Goal: Task Accomplishment & Management: Manage account settings

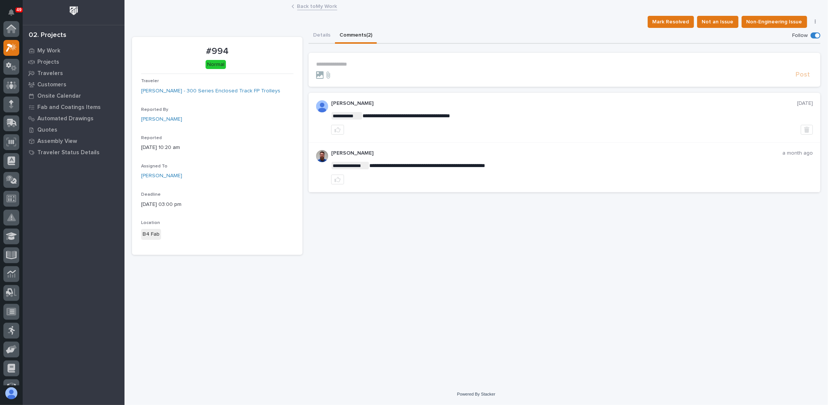
scroll to position [19, 0]
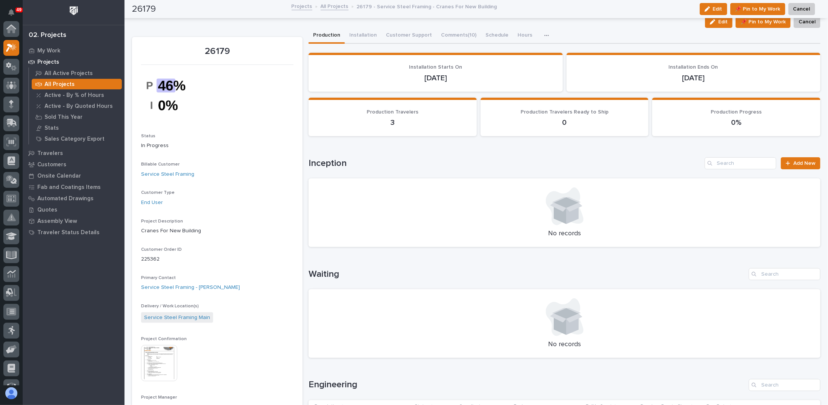
scroll to position [19, 0]
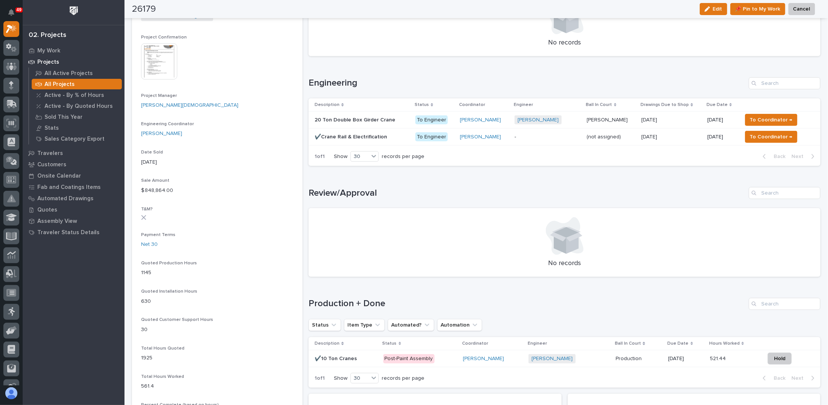
click at [392, 117] on p at bounding box center [362, 120] width 95 height 6
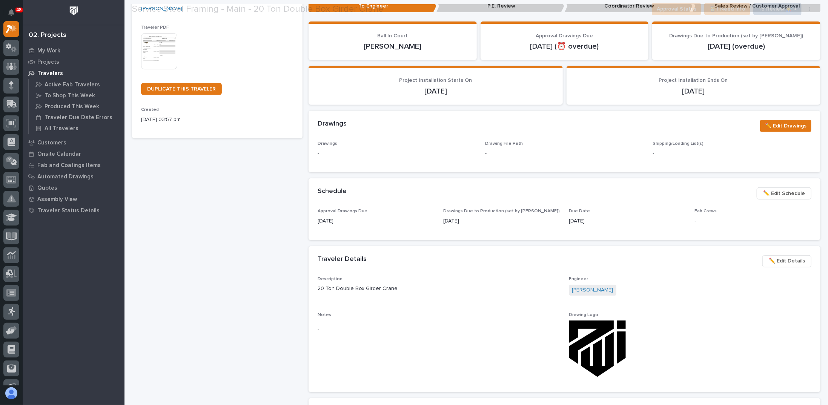
scroll to position [151, 0]
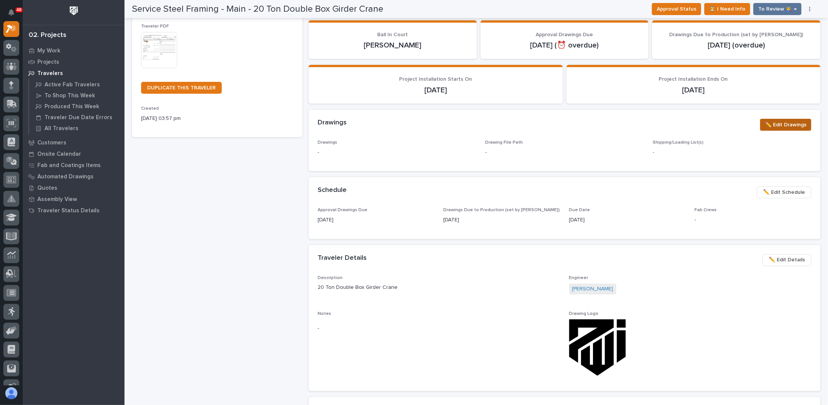
click at [769, 125] on span "✏️ Edit Drawings" at bounding box center [786, 124] width 42 height 9
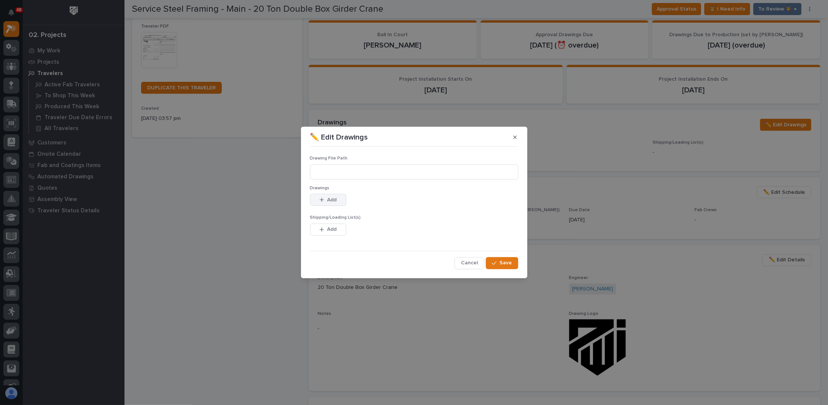
click at [335, 200] on span "Add" at bounding box center [331, 200] width 9 height 7
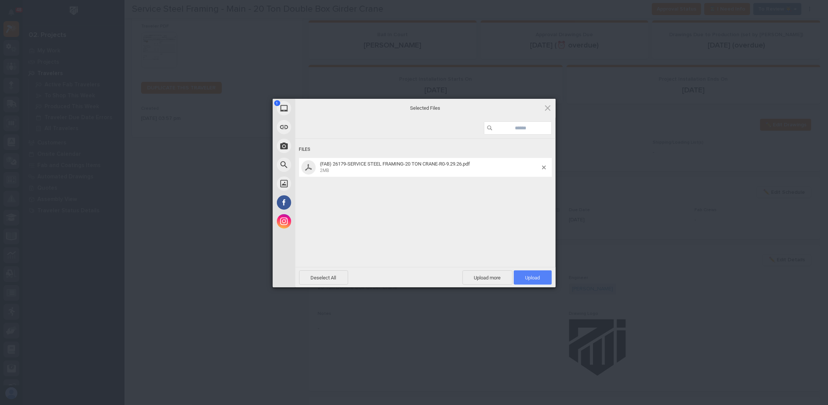
click at [535, 277] on span "Upload 1" at bounding box center [533, 278] width 15 height 6
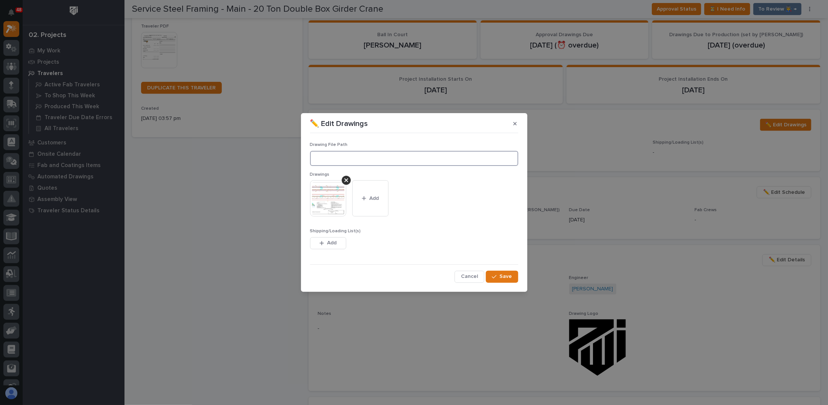
click at [359, 162] on input at bounding box center [414, 158] width 208 height 15
click at [358, 158] on input at bounding box center [414, 158] width 208 height 15
paste input "Y:\Customers\Service Steel Framing\26179 New Building Cranes\01 Engineering\09 …"
type input "Y:\Customers\Service Steel Framing\26179 New Building Cranes\01 Engineering\09 …"
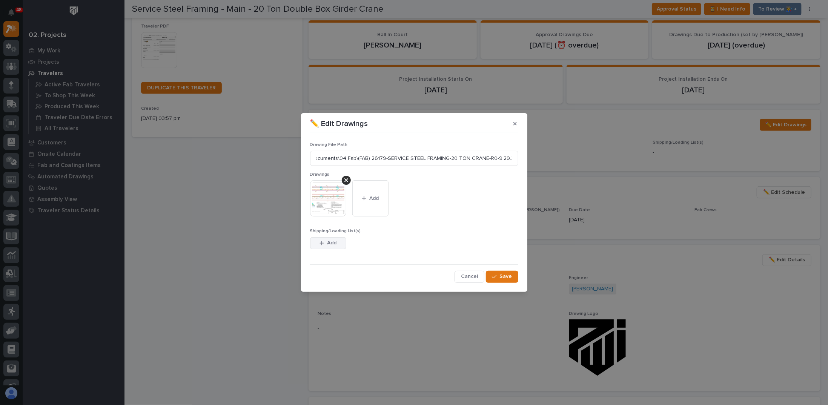
click at [335, 243] on span "Add" at bounding box center [331, 243] width 9 height 7
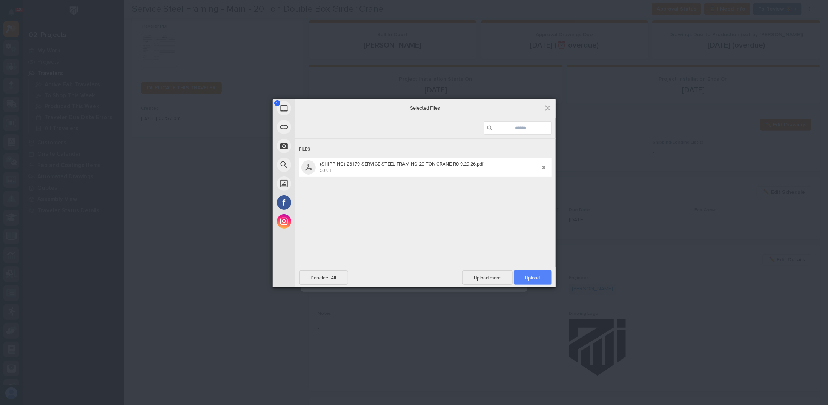
click at [543, 275] on span "Upload 1" at bounding box center [533, 278] width 38 height 14
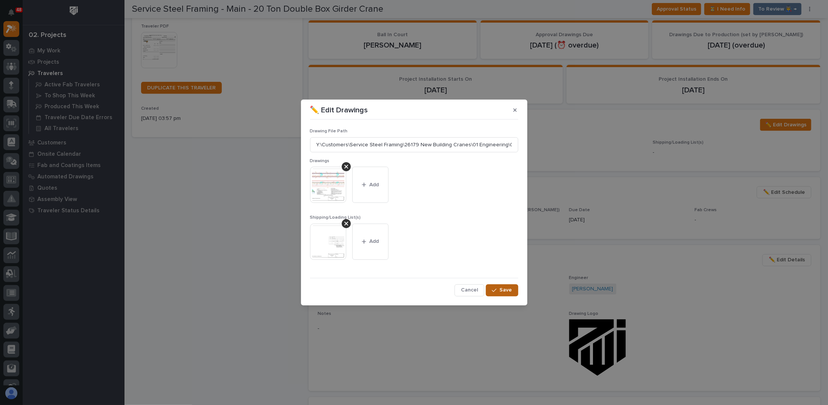
click at [510, 292] on span "Save" at bounding box center [506, 290] width 12 height 7
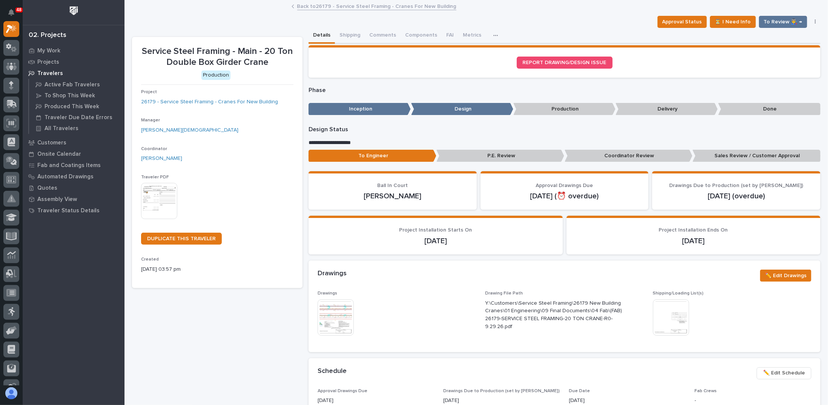
drag, startPoint x: 673, startPoint y: 240, endPoint x: 719, endPoint y: 240, distance: 46.4
click at [719, 240] on p "[DATE]" at bounding box center [694, 241] width 236 height 9
click at [701, 247] on section "Project Installation Ends On 11/21/2025" at bounding box center [694, 235] width 254 height 39
drag, startPoint x: 673, startPoint y: 240, endPoint x: 726, endPoint y: 240, distance: 53.2
click at [726, 240] on p "11/21/2025" at bounding box center [694, 241] width 236 height 9
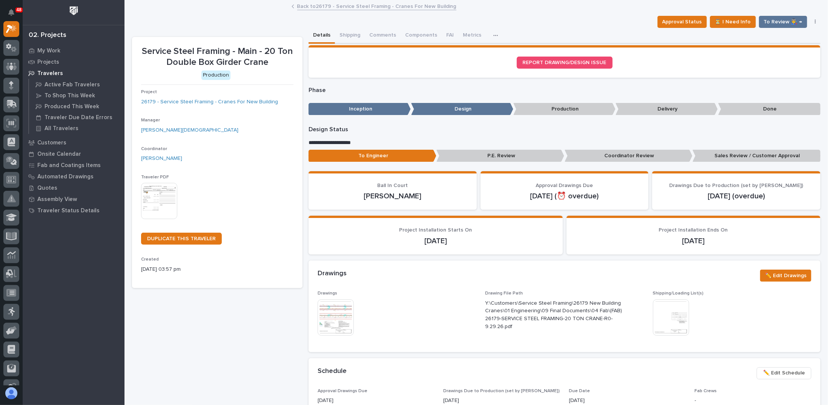
click at [704, 244] on p "11/21/2025" at bounding box center [694, 241] width 236 height 9
click at [477, 233] on div "Project Installation Starts On 10/20/2025" at bounding box center [436, 236] width 236 height 18
click at [734, 157] on p "Sales Review / Customer Approval" at bounding box center [757, 156] width 128 height 12
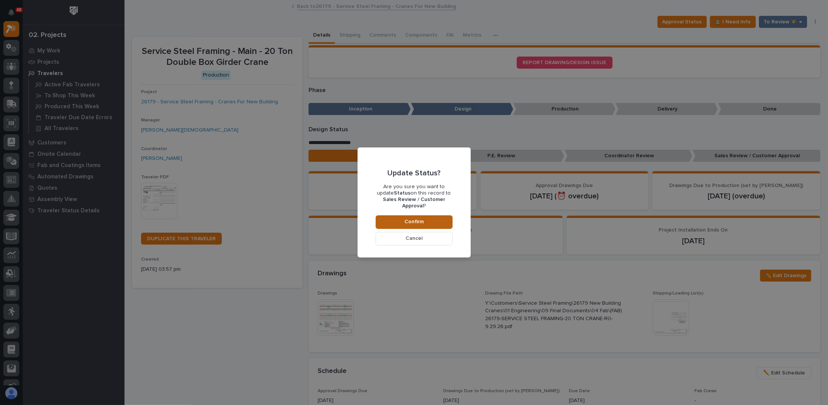
click at [418, 219] on span "Confirm" at bounding box center [414, 222] width 19 height 7
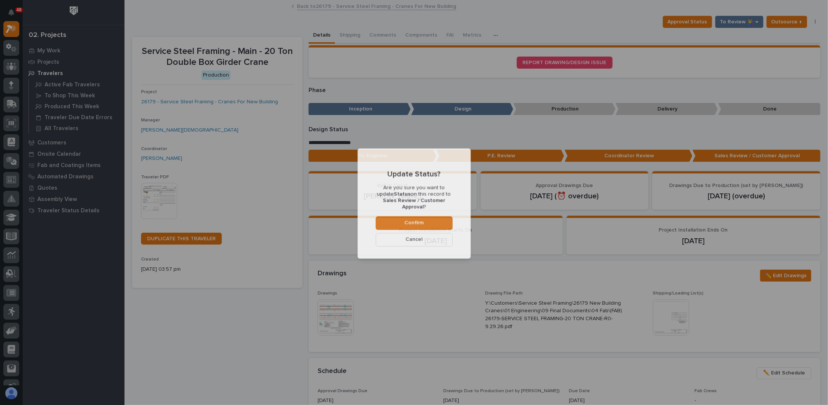
scroll to position [45, 0]
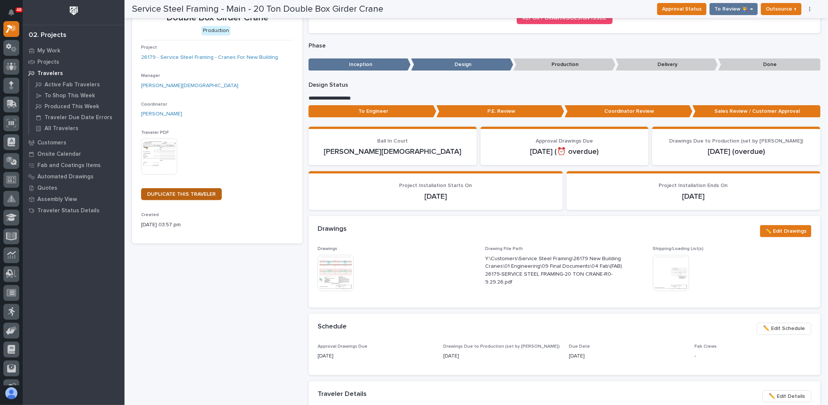
click at [168, 193] on span "DUPLICATE THIS TRAVELER" at bounding box center [181, 194] width 69 height 5
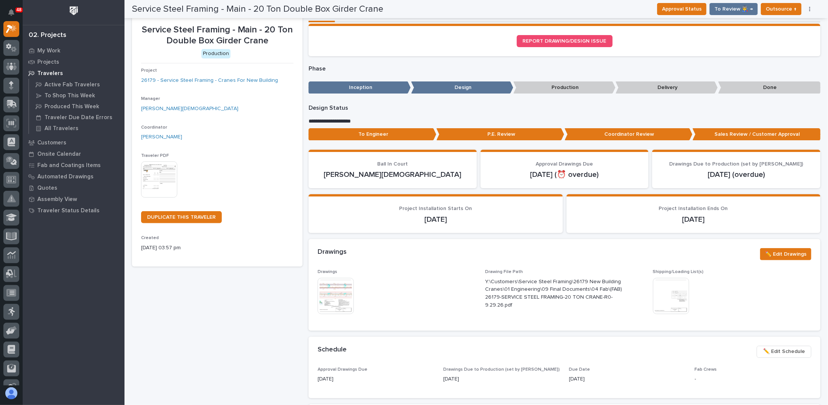
scroll to position [0, 0]
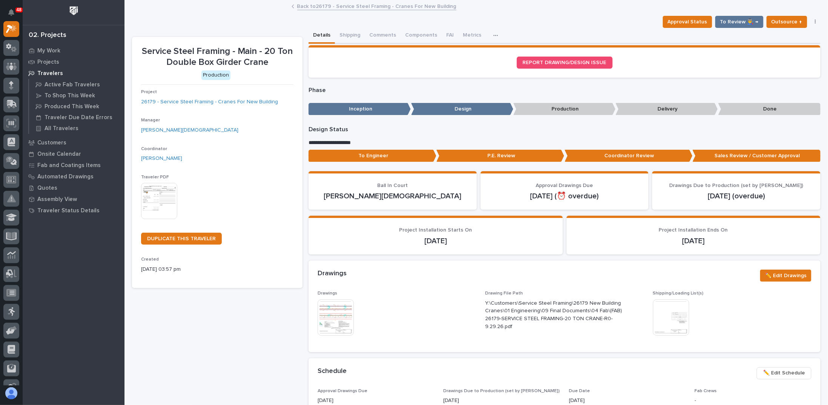
click at [77, 274] on div "My Work Projects Travelers Active Fab Travelers To Shop This Week Produced This…" at bounding box center [74, 225] width 102 height 360
click at [45, 62] on p "Projects" at bounding box center [48, 62] width 22 height 7
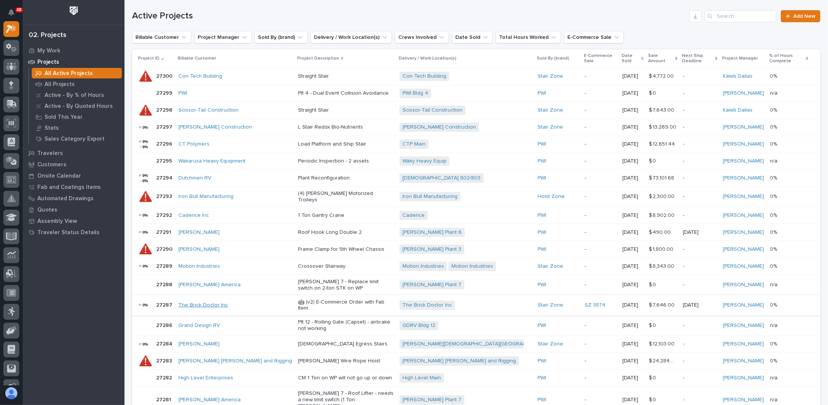
scroll to position [151, 0]
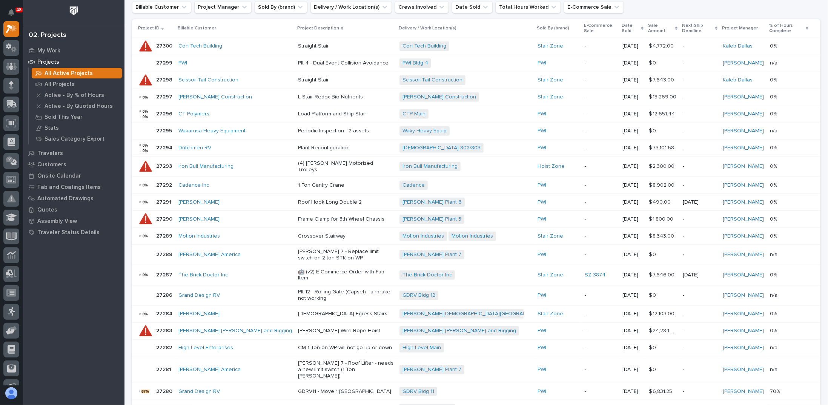
click at [311, 269] on p "🤖 (v2) E-Commerce Order with Fab Item" at bounding box center [345, 275] width 95 height 13
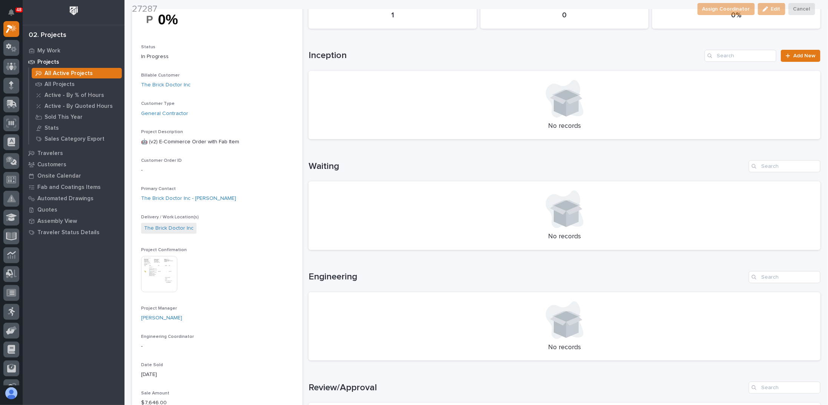
scroll to position [75, 0]
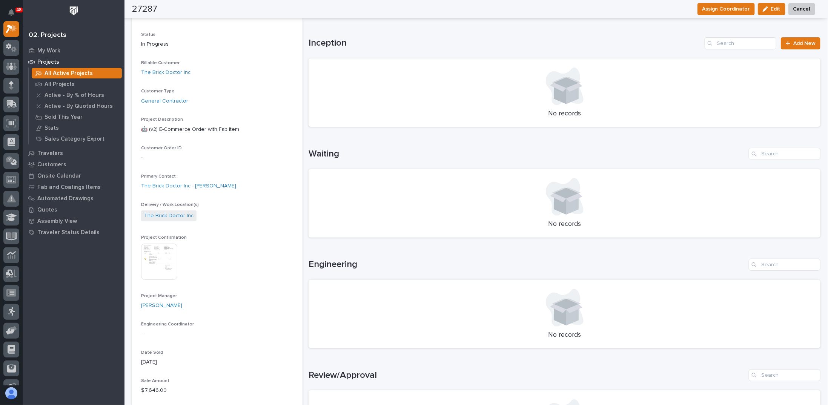
click at [162, 259] on img at bounding box center [159, 262] width 36 height 36
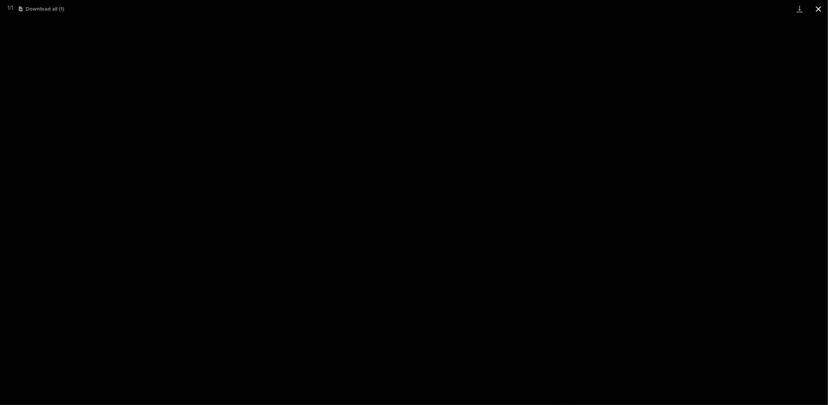
click at [822, 8] on button "Close gallery" at bounding box center [819, 9] width 19 height 18
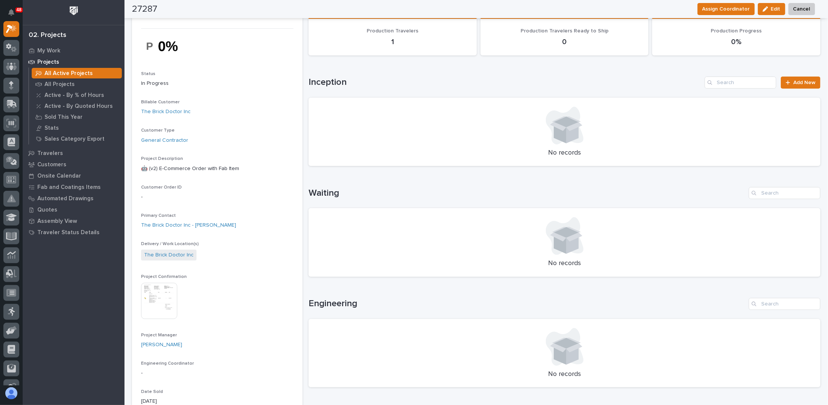
scroll to position [0, 0]
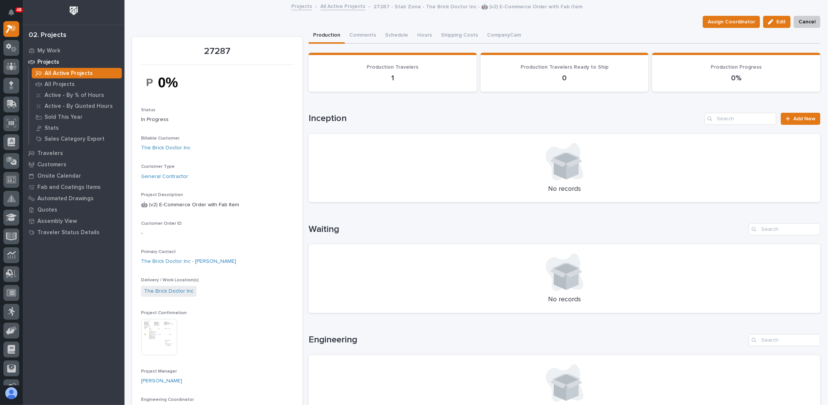
click at [334, 7] on link "All Active Projects" at bounding box center [343, 6] width 45 height 9
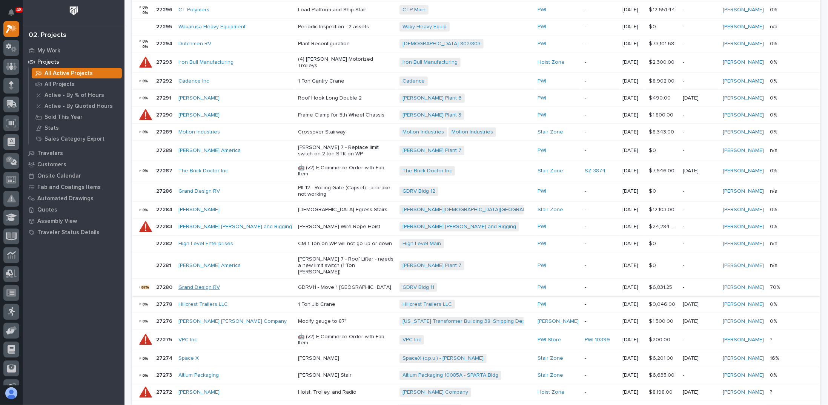
scroll to position [264, 0]
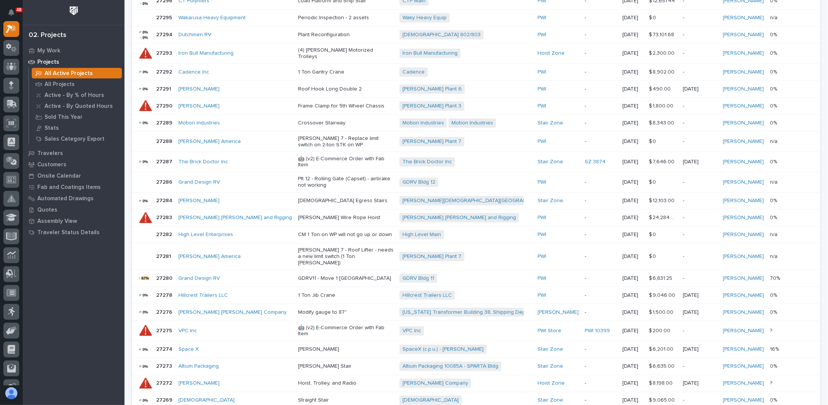
click at [303, 325] on p "🤖 (v2) E-Commerce Order with Fab Item" at bounding box center [345, 331] width 95 height 13
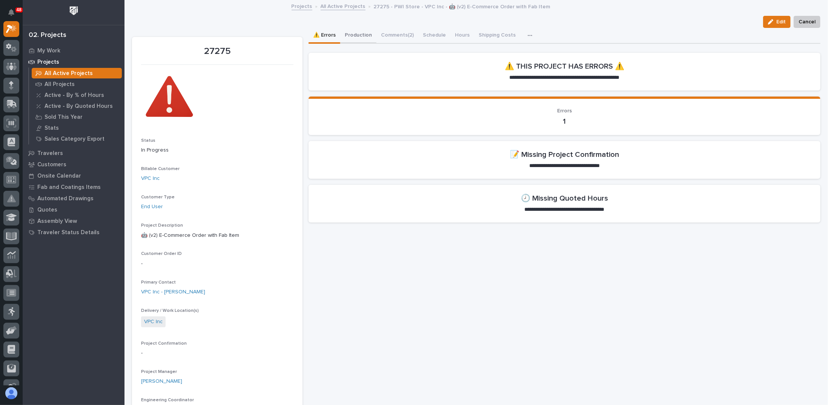
click at [363, 33] on button "Production" at bounding box center [358, 36] width 36 height 16
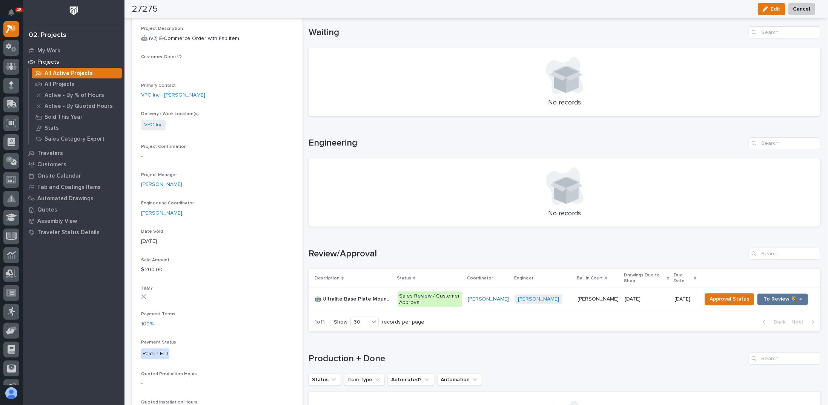
scroll to position [302, 0]
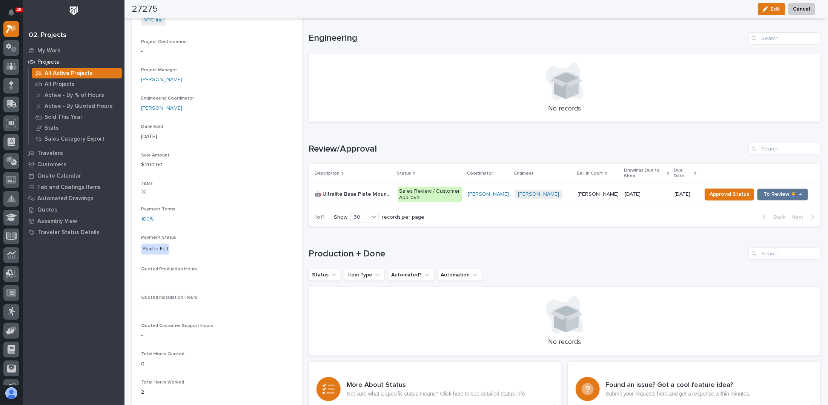
click at [366, 197] on p "🤖 Ultralite Base Plate Mounted Jib Crane" at bounding box center [354, 194] width 78 height 8
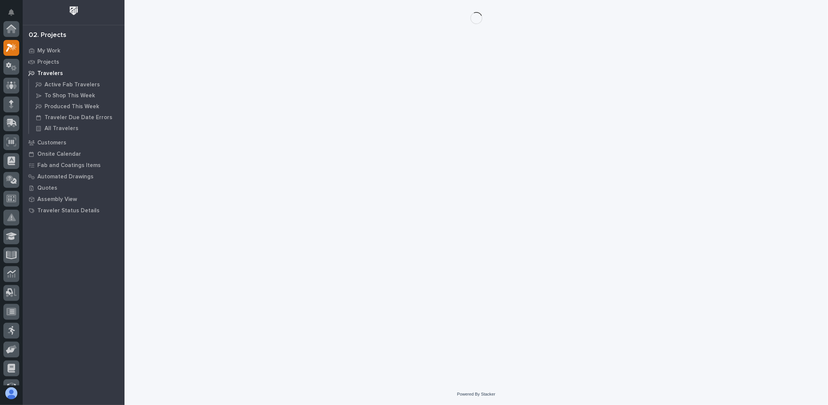
scroll to position [19, 0]
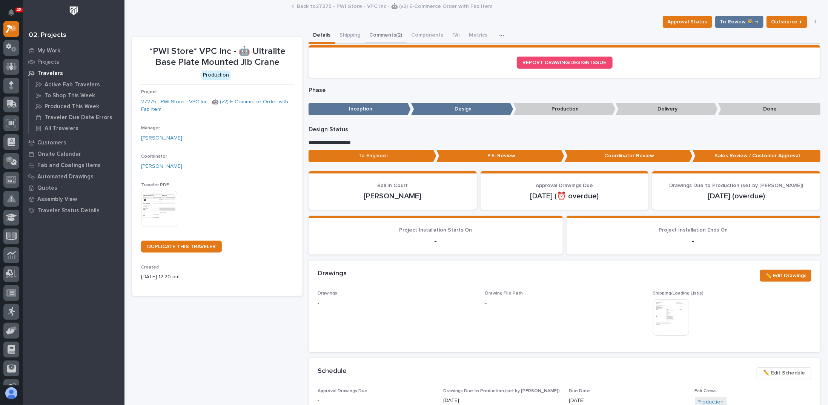
click at [383, 38] on button "Comments (2)" at bounding box center [386, 36] width 42 height 16
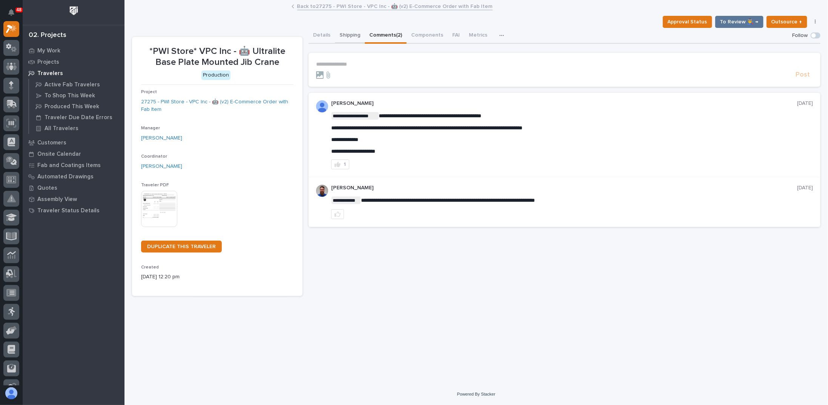
click at [356, 36] on button "Shipping" at bounding box center [350, 36] width 30 height 16
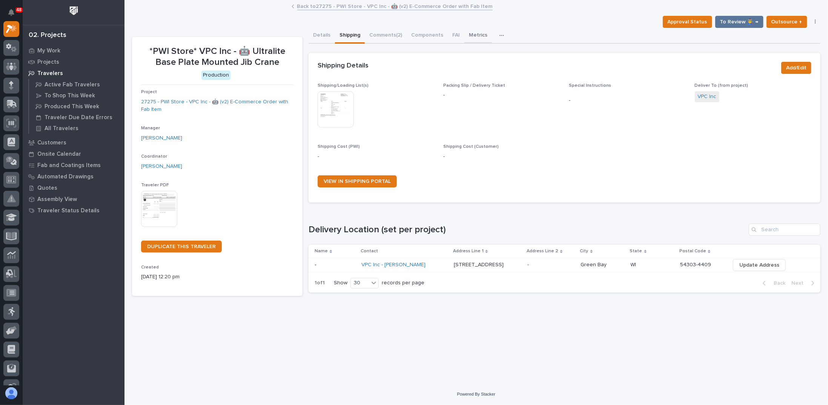
click at [475, 35] on button "Metrics" at bounding box center [479, 36] width 28 height 16
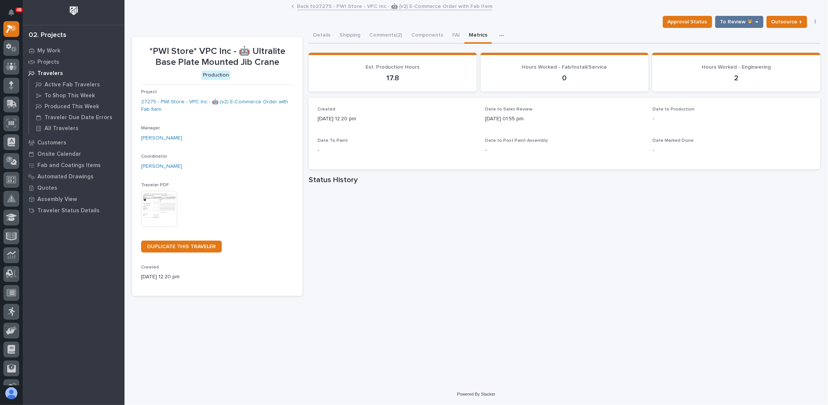
click at [403, 176] on h1 "Status History" at bounding box center [565, 180] width 512 height 9
click at [400, 178] on h1 "Status History" at bounding box center [565, 180] width 512 height 9
click at [399, 179] on h1 "Status History" at bounding box center [565, 180] width 512 height 9
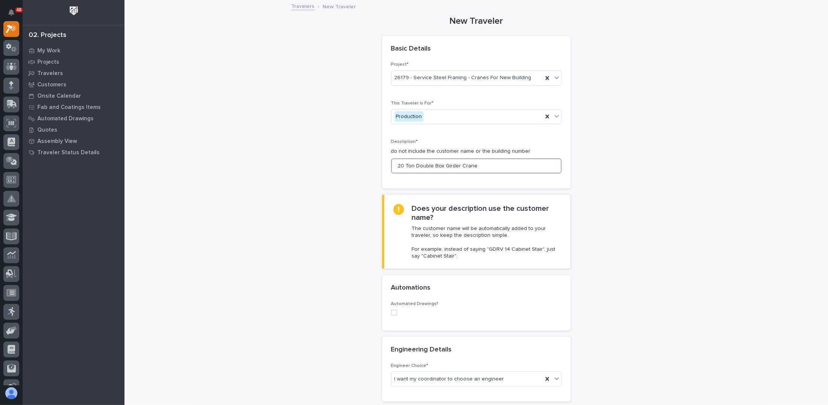
click at [476, 166] on input "20 Ton Double Box Girder Crane" at bounding box center [476, 166] width 171 height 15
type input "E"
type input "(2) TOW ARM BRACKETS"
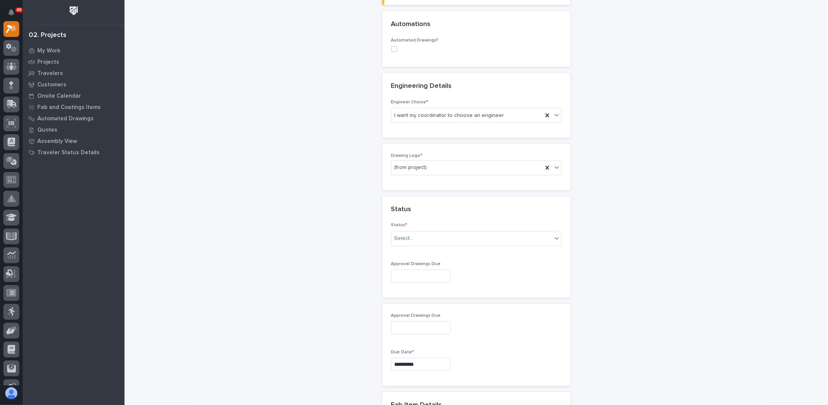
scroll to position [264, 0]
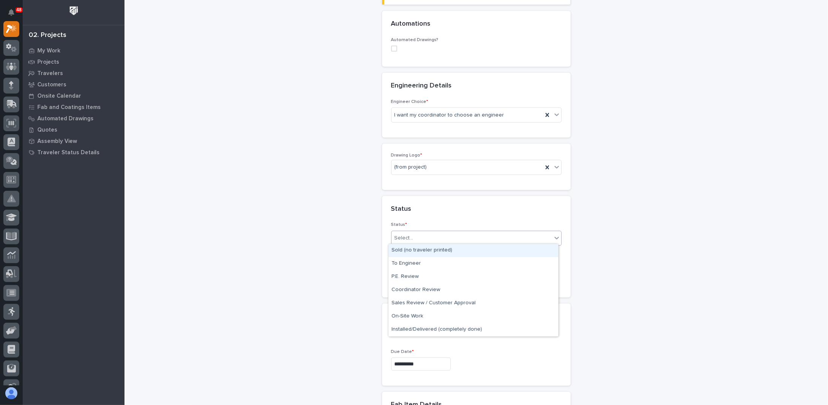
click at [415, 236] on div "Select..." at bounding box center [472, 238] width 160 height 12
click at [416, 262] on div "To Engineer" at bounding box center [474, 263] width 170 height 13
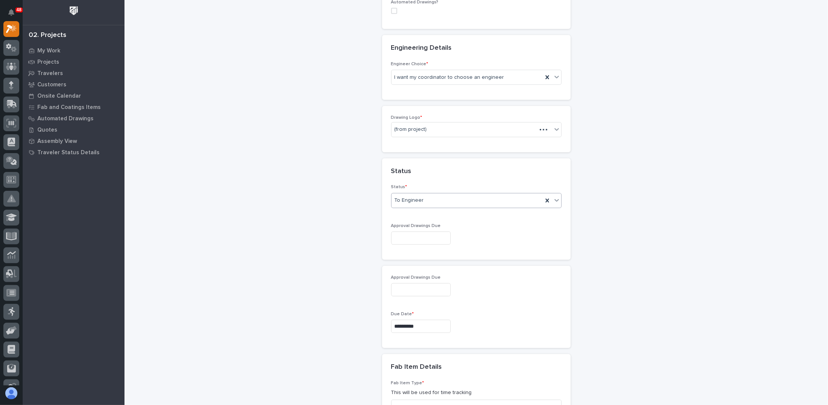
scroll to position [340, 0]
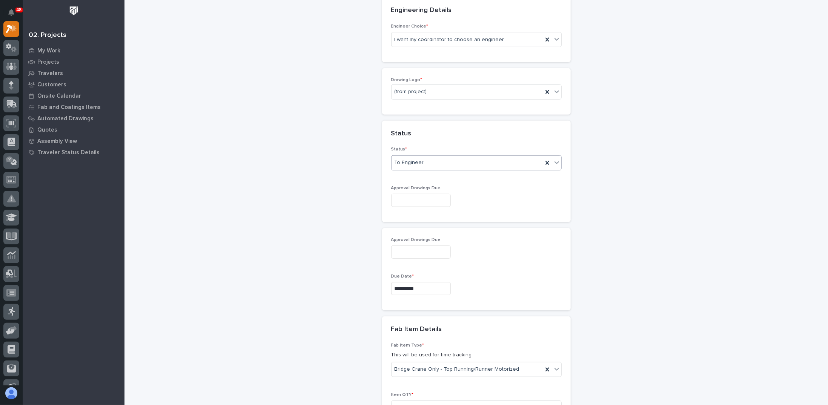
click at [418, 194] on input "text" at bounding box center [421, 200] width 60 height 13
click at [427, 160] on div "2" at bounding box center [426, 161] width 10 height 10
type input "**********"
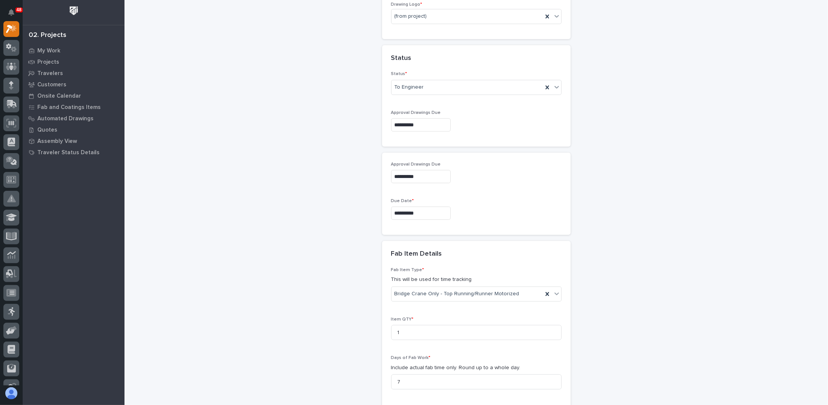
scroll to position [491, 0]
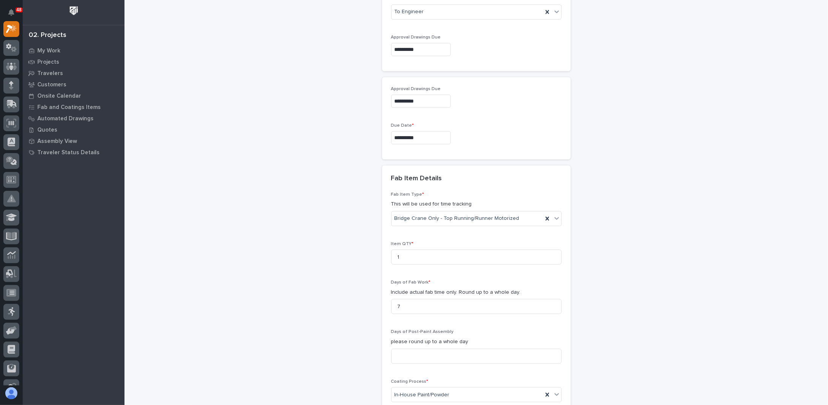
click at [400, 133] on input "**********" at bounding box center [421, 137] width 60 height 13
click at [437, 200] on div "10" at bounding box center [438, 199] width 10 height 10
type input "**********"
click at [343, 202] on div "**********" at bounding box center [476, 71] width 689 height 1123
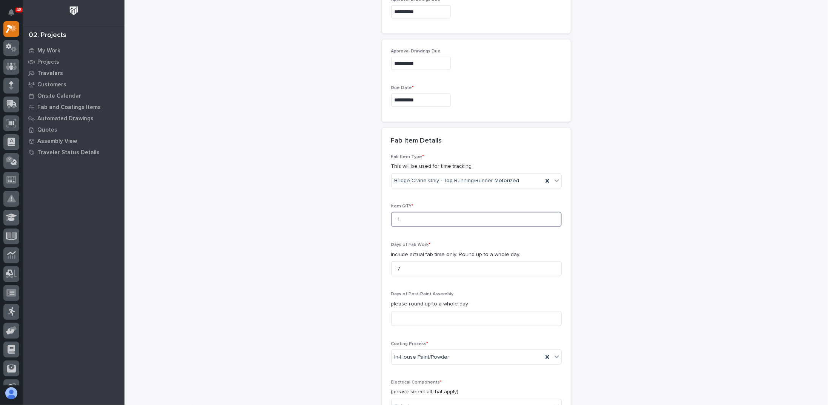
click at [403, 212] on input "1" at bounding box center [476, 219] width 171 height 15
type input "1"
type input "2"
click at [343, 192] on div "**********" at bounding box center [476, 33] width 689 height 1123
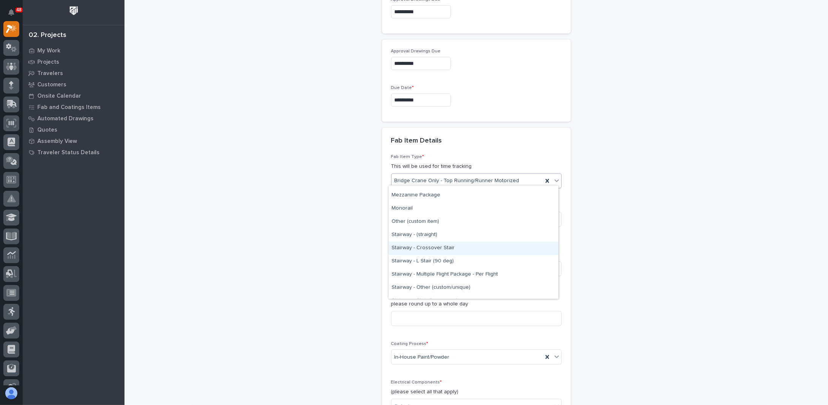
scroll to position [368, 0]
click at [429, 248] on div "Other (custom item)" at bounding box center [474, 247] width 170 height 13
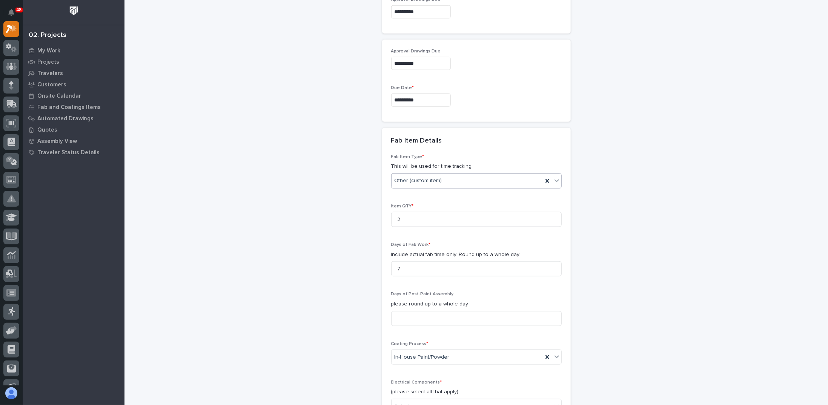
click at [359, 228] on div "**********" at bounding box center [476, 33] width 689 height 1123
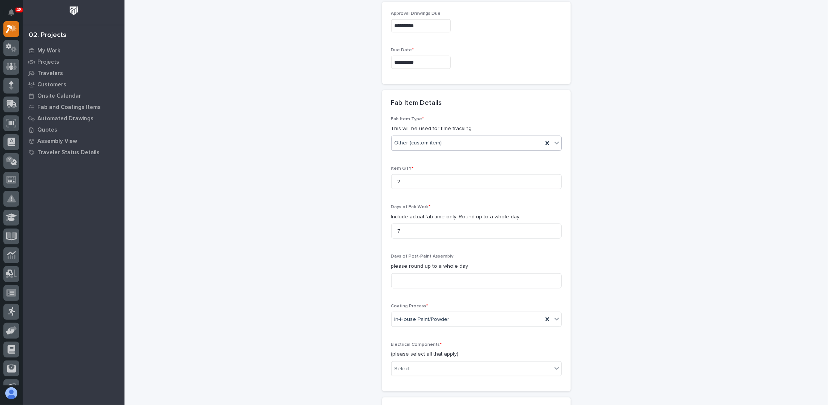
scroll to position [604, 0]
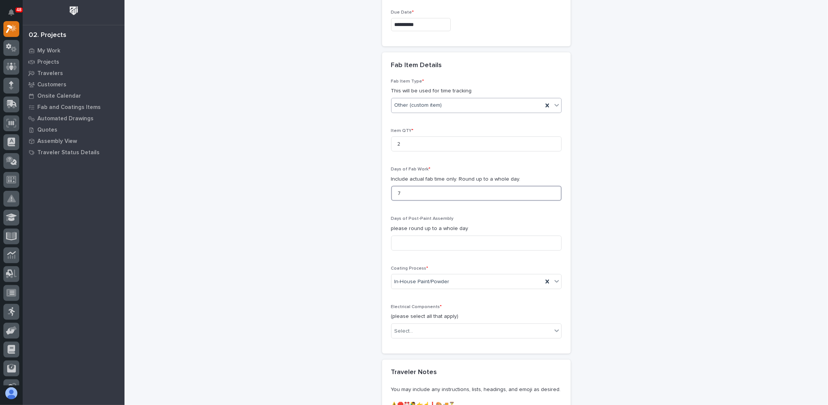
click at [411, 189] on input "7" at bounding box center [476, 193] width 171 height 15
type input "1"
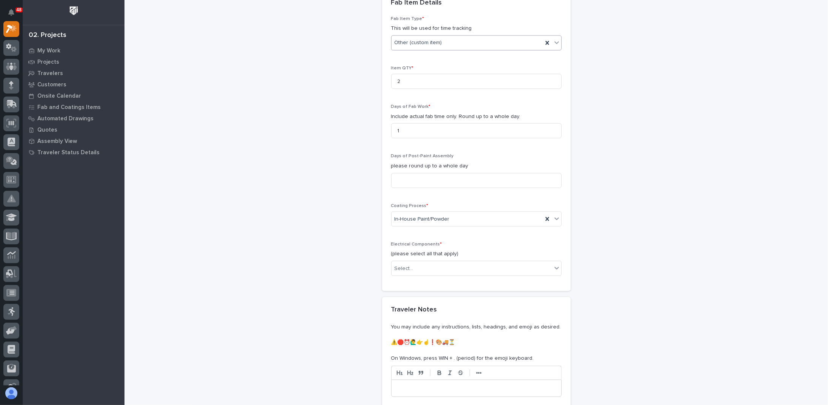
scroll to position [717, 0]
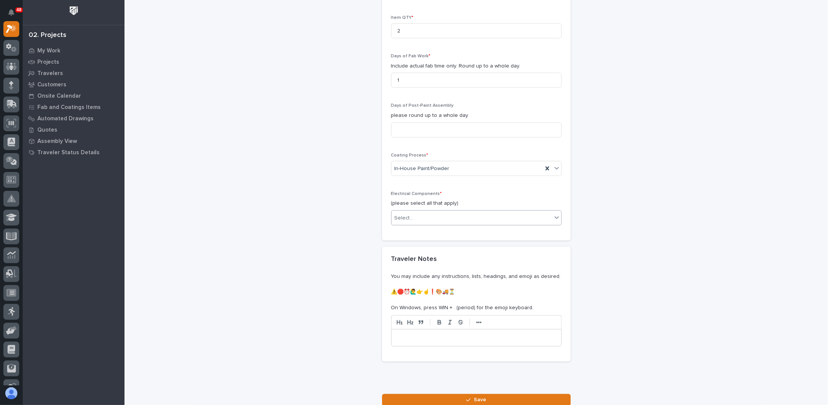
click at [415, 215] on div "Select..." at bounding box center [472, 218] width 160 height 12
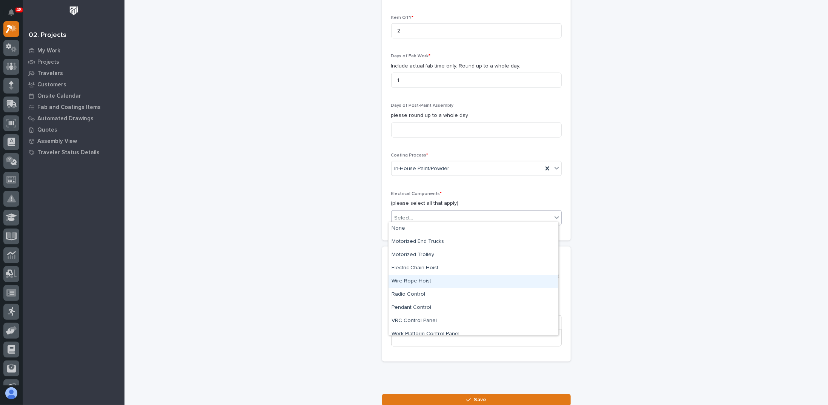
click at [424, 283] on div "Wire Rope Hoist" at bounding box center [474, 281] width 170 height 13
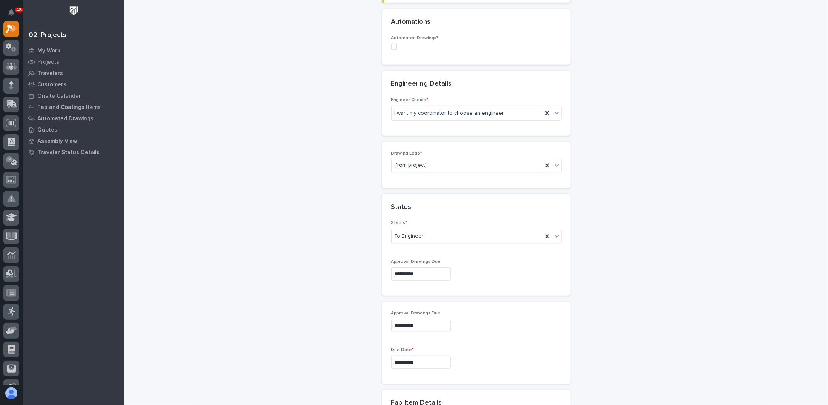
scroll to position [244, 0]
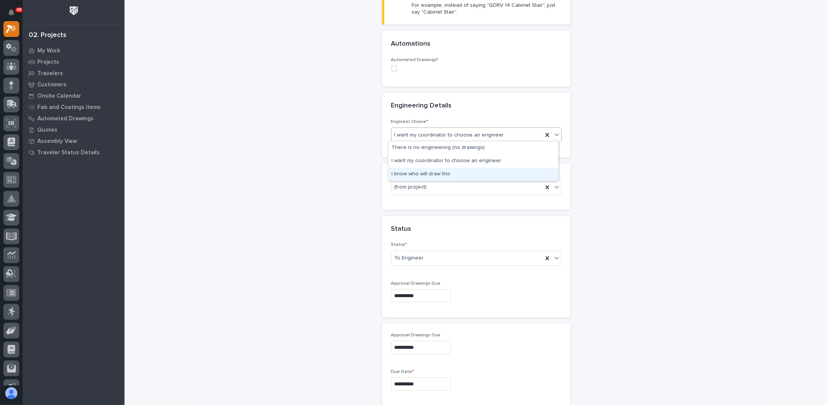
drag, startPoint x: 431, startPoint y: 166, endPoint x: 427, endPoint y: 177, distance: 11.7
click at [427, 177] on div "I know who will draw this" at bounding box center [474, 174] width 170 height 13
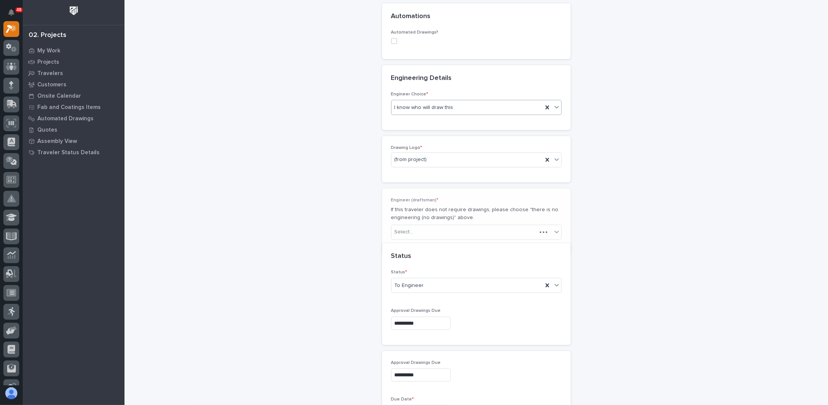
scroll to position [280, 0]
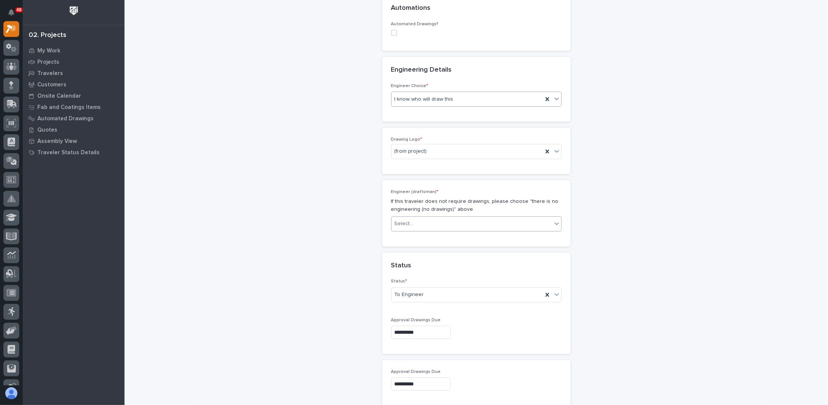
click at [423, 223] on div "Select..." at bounding box center [472, 224] width 160 height 12
type input "******"
click at [398, 239] on div "[PERSON_NAME]" at bounding box center [474, 235] width 170 height 13
click at [334, 234] on div "**********" at bounding box center [476, 318] width 689 height 1195
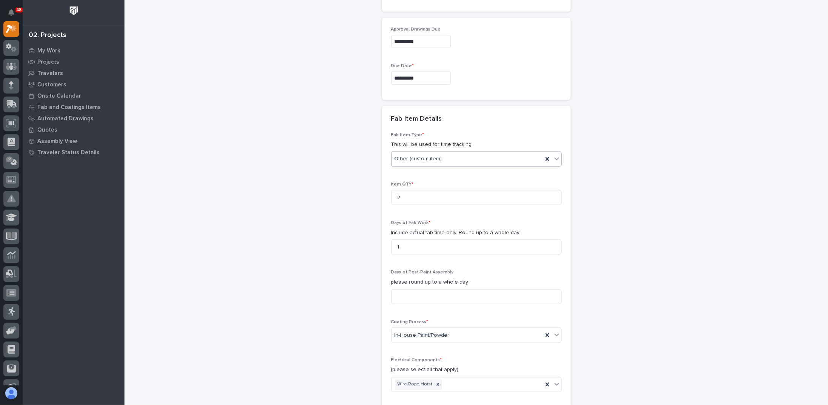
scroll to position [845, 0]
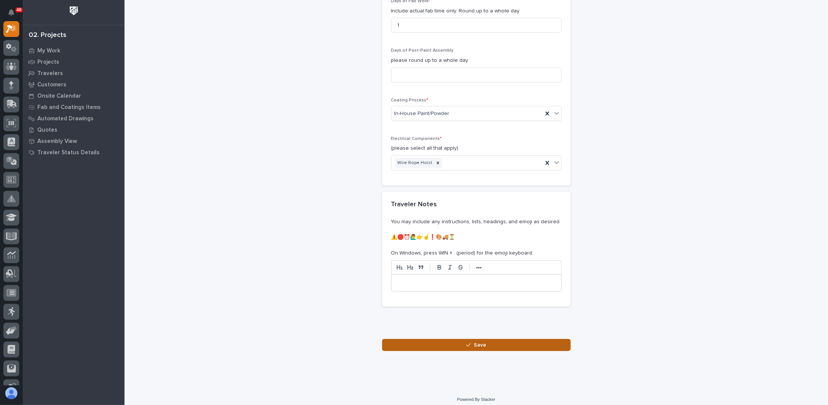
click at [469, 343] on div "button" at bounding box center [471, 345] width 8 height 5
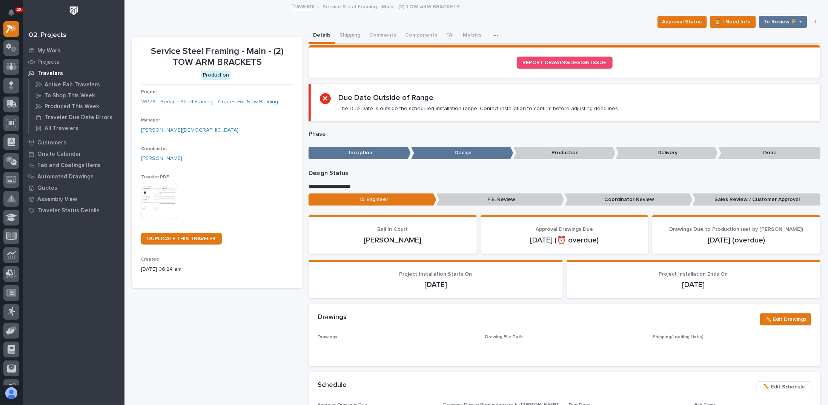
click at [164, 195] on img at bounding box center [159, 201] width 36 height 36
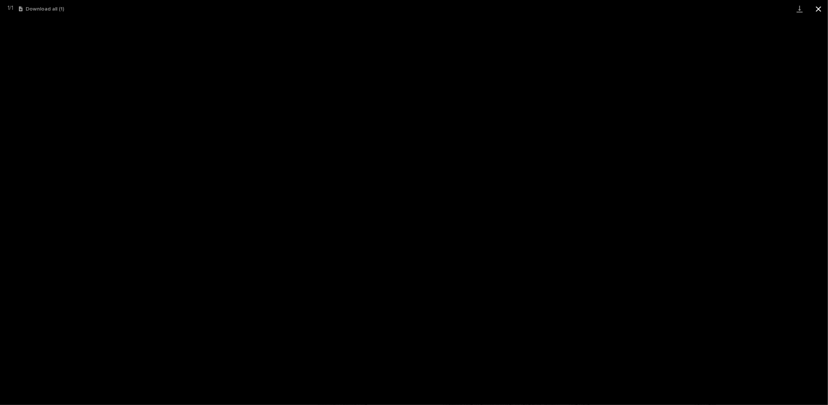
click at [815, 7] on button "Close gallery" at bounding box center [819, 9] width 19 height 18
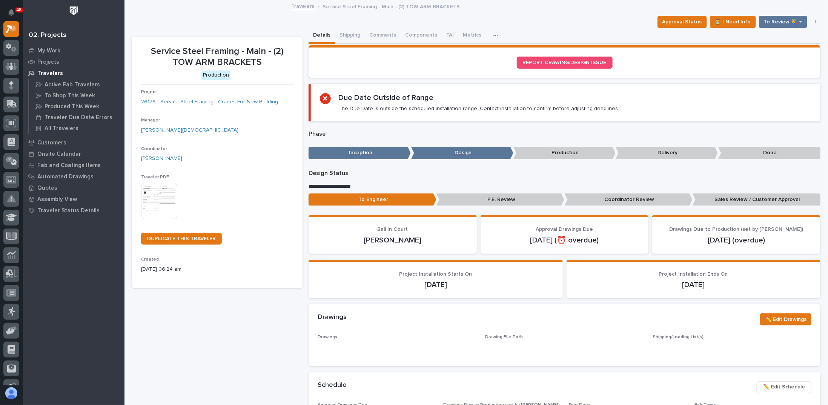
click at [232, 21] on div "Approval Status ⏳ I Need Info To Review 👨‍🏭 → Hold Cancel Change Traveler Type …" at bounding box center [476, 22] width 689 height 12
click at [46, 64] on p "Projects" at bounding box center [48, 62] width 22 height 7
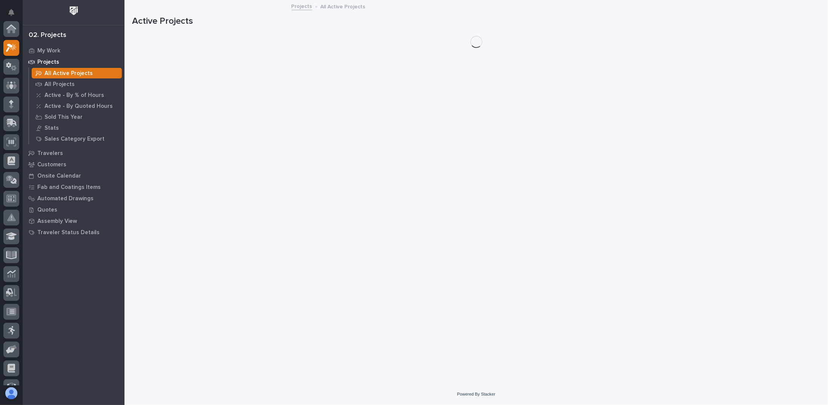
scroll to position [19, 0]
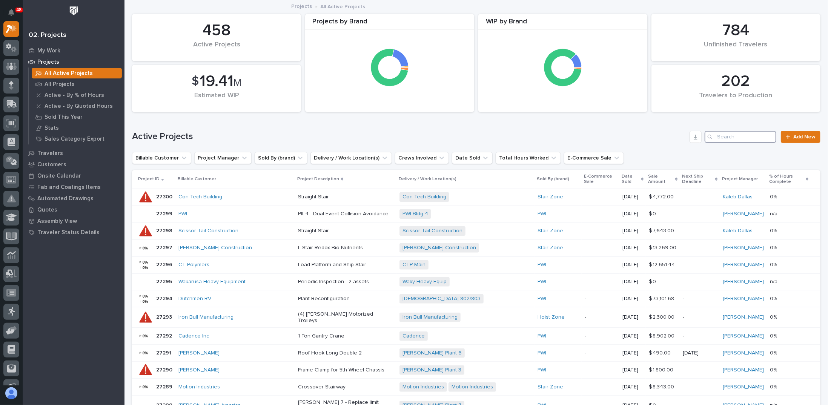
click at [728, 136] on input "Search" at bounding box center [741, 137] width 72 height 12
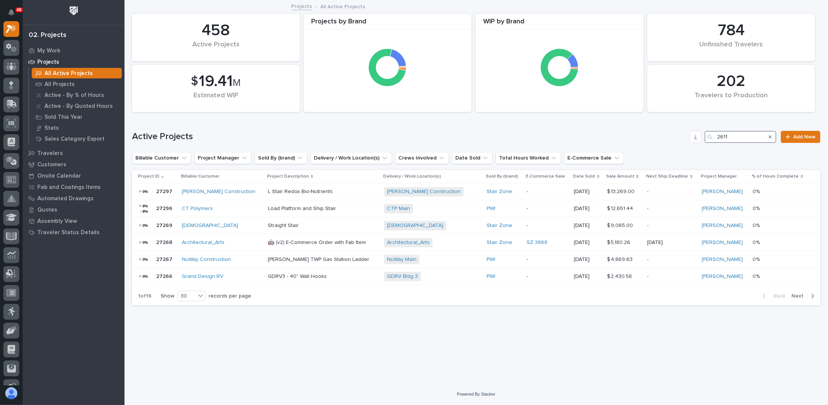
type input "26117"
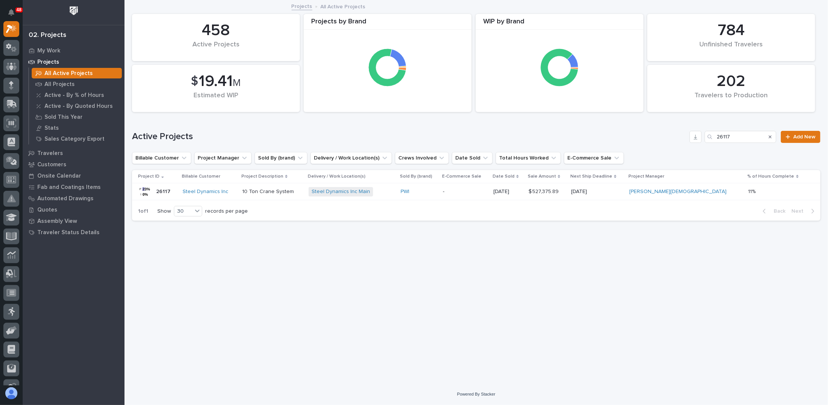
click at [296, 192] on p "10 Ton Crane System" at bounding box center [272, 192] width 60 height 6
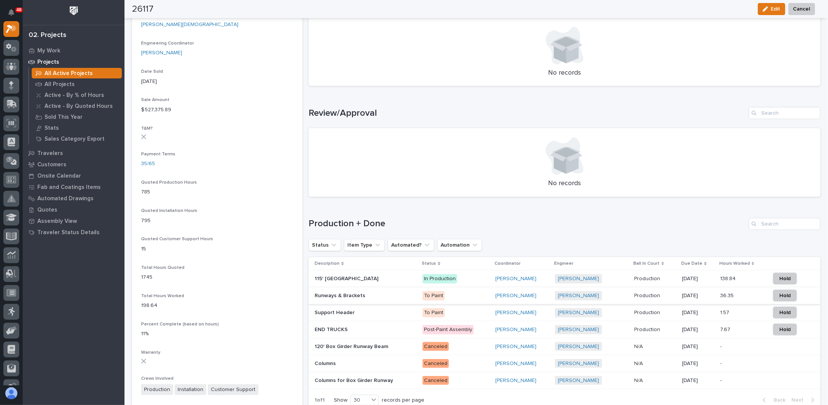
scroll to position [453, 0]
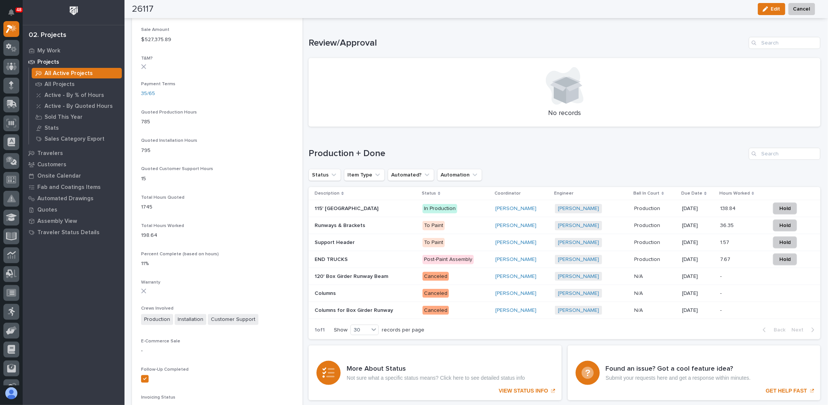
click at [468, 151] on h1 "Production + Done" at bounding box center [527, 153] width 437 height 11
click at [446, 75] on div at bounding box center [565, 86] width 494 height 38
click at [416, 35] on div "Loading... Saving… Review/Approval No records" at bounding box center [565, 77] width 512 height 111
click at [74, 87] on div "All Projects" at bounding box center [77, 84] width 90 height 11
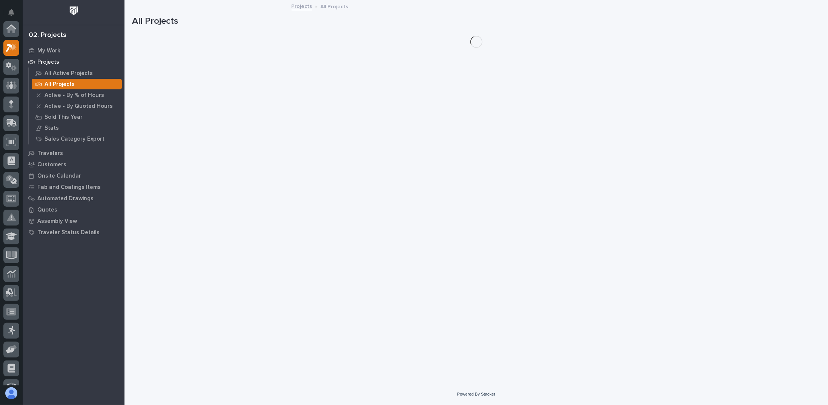
scroll to position [19, 0]
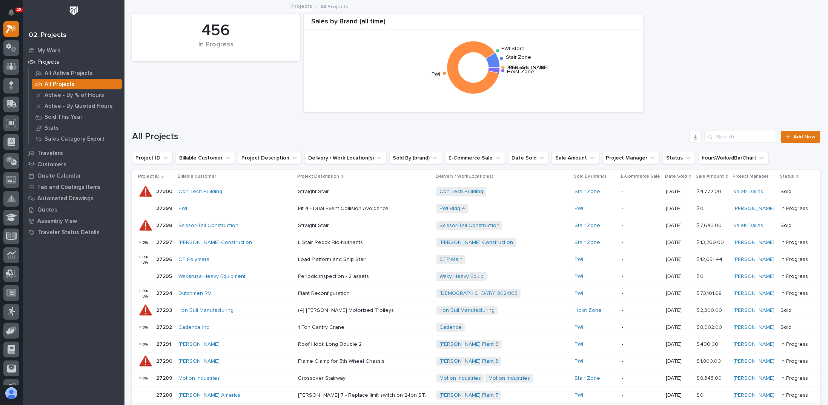
click at [272, 102] on div "456 In Progress Sales by Brand (all time) Structural Deck Starke Stair Zone PWI…" at bounding box center [476, 63] width 696 height 106
click at [53, 48] on p "My Work" at bounding box center [48, 51] width 23 height 7
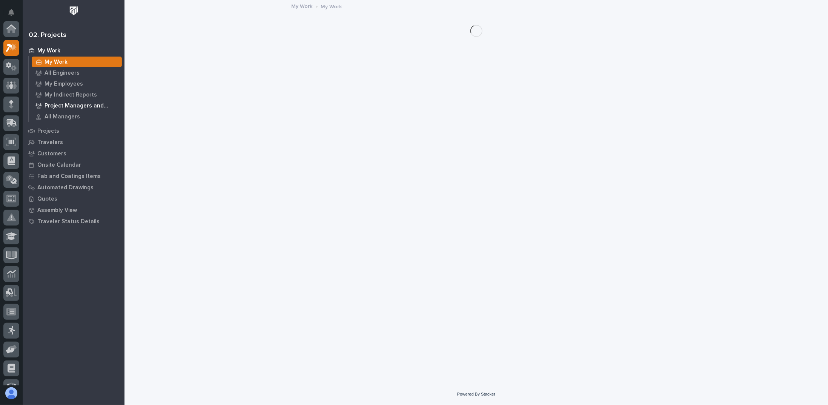
scroll to position [19, 0]
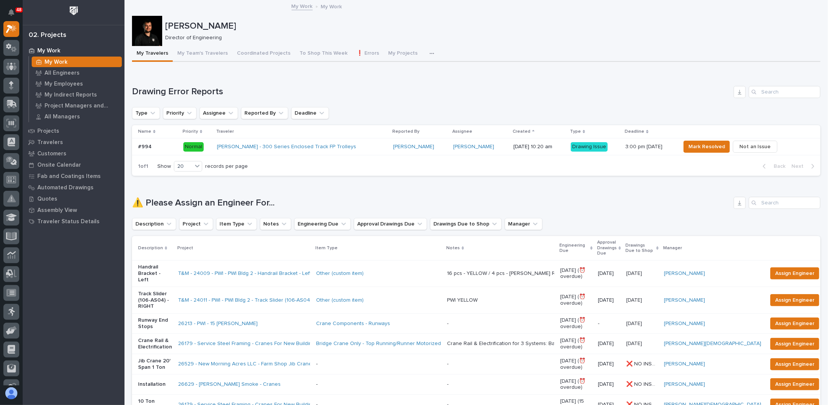
click at [430, 53] on icon "button" at bounding box center [432, 53] width 5 height 5
click at [284, 55] on button "Coordinated Projects" at bounding box center [264, 54] width 63 height 16
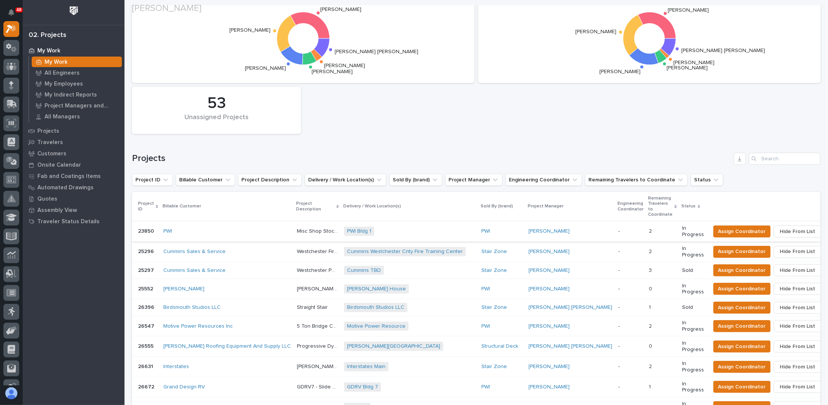
scroll to position [113, 0]
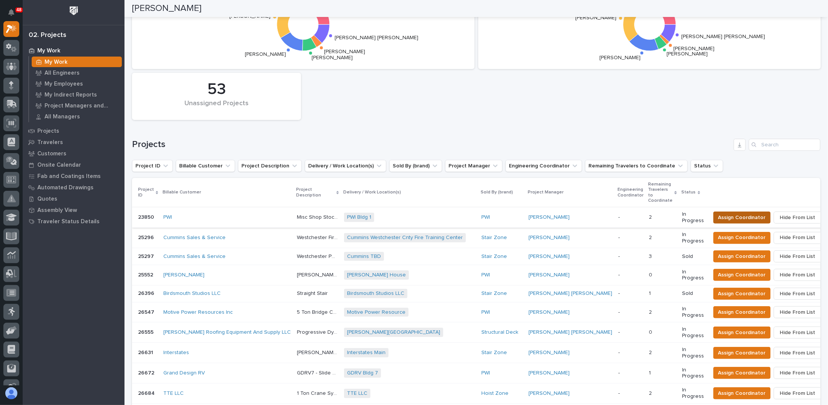
click at [733, 213] on span "Assign Coordinator" at bounding box center [743, 217] width 48 height 9
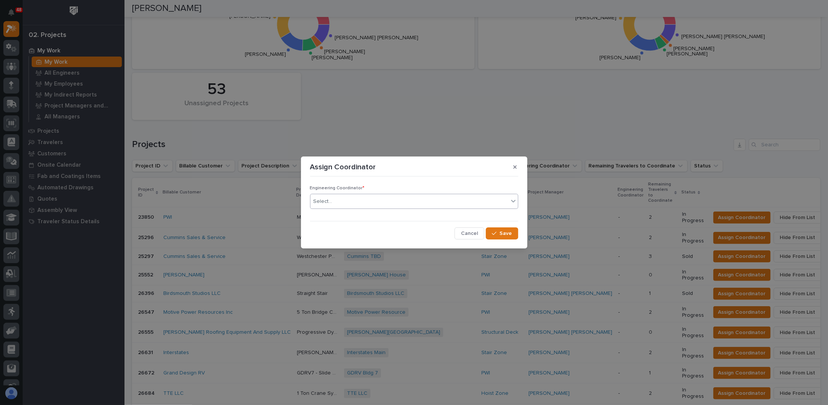
click at [359, 203] on div "Select..." at bounding box center [410, 202] width 198 height 12
type input "*"
click at [516, 169] on icon "button" at bounding box center [515, 166] width 3 height 3
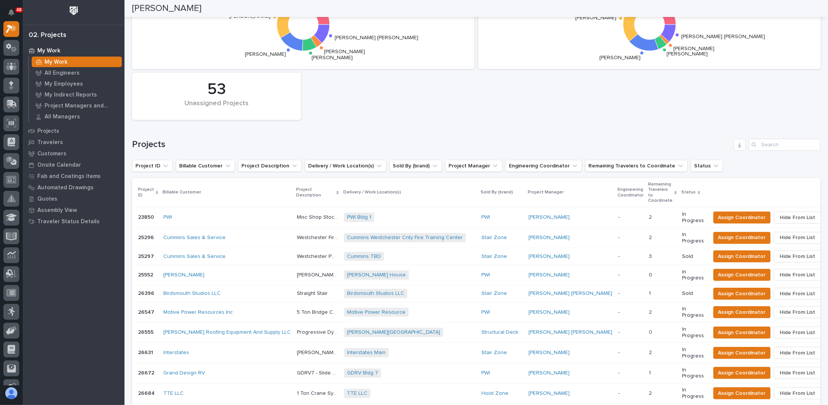
click at [386, 135] on div "Projects by Coordinator Wynne Hochstetler Weston Hochstetler Spenser Yoder Leig…" at bounding box center [476, 397] width 689 height 860
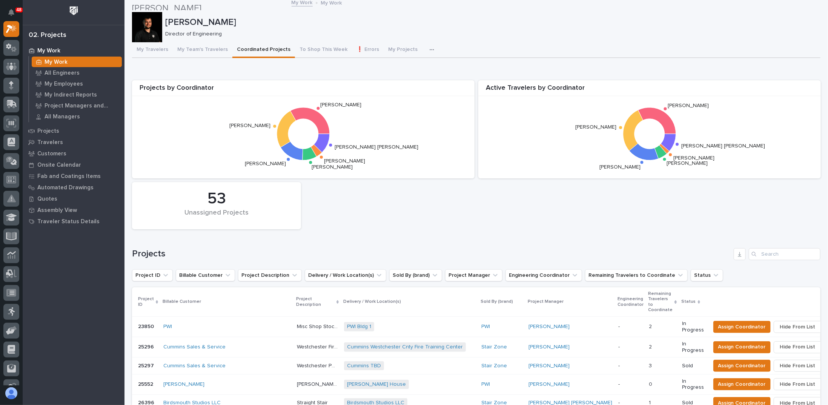
scroll to position [0, 0]
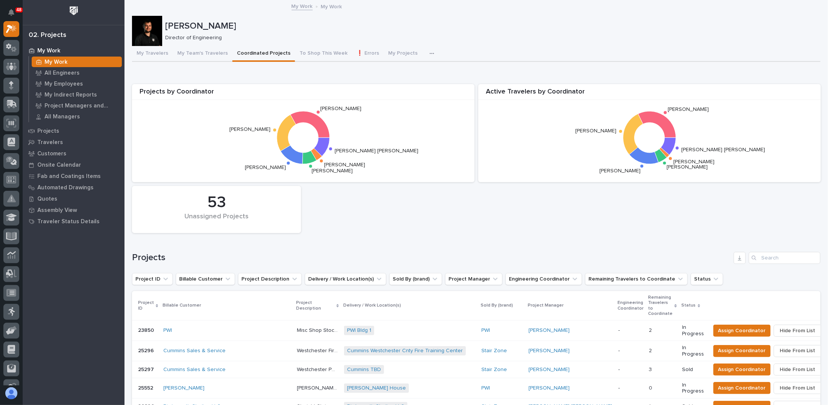
click at [425, 53] on button "button" at bounding box center [433, 53] width 17 height 15
click at [390, 89] on span "Engineering Priority List" at bounding box center [394, 86] width 57 height 7
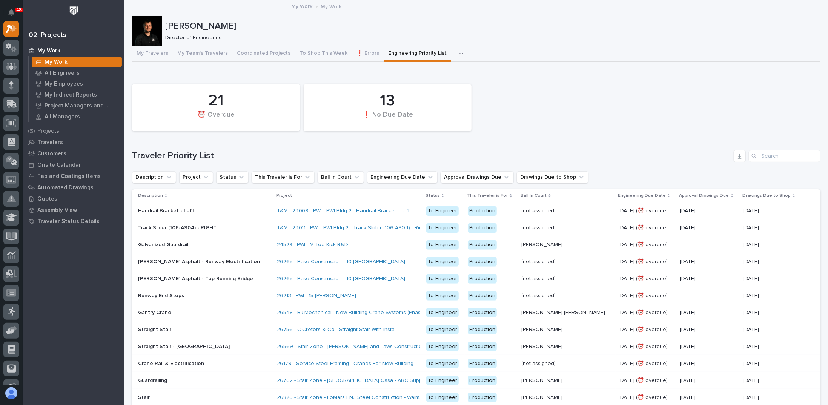
click at [236, 211] on p at bounding box center [204, 211] width 132 height 6
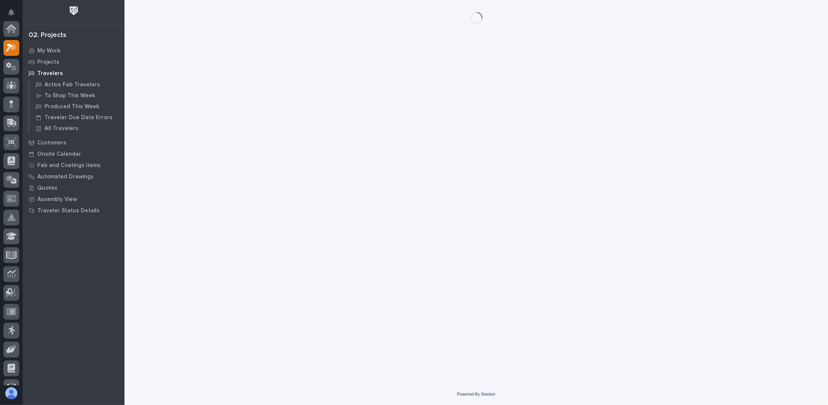
scroll to position [19, 0]
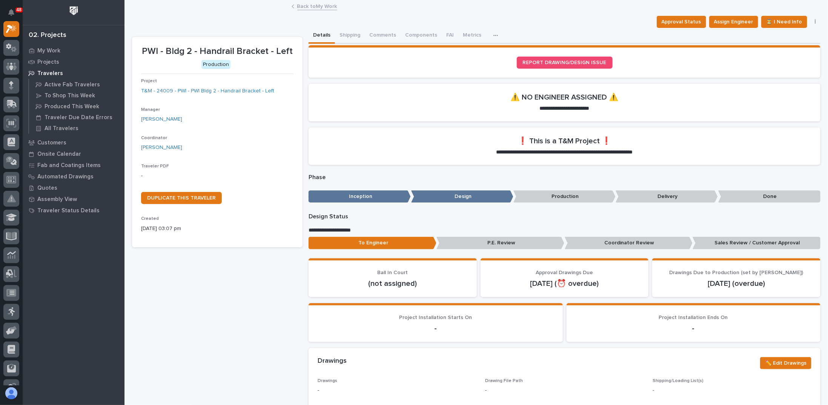
click at [811, 23] on button "button" at bounding box center [816, 21] width 11 height 5
click at [766, 50] on span "Hold" at bounding box center [763, 49] width 11 height 9
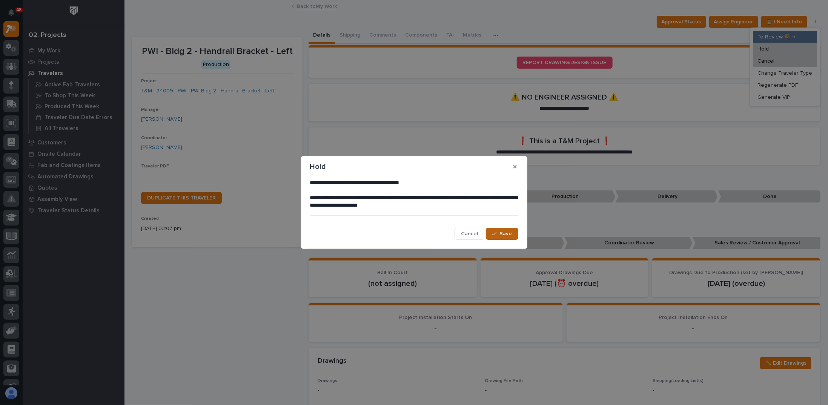
click at [498, 229] on div "**********" at bounding box center [414, 209] width 208 height 60
click at [496, 234] on icon "button" at bounding box center [494, 233] width 5 height 5
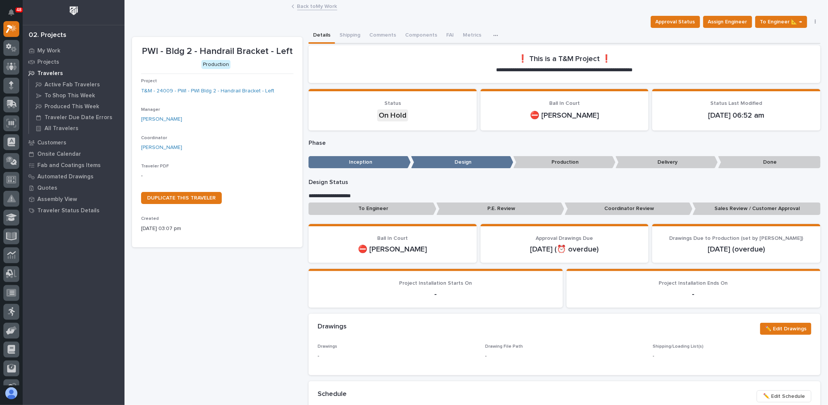
click at [308, 8] on link "Back to My Work" at bounding box center [317, 6] width 40 height 9
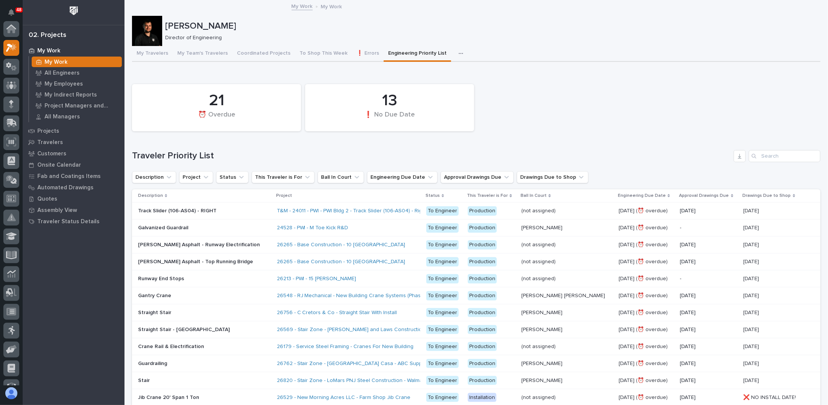
scroll to position [19, 0]
click at [226, 211] on p at bounding box center [204, 211] width 132 height 6
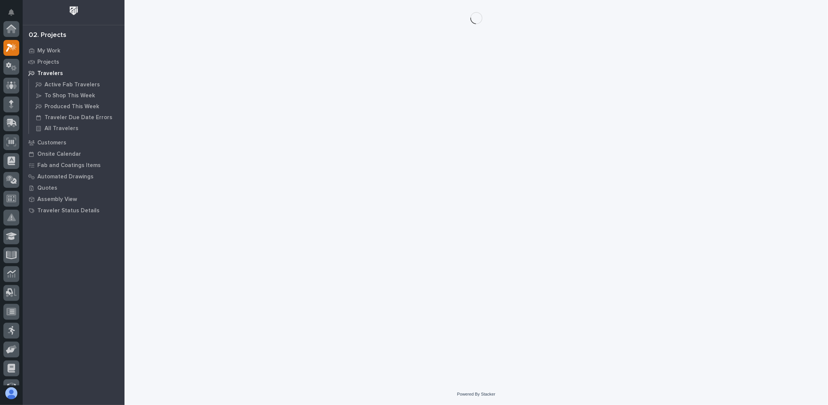
scroll to position [19, 0]
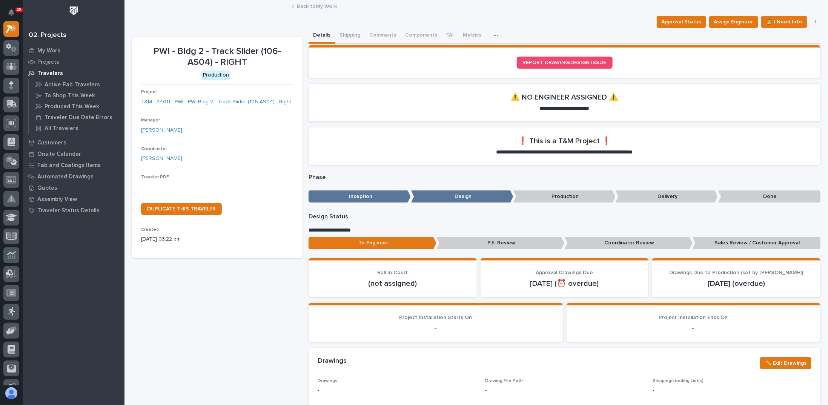
click at [811, 23] on button "button" at bounding box center [816, 21] width 11 height 5
click at [780, 45] on button "Hold" at bounding box center [785, 49] width 64 height 12
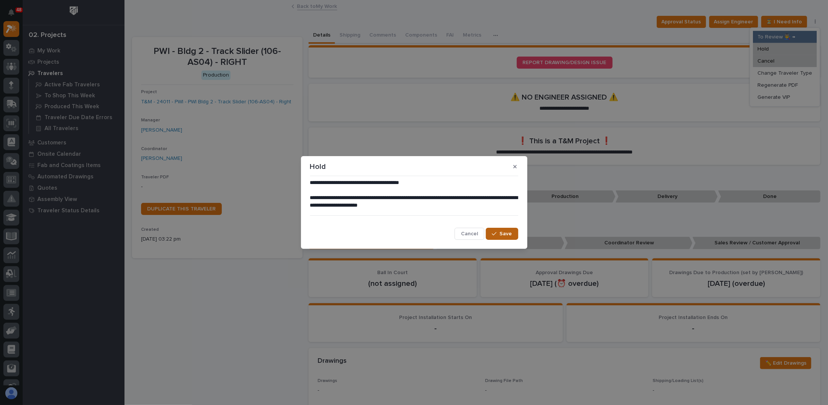
click at [507, 236] on span "Save" at bounding box center [506, 234] width 12 height 7
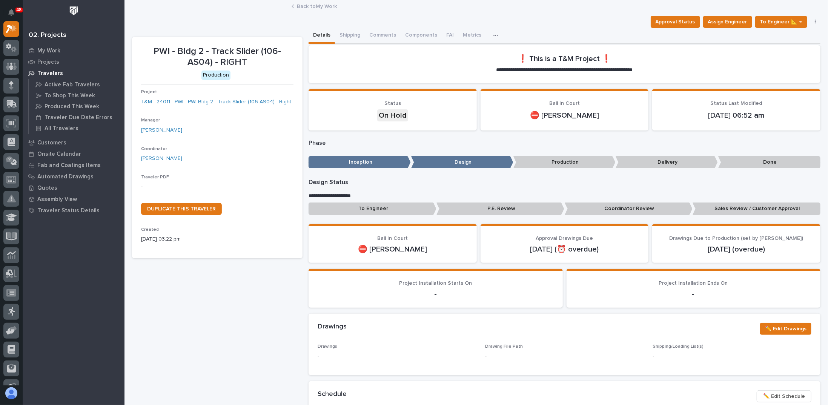
click at [309, 5] on link "Back to My Work" at bounding box center [317, 6] width 40 height 9
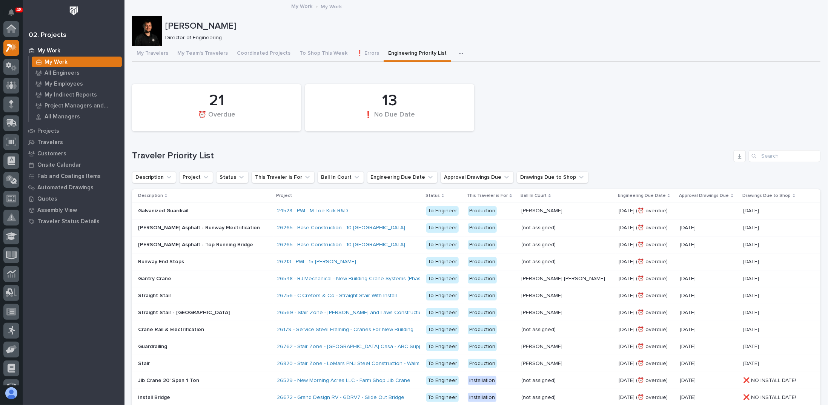
scroll to position [19, 0]
click at [224, 211] on p at bounding box center [204, 211] width 132 height 6
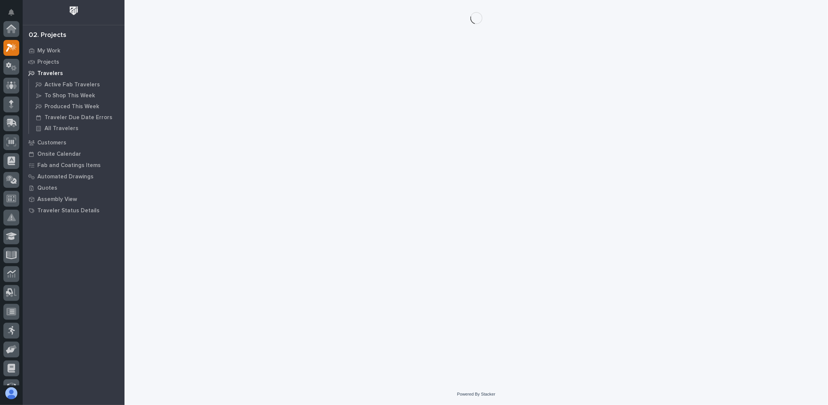
scroll to position [19, 0]
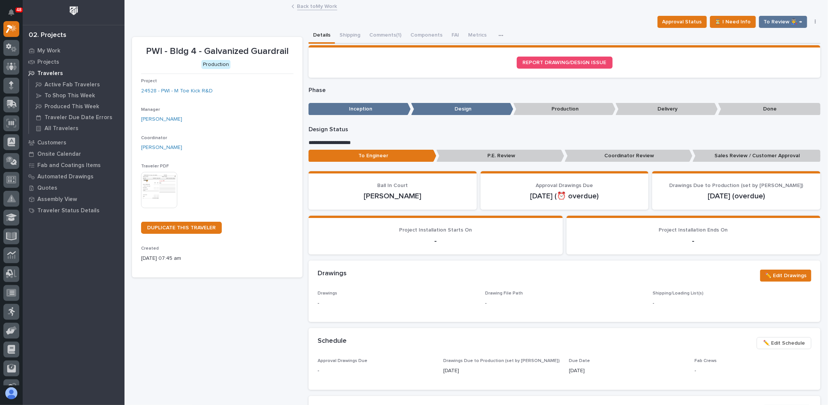
click at [812, 20] on button "button" at bounding box center [816, 21] width 11 height 5
click at [773, 36] on button "Hold" at bounding box center [785, 37] width 64 height 12
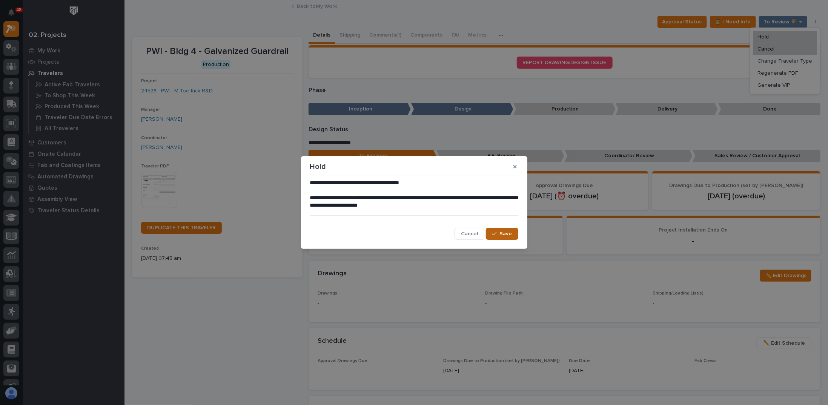
click at [505, 235] on span "Save" at bounding box center [506, 234] width 12 height 7
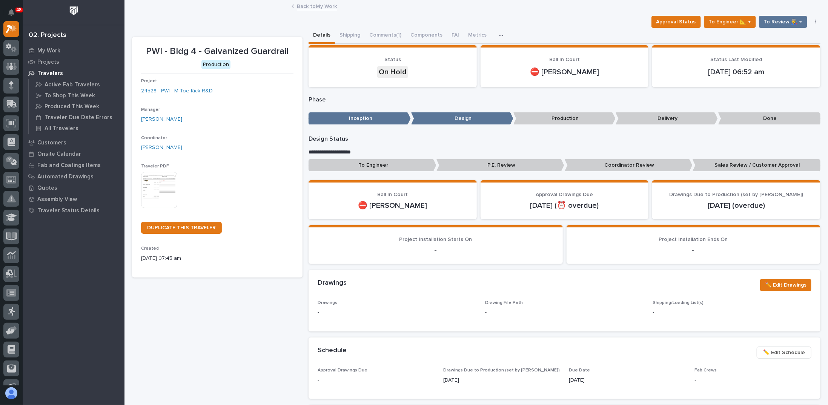
click at [305, 10] on div "Back to My Work" at bounding box center [476, 7] width 377 height 11
click at [305, 9] on link "Back to My Work" at bounding box center [317, 6] width 40 height 9
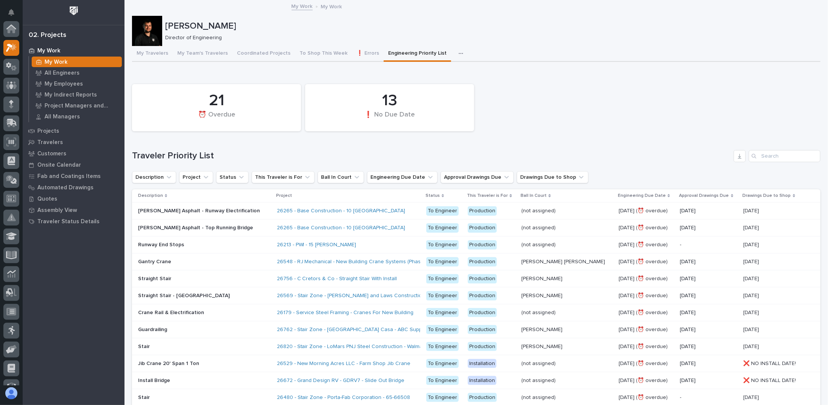
scroll to position [19, 0]
click at [398, 211] on div "26265 - Base Construction - 10 Ton Bridge" at bounding box center [348, 211] width 143 height 12
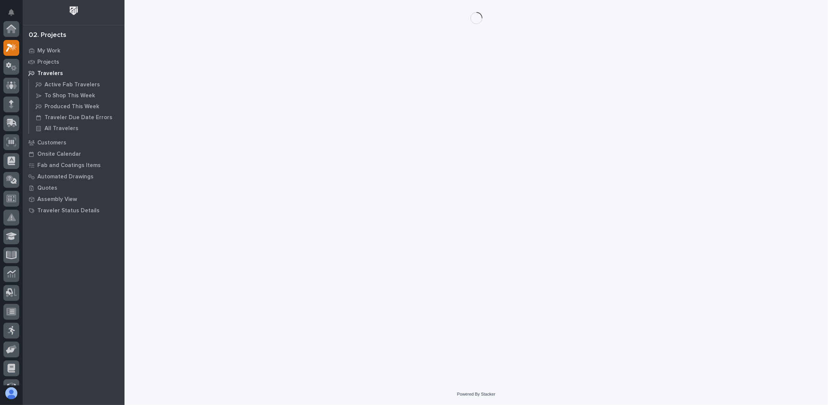
scroll to position [19, 0]
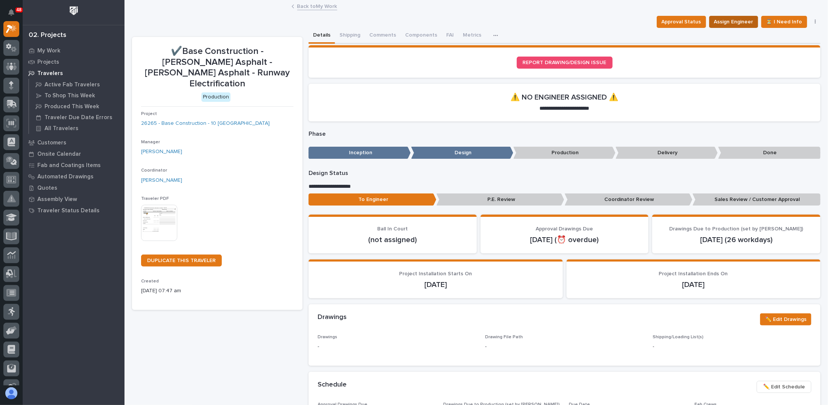
click at [740, 22] on span "Assign Engineer" at bounding box center [733, 21] width 39 height 9
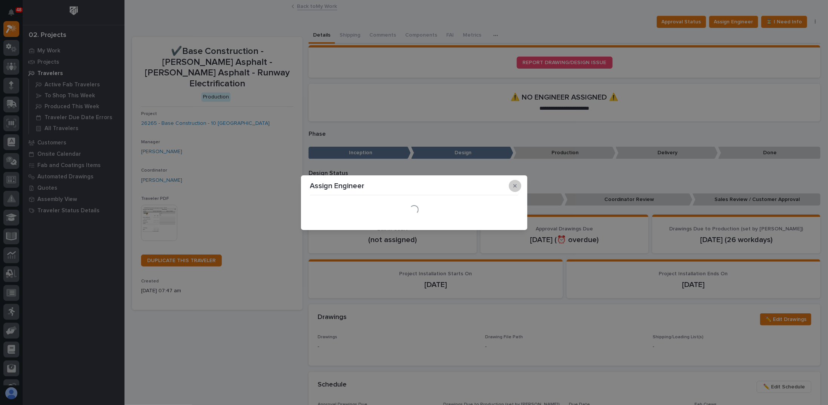
click at [517, 182] on button "button" at bounding box center [515, 186] width 12 height 12
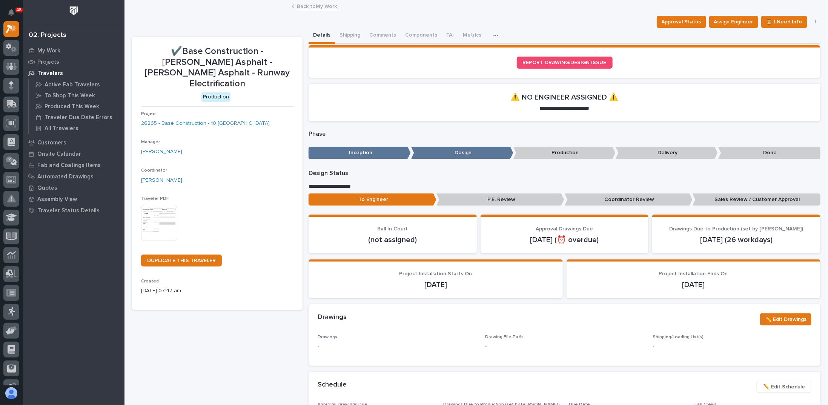
click at [382, 100] on section "**********" at bounding box center [565, 103] width 512 height 38
drag, startPoint x: 175, startPoint y: 51, endPoint x: 249, endPoint y: 46, distance: 74.9
click at [249, 46] on p "✔️Base Construction - Blevins Asphalt - Belvins Asphalt - Runway Electrification" at bounding box center [217, 67] width 152 height 43
click at [244, 57] on p "✔️Base Construction - Blevins Asphalt - Belvins Asphalt - Runway Electrification" at bounding box center [217, 67] width 152 height 43
drag, startPoint x: 159, startPoint y: 64, endPoint x: 216, endPoint y: 58, distance: 57.6
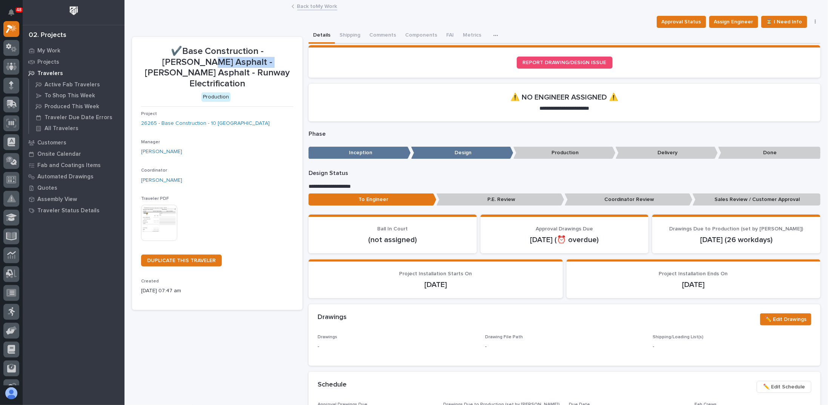
click at [215, 58] on p "✔️Base Construction - Blevins Asphalt - Belvins Asphalt - Runway Electrification" at bounding box center [217, 67] width 152 height 43
click at [217, 58] on p "✔️Base Construction - Blevins Asphalt - Belvins Asphalt - Runway Electrification" at bounding box center [217, 67] width 152 height 43
click at [307, 7] on link "Back to My Work" at bounding box center [317, 6] width 40 height 9
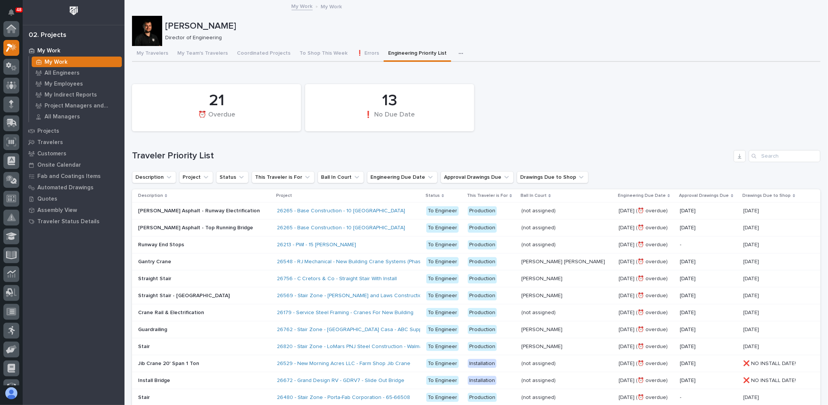
scroll to position [19, 0]
click at [224, 242] on p at bounding box center [204, 245] width 132 height 6
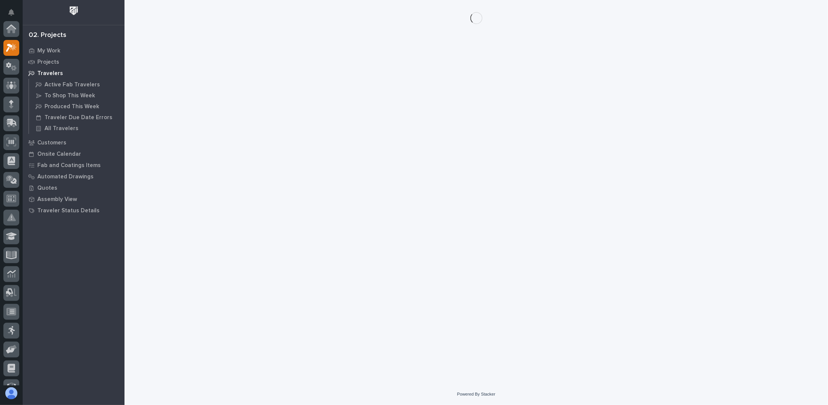
scroll to position [19, 0]
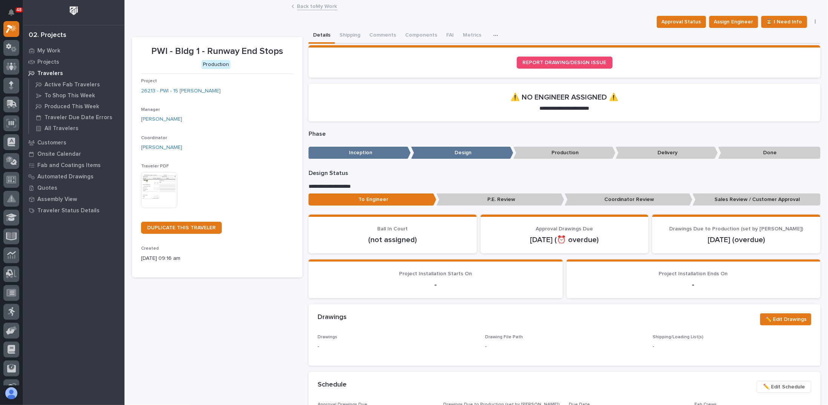
click at [244, 151] on div "[PERSON_NAME]" at bounding box center [217, 148] width 152 height 8
click at [322, 7] on link "Back to My Work" at bounding box center [317, 6] width 40 height 9
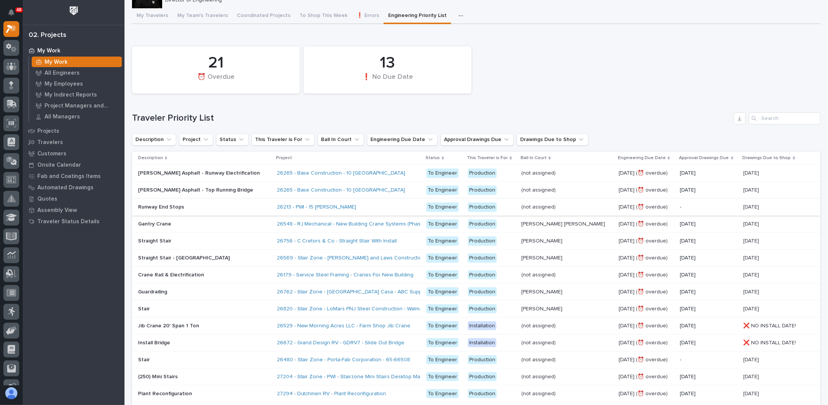
scroll to position [75, 0]
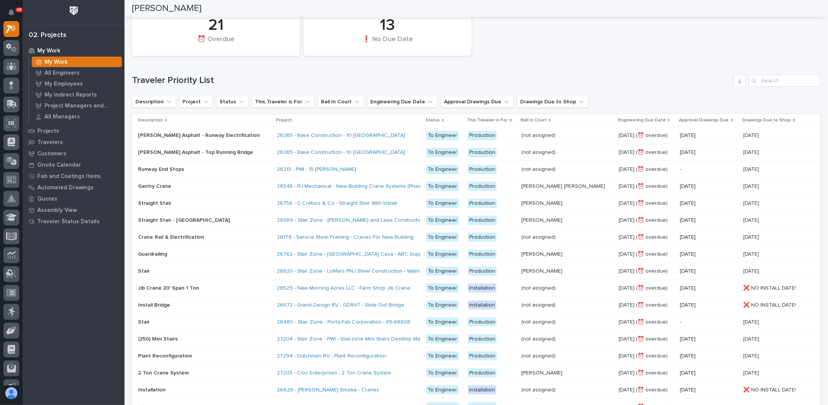
click at [209, 237] on p at bounding box center [204, 237] width 132 height 6
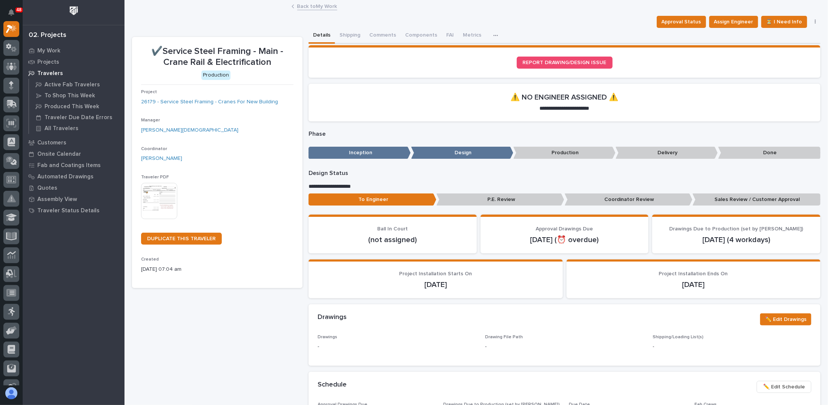
click at [476, 178] on div "**********" at bounding box center [565, 189] width 512 height 39
click at [744, 22] on span "Assign Engineer" at bounding box center [733, 21] width 39 height 9
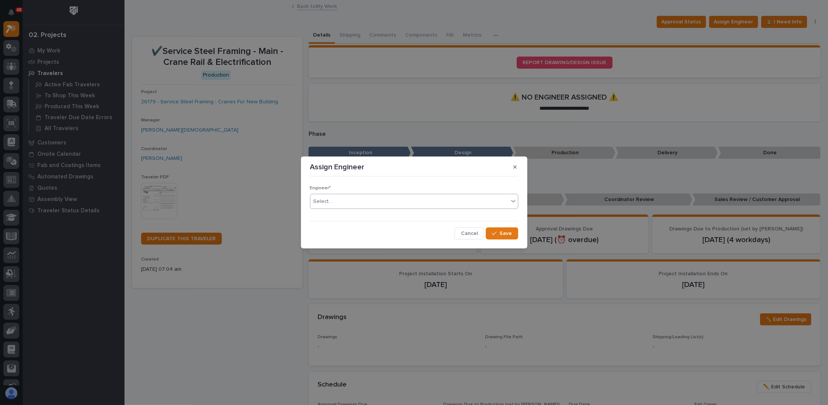
click at [374, 200] on div "Select..." at bounding box center [410, 202] width 198 height 12
type input "******"
click at [346, 216] on div "[PERSON_NAME]" at bounding box center [415, 215] width 208 height 13
click at [498, 231] on div "button" at bounding box center [496, 233] width 8 height 5
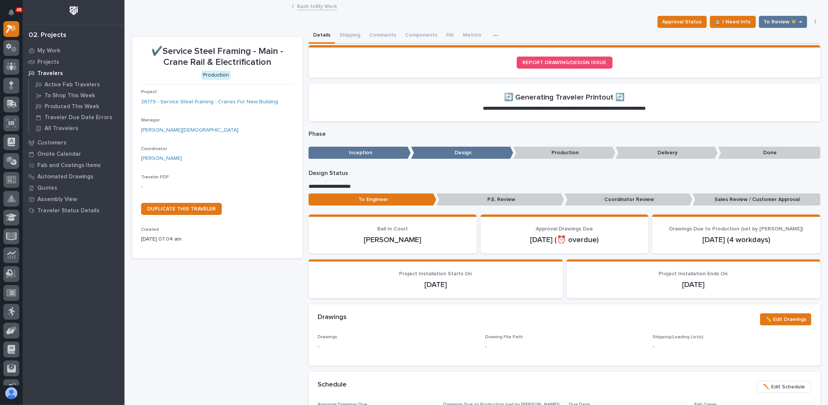
click at [461, 131] on p "Phase" at bounding box center [565, 134] width 512 height 7
click at [380, 131] on p "Phase" at bounding box center [565, 134] width 512 height 7
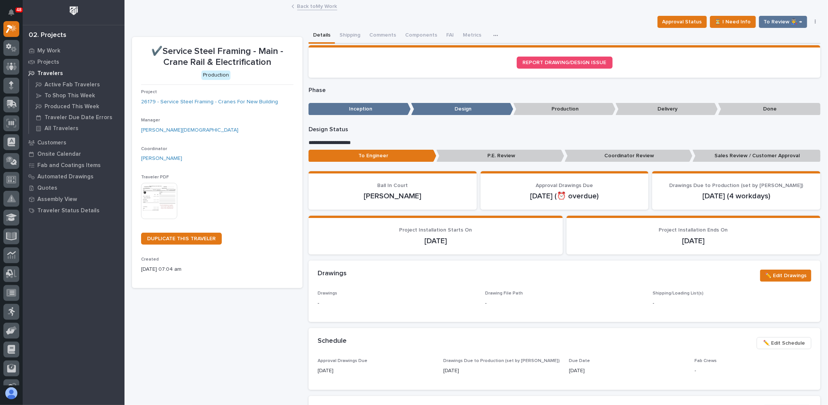
drag, startPoint x: 414, startPoint y: 240, endPoint x: 458, endPoint y: 240, distance: 44.5
click at [458, 240] on p "10/20/2025" at bounding box center [436, 241] width 236 height 9
click at [310, 2] on link "Back to My Work" at bounding box center [317, 6] width 40 height 9
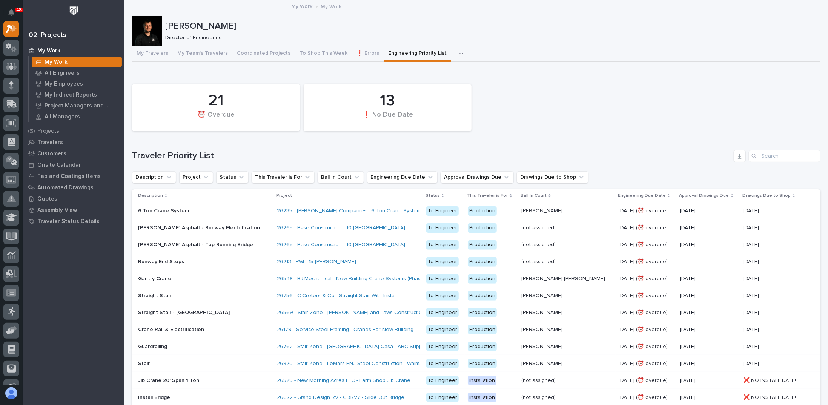
click at [526, 129] on div "21 ⏰ Overdue 13 ❗ No Due Date" at bounding box center [476, 107] width 696 height 55
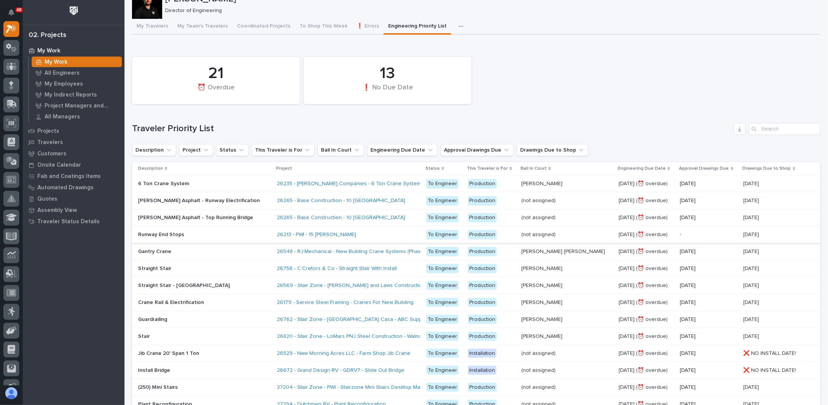
scroll to position [38, 0]
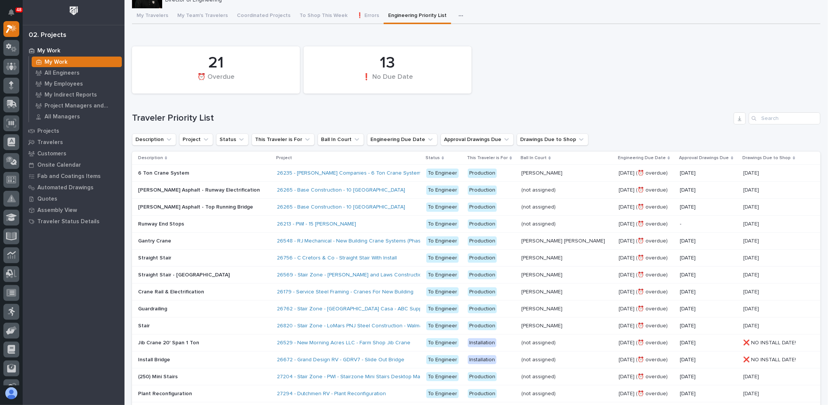
click at [526, 92] on div "21 ⏰ Overdue 13 ❗ No Due Date" at bounding box center [476, 70] width 696 height 55
click at [615, 111] on div "21 ⏰ Overdue 13 ❗ No Due Date Traveler Priority List Description Project Status…" at bounding box center [476, 369] width 689 height 652
click at [511, 60] on div "21 ⏰ Overdue 13 ❗ No Due Date" at bounding box center [476, 70] width 696 height 55
click at [532, 95] on div "21 ⏰ Overdue 13 ❗ No Due Date" at bounding box center [476, 70] width 696 height 55
click at [230, 208] on p at bounding box center [204, 207] width 132 height 6
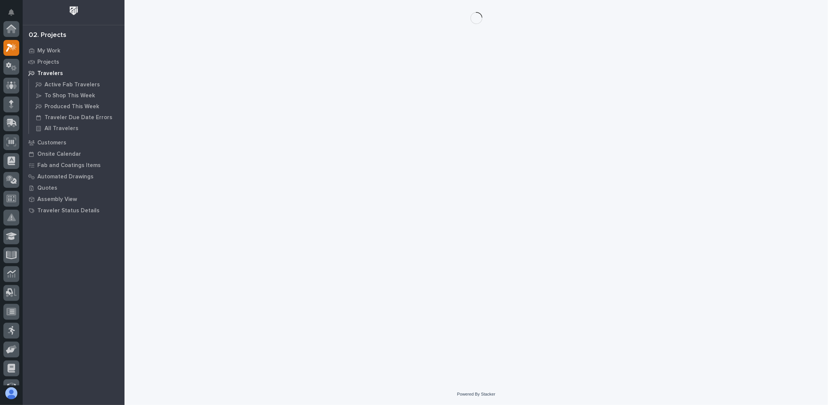
scroll to position [19, 0]
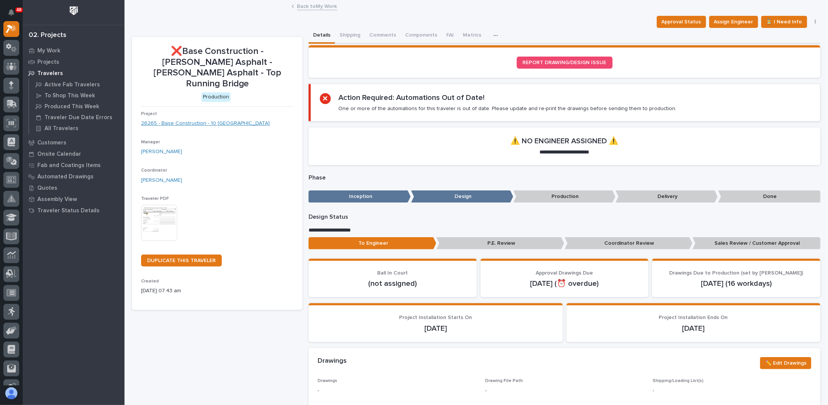
click at [184, 120] on link "26265 - Base Construction - 10 Ton Bridge" at bounding box center [205, 124] width 129 height 8
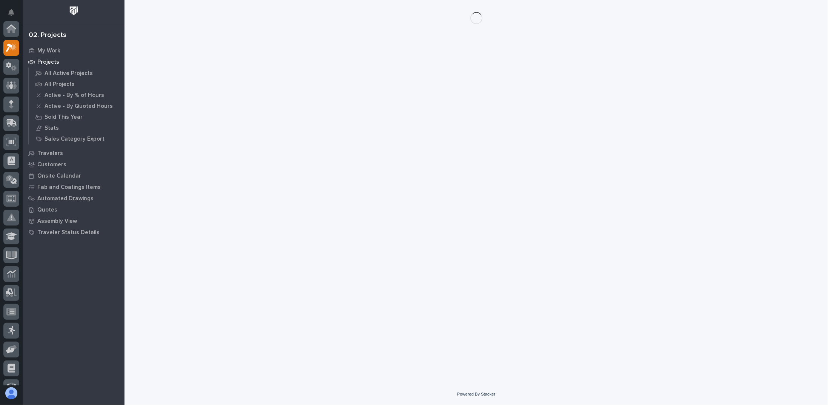
scroll to position [19, 0]
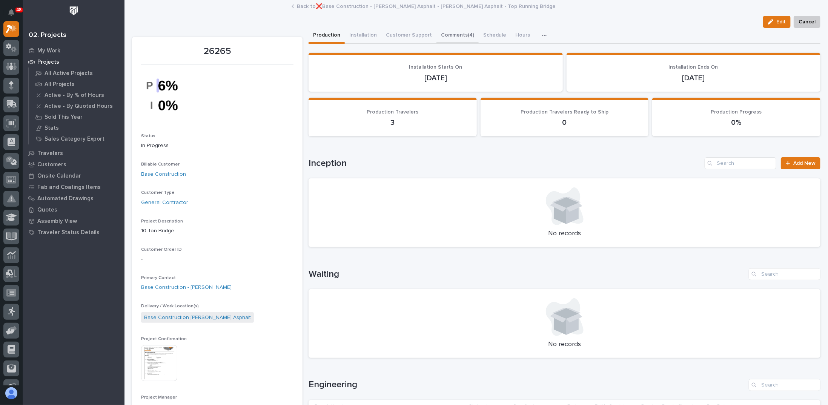
click at [454, 36] on button "Comments (4)" at bounding box center [458, 36] width 42 height 16
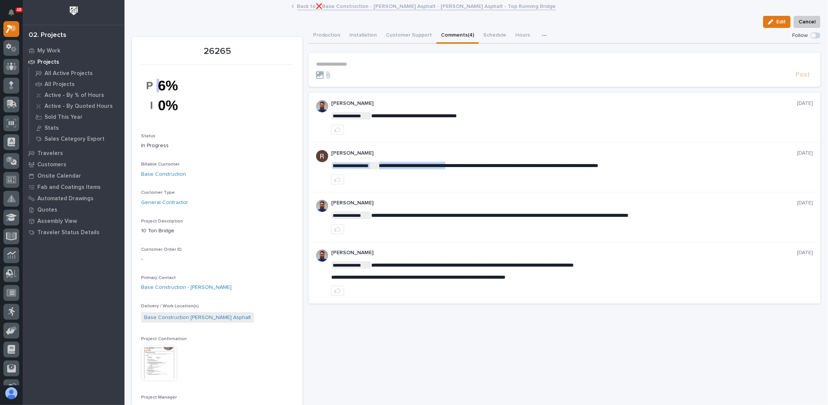
drag, startPoint x: 382, startPoint y: 164, endPoint x: 463, endPoint y: 166, distance: 80.8
click at [463, 166] on span "**********" at bounding box center [489, 165] width 220 height 5
click at [326, 35] on button "Production" at bounding box center [327, 36] width 36 height 16
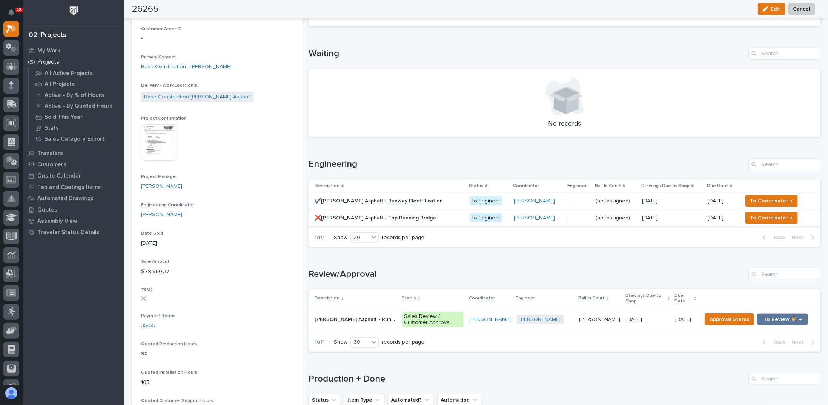
scroll to position [264, 0]
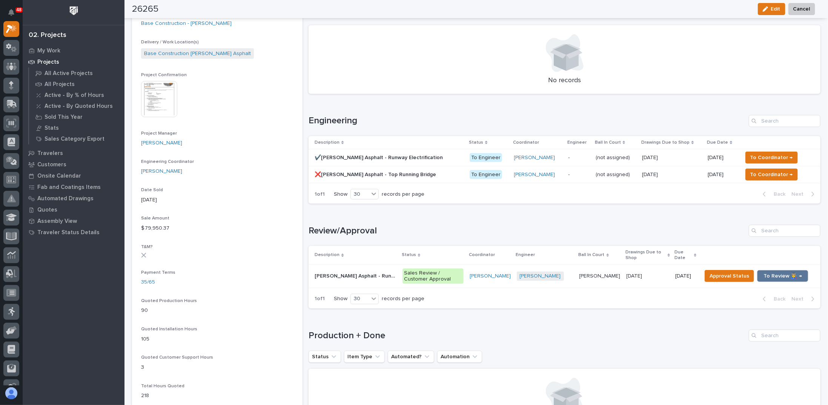
click at [391, 157] on p "✔️Belvins Asphalt - Runway Electrification" at bounding box center [380, 157] width 130 height 8
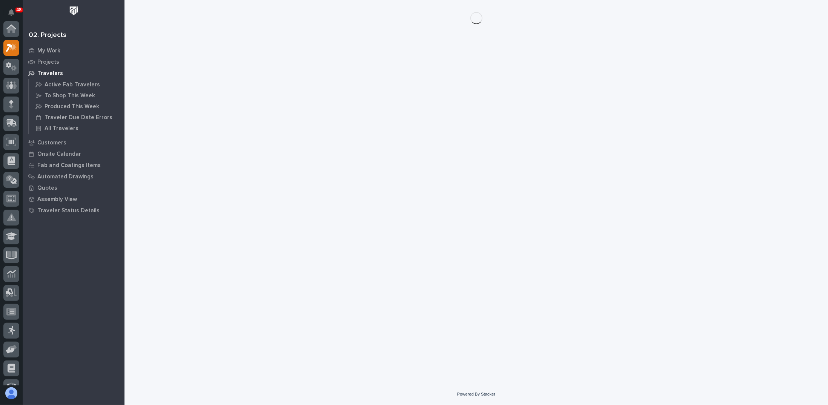
scroll to position [19, 0]
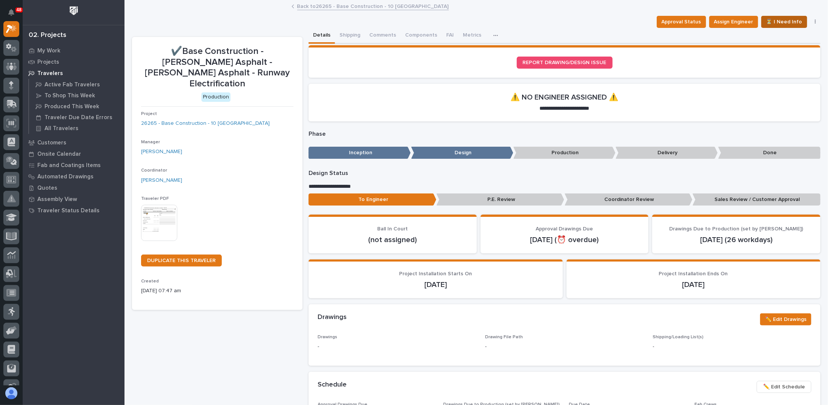
click at [784, 23] on span "⏳ I Need Info" at bounding box center [785, 21] width 36 height 9
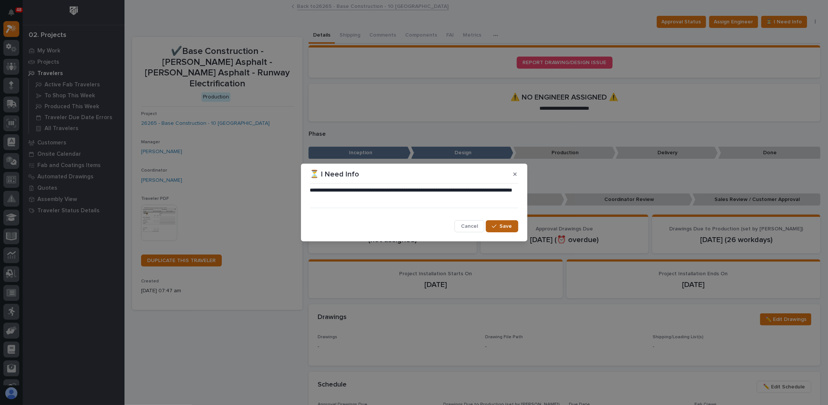
click at [507, 223] on span "Save" at bounding box center [506, 226] width 12 height 7
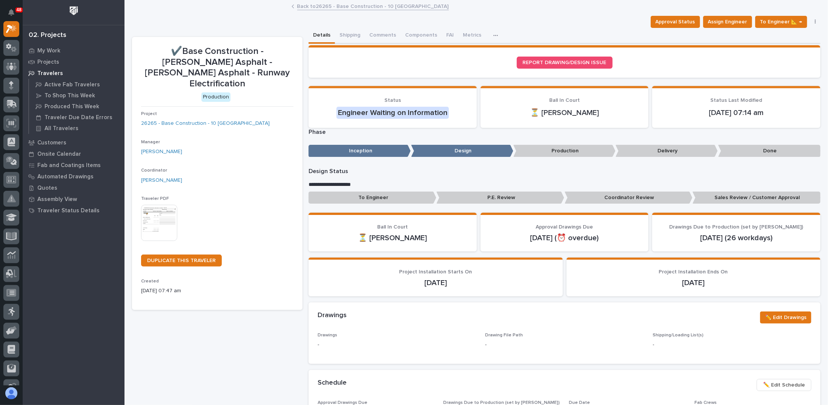
click at [325, 7] on link "Back to 26265 - Base Construction - 10 Ton Bridge" at bounding box center [373, 6] width 152 height 9
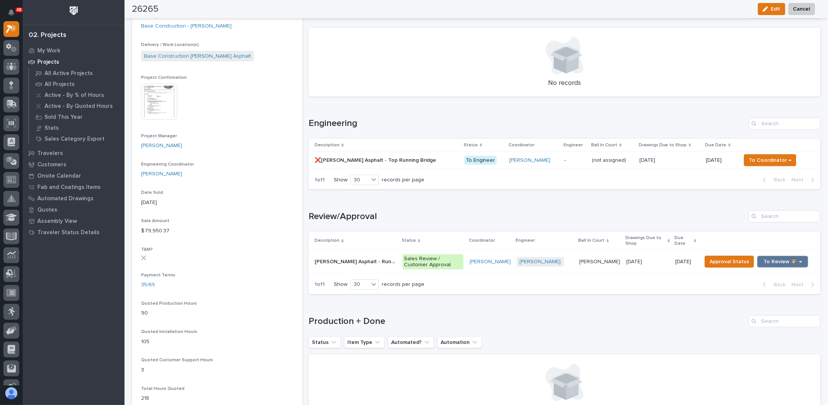
scroll to position [302, 0]
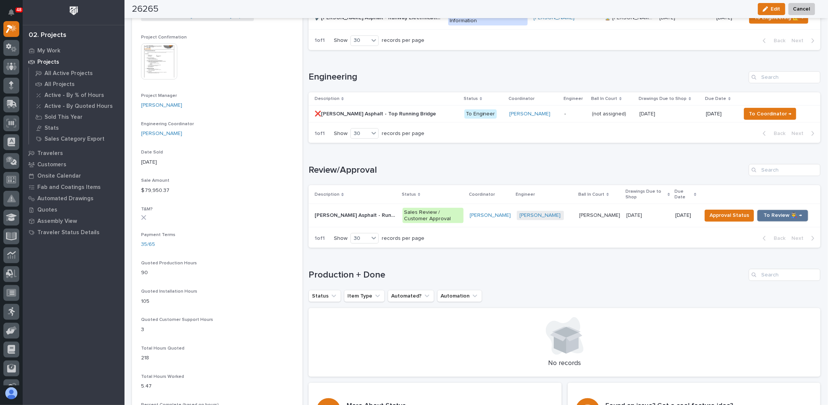
click at [418, 111] on p at bounding box center [381, 114] width 132 height 6
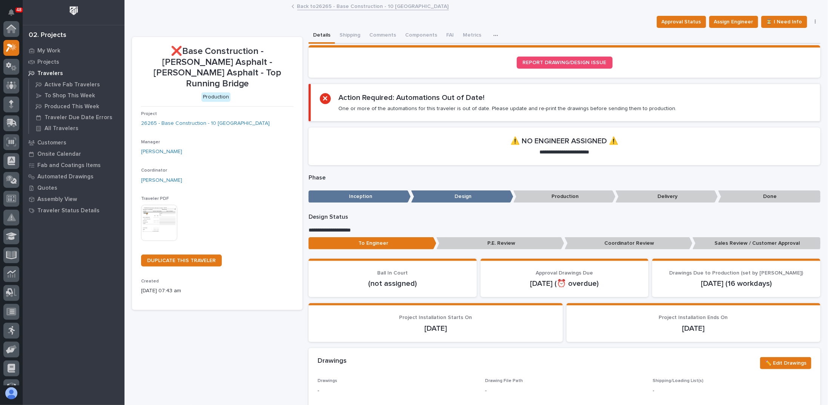
scroll to position [19, 0]
click at [790, 21] on span "⏳ I Need Info" at bounding box center [785, 21] width 36 height 9
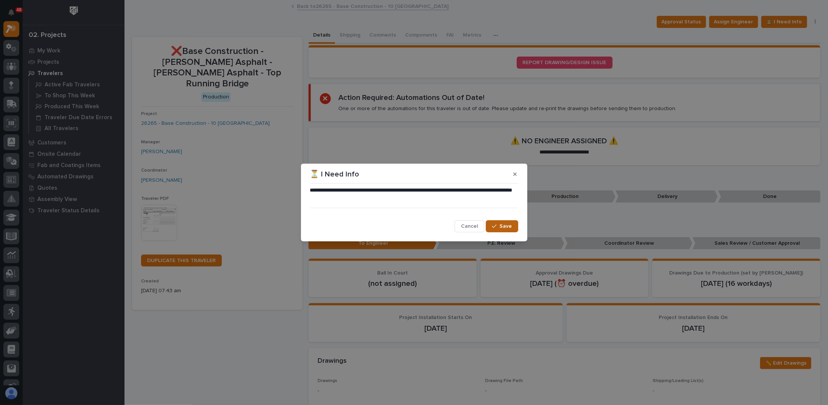
click at [503, 226] on span "Save" at bounding box center [506, 226] width 12 height 7
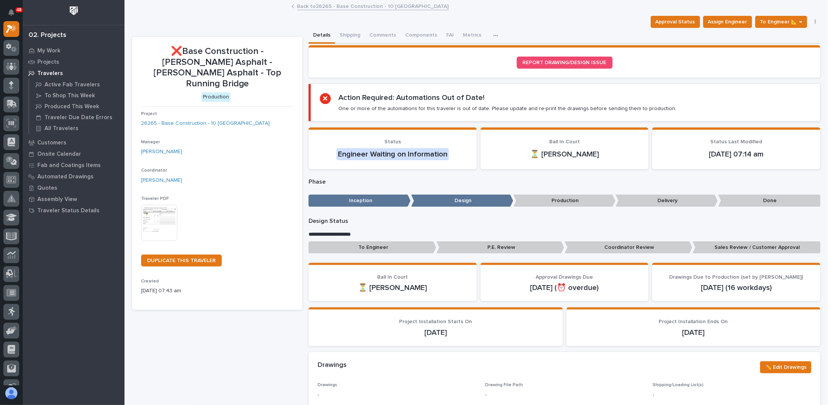
click at [325, 8] on link "Back to 26265 - Base Construction - 10 Ton Bridge" at bounding box center [373, 6] width 152 height 9
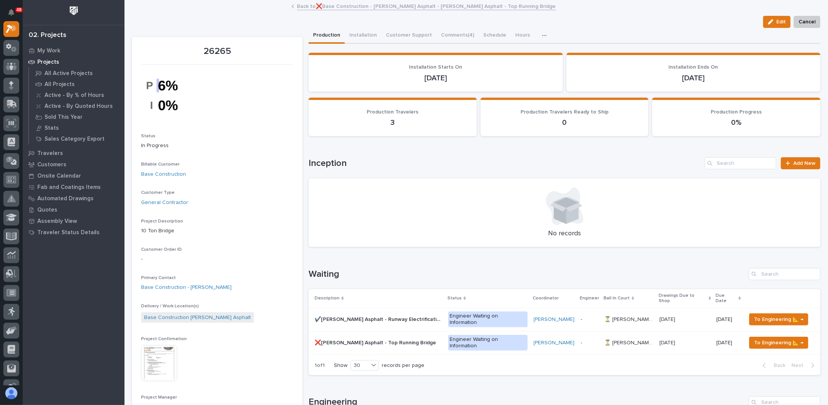
click at [299, 6] on link "Back to ❌Base Construction - Blevins Asphalt - Belvins Asphalt - Top Running Br…" at bounding box center [426, 6] width 259 height 9
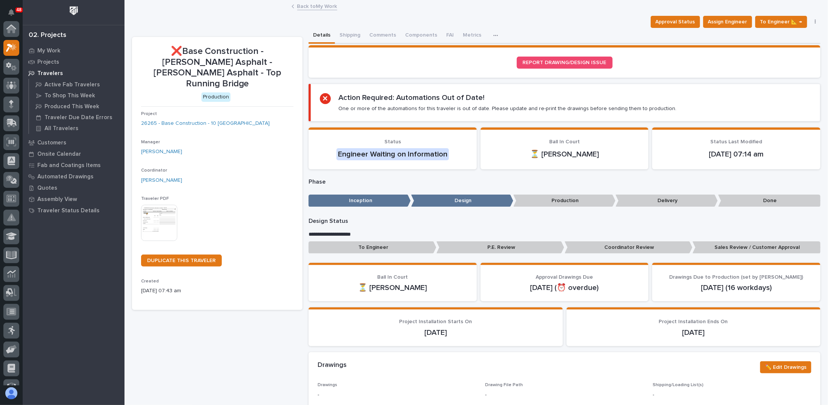
scroll to position [19, 0]
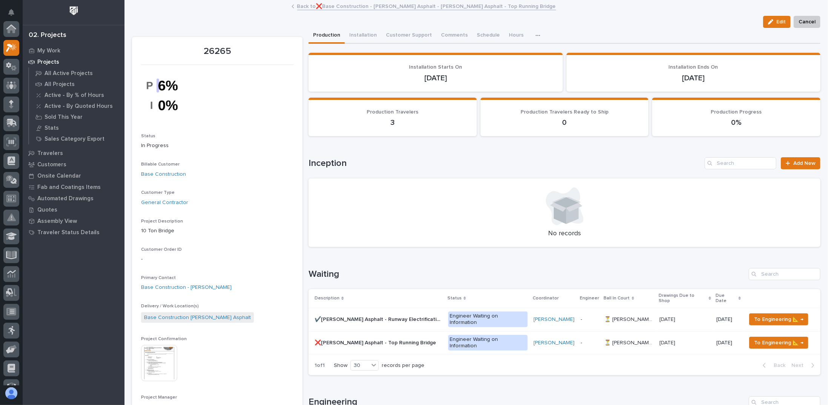
scroll to position [19, 0]
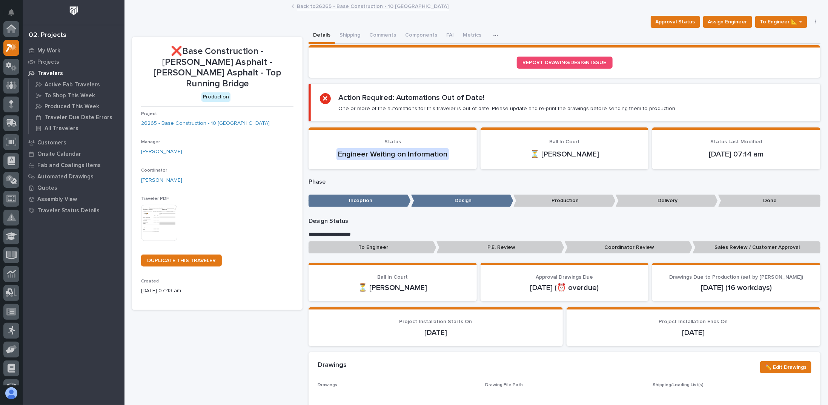
scroll to position [19, 0]
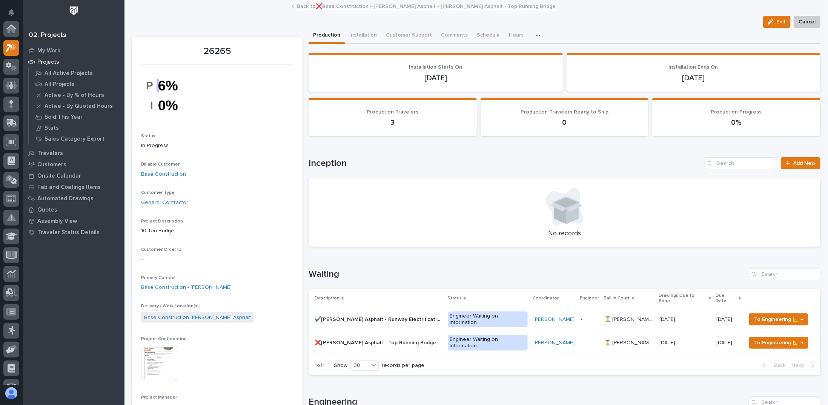
scroll to position [19, 0]
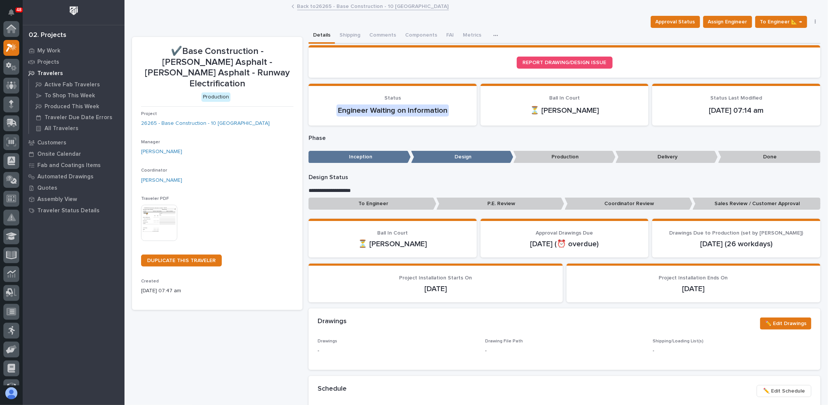
scroll to position [19, 0]
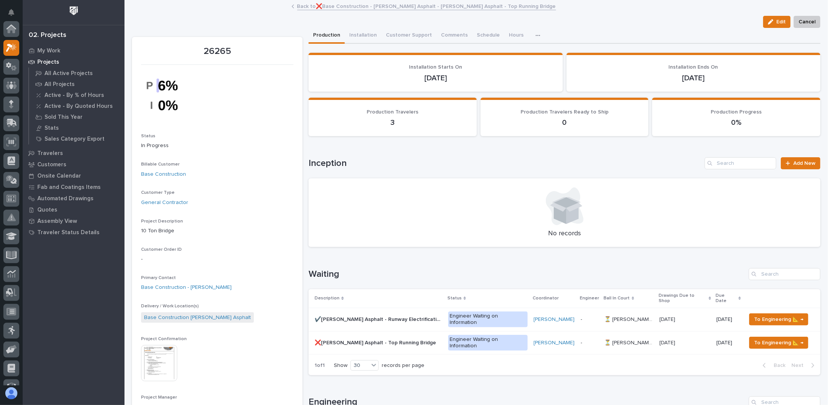
scroll to position [19, 0]
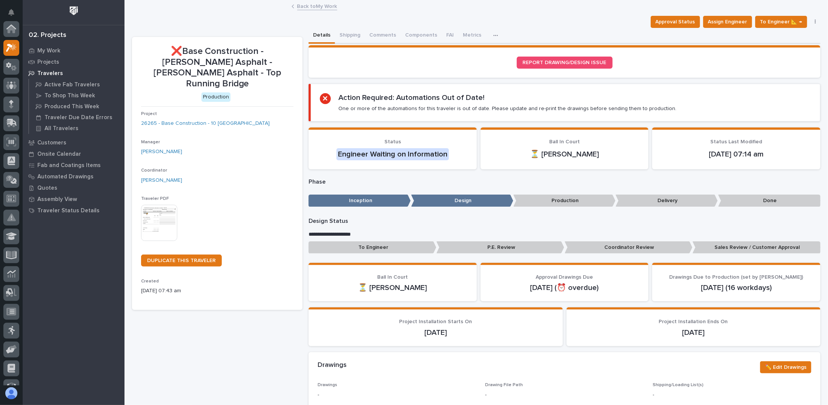
scroll to position [19, 0]
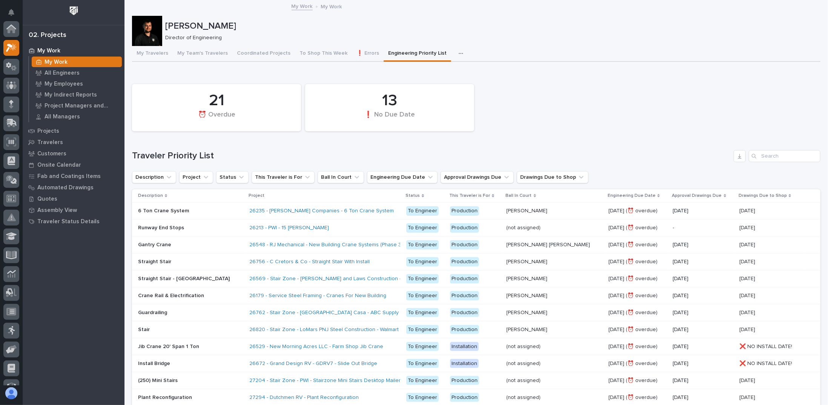
scroll to position [19, 0]
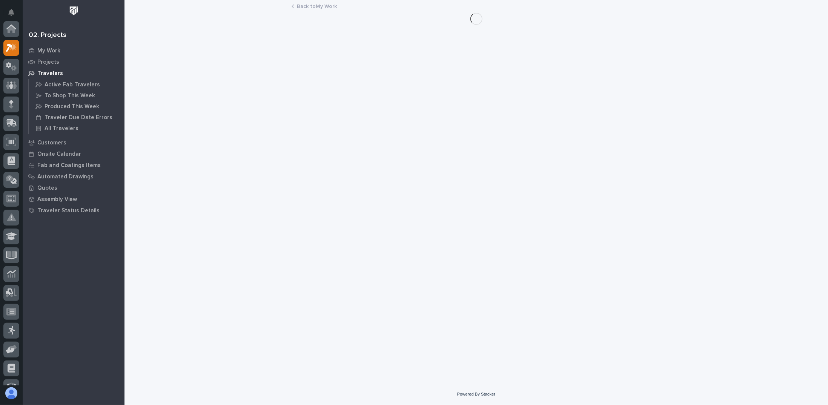
scroll to position [19, 0]
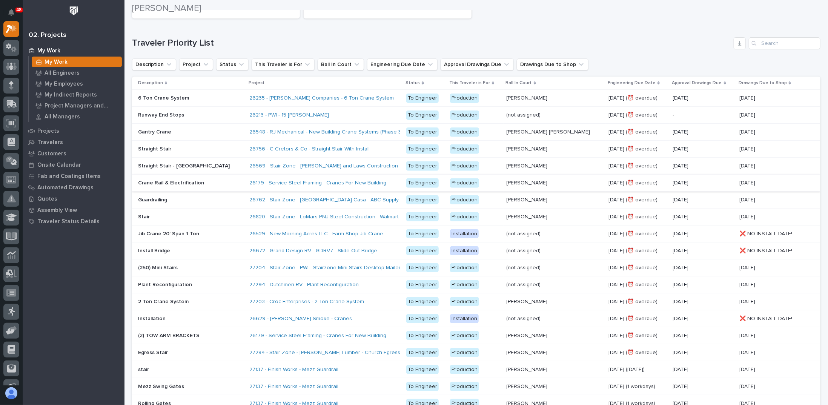
scroll to position [151, 0]
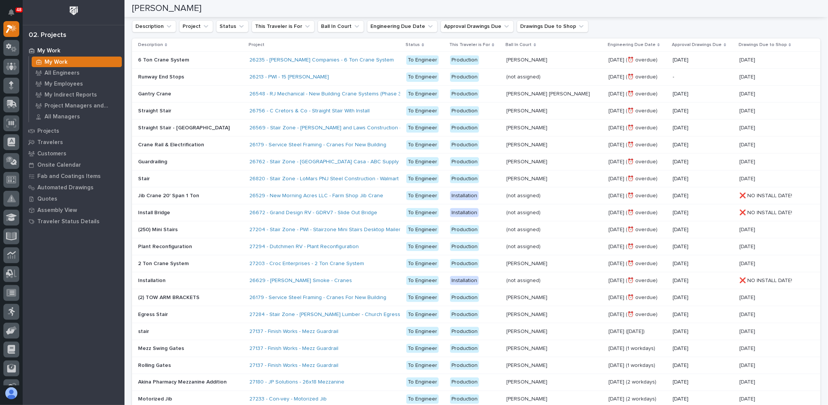
click at [217, 59] on p at bounding box center [190, 60] width 105 height 6
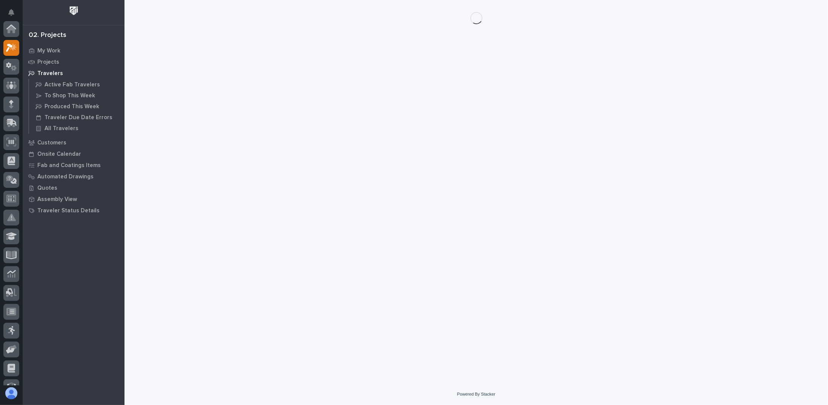
scroll to position [19, 0]
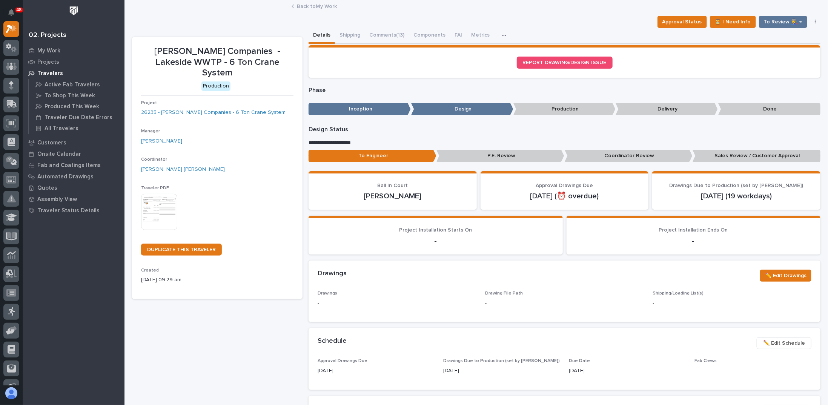
click at [501, 160] on p "P.E. Review" at bounding box center [501, 156] width 128 height 12
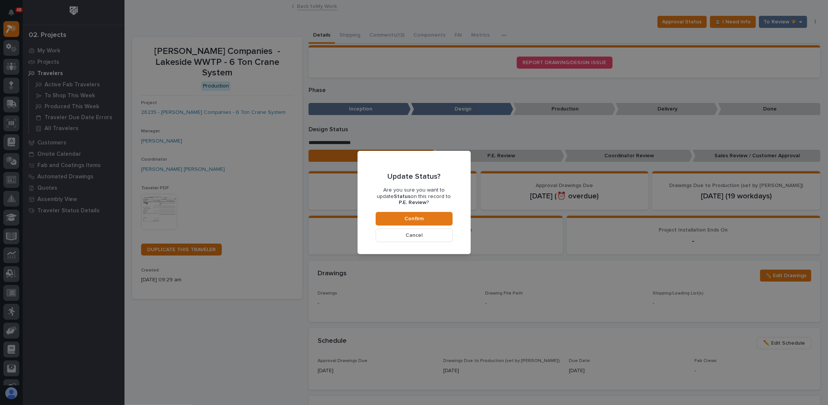
click at [417, 239] on button "Cancel" at bounding box center [414, 236] width 77 height 14
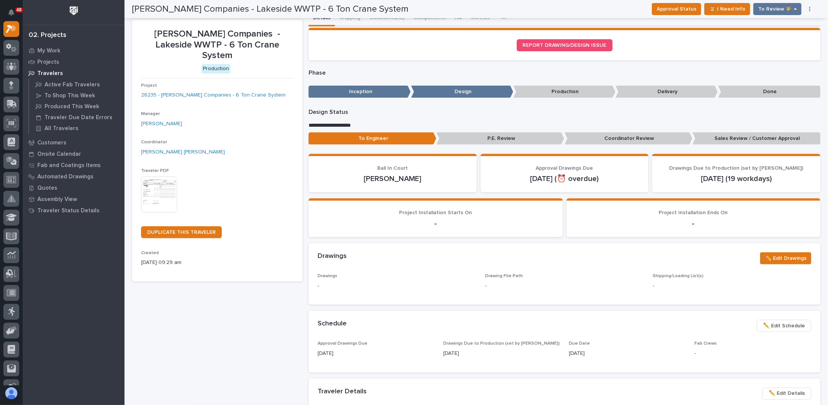
scroll to position [0, 0]
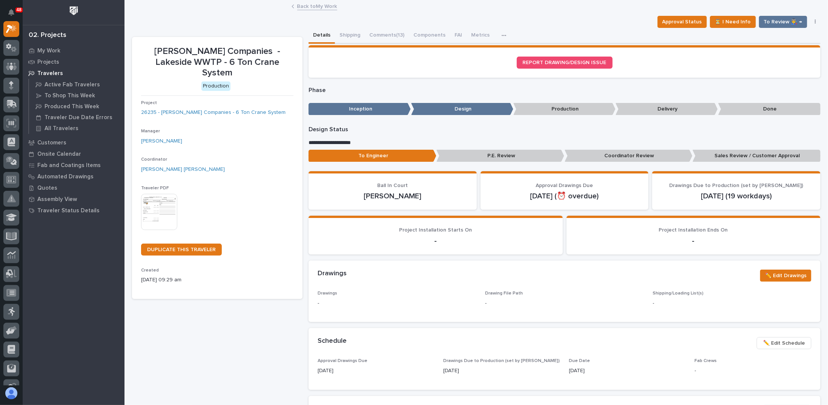
click at [503, 157] on p "P.E. Review" at bounding box center [501, 156] width 128 height 12
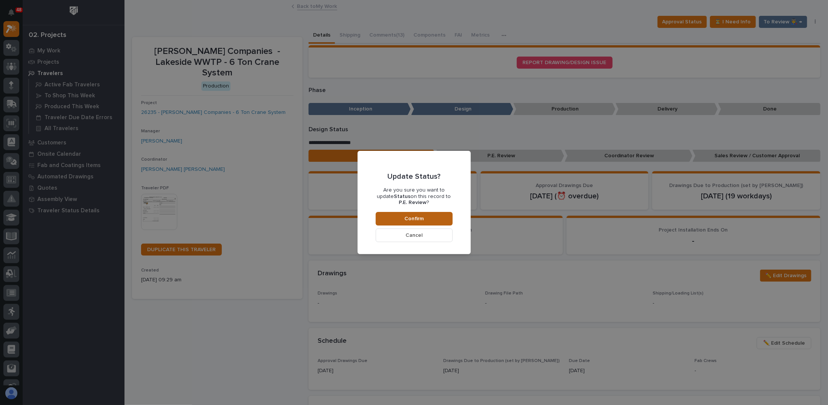
click at [416, 214] on button "Confirm" at bounding box center [414, 219] width 77 height 14
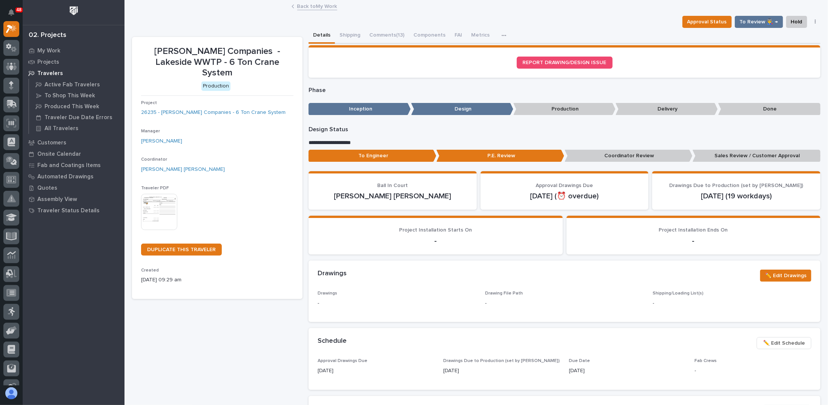
click at [310, 6] on link "Back to My Work" at bounding box center [317, 6] width 40 height 9
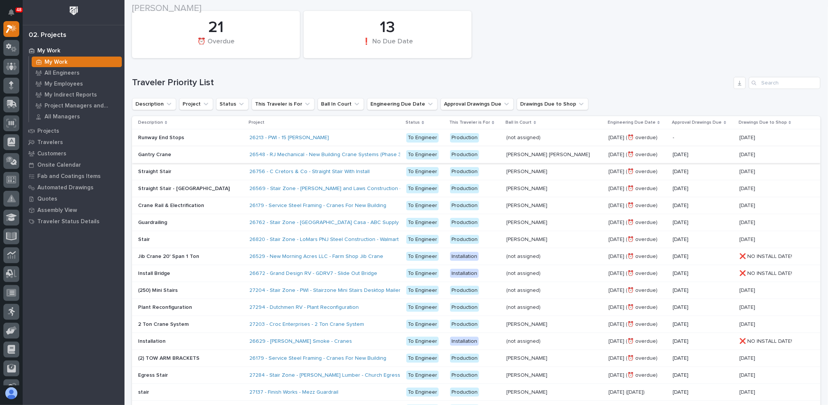
scroll to position [75, 0]
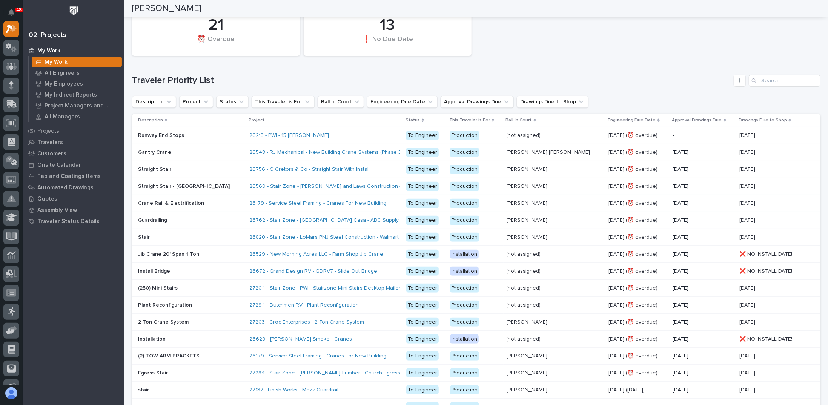
click at [342, 136] on div "26213 - PWI - 15 Ton Crane" at bounding box center [315, 135] width 132 height 6
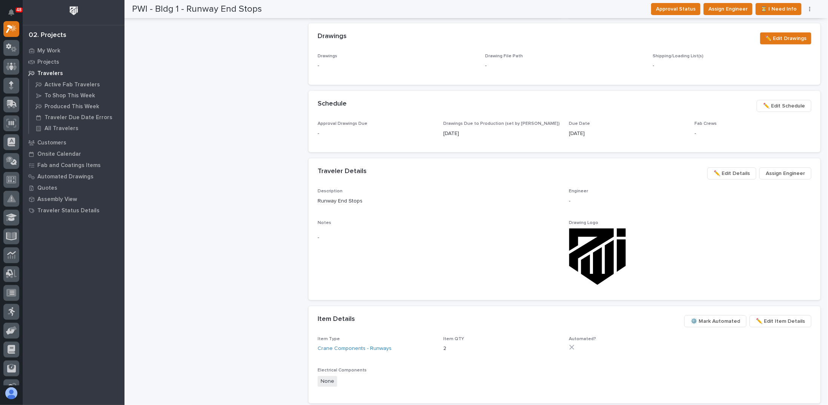
scroll to position [189, 0]
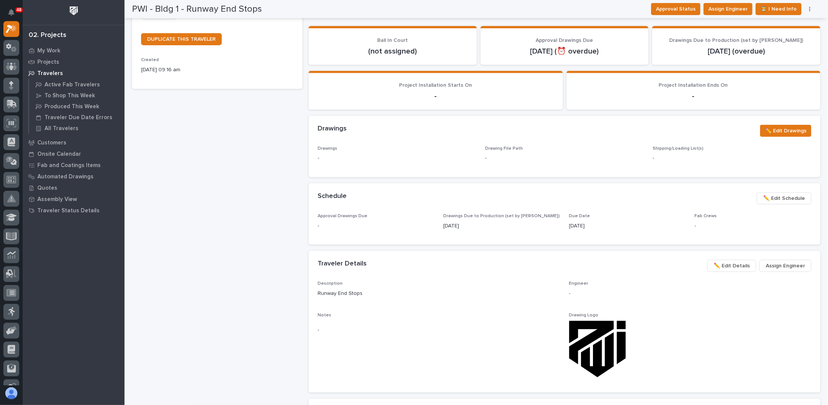
click at [774, 196] on span "✏️ Edit Schedule" at bounding box center [785, 198] width 42 height 9
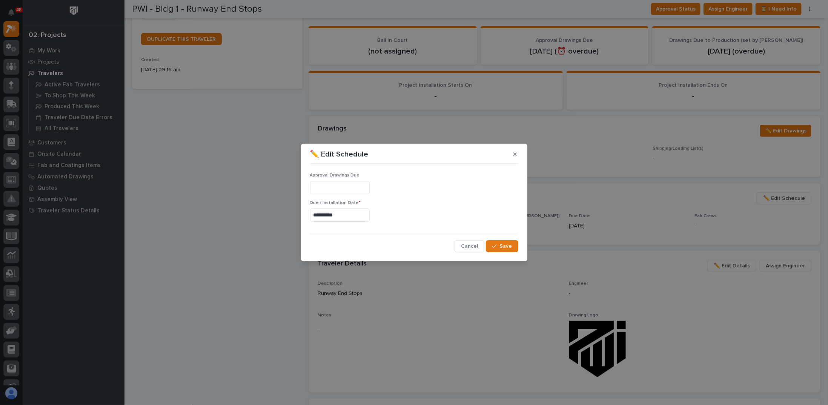
click at [351, 218] on input "**********" at bounding box center [340, 215] width 60 height 13
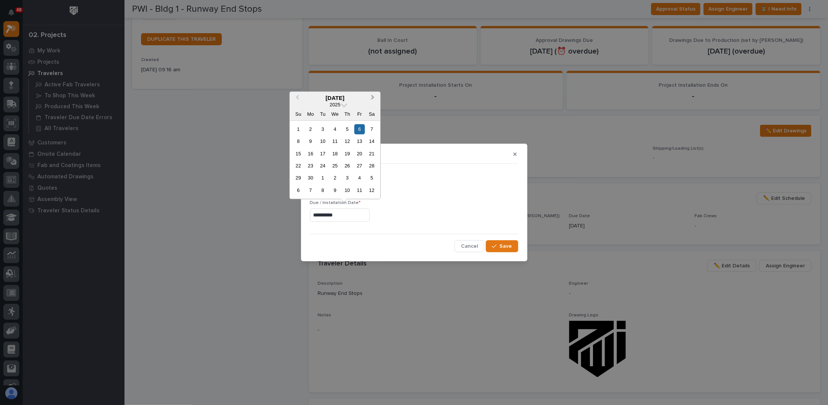
click at [374, 95] on button "Next Month" at bounding box center [374, 98] width 12 height 12
click at [374, 96] on button "Next Month" at bounding box center [374, 98] width 12 height 12
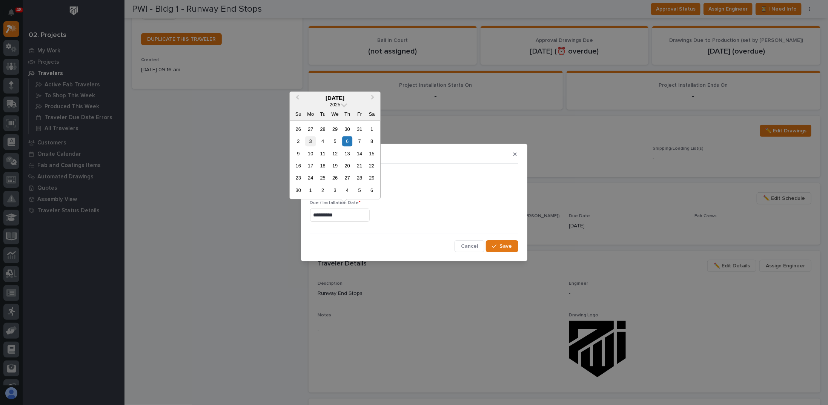
click at [312, 141] on div "3" at bounding box center [311, 141] width 10 height 10
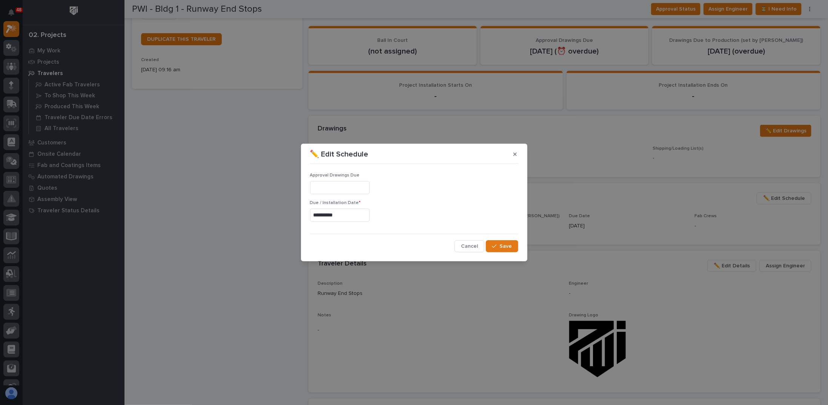
type input "**********"
click at [505, 248] on span "Save" at bounding box center [506, 246] width 12 height 7
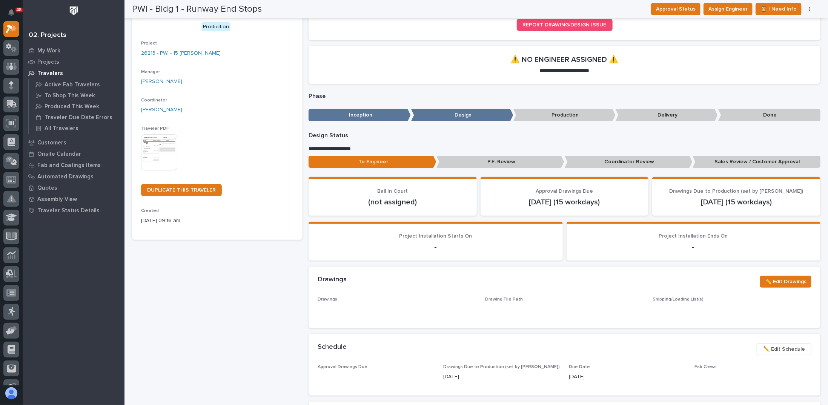
scroll to position [0, 0]
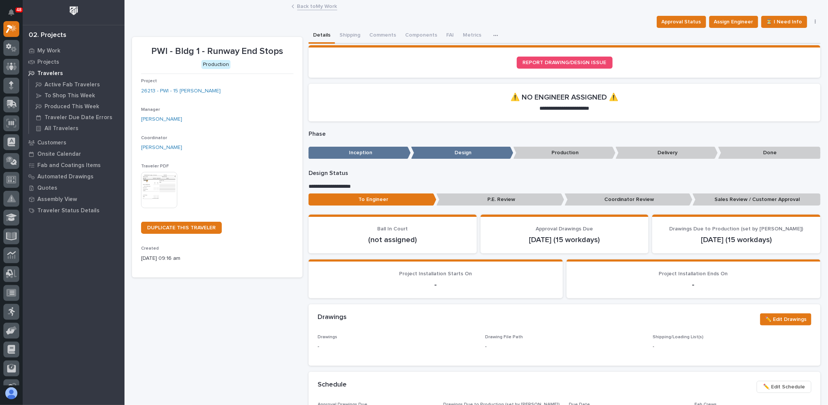
click at [307, 6] on link "Back to My Work" at bounding box center [317, 6] width 40 height 9
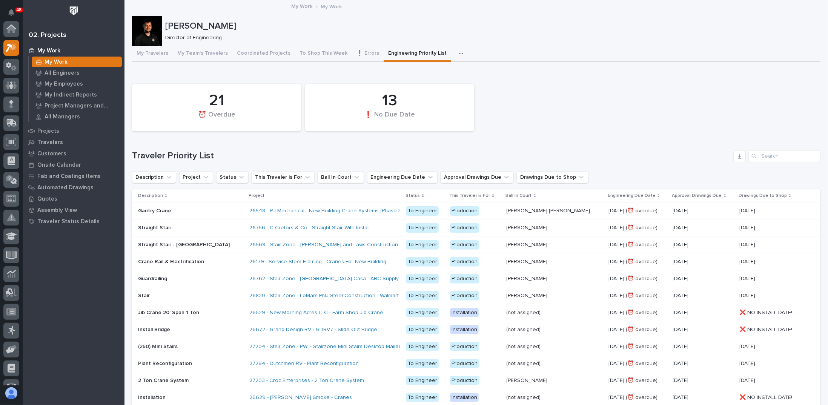
scroll to position [19, 0]
click at [536, 99] on div "21 ⏰ Overdue 13 ❗ No Due Date" at bounding box center [476, 107] width 696 height 55
click at [523, 133] on div "21 ⏰ Overdue 13 ❗ No Due Date" at bounding box center [476, 107] width 696 height 55
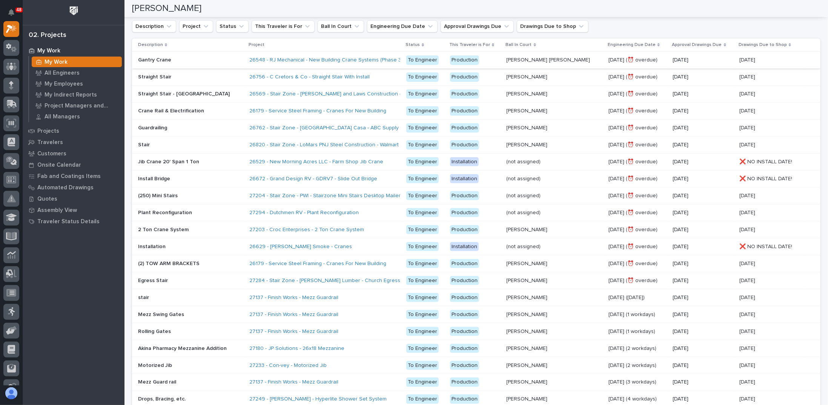
scroll to position [75, 0]
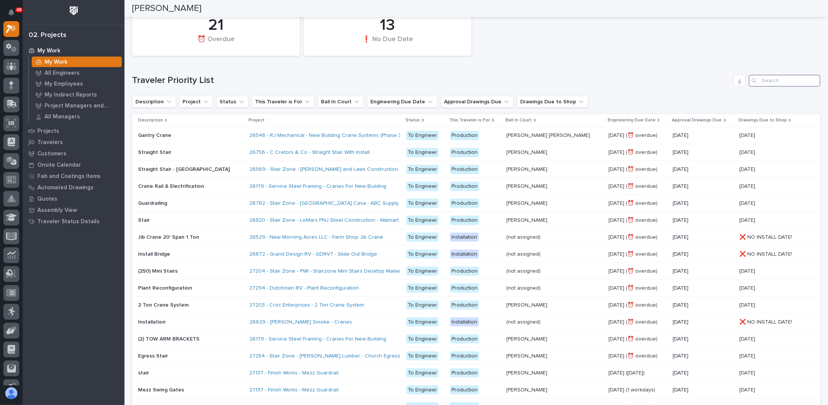
click at [771, 79] on input "Search" at bounding box center [785, 81] width 72 height 12
type input "PWI"
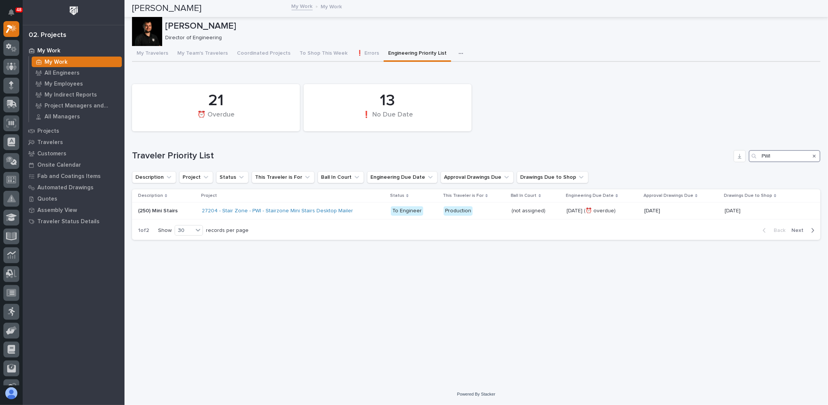
scroll to position [0, 0]
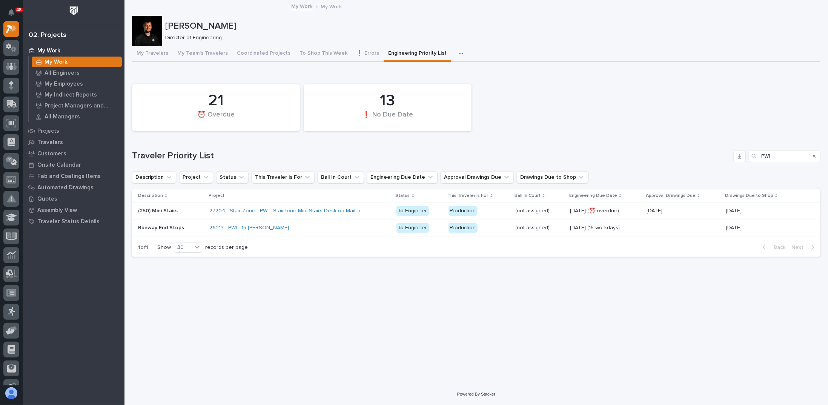
click at [180, 228] on p "Runway End Stops" at bounding box center [162, 227] width 48 height 8
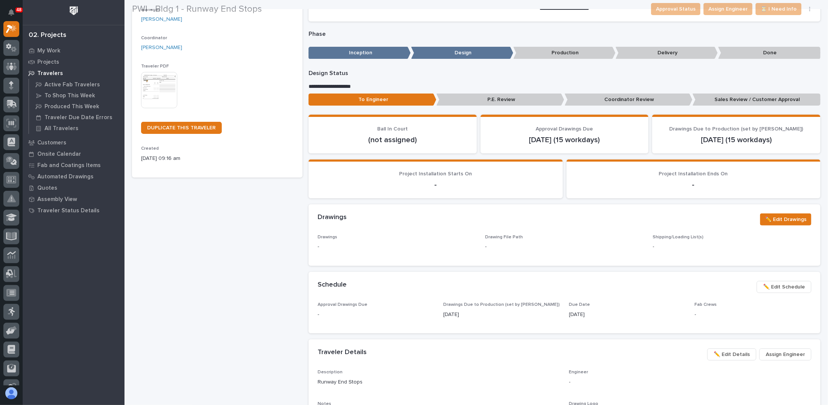
scroll to position [113, 0]
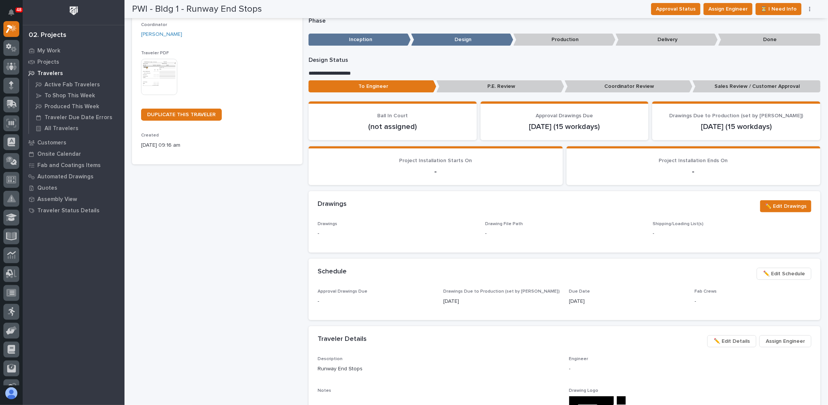
click at [786, 276] on span "✏️ Edit Schedule" at bounding box center [785, 273] width 42 height 9
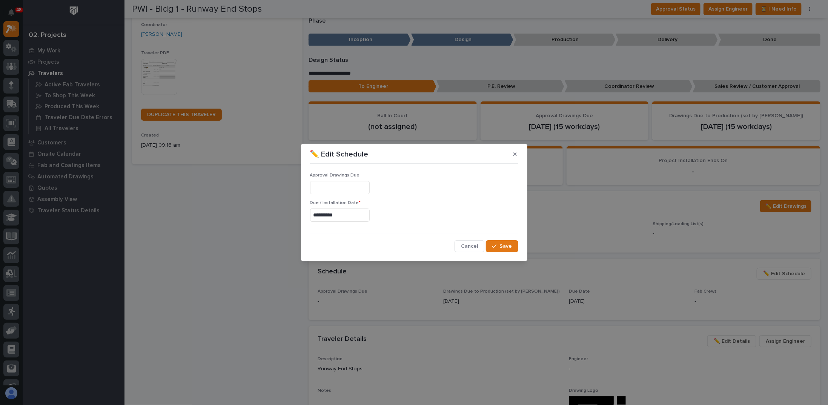
click at [327, 191] on input "text" at bounding box center [340, 187] width 60 height 13
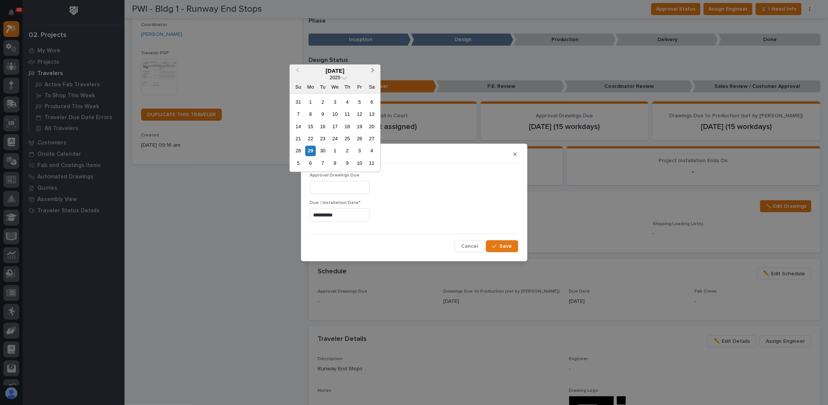
click at [373, 70] on span "Next Month" at bounding box center [373, 71] width 0 height 10
click at [309, 125] on div "13" at bounding box center [311, 127] width 10 height 10
type input "**********"
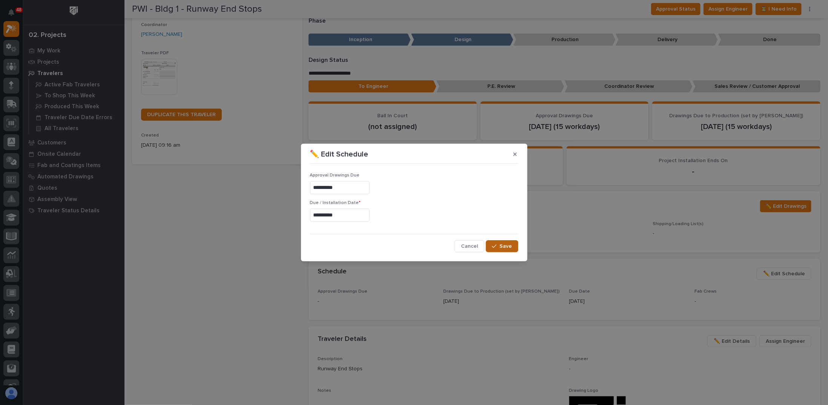
click at [508, 246] on span "Save" at bounding box center [506, 246] width 12 height 7
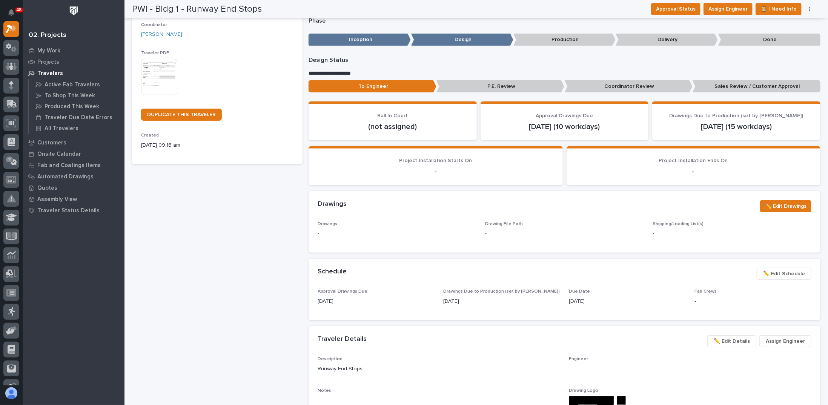
click at [185, 226] on div "PWI - Bldg 1 - Runway End Stops Production Project 26213 - PWI - 15 Ton Crane M…" at bounding box center [217, 309] width 171 height 771
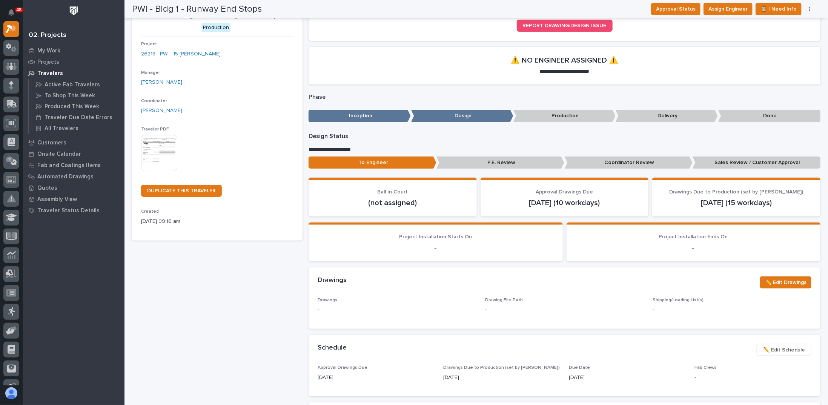
scroll to position [0, 0]
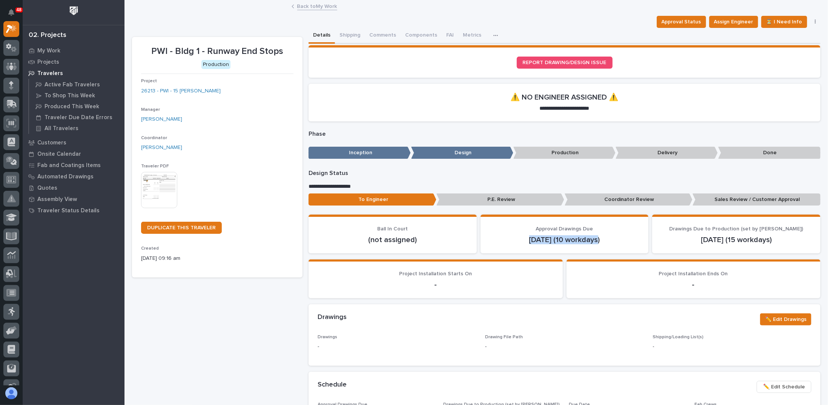
drag, startPoint x: 526, startPoint y: 240, endPoint x: 593, endPoint y: 240, distance: 66.8
click at [593, 240] on p "Oct 13 (10 workdays)" at bounding box center [565, 240] width 150 height 9
click at [494, 35] on icon "button" at bounding box center [496, 35] width 5 height 5
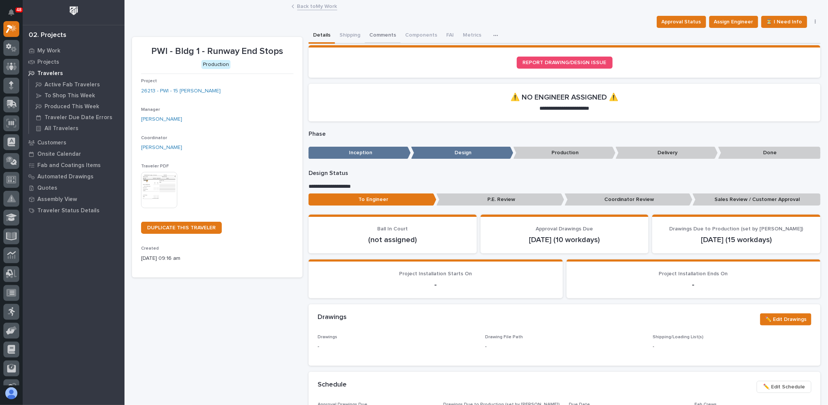
click at [371, 32] on button "Comments" at bounding box center [383, 36] width 36 height 16
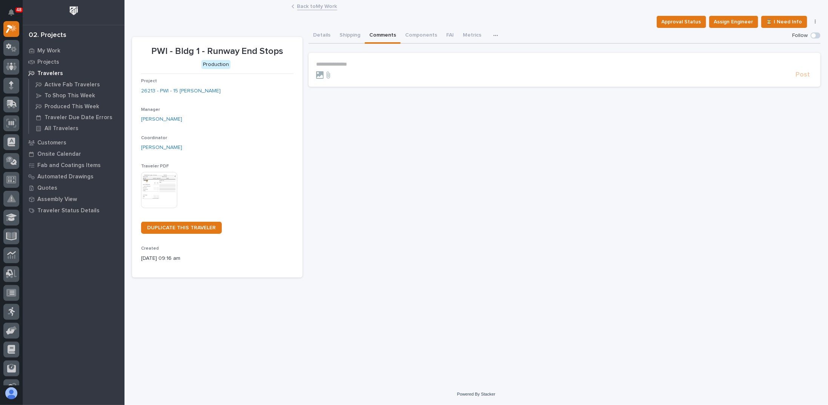
click at [354, 63] on p "**********" at bounding box center [564, 64] width 497 height 6
click at [343, 76] on span "Weston Hochstetler" at bounding box center [340, 74] width 42 height 5
click at [801, 77] on span "Post" at bounding box center [803, 78] width 14 height 9
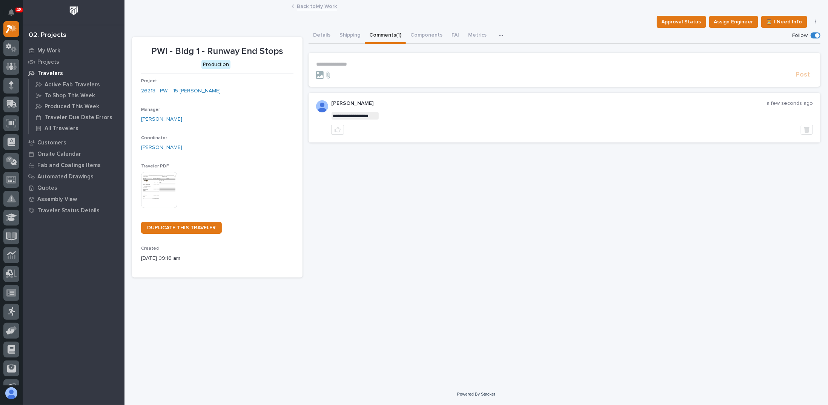
click at [310, 6] on link "Back to My Work" at bounding box center [317, 6] width 40 height 9
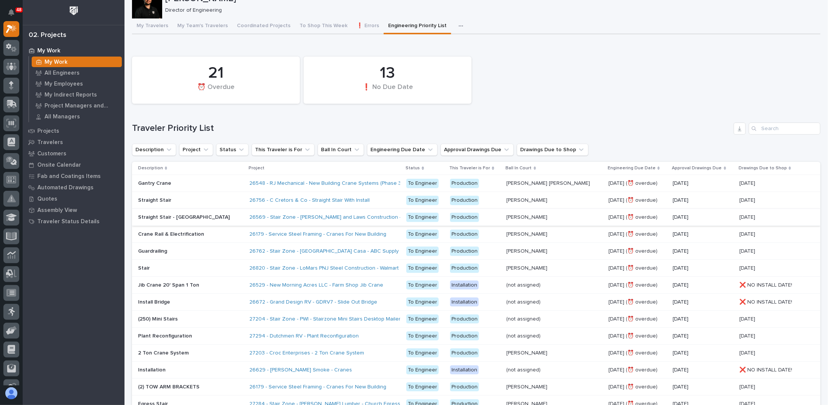
scroll to position [38, 0]
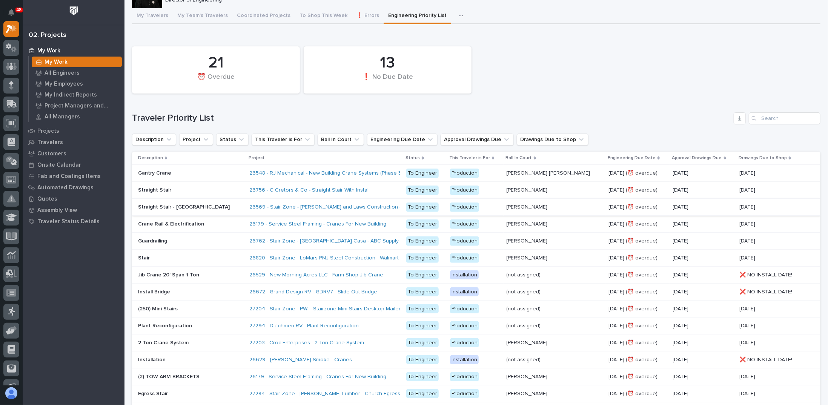
click at [219, 174] on p at bounding box center [190, 173] width 105 height 6
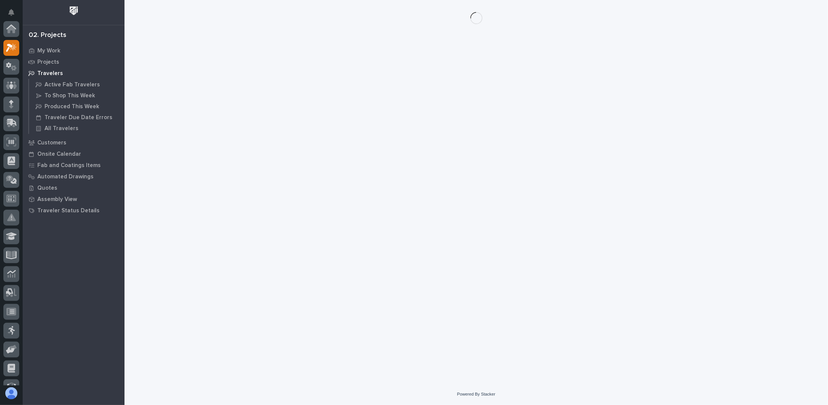
scroll to position [19, 0]
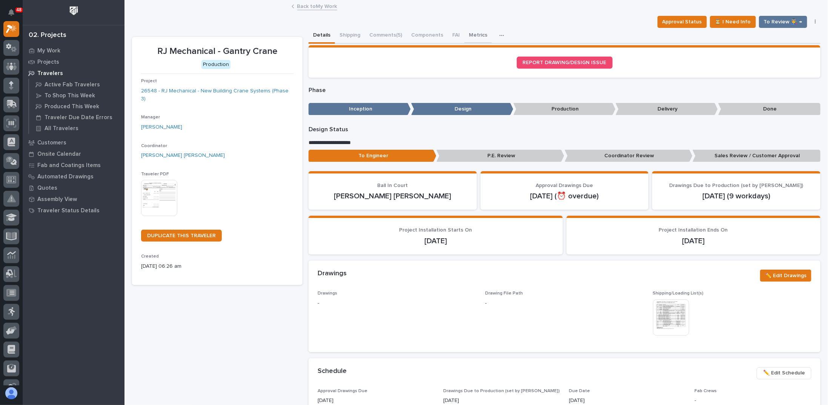
click at [470, 35] on button "Metrics" at bounding box center [479, 36] width 28 height 16
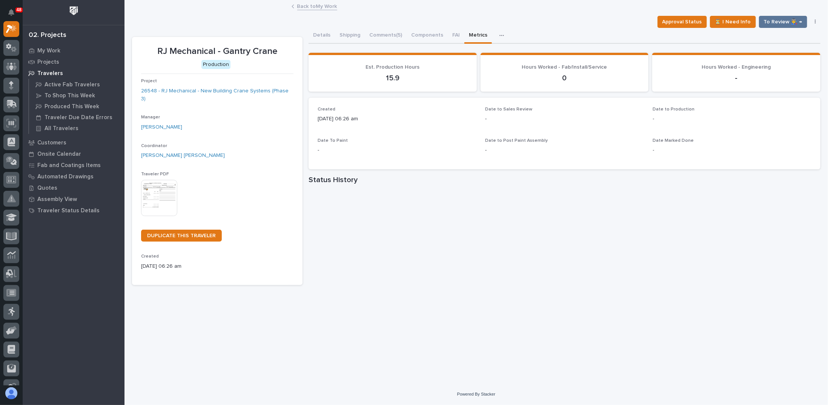
click at [390, 33] on button "Comments (5)" at bounding box center [386, 36] width 42 height 16
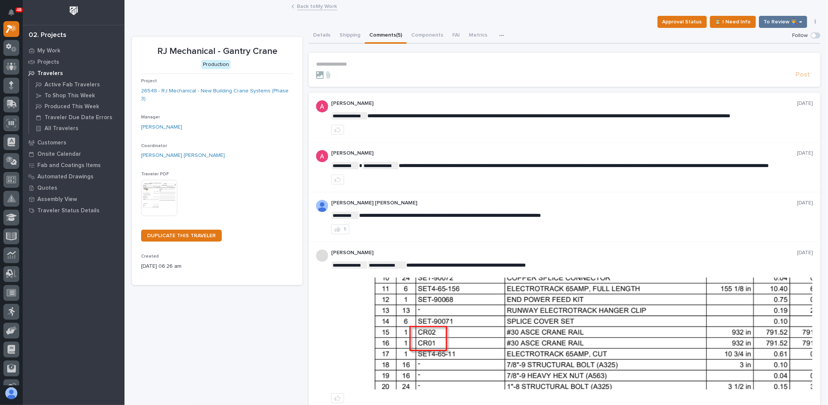
click at [369, 61] on p "**********" at bounding box center [564, 64] width 497 height 6
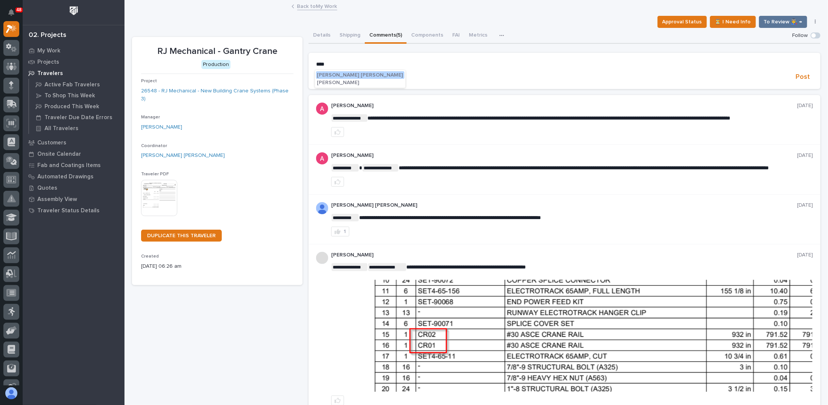
click at [338, 76] on span "Ben Lee Miller" at bounding box center [360, 74] width 86 height 5
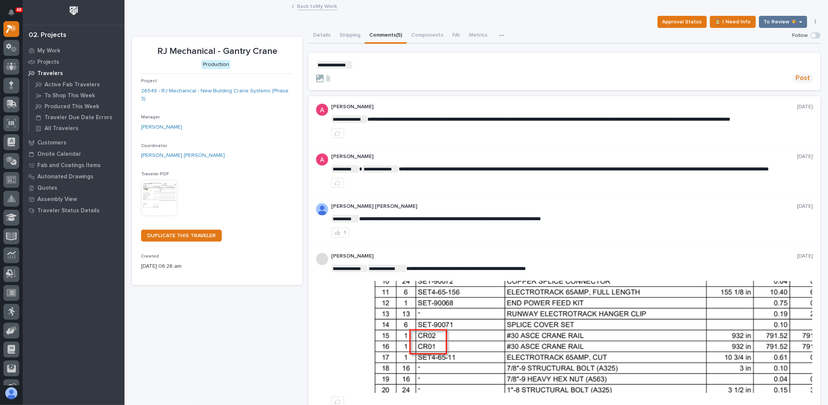
click at [796, 77] on span "Post" at bounding box center [803, 78] width 14 height 9
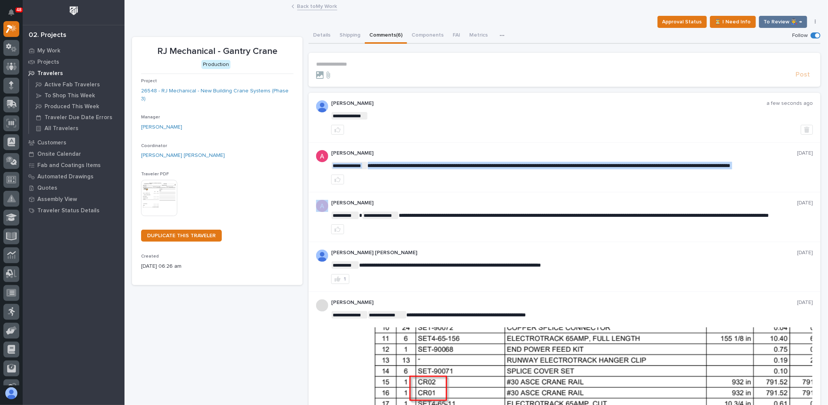
drag, startPoint x: 416, startPoint y: 163, endPoint x: 645, endPoint y: 169, distance: 229.2
click at [520, 151] on p "[PERSON_NAME]" at bounding box center [564, 153] width 466 height 6
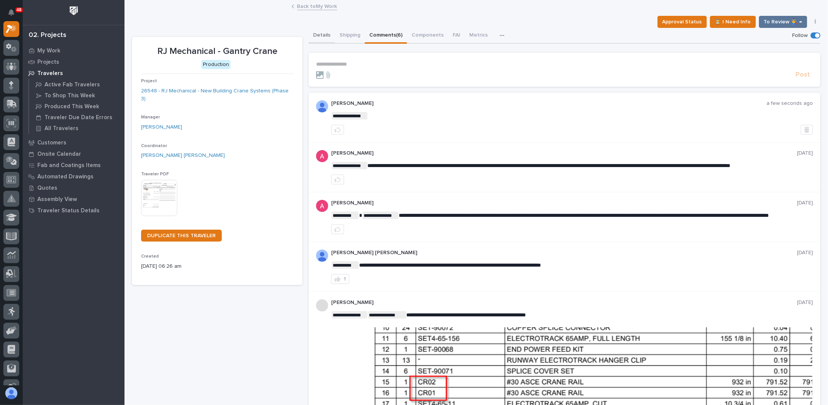
click at [325, 35] on button "Details" at bounding box center [322, 36] width 26 height 16
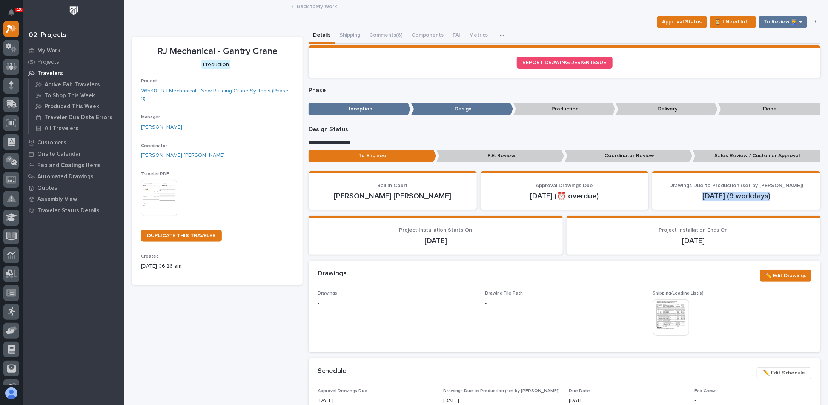
drag, startPoint x: 699, startPoint y: 198, endPoint x: 781, endPoint y: 195, distance: 81.6
click at [781, 195] on p "Oct 10 (9 workdays)" at bounding box center [737, 196] width 150 height 9
click at [777, 197] on p "Oct 10 (9 workdays)" at bounding box center [737, 196] width 150 height 9
click at [309, 8] on link "Back to My Work" at bounding box center [317, 6] width 40 height 9
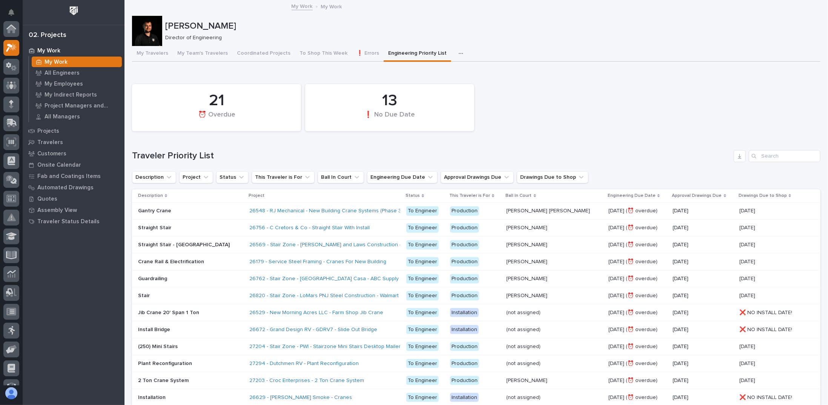
scroll to position [19, 0]
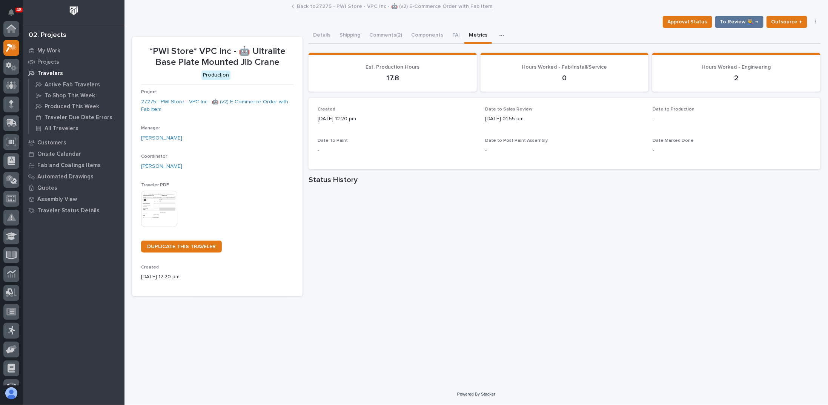
scroll to position [19, 0]
drag, startPoint x: 393, startPoint y: 37, endPoint x: 384, endPoint y: 50, distance: 16.1
click at [393, 36] on button "Comments (2)" at bounding box center [386, 36] width 42 height 16
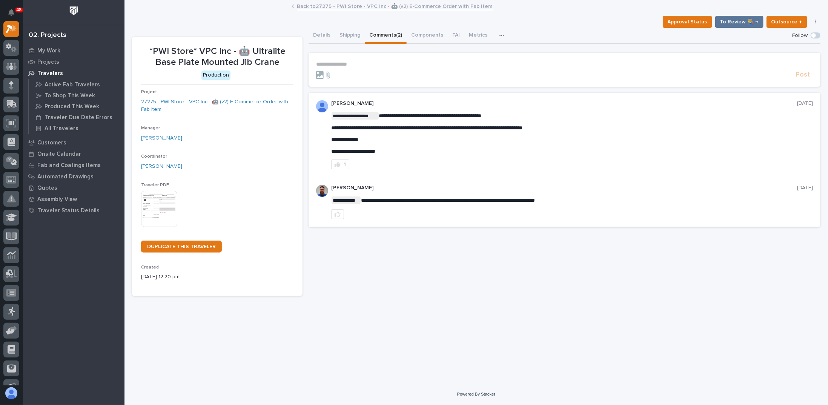
click at [355, 63] on p "**********" at bounding box center [564, 64] width 497 height 6
click at [328, 75] on icon at bounding box center [328, 75] width 9 height 8
click at [324, 71] on input "file" at bounding box center [324, 71] width 0 height 0
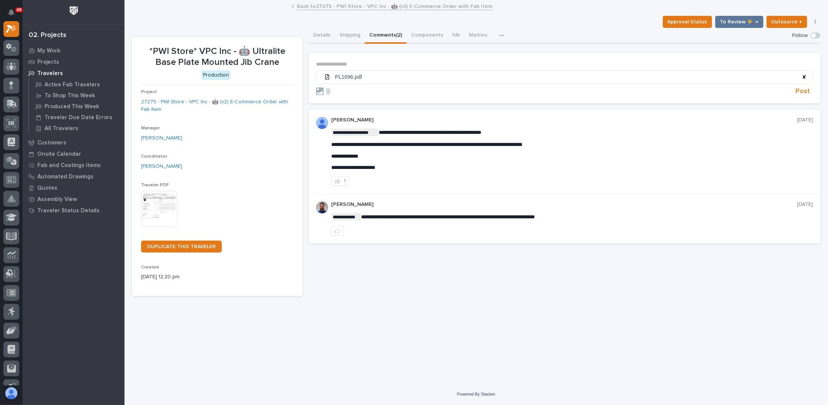
click at [357, 61] on p "**********" at bounding box center [564, 64] width 497 height 6
click at [806, 77] on span "✘" at bounding box center [804, 77] width 5 height 6
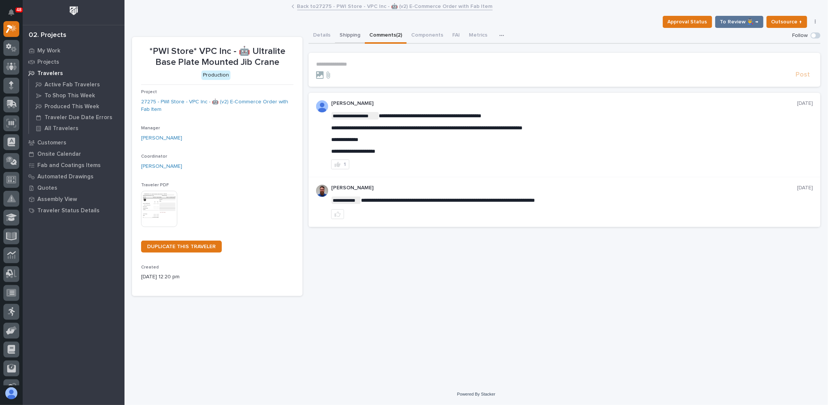
click at [347, 34] on button "Shipping" at bounding box center [350, 36] width 30 height 16
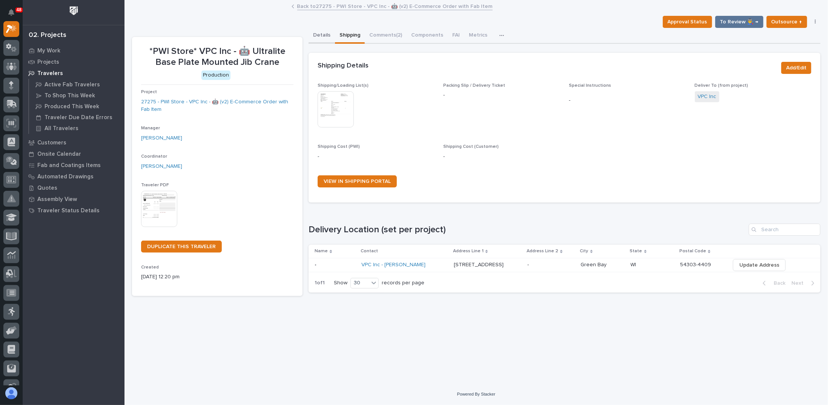
click at [315, 34] on button "Details" at bounding box center [322, 36] width 26 height 16
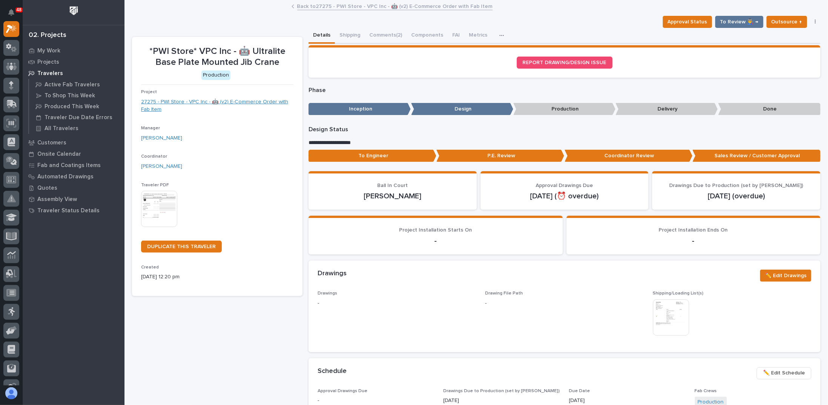
click at [250, 103] on link "27275 - PWI Store - VPC Inc - 🤖 (v2) E-Commerce Order with Fab Item" at bounding box center [217, 106] width 152 height 16
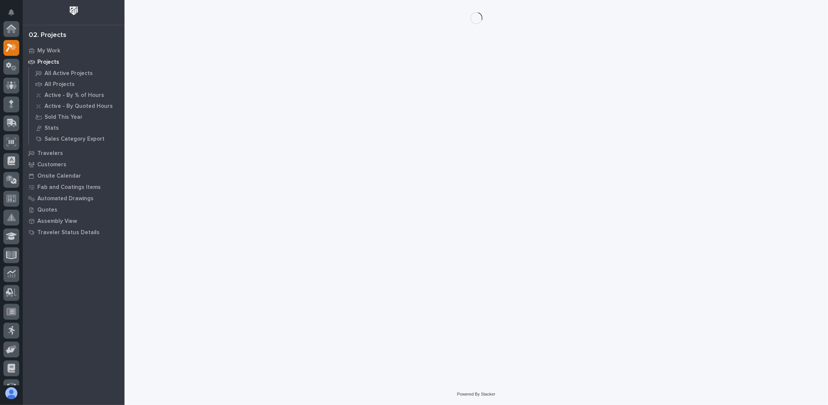
scroll to position [19, 0]
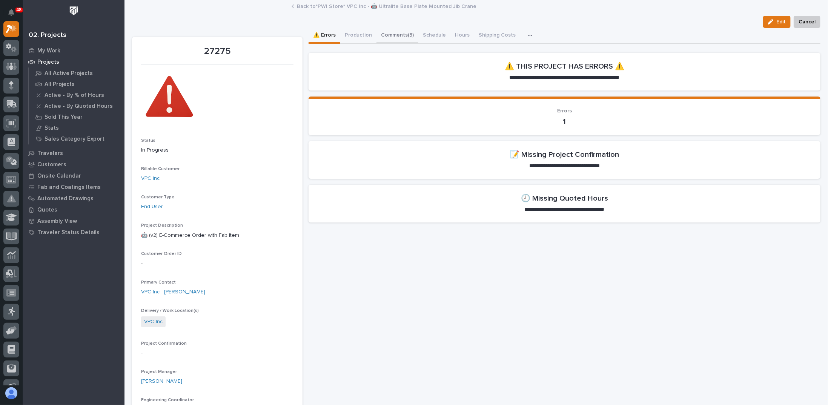
click at [389, 39] on button "Comments (3)" at bounding box center [398, 36] width 42 height 16
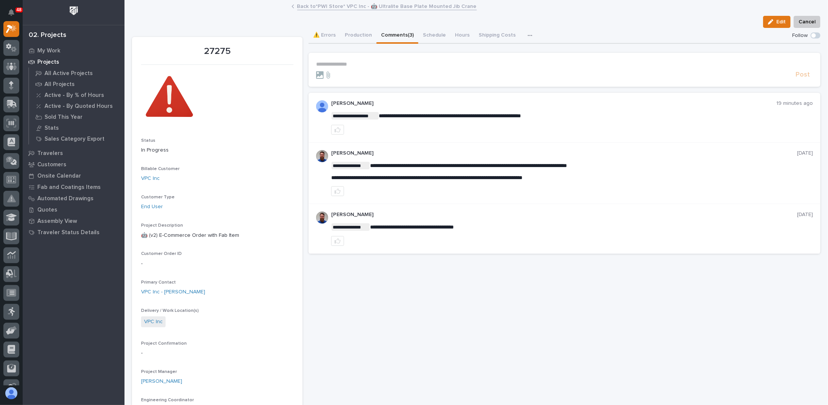
click at [354, 57] on section "**********" at bounding box center [565, 70] width 512 height 34
click at [355, 62] on p "**********" at bounding box center [564, 64] width 497 height 6
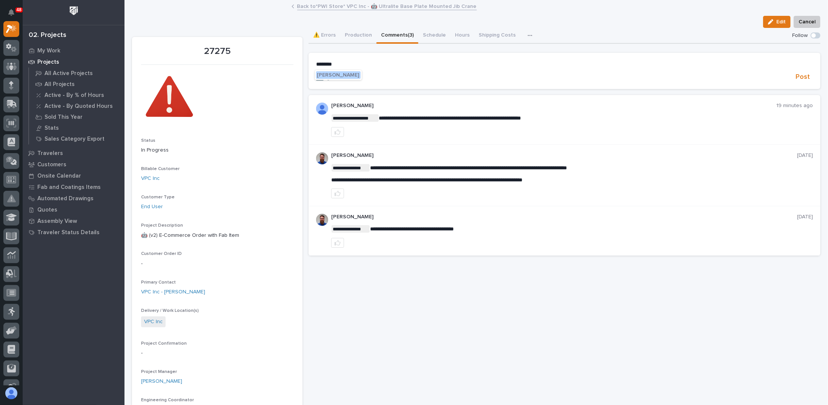
click at [329, 74] on span "[PERSON_NAME]" at bounding box center [338, 74] width 42 height 5
click at [396, 63] on p "**********" at bounding box center [564, 65] width 497 height 8
click at [448, 62] on p "**********" at bounding box center [564, 65] width 497 height 8
click at [495, 64] on p "**********" at bounding box center [564, 65] width 497 height 8
click at [328, 77] on icon at bounding box center [328, 78] width 3 height 7
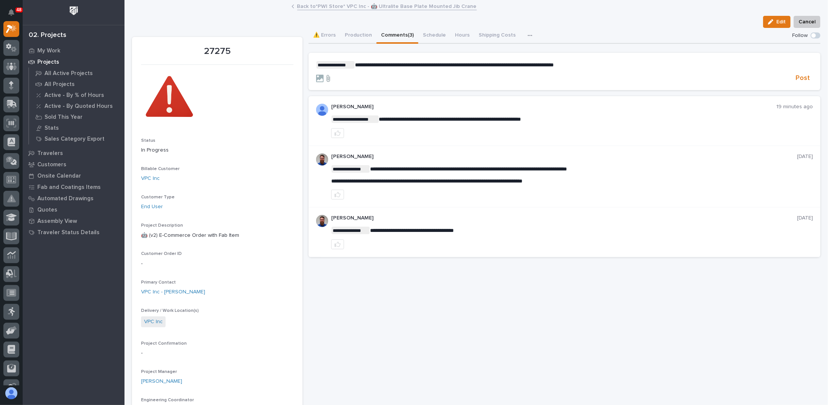
click at [324, 75] on input "file" at bounding box center [324, 75] width 0 height 0
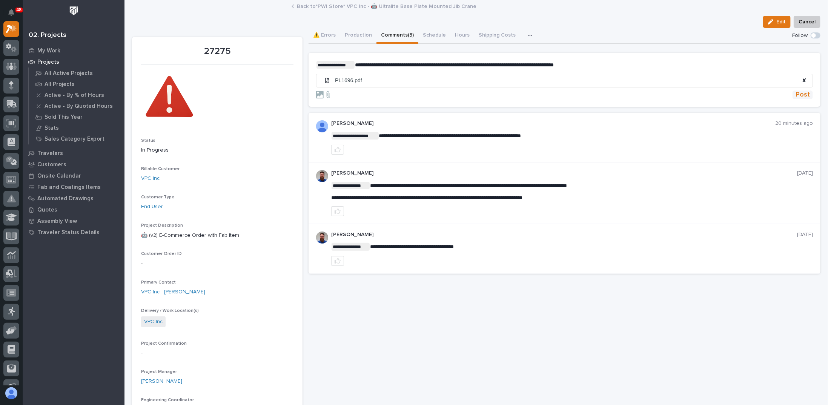
click at [796, 94] on span "Post" at bounding box center [803, 95] width 14 height 9
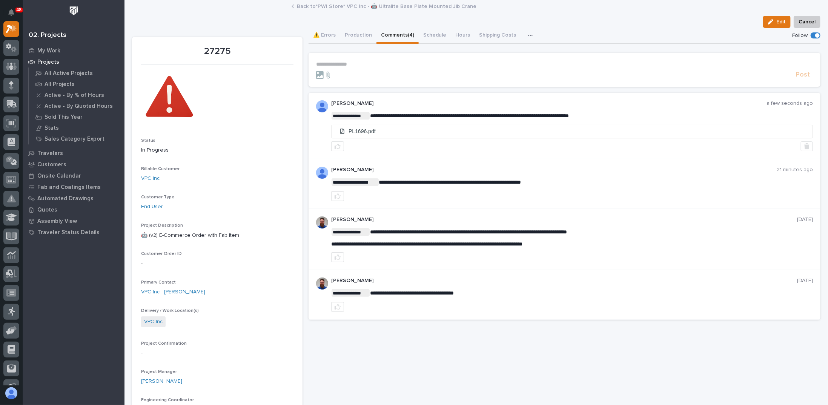
click at [328, 3] on link "Back to *PWI Store* VPC Inc - 🤖 Ultralite Base Plate Mounted Jib Crane" at bounding box center [387, 6] width 180 height 9
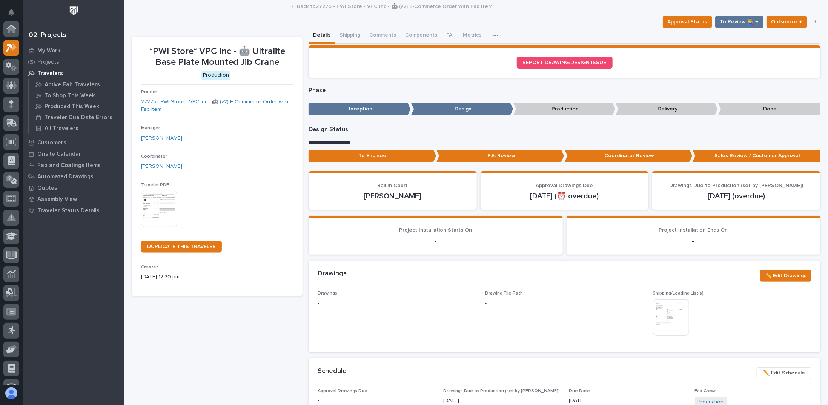
scroll to position [19, 0]
click at [229, 102] on link "27275 - PWI Store - VPC Inc - 🤖 (v2) E-Commerce Order with Fab Item" at bounding box center [217, 106] width 152 height 16
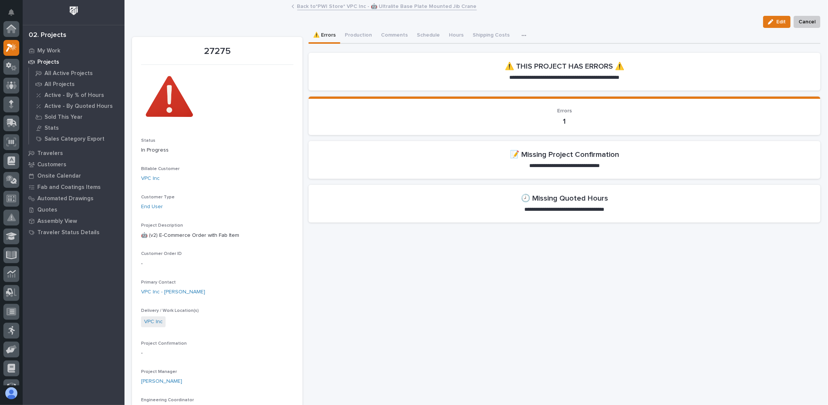
scroll to position [19, 0]
click at [391, 35] on button "Comments (4)" at bounding box center [398, 36] width 42 height 16
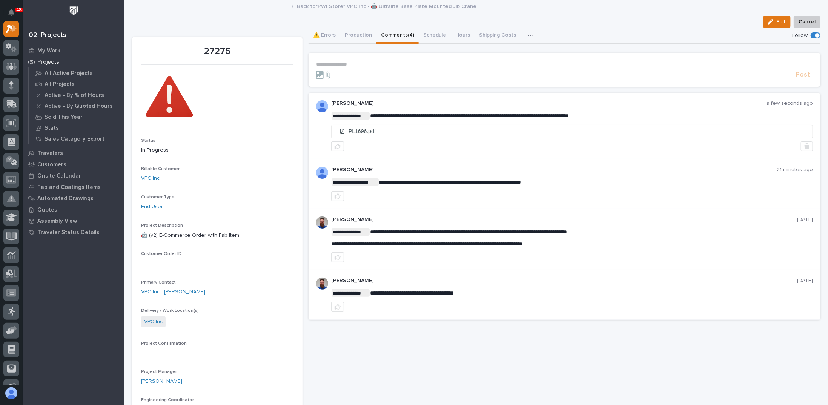
click at [608, 25] on div "Edit Cancel" at bounding box center [476, 22] width 689 height 12
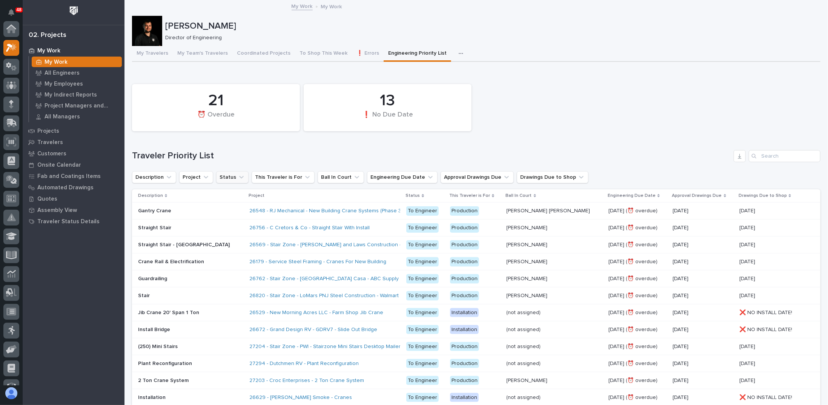
scroll to position [19, 0]
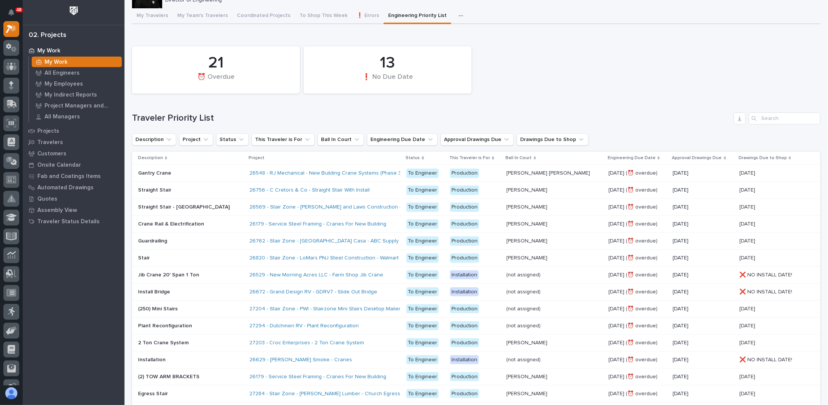
click at [673, 176] on p "[DATE]" at bounding box center [703, 173] width 60 height 6
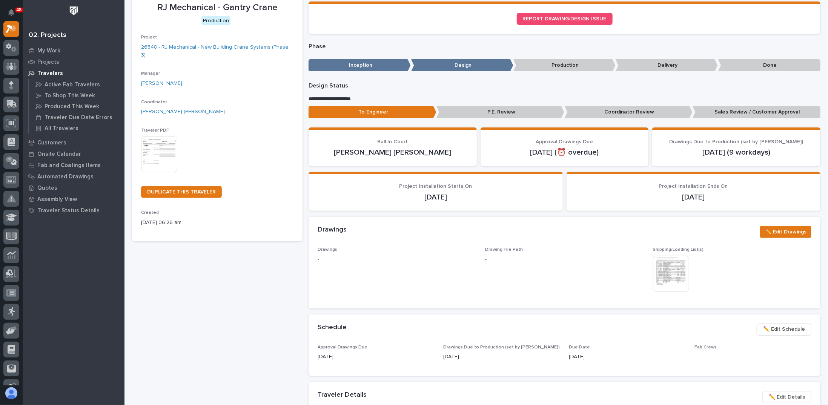
scroll to position [75, 0]
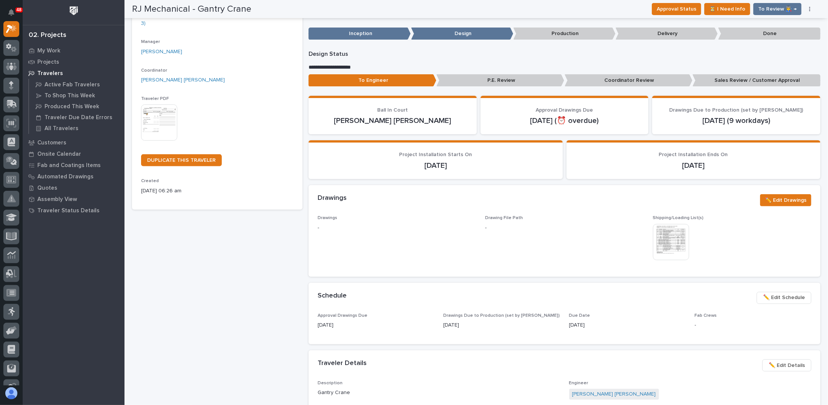
click at [771, 296] on span "✏️ Edit Schedule" at bounding box center [785, 297] width 42 height 9
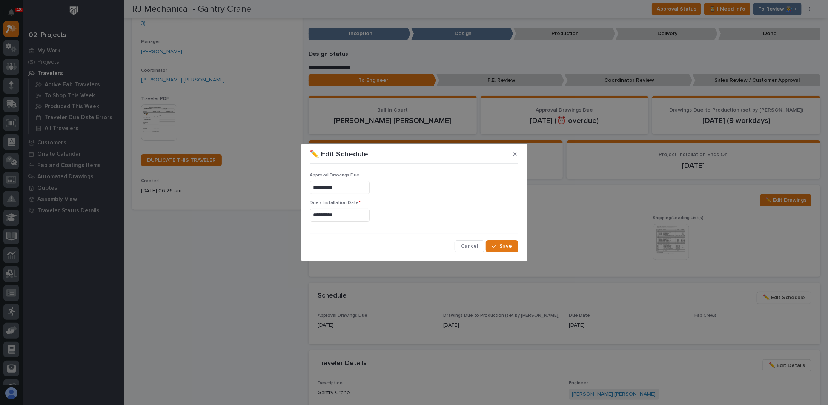
click at [352, 181] on div "**********" at bounding box center [414, 187] width 208 height 28
click at [351, 185] on input "**********" at bounding box center [340, 187] width 60 height 13
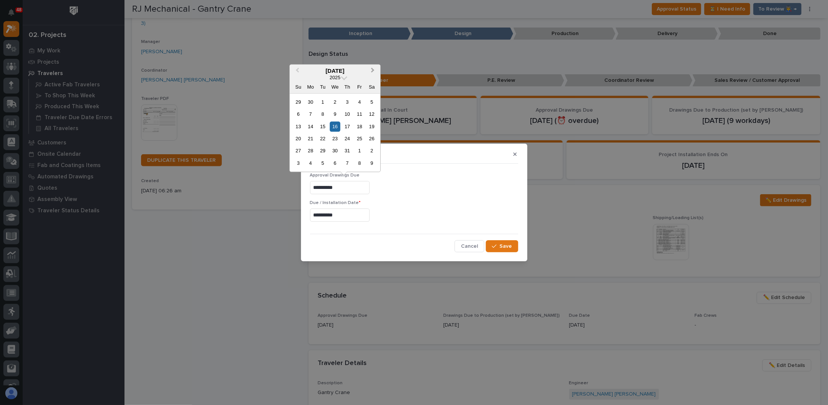
click at [374, 69] on button "Next Month" at bounding box center [374, 71] width 12 height 12
click at [363, 100] on div "3" at bounding box center [360, 102] width 10 height 10
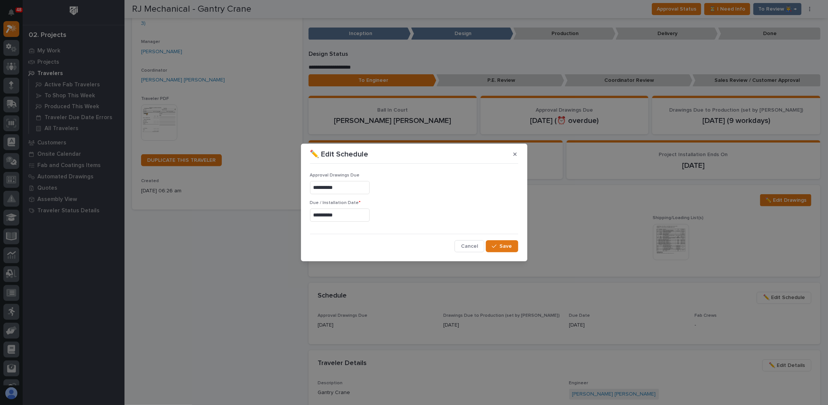
type input "**********"
click at [512, 245] on span "Save" at bounding box center [506, 246] width 12 height 7
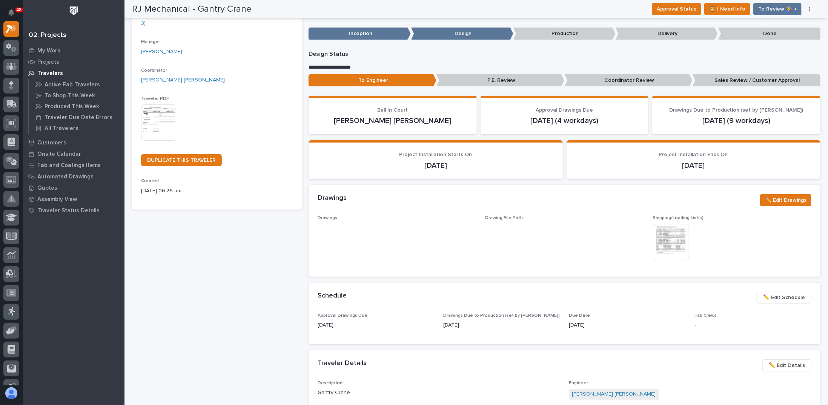
click at [545, 176] on section "Project Installation Starts On 11/03/2025" at bounding box center [436, 159] width 254 height 39
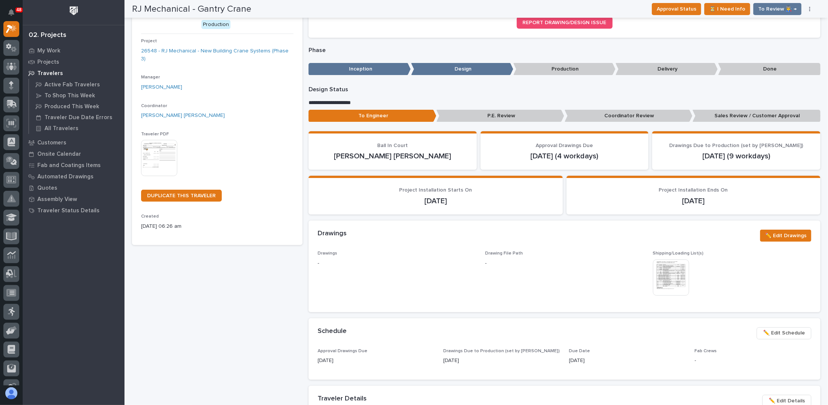
scroll to position [0, 0]
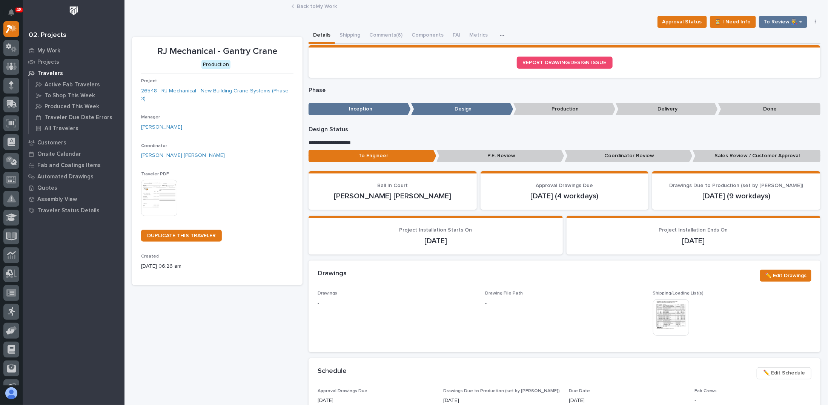
click at [319, 9] on link "Back to My Work" at bounding box center [317, 6] width 40 height 9
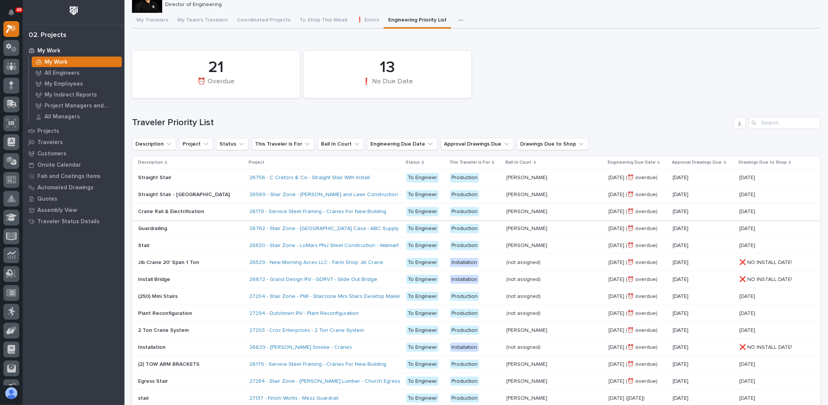
scroll to position [75, 0]
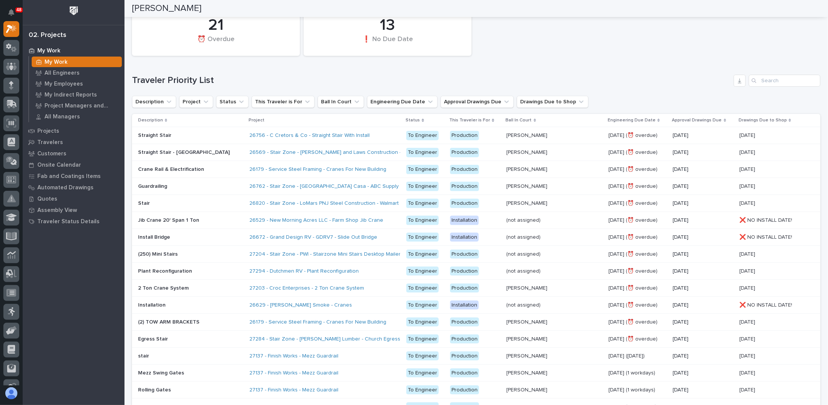
click at [211, 132] on p at bounding box center [190, 135] width 105 height 6
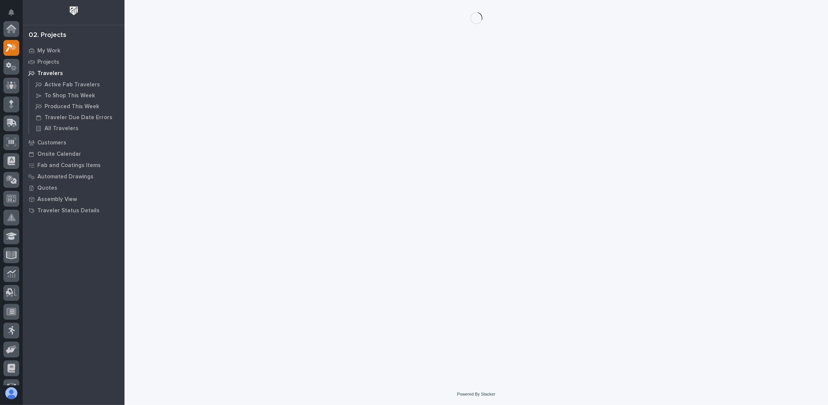
scroll to position [19, 0]
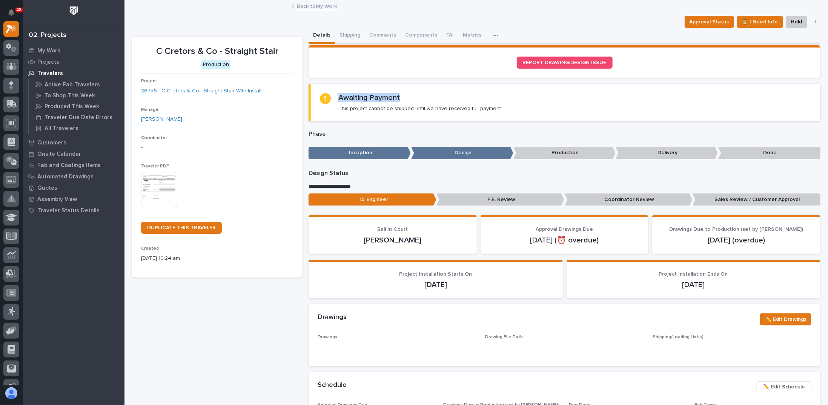
drag, startPoint x: 337, startPoint y: 97, endPoint x: 399, endPoint y: 95, distance: 62.3
click at [399, 95] on div "Awaiting Payment This project cannot be shipped until we have received full pay…" at bounding box center [565, 102] width 491 height 19
click at [400, 95] on div "Awaiting Payment This project cannot be shipped until we have received full pay…" at bounding box center [421, 102] width 164 height 19
click at [386, 31] on button "Comments" at bounding box center [383, 36] width 36 height 16
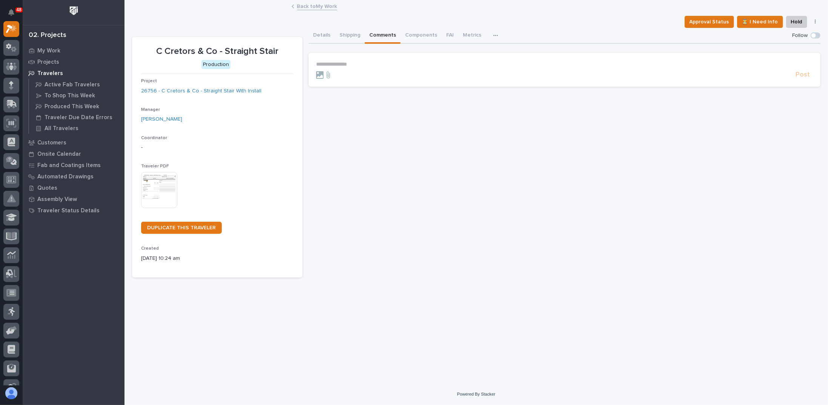
click at [362, 64] on p "**********" at bounding box center [564, 64] width 497 height 6
click at [336, 79] on button "Sam Ran" at bounding box center [339, 75] width 45 height 8
click at [358, 64] on p "﻿ * ******* ﻿ ﻿" at bounding box center [564, 65] width 497 height 8
click at [323, 82] on span "[PERSON_NAME]" at bounding box center [340, 82] width 42 height 5
click at [390, 68] on p "**********" at bounding box center [564, 65] width 497 height 8
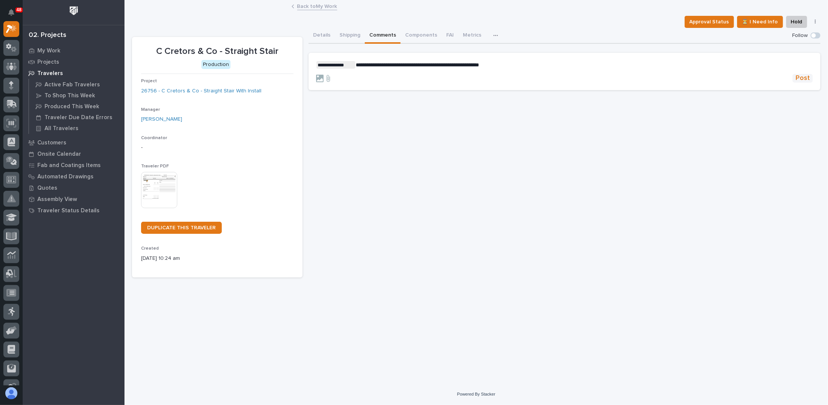
click at [801, 82] on span "Post" at bounding box center [803, 78] width 14 height 9
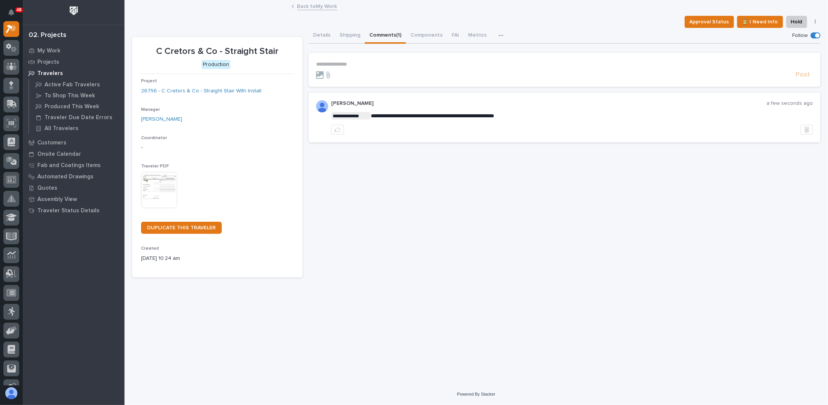
click at [317, 8] on link "Back to My Work" at bounding box center [317, 6] width 40 height 9
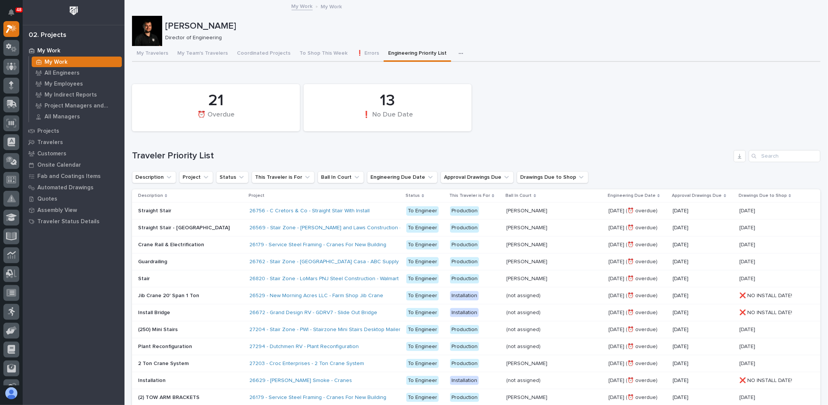
scroll to position [38, 0]
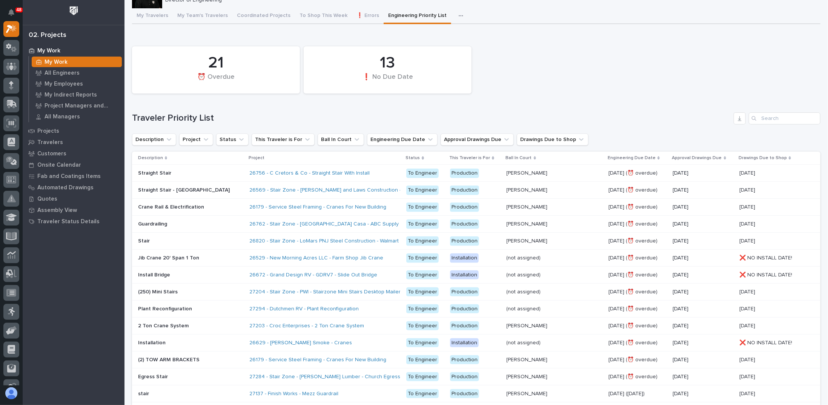
click at [207, 190] on p at bounding box center [190, 190] width 105 height 6
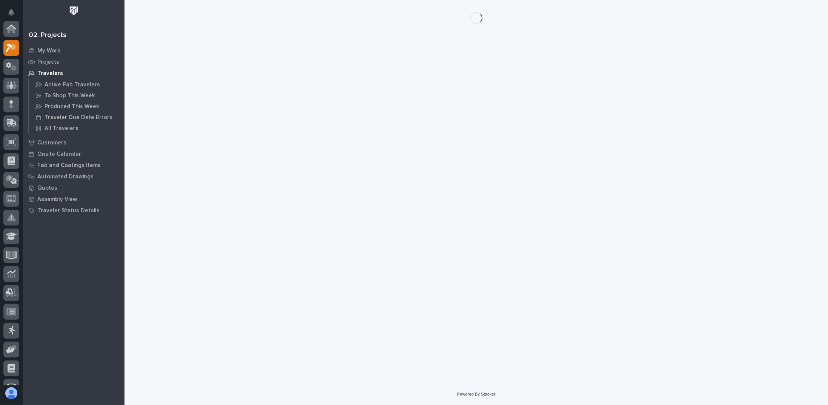
scroll to position [19, 0]
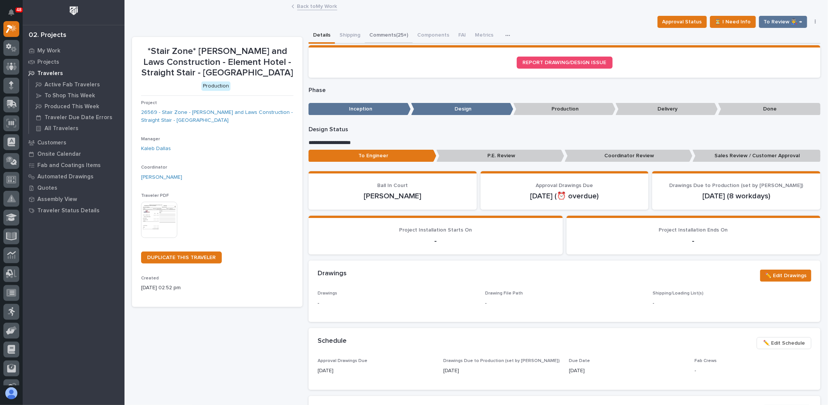
click at [388, 34] on button "Comments (25+)" at bounding box center [389, 36] width 48 height 16
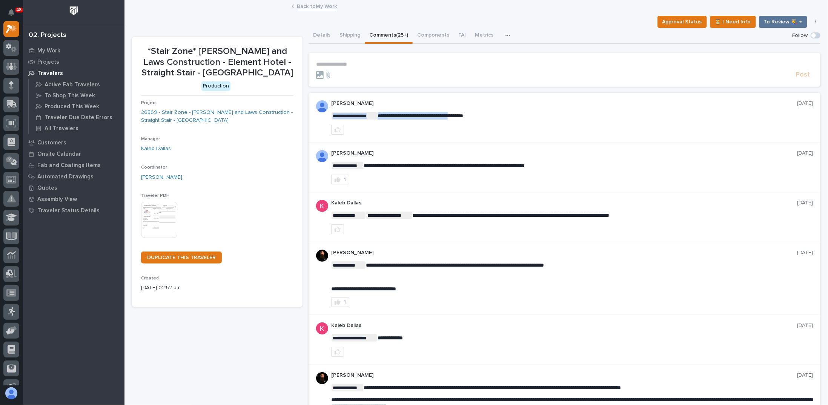
drag, startPoint x: 380, startPoint y: 116, endPoint x: 461, endPoint y: 115, distance: 80.4
click at [461, 115] on span "**********" at bounding box center [421, 115] width 86 height 5
drag, startPoint x: 491, startPoint y: 114, endPoint x: 377, endPoint y: 118, distance: 114.4
click at [377, 118] on p "**********" at bounding box center [572, 116] width 482 height 8
click at [496, 119] on p "**********" at bounding box center [572, 116] width 482 height 8
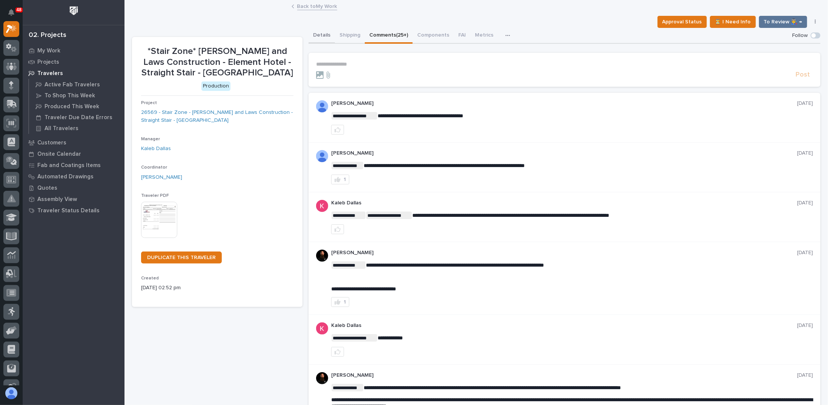
click at [326, 37] on button "Details" at bounding box center [322, 36] width 26 height 16
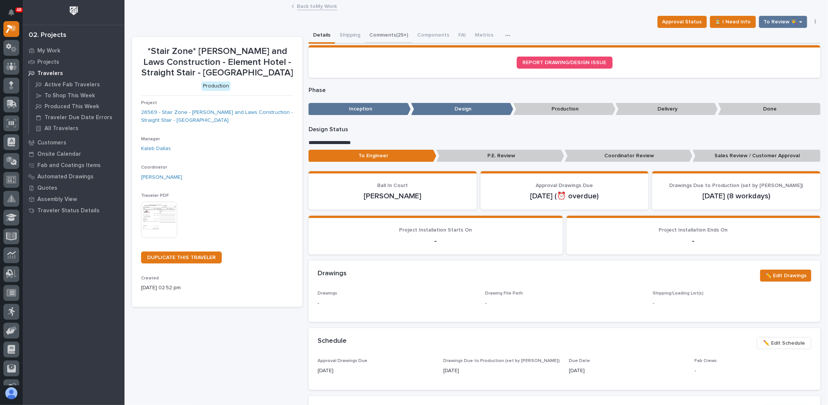
click at [395, 33] on button "Comments (25+)" at bounding box center [389, 36] width 48 height 16
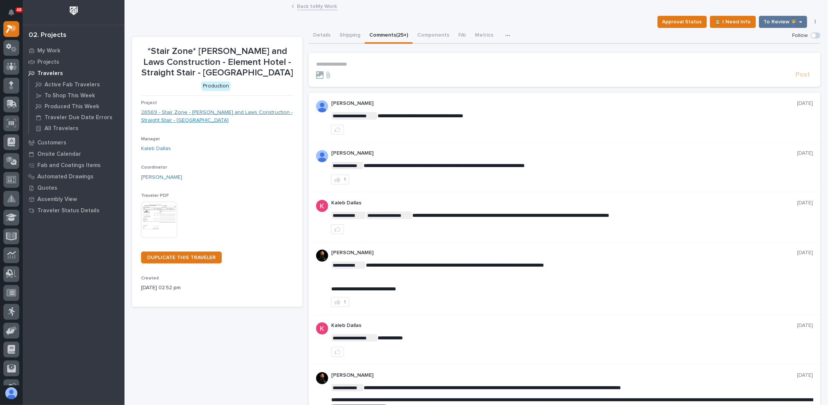
click at [149, 115] on link "26569 - Stair Zone - Pinkerton and Laws Construction - Straight Stair - Bainbri…" at bounding box center [217, 117] width 152 height 16
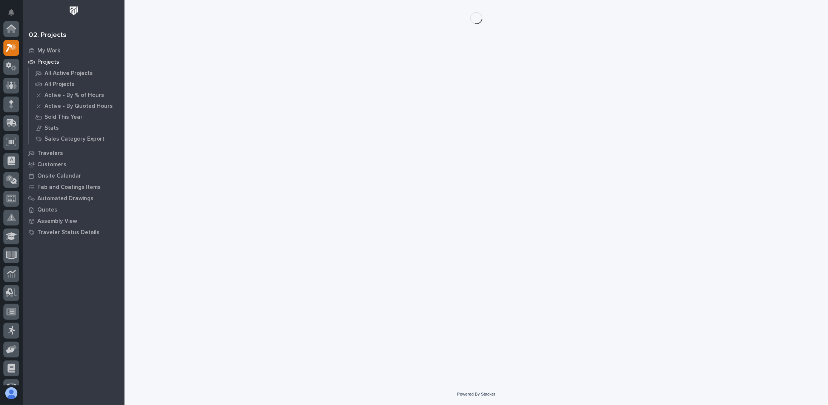
scroll to position [19, 0]
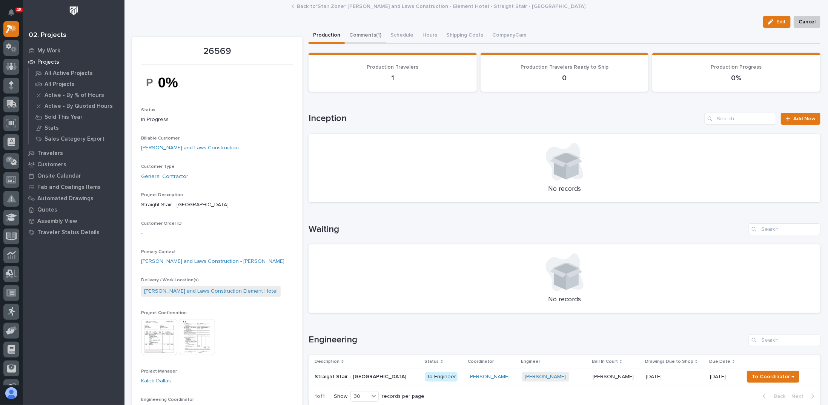
click at [360, 34] on button "Comments (1)" at bounding box center [365, 36] width 41 height 16
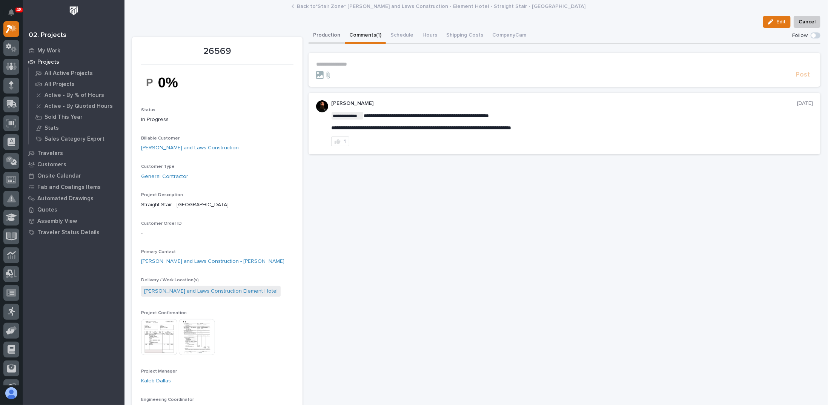
click at [331, 31] on button "Production" at bounding box center [327, 36] width 36 height 16
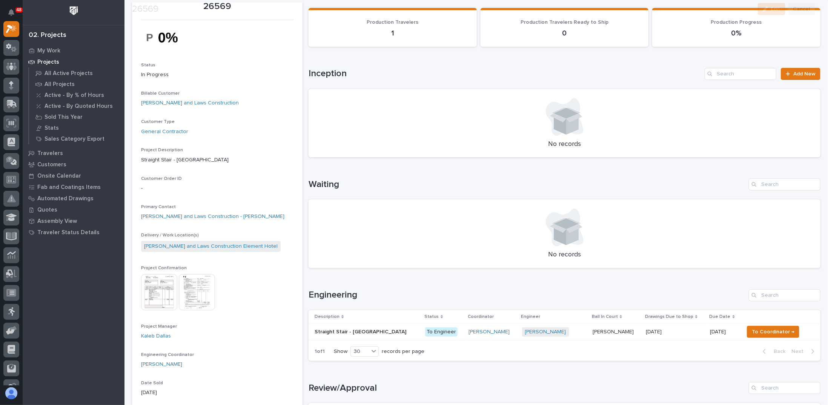
scroll to position [75, 0]
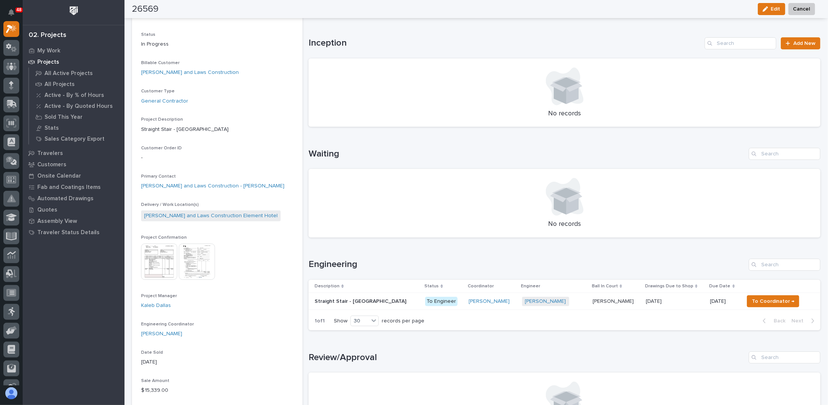
click at [355, 297] on p "Straight Stair - Bainbridge" at bounding box center [361, 301] width 93 height 8
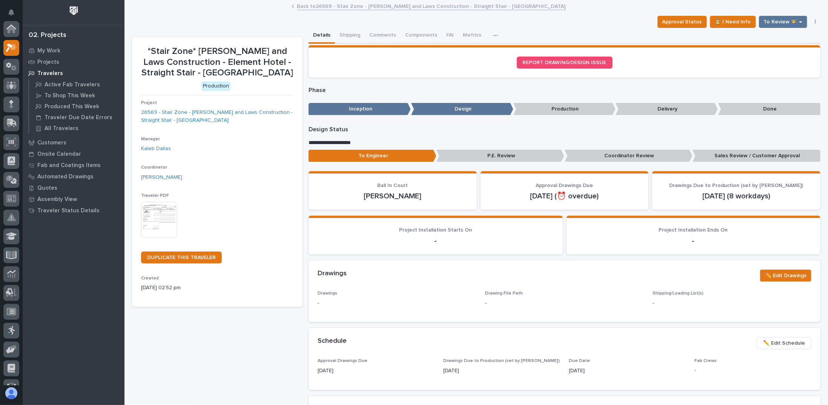
scroll to position [19, 0]
click at [720, 160] on p "Sales Review / Customer Approval" at bounding box center [757, 156] width 128 height 12
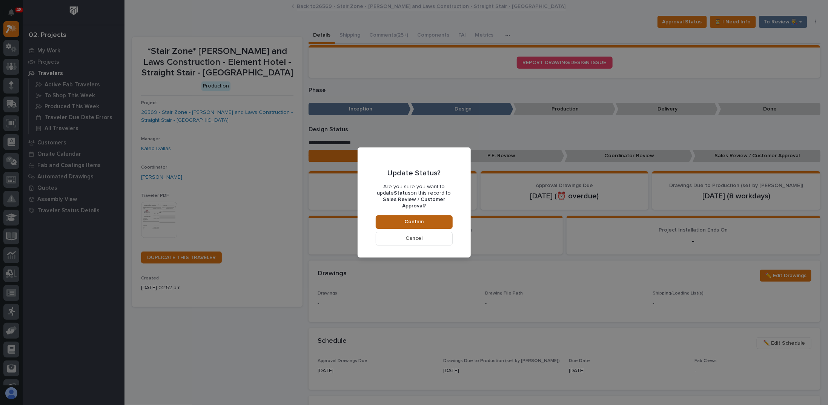
click at [416, 219] on span "Confirm" at bounding box center [414, 222] width 19 height 7
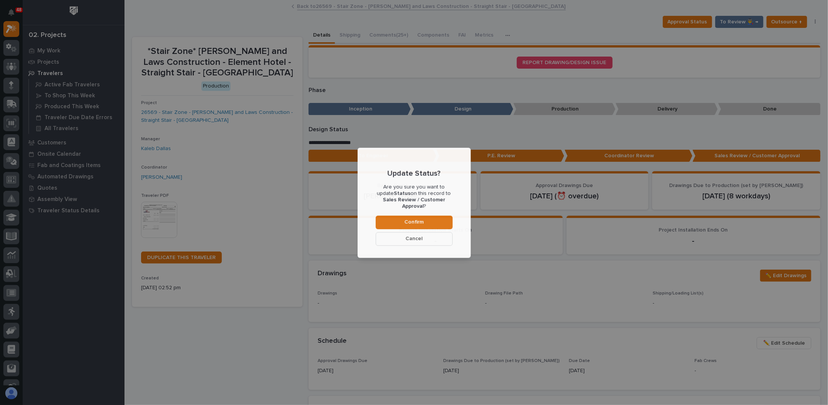
scroll to position [45, 0]
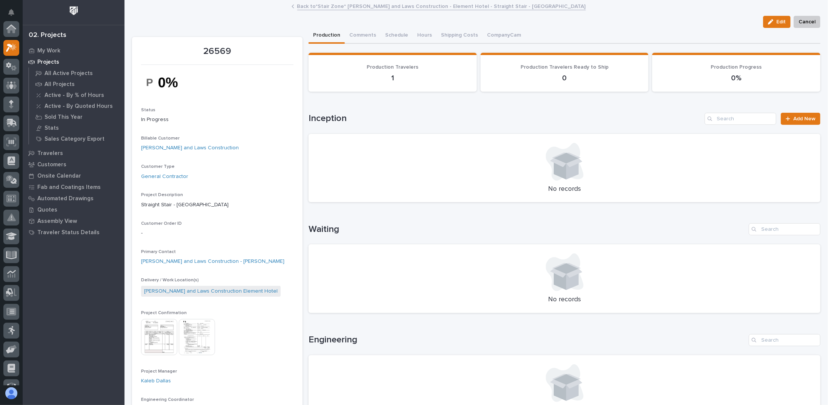
scroll to position [19, 0]
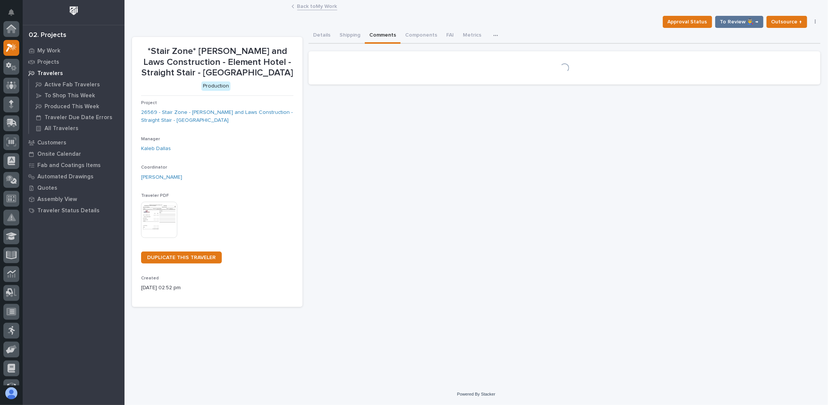
scroll to position [19, 0]
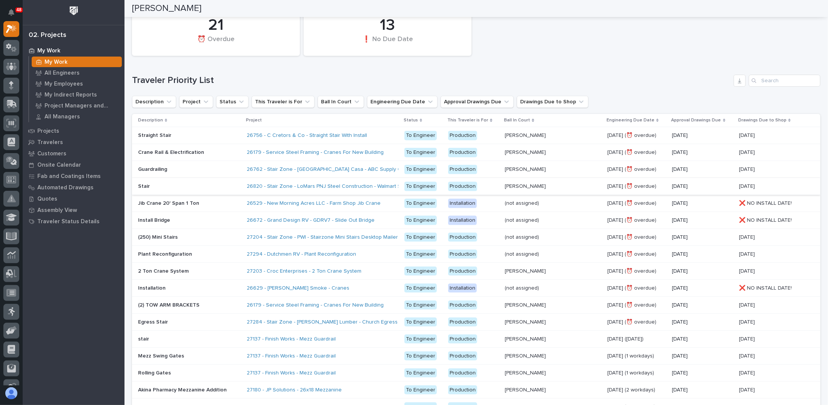
scroll to position [113, 0]
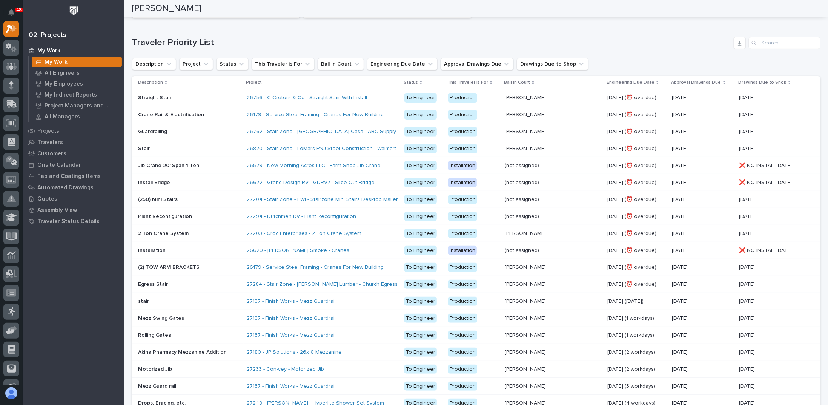
click at [217, 131] on p at bounding box center [189, 132] width 103 height 6
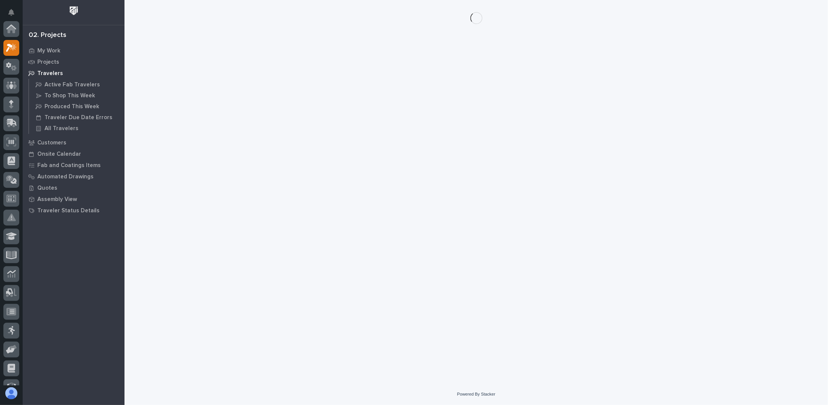
scroll to position [19, 0]
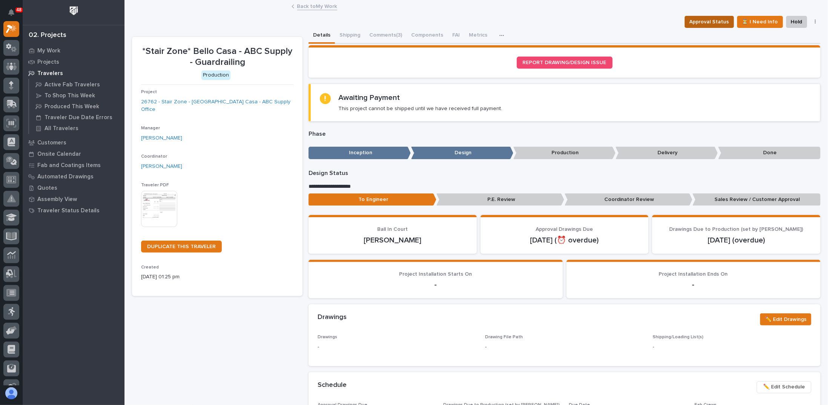
click at [706, 22] on span "Approval Status" at bounding box center [710, 21] width 40 height 9
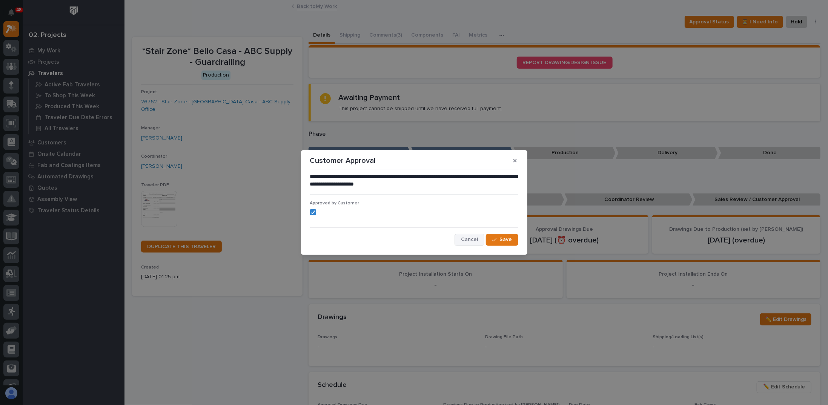
click at [476, 237] on span "Cancel" at bounding box center [469, 239] width 17 height 7
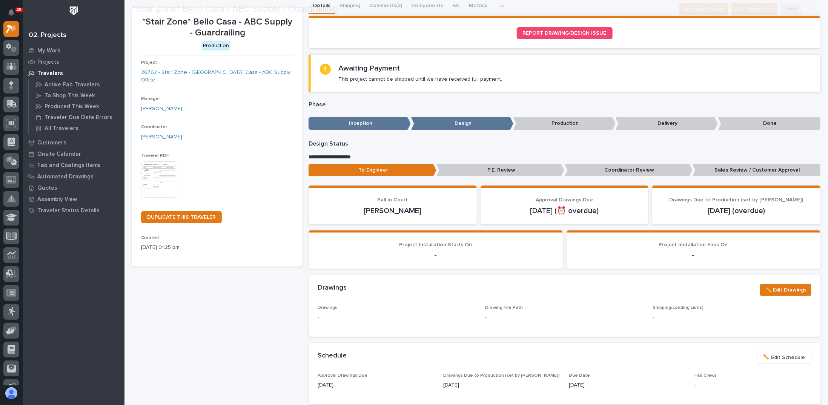
scroll to position [38, 0]
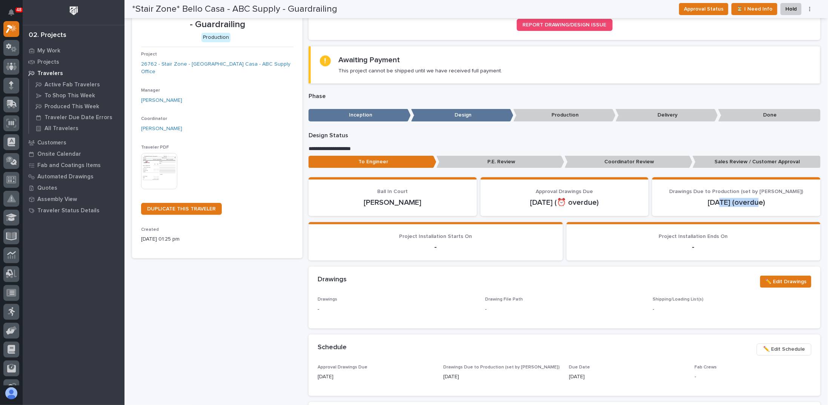
drag, startPoint x: 716, startPoint y: 202, endPoint x: 721, endPoint y: 214, distance: 12.2
click at [754, 202] on p "Sep 24 (overdue)" at bounding box center [737, 202] width 150 height 9
click at [677, 210] on section "Drawings Due to Production (set by Adam) Sep 24 (overdue)" at bounding box center [737, 196] width 168 height 39
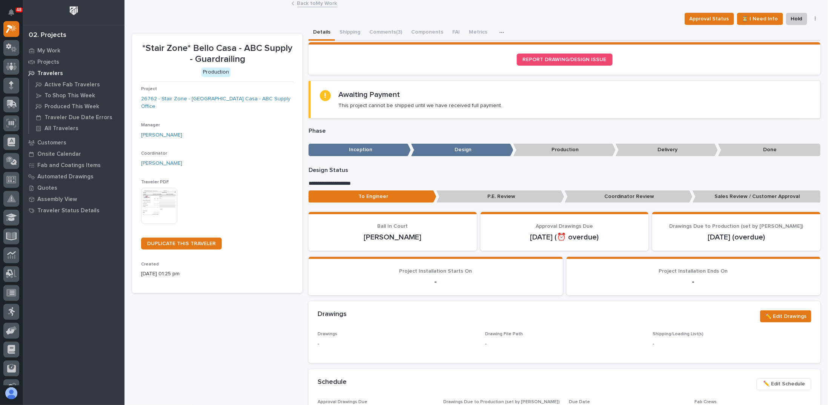
scroll to position [0, 0]
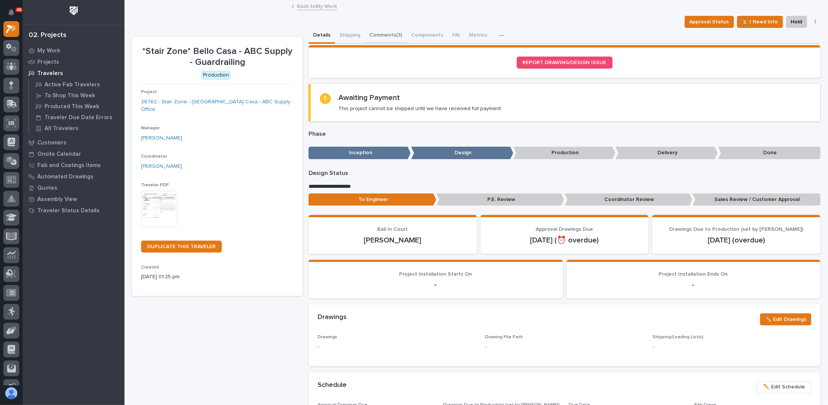
click at [390, 37] on button "Comments (3)" at bounding box center [386, 36] width 42 height 16
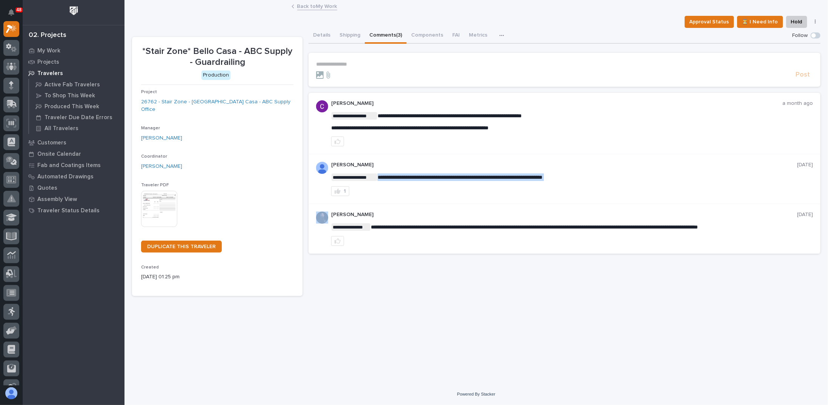
click at [428, 176] on span "**********" at bounding box center [460, 177] width 165 height 5
click at [429, 193] on div "1" at bounding box center [572, 191] width 482 height 10
click at [245, 99] on link "26762 - Stair Zone - Bello Casa - ABC Supply Office" at bounding box center [217, 106] width 152 height 16
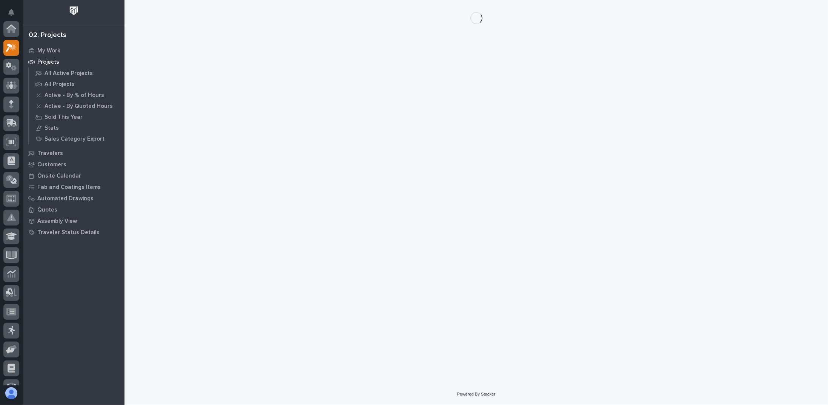
scroll to position [19, 0]
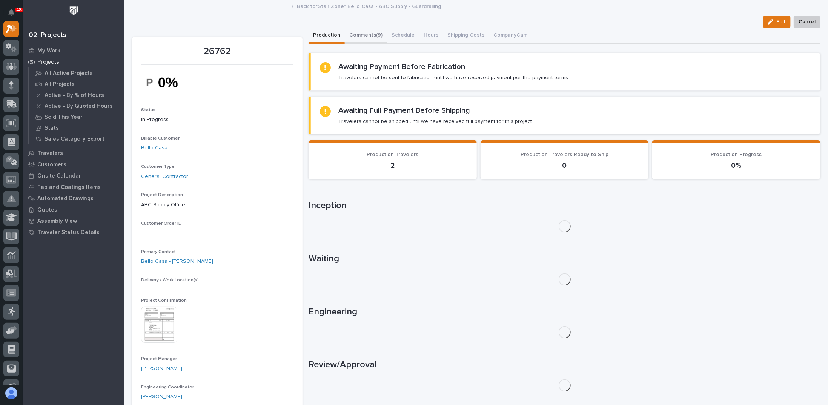
click at [366, 35] on button "Comments (9)" at bounding box center [366, 36] width 42 height 16
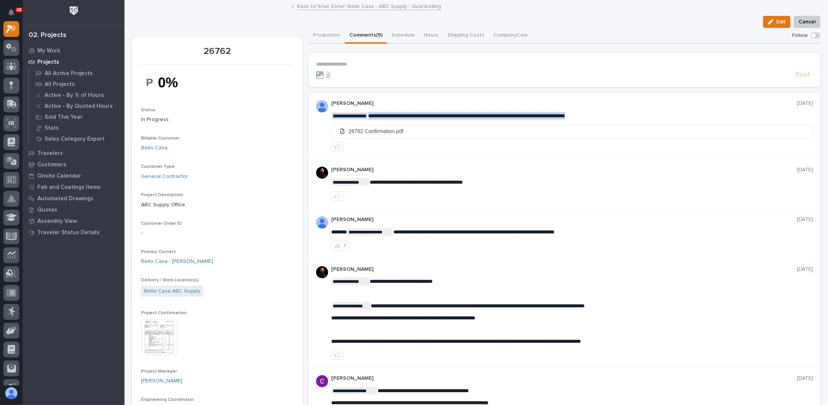
click at [426, 114] on span "**********" at bounding box center [466, 115] width 197 height 5
click at [422, 102] on p "[PERSON_NAME]" at bounding box center [564, 103] width 466 height 6
click at [421, 115] on span "**********" at bounding box center [476, 115] width 197 height 5
drag, startPoint x: 421, startPoint y: 115, endPoint x: 417, endPoint y: 104, distance: 11.2
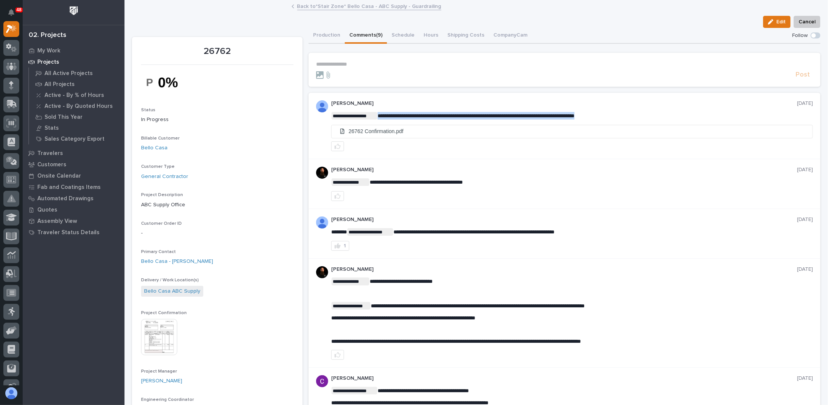
click at [420, 115] on span "**********" at bounding box center [476, 115] width 197 height 5
click at [417, 104] on p "[PERSON_NAME]" at bounding box center [564, 103] width 466 height 6
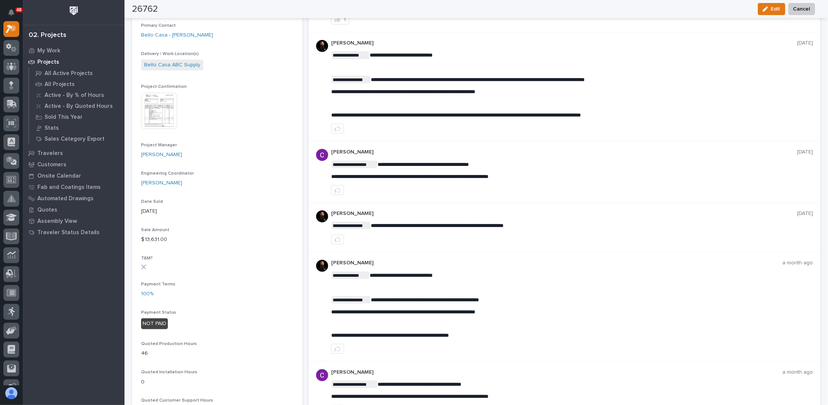
scroll to position [151, 0]
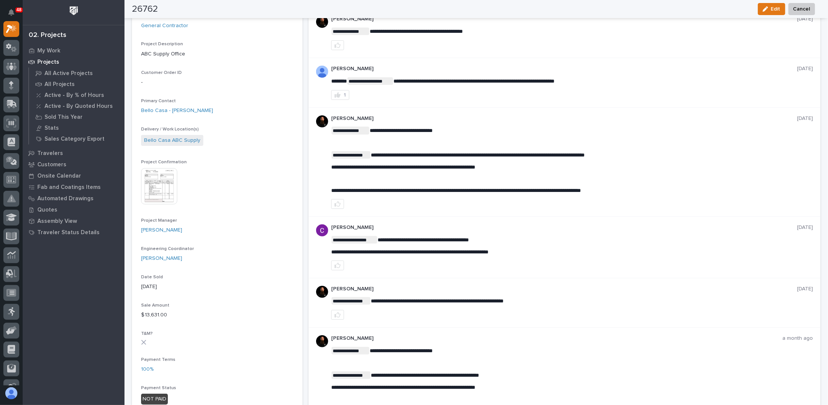
click at [399, 146] on div "**********" at bounding box center [572, 160] width 482 height 67
click at [410, 157] on p "**********" at bounding box center [572, 155] width 482 height 8
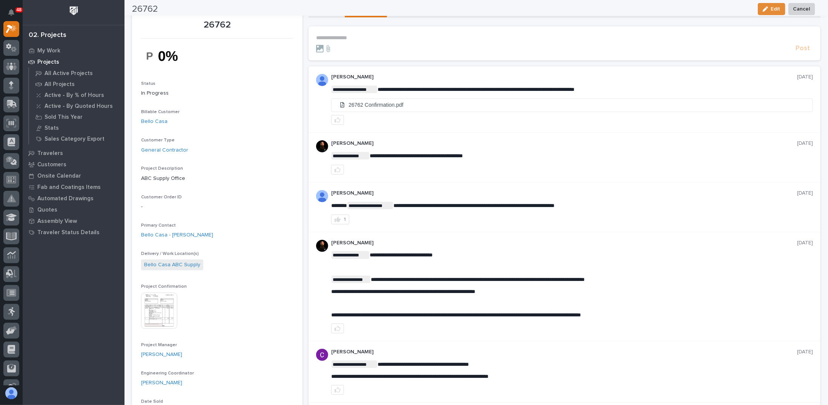
scroll to position [0, 0]
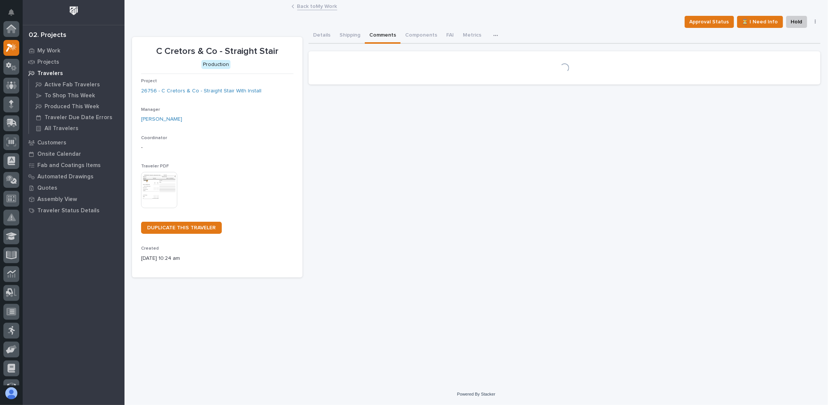
scroll to position [19, 0]
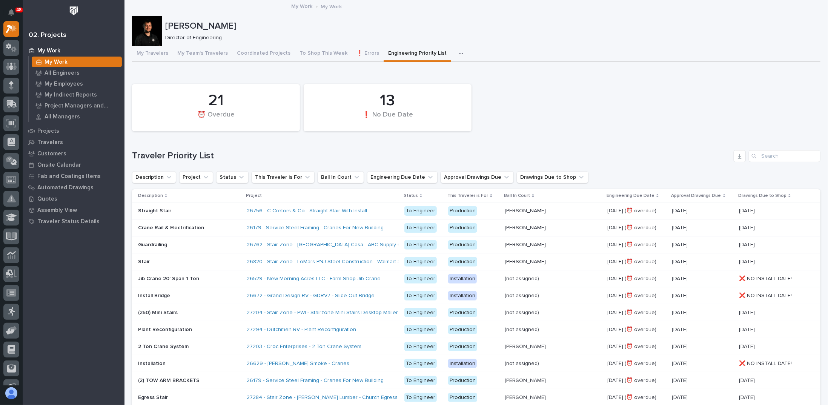
scroll to position [75, 0]
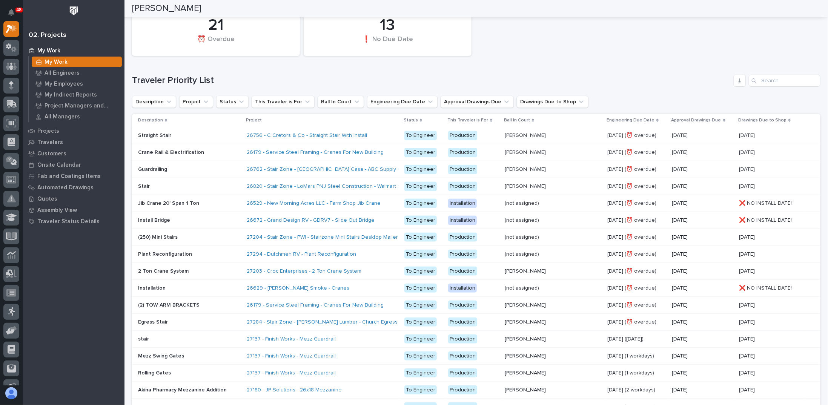
click at [222, 154] on p at bounding box center [189, 152] width 103 height 6
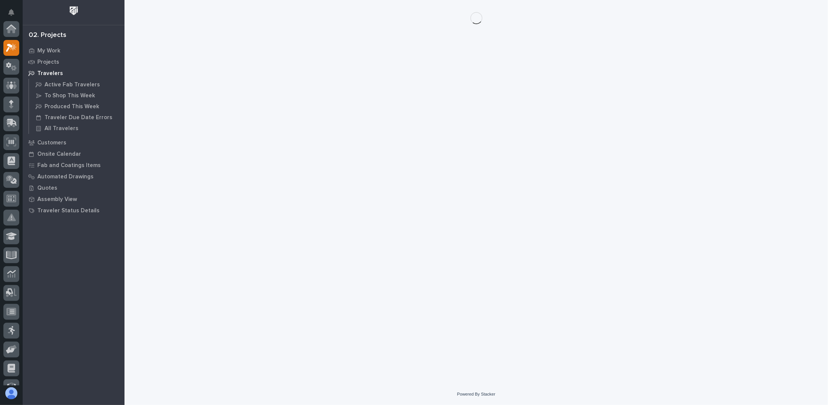
scroll to position [19, 0]
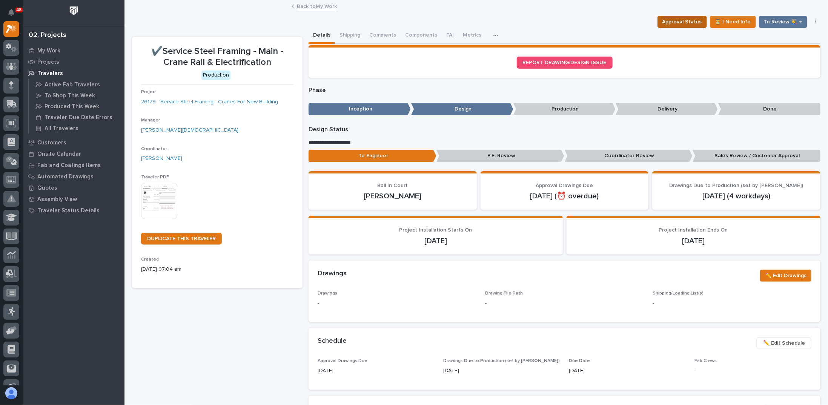
click at [678, 20] on span "Approval Status" at bounding box center [683, 21] width 40 height 9
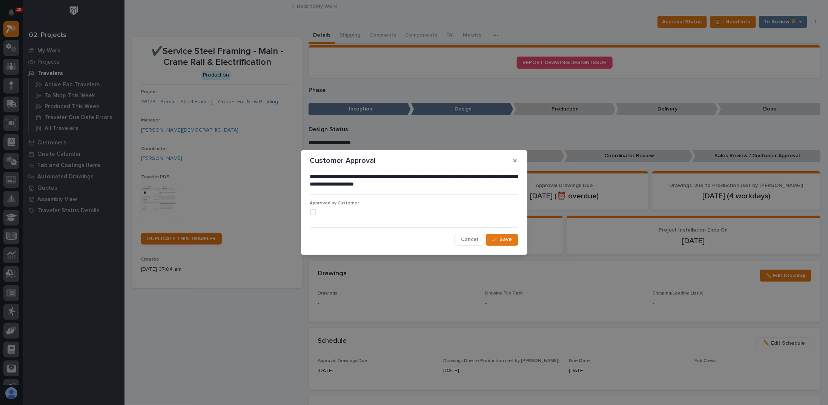
click at [314, 212] on span at bounding box center [313, 212] width 6 height 6
click at [503, 240] on span "Save" at bounding box center [506, 239] width 12 height 7
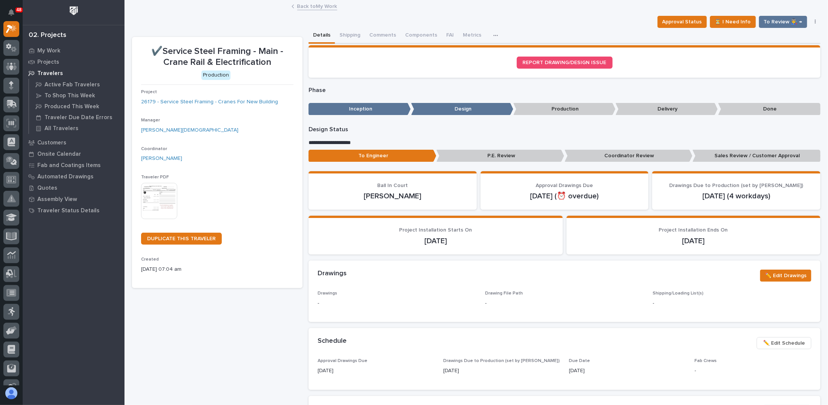
click at [309, 3] on link "Back to My Work" at bounding box center [317, 6] width 40 height 9
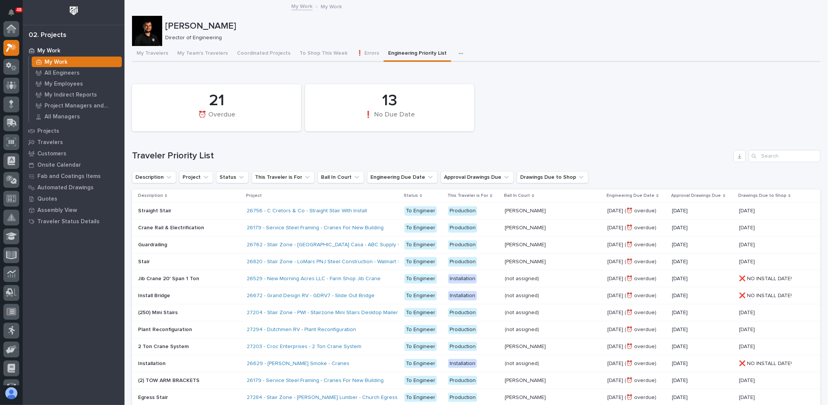
scroll to position [19, 0]
click at [690, 233] on div "08/08/2025" at bounding box center [703, 228] width 61 height 12
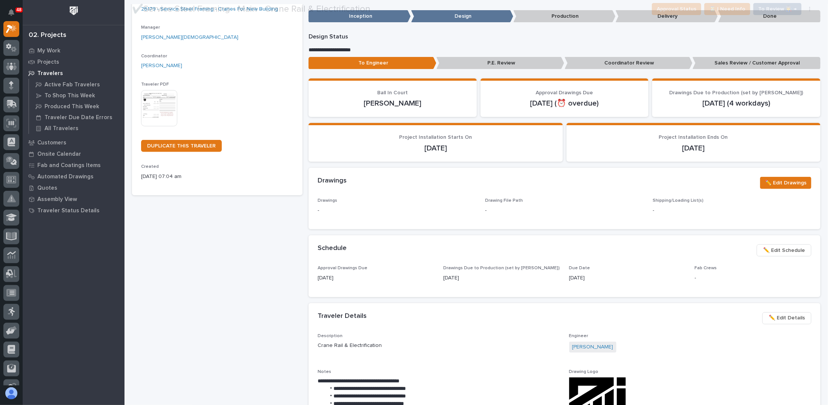
scroll to position [113, 0]
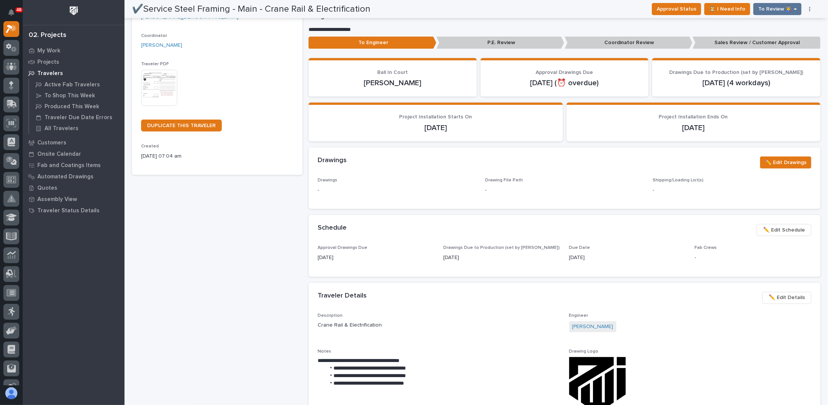
click at [782, 231] on span "✏️ Edit Schedule" at bounding box center [785, 230] width 42 height 9
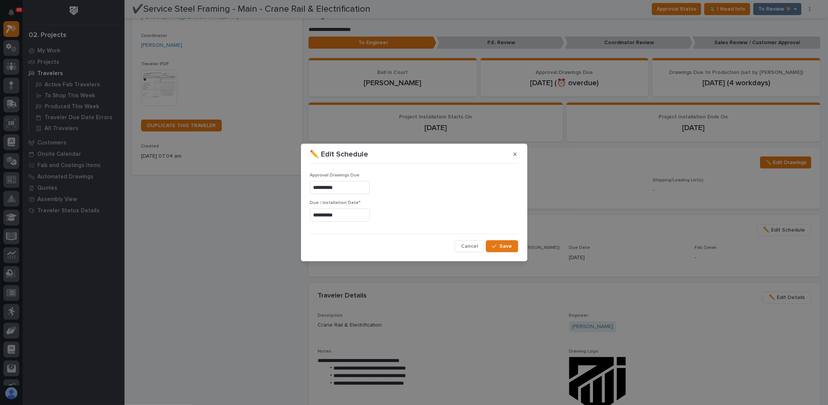
click at [341, 189] on input "**********" at bounding box center [340, 187] width 60 height 13
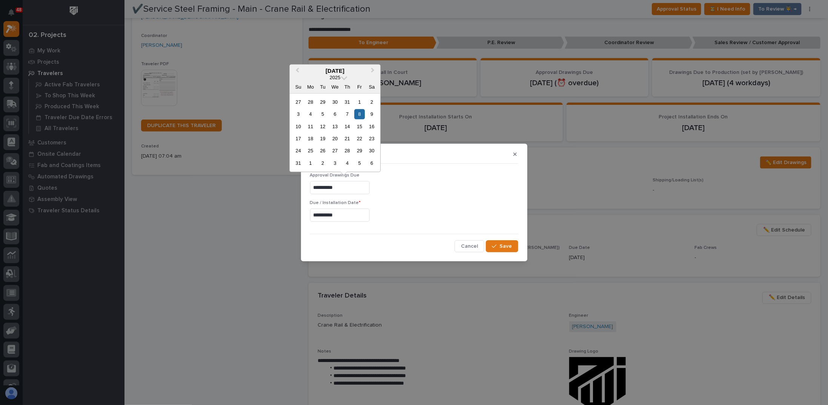
drag, startPoint x: 220, startPoint y: 191, endPoint x: 84, endPoint y: 182, distance: 136.9
click at [84, 182] on div "**********" at bounding box center [414, 202] width 828 height 405
click at [501, 243] on span "Save" at bounding box center [506, 246] width 12 height 7
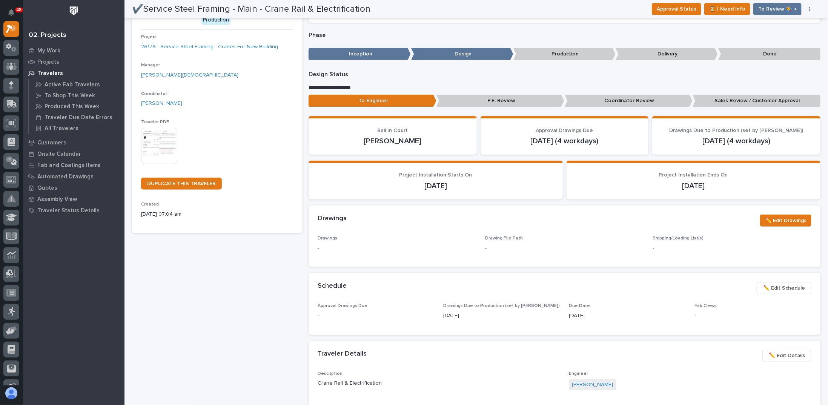
scroll to position [0, 0]
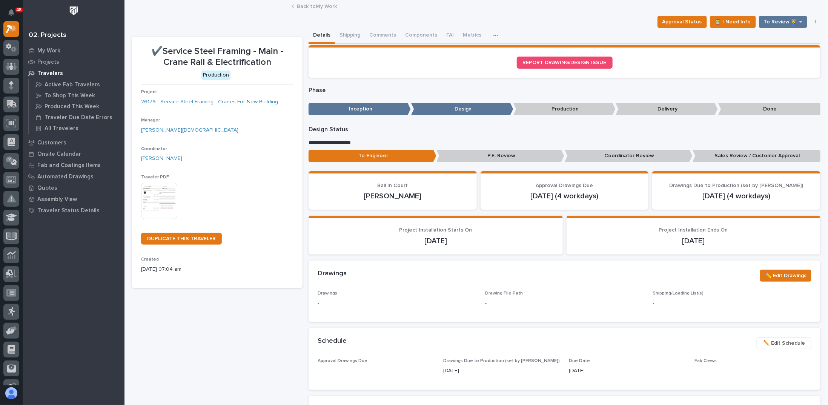
click at [308, 9] on link "Back to My Work" at bounding box center [317, 6] width 40 height 9
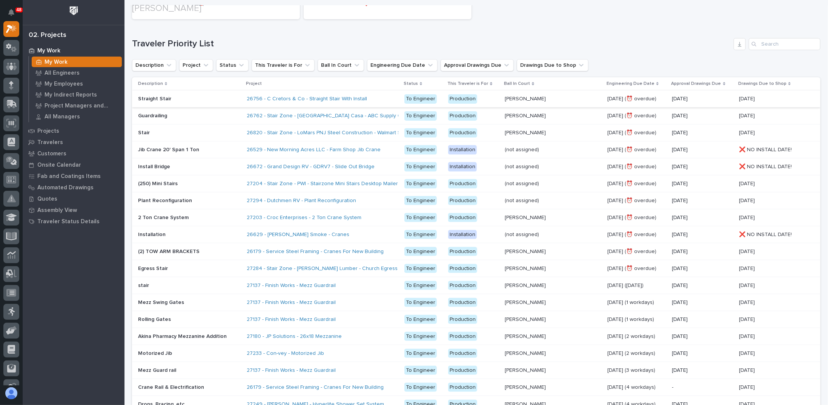
scroll to position [113, 0]
click at [183, 151] on div "Jib Crane 20' Span 1 Ton Jib Crane 20' Span 1 Ton" at bounding box center [189, 149] width 103 height 12
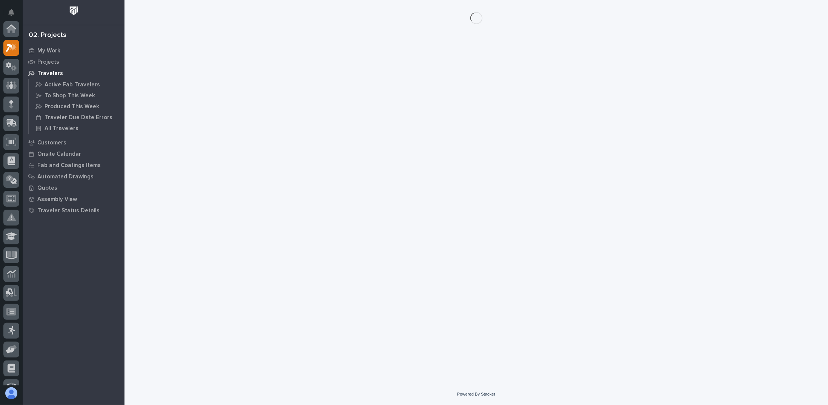
scroll to position [19, 0]
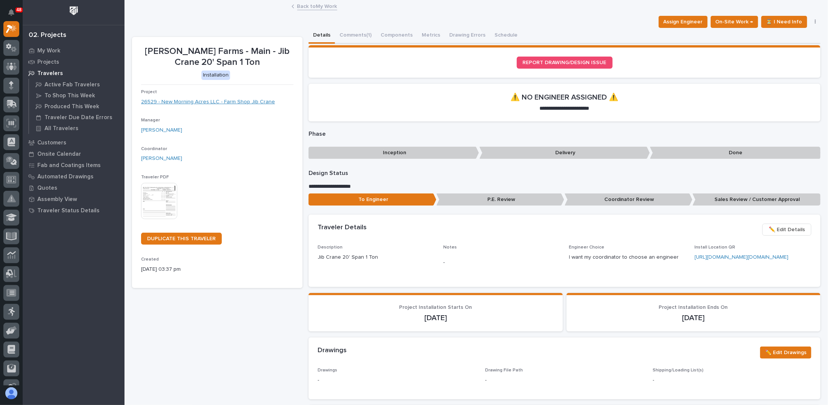
click at [232, 102] on link "26529 - New Morning Acres LLC - Farm Shop Jib Crane" at bounding box center [208, 102] width 134 height 8
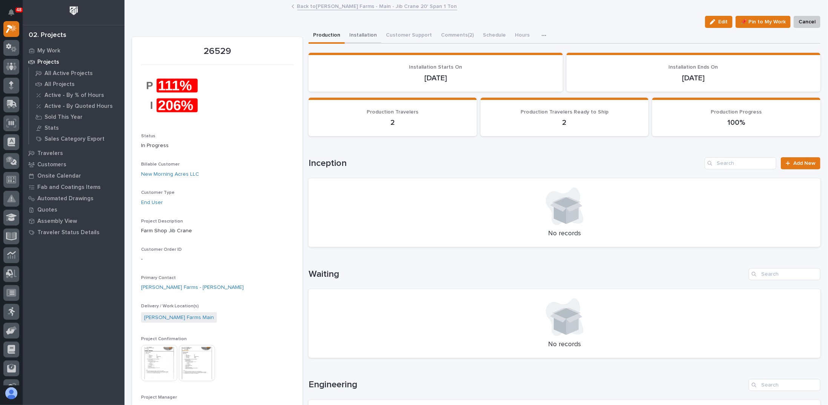
click at [363, 42] on button "Installation" at bounding box center [363, 36] width 37 height 16
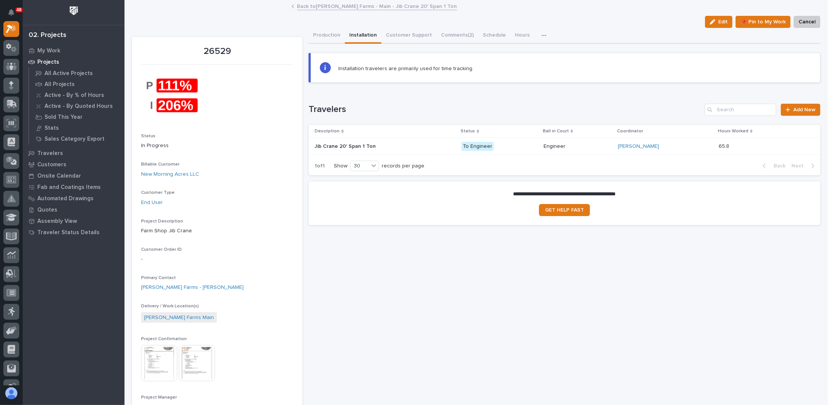
click at [418, 149] on div "Jib Crane 20' Span 1 Ton Jib Crane 20' Span 1 Ton" at bounding box center [385, 146] width 141 height 12
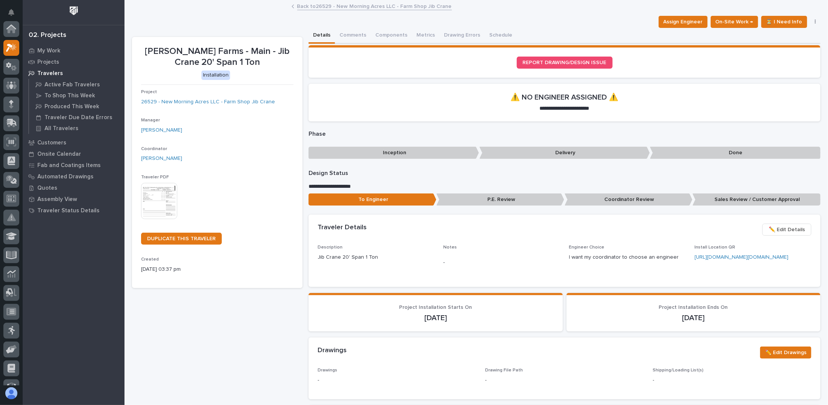
scroll to position [19, 0]
click at [733, 21] on span "On-Site Work →" at bounding box center [735, 21] width 38 height 9
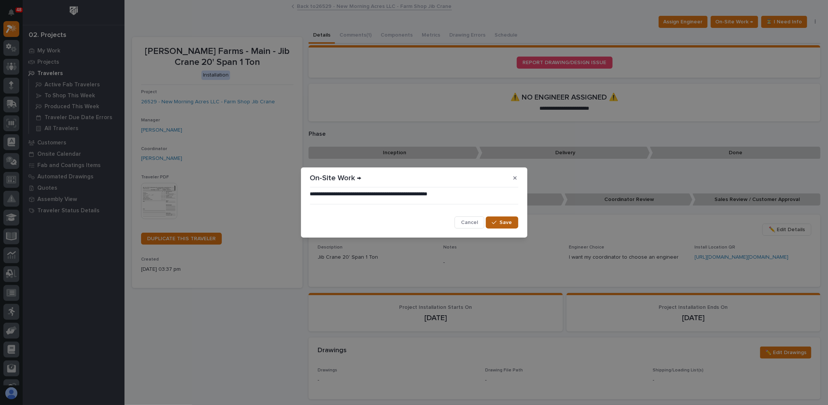
click at [505, 225] on span "Save" at bounding box center [506, 222] width 12 height 7
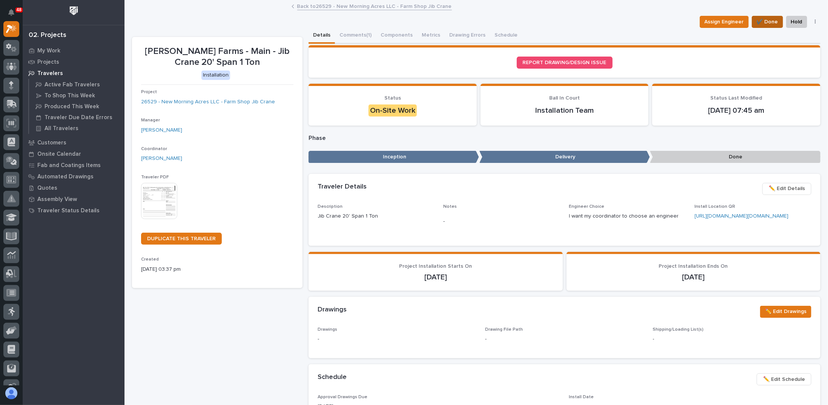
click at [766, 20] on span "✔️ Done" at bounding box center [768, 21] width 22 height 9
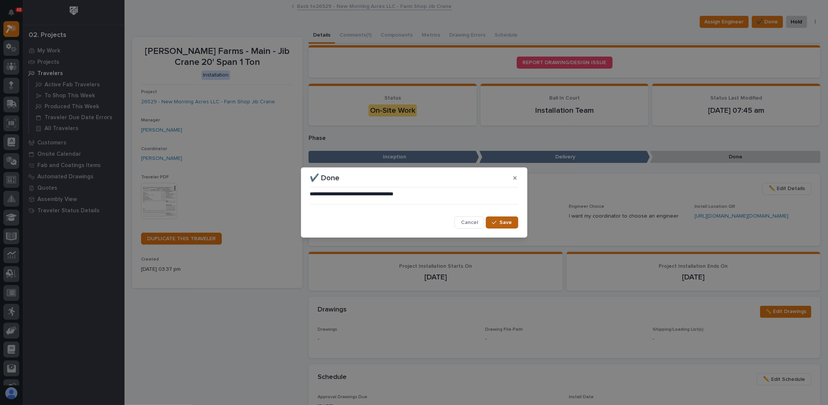
click at [505, 223] on span "Save" at bounding box center [506, 222] width 12 height 7
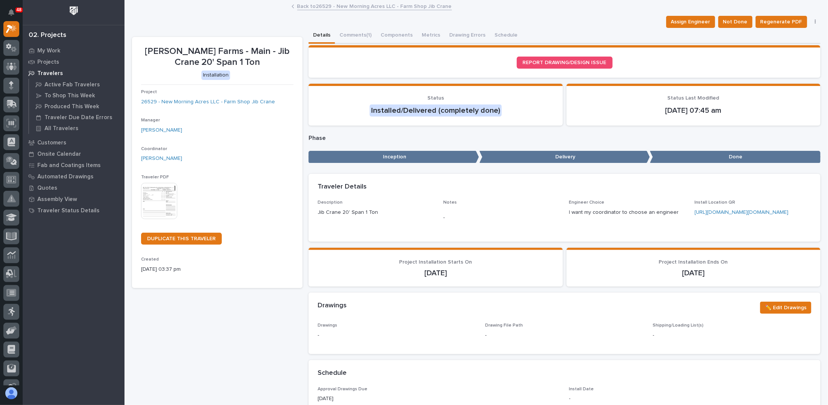
click at [305, 9] on link "Back to 26529 - New Morning Acres LLC - Farm Shop Jib Crane" at bounding box center [374, 6] width 155 height 9
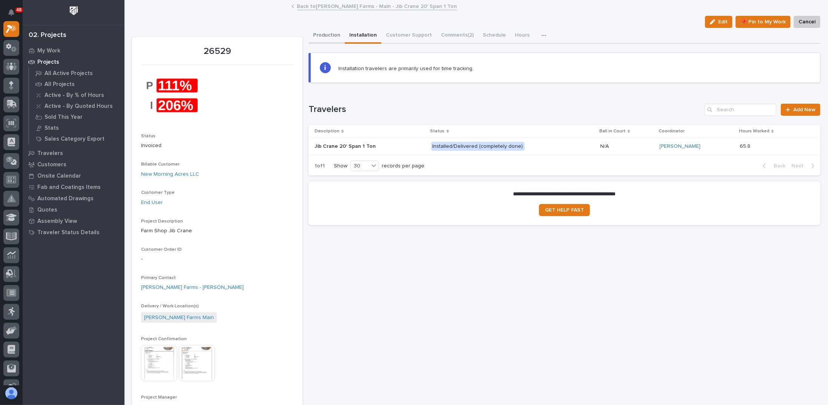
click at [331, 39] on button "Production" at bounding box center [327, 36] width 36 height 16
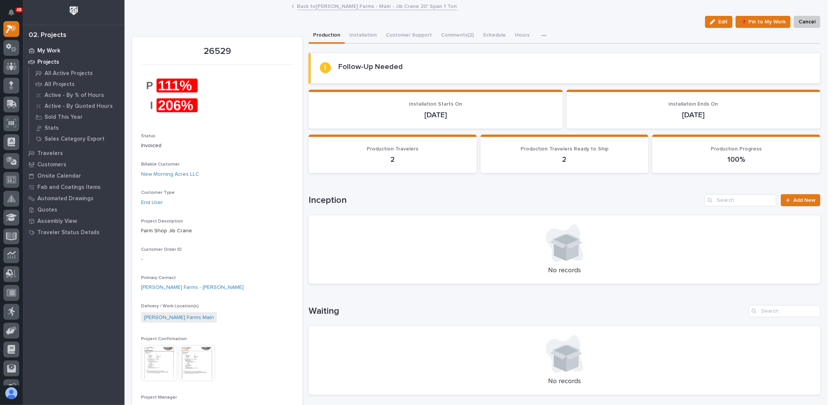
click at [48, 51] on p "My Work" at bounding box center [48, 51] width 23 height 7
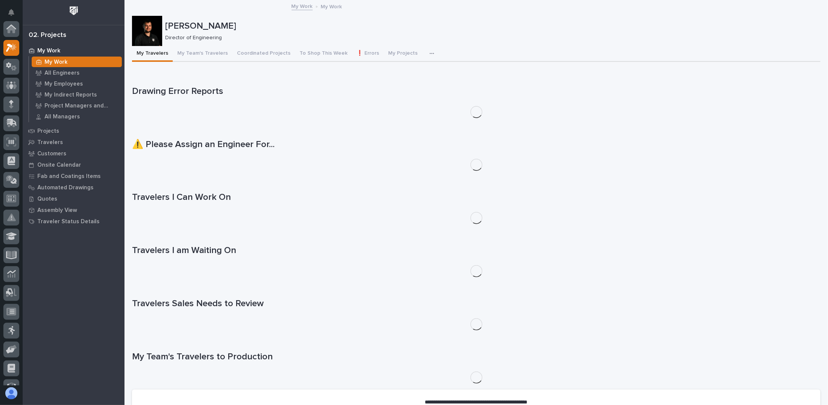
scroll to position [19, 0]
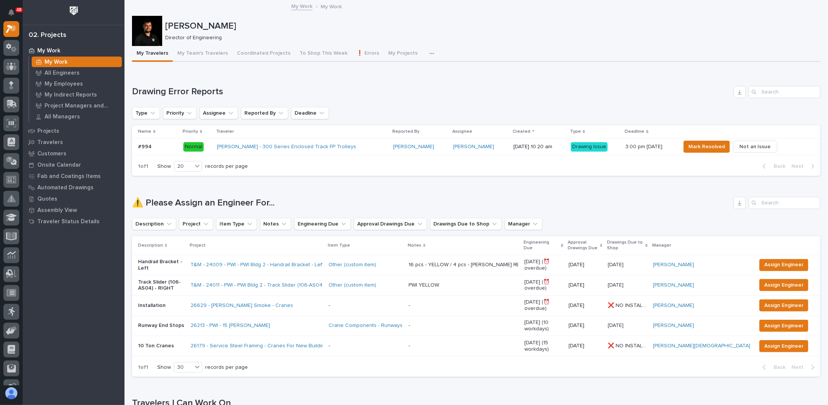
click at [430, 52] on icon "button" at bounding box center [432, 53] width 5 height 5
click at [384, 86] on span "Engineering Priority List" at bounding box center [394, 86] width 57 height 7
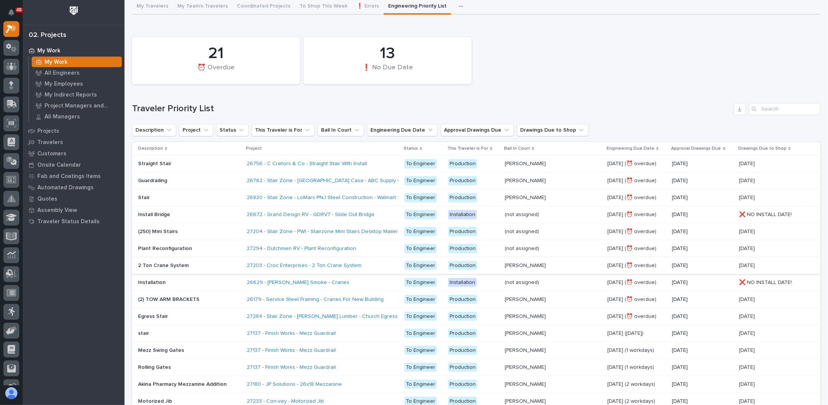
scroll to position [113, 0]
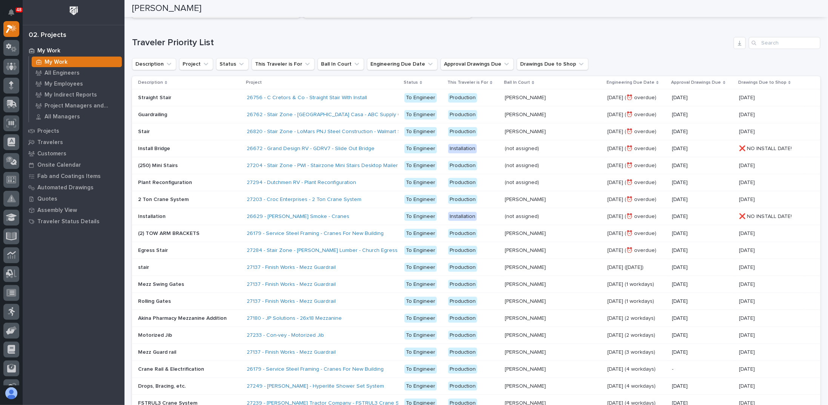
click at [387, 148] on div "26672 - Grand Design RV - GDRV7 - Slide Out Bridge" at bounding box center [323, 149] width 152 height 12
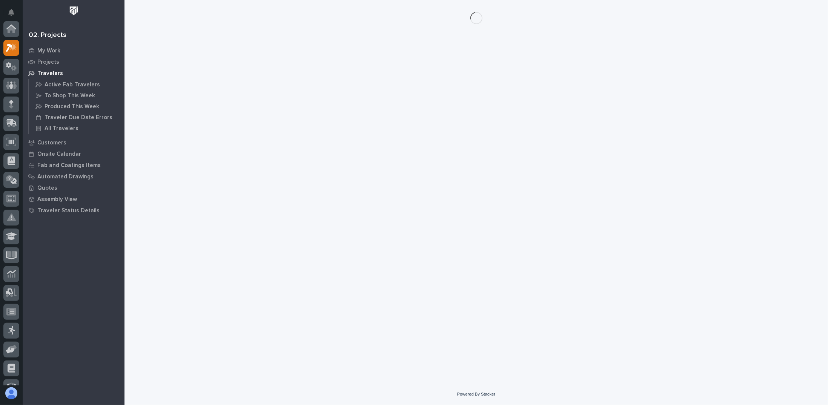
scroll to position [19, 0]
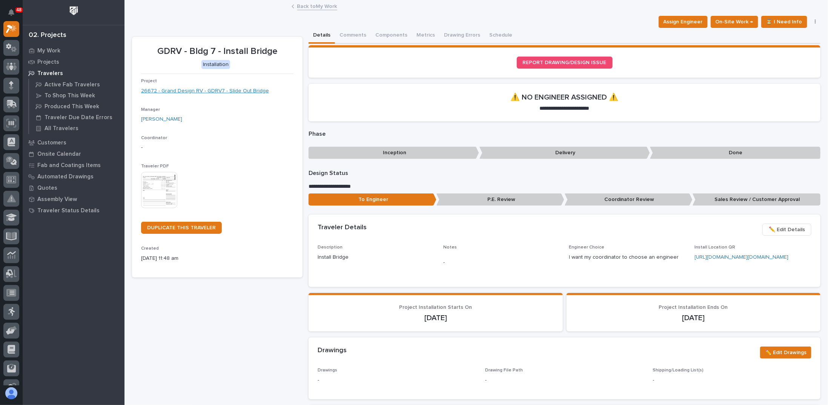
click at [229, 92] on link "26672 - Grand Design RV - GDRV7 - Slide Out Bridge" at bounding box center [205, 91] width 128 height 8
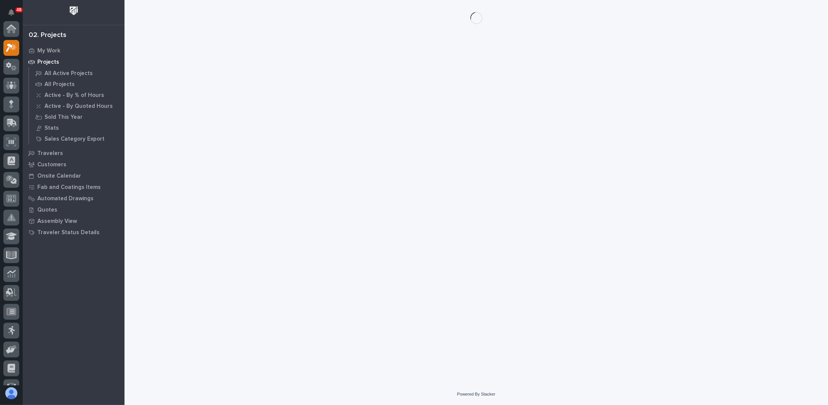
scroll to position [19, 0]
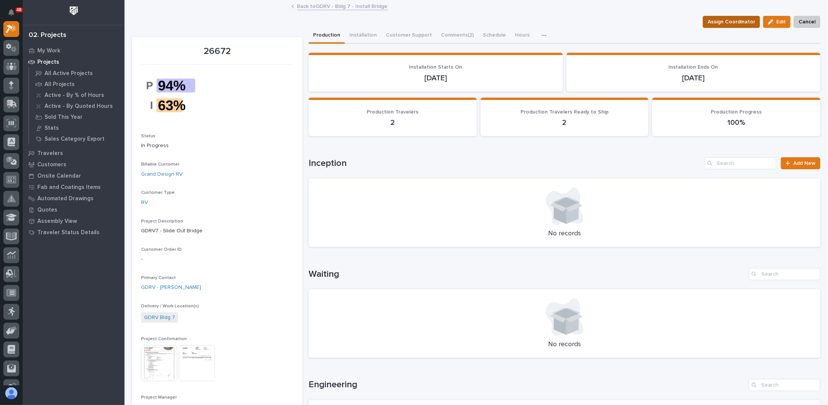
click at [723, 24] on span "Assign Coordinator" at bounding box center [732, 21] width 48 height 9
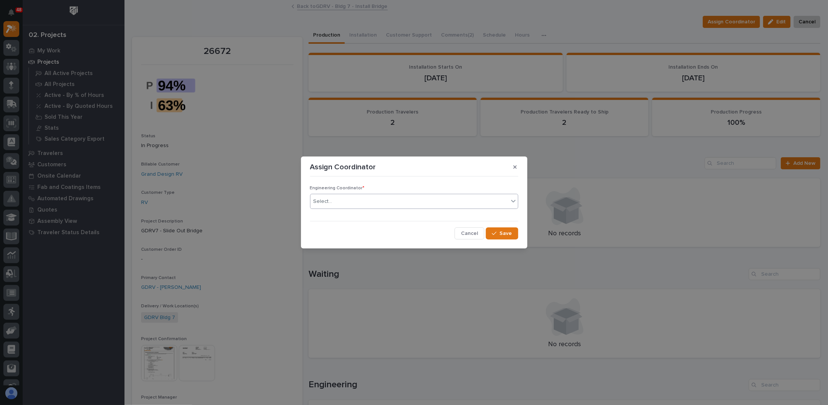
click at [350, 204] on div "Select..." at bounding box center [410, 202] width 198 height 12
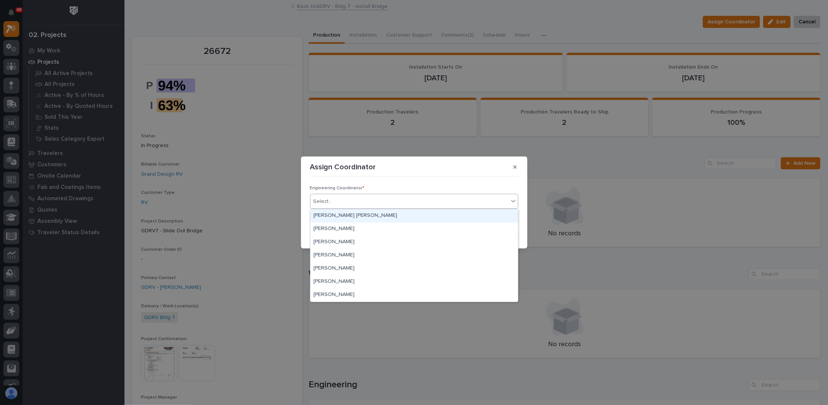
click at [327, 148] on div "Assign Coordinator Engineering Coordinator * option Ben Lee Miller focused, 1 o…" at bounding box center [414, 202] width 828 height 405
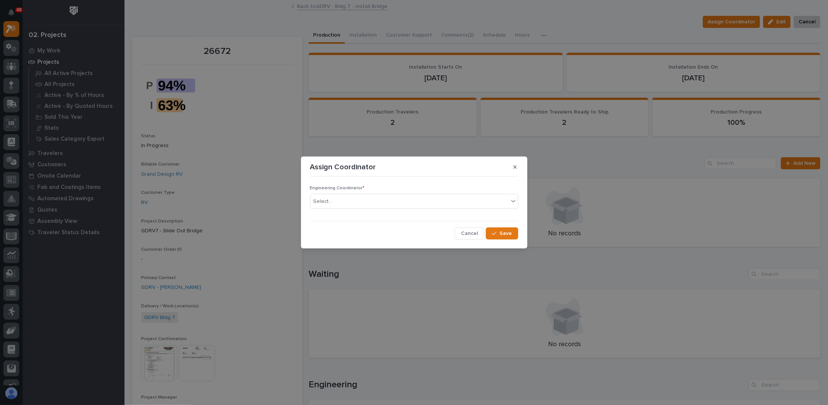
click at [471, 231] on span "Cancel" at bounding box center [469, 233] width 17 height 7
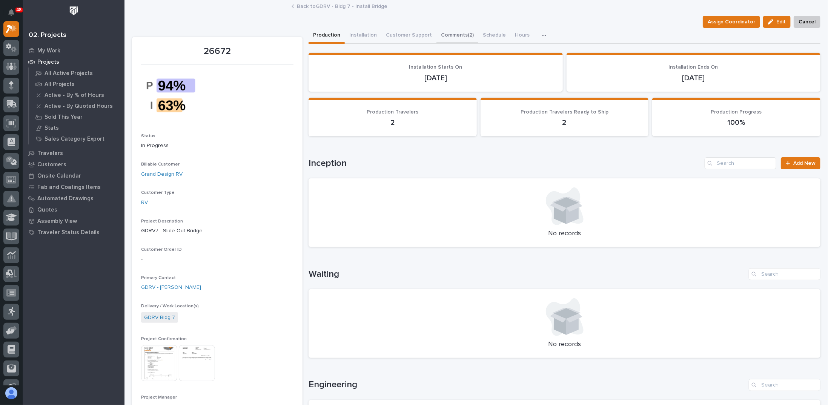
click at [458, 34] on button "Comments (2)" at bounding box center [458, 36] width 42 height 16
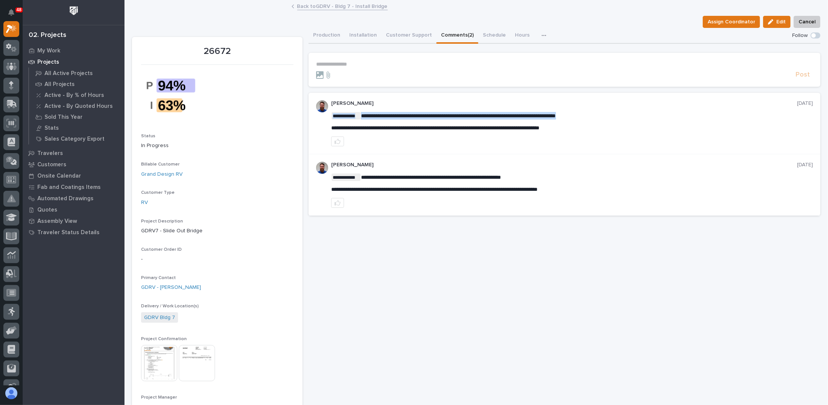
drag, startPoint x: 364, startPoint y: 116, endPoint x: 591, endPoint y: 111, distance: 227.3
click at [591, 111] on div "**********" at bounding box center [572, 123] width 482 height 46
click at [730, 24] on span "Assign Coordinator" at bounding box center [732, 21] width 48 height 9
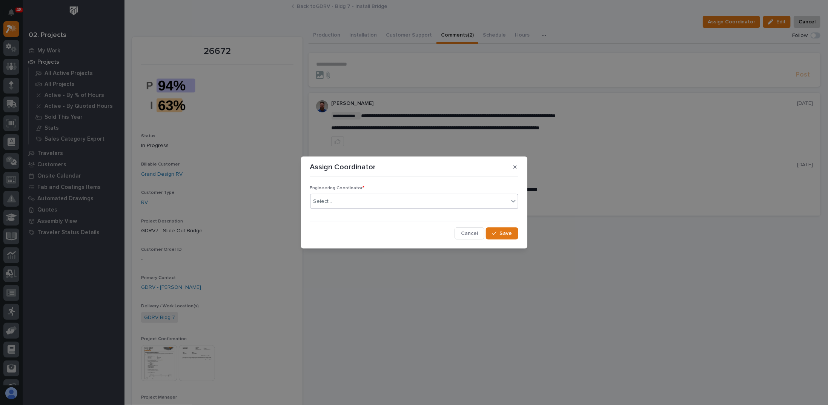
click at [346, 205] on div "Select..." at bounding box center [410, 202] width 198 height 12
type input "******"
click at [356, 216] on div "Weston Hochstetler" at bounding box center [415, 215] width 208 height 13
click at [504, 233] on span "Save" at bounding box center [506, 233] width 12 height 7
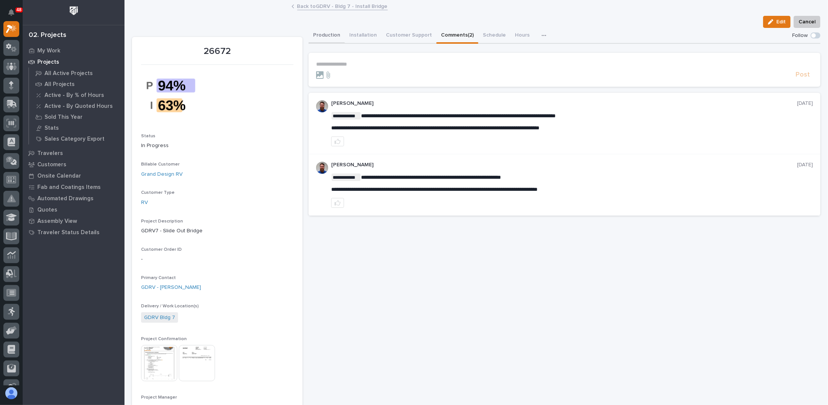
click at [318, 37] on button "Production" at bounding box center [327, 36] width 36 height 16
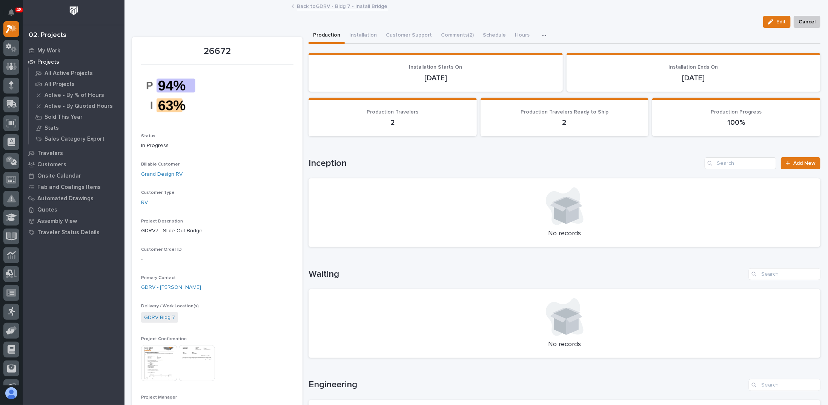
click at [772, 23] on button "Edit" at bounding box center [778, 22] width 28 height 12
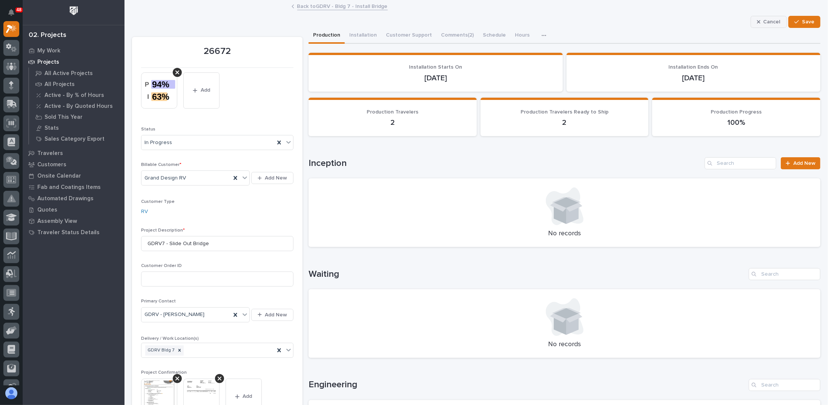
click at [758, 20] on div "button" at bounding box center [761, 21] width 6 height 5
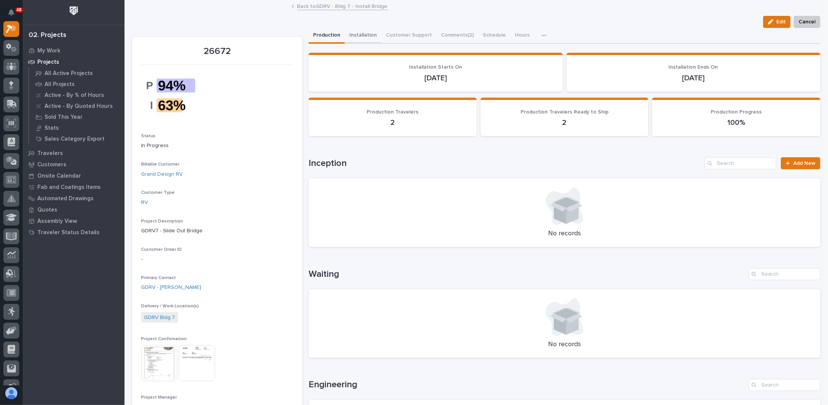
click at [362, 33] on button "Installation" at bounding box center [363, 36] width 37 height 16
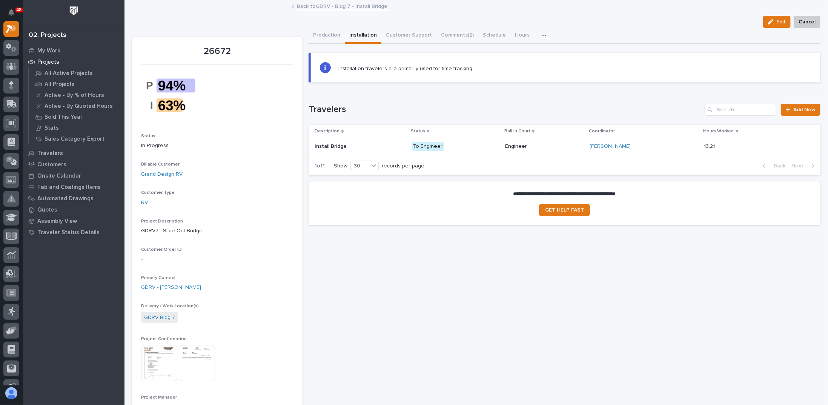
click at [482, 151] on div "To Engineer" at bounding box center [456, 146] width 88 height 15
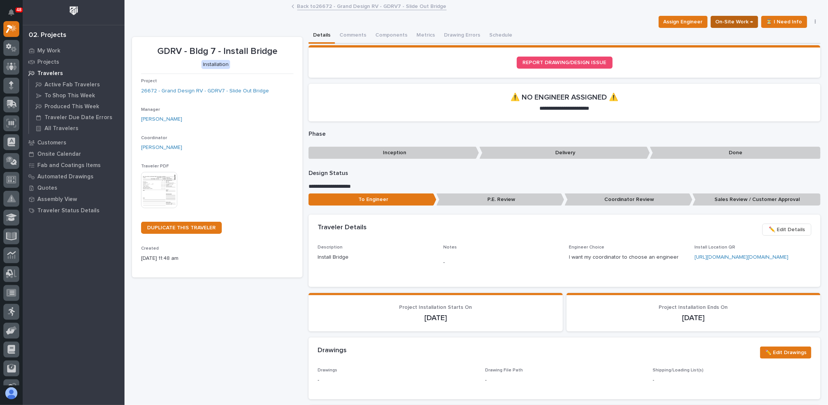
click at [744, 24] on span "On-Site Work →" at bounding box center [735, 21] width 38 height 9
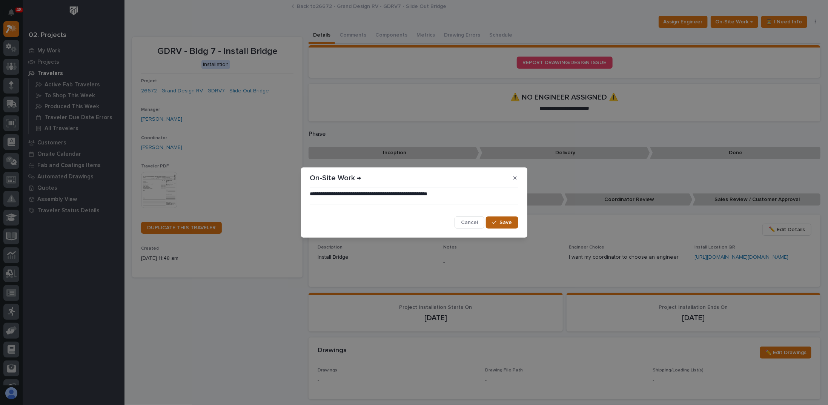
click at [507, 220] on span "Save" at bounding box center [506, 222] width 12 height 7
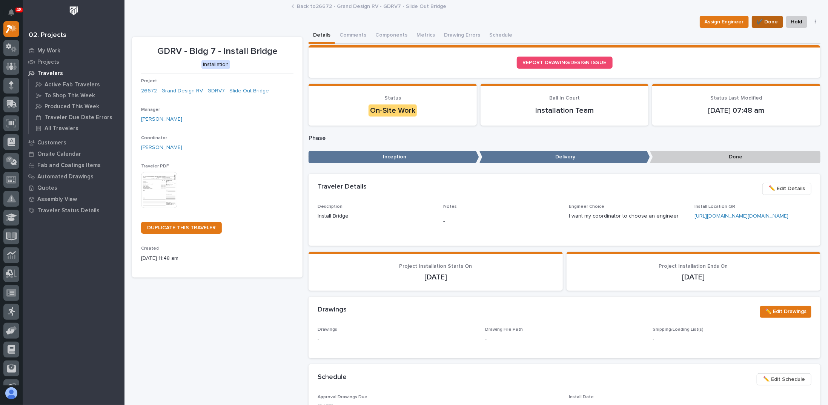
click at [764, 22] on span "✔️ Done" at bounding box center [768, 21] width 22 height 9
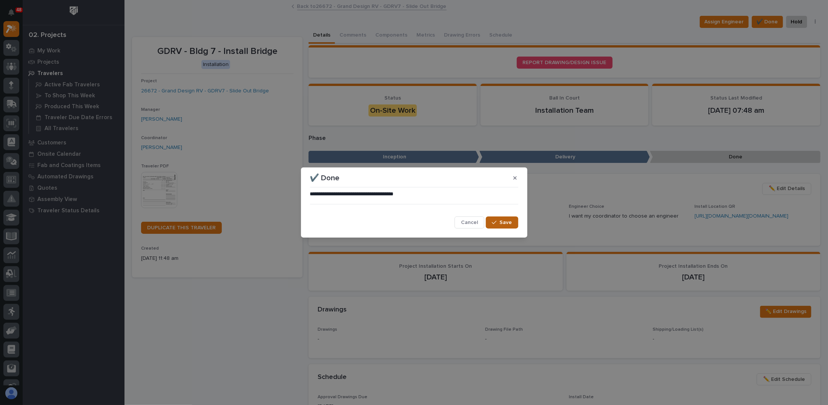
click at [505, 220] on span "Save" at bounding box center [506, 222] width 12 height 7
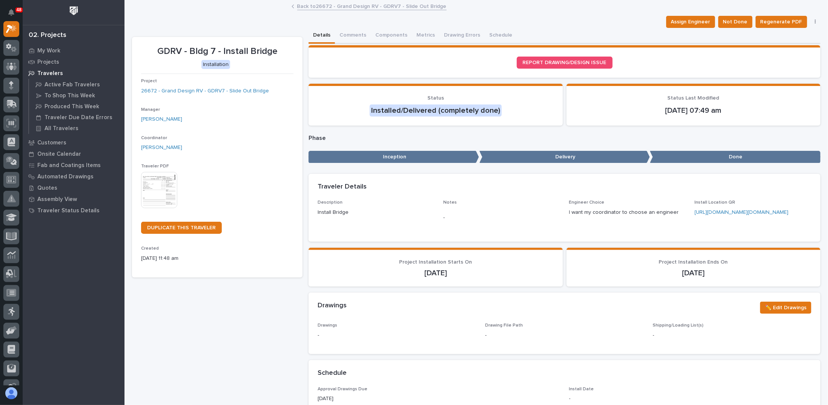
click at [313, 9] on link "Back to 26672 - Grand Design RV - GDRV7 - Slide Out Bridge" at bounding box center [371, 6] width 149 height 9
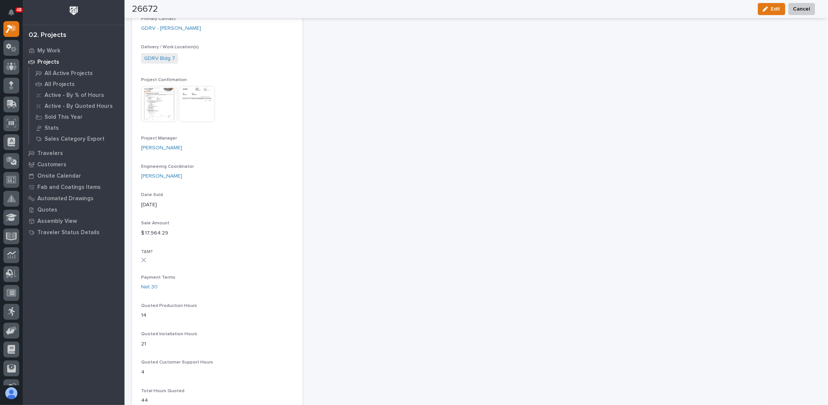
scroll to position [264, 0]
click at [248, 167] on div "Engineering Coordinator Weston Hochstetler" at bounding box center [217, 170] width 152 height 22
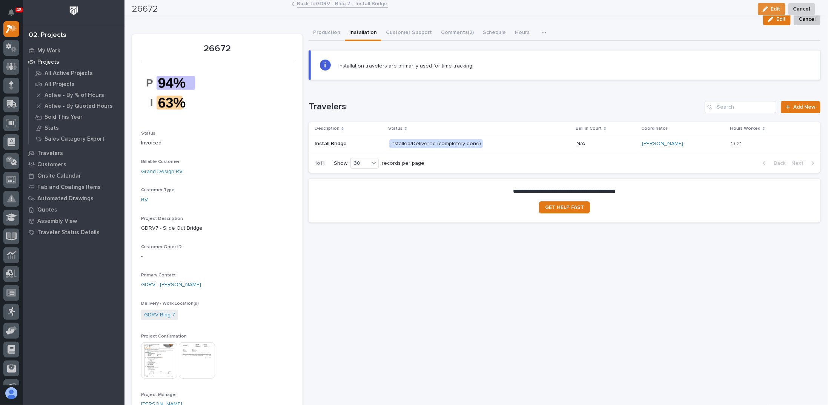
scroll to position [0, 0]
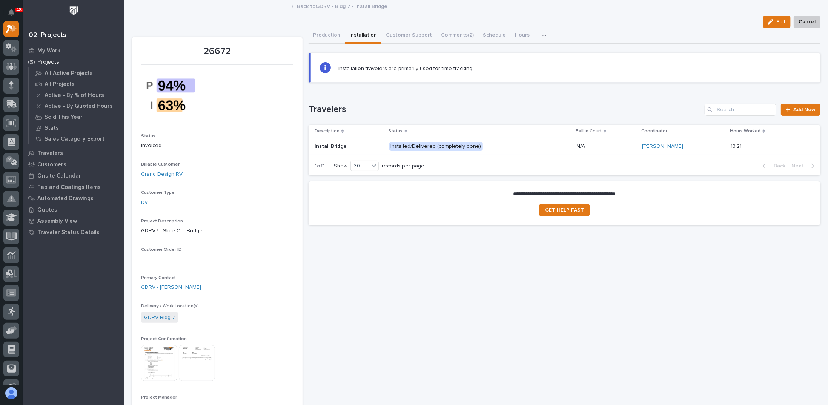
click at [319, 5] on link "Back to GDRV - Bldg 7 - Install Bridge" at bounding box center [342, 6] width 91 height 9
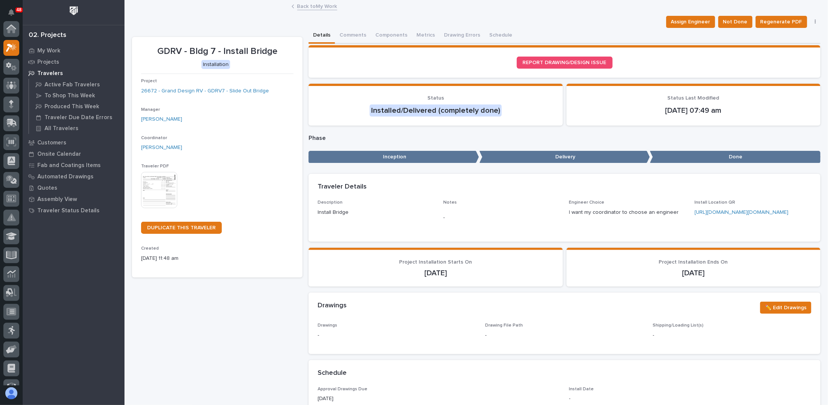
scroll to position [19, 0]
click at [312, 3] on link "Back to My Work" at bounding box center [317, 6] width 40 height 9
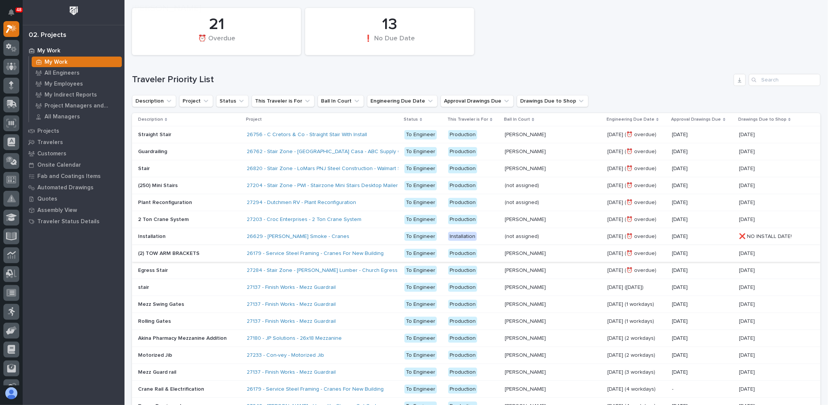
scroll to position [151, 0]
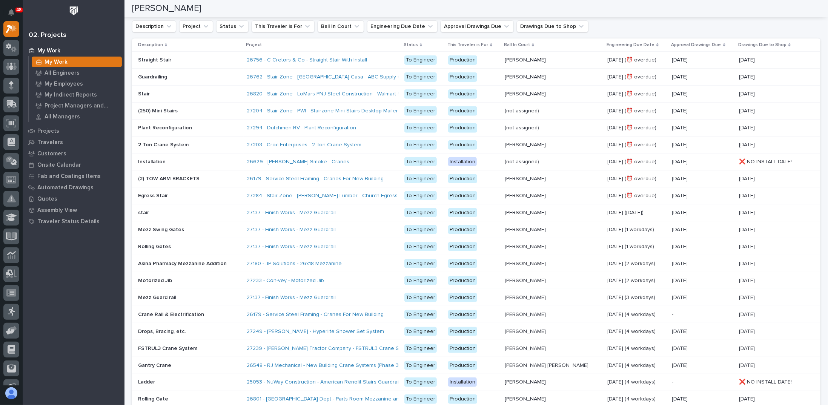
click at [178, 111] on p "(250) Mini Stairs" at bounding box center [158, 110] width 41 height 8
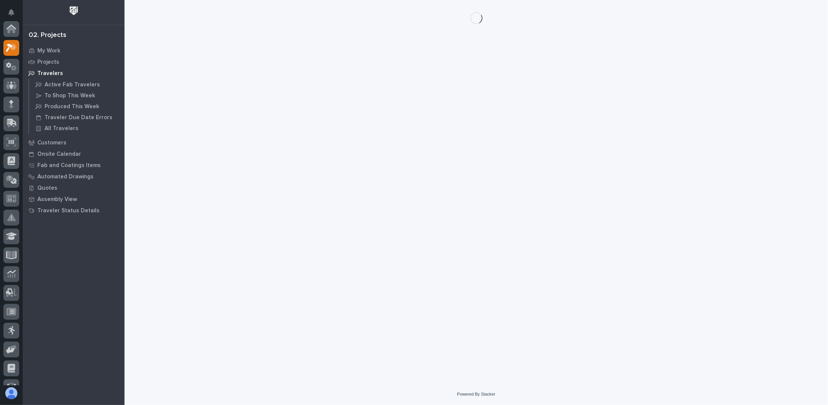
scroll to position [19, 0]
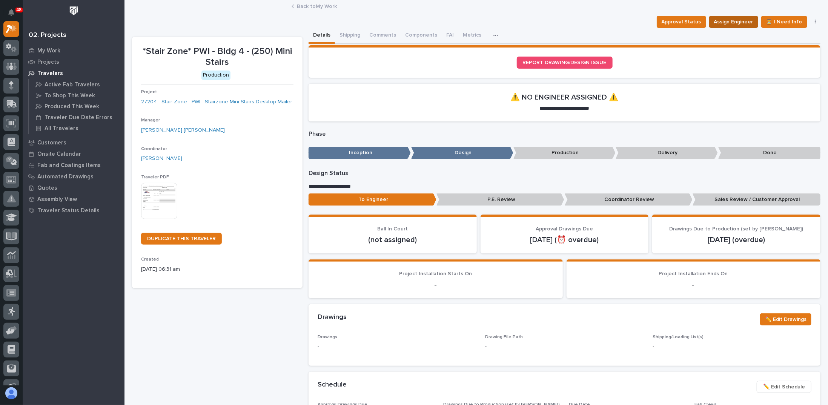
click at [733, 25] on span "Assign Engineer" at bounding box center [733, 21] width 39 height 9
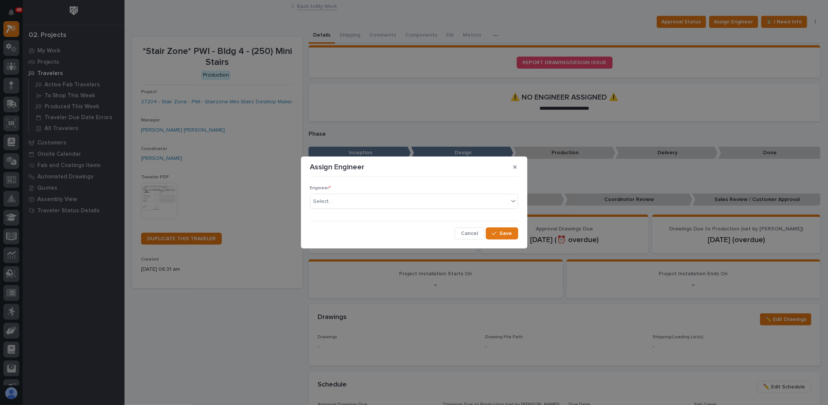
click at [354, 211] on div "Engineer * Select..." at bounding box center [414, 200] width 208 height 29
click at [355, 206] on div "Select..." at bounding box center [410, 202] width 198 height 12
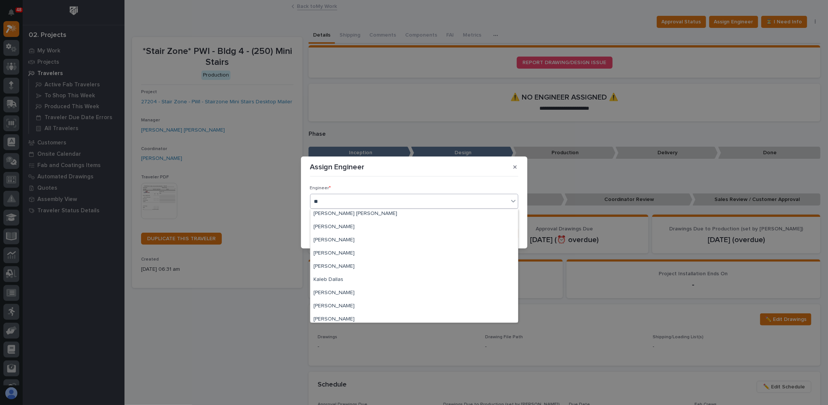
scroll to position [0, 0]
type input "***"
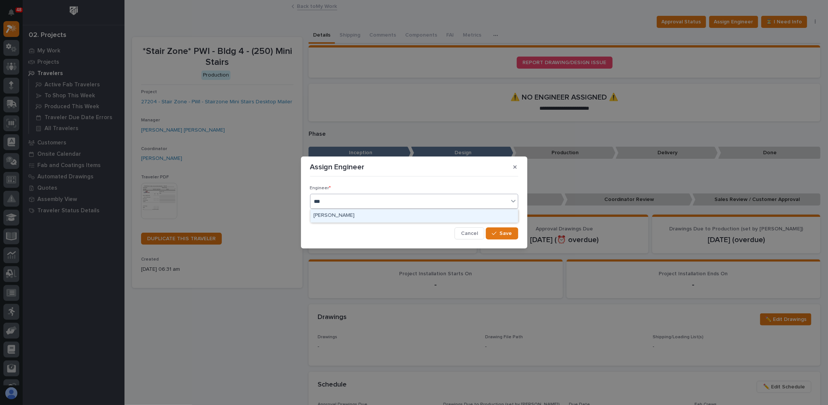
click at [335, 216] on div "Sid Pareek" at bounding box center [415, 215] width 208 height 13
click at [505, 234] on span "Save" at bounding box center [506, 233] width 12 height 7
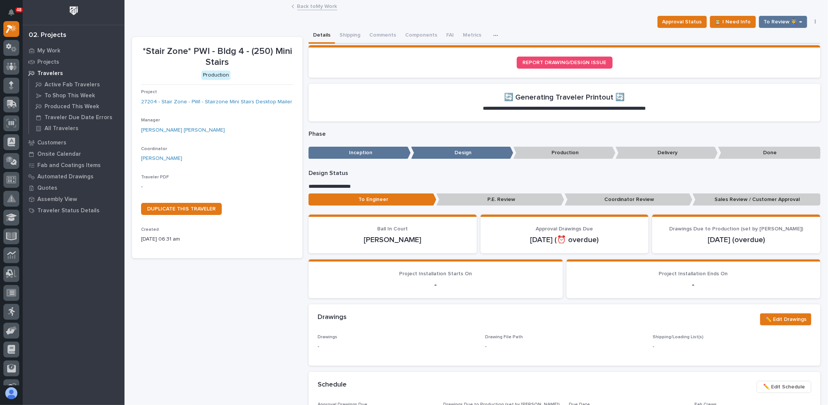
click at [385, 134] on p "Phase" at bounding box center [565, 134] width 512 height 7
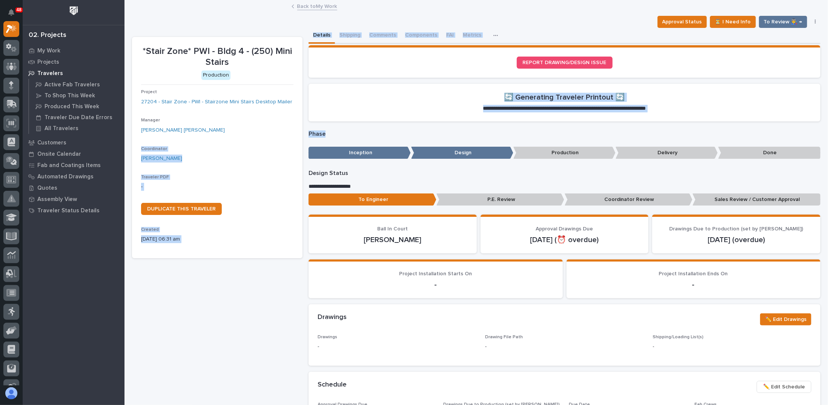
click at [325, 132] on p "Phase" at bounding box center [565, 134] width 512 height 7
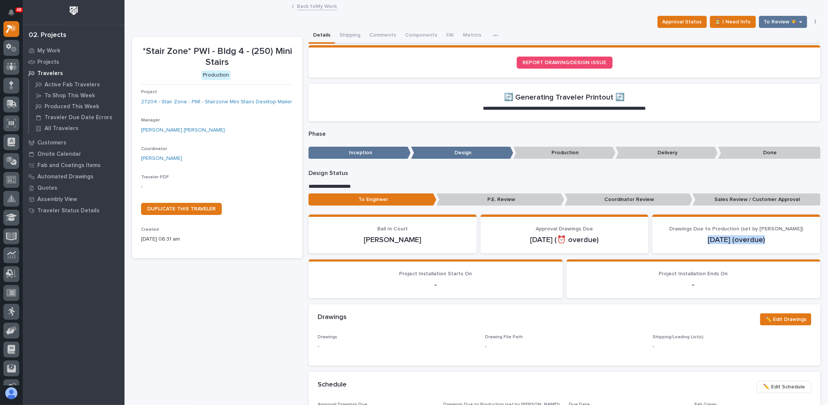
drag, startPoint x: 708, startPoint y: 241, endPoint x: 786, endPoint y: 243, distance: 77.4
click at [791, 238] on p "Sep 15 (overdue)" at bounding box center [737, 240] width 150 height 9
click at [685, 243] on p "Sep 15 (overdue)" at bounding box center [737, 240] width 150 height 9
drag, startPoint x: 541, startPoint y: 97, endPoint x: 628, endPoint y: 96, distance: 87.2
click at [628, 96] on section "**********" at bounding box center [565, 103] width 512 height 38
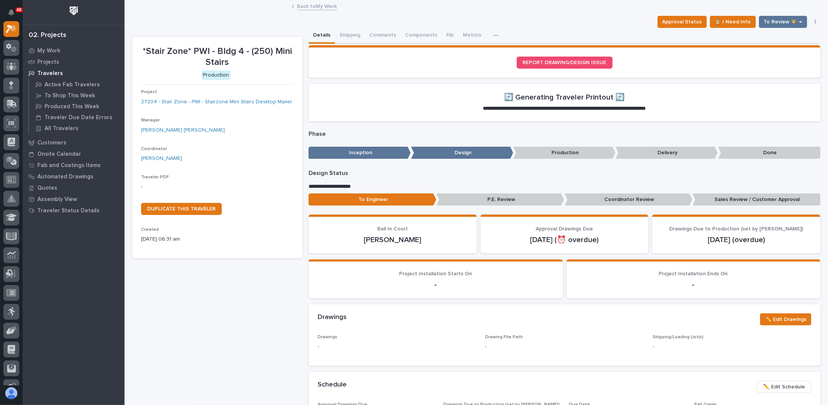
click at [632, 94] on section "**********" at bounding box center [565, 103] width 512 height 38
click at [662, 83] on div "Loading... Saving… REPORT DRAWING/DESIGN ISSUE" at bounding box center [565, 64] width 512 height 38
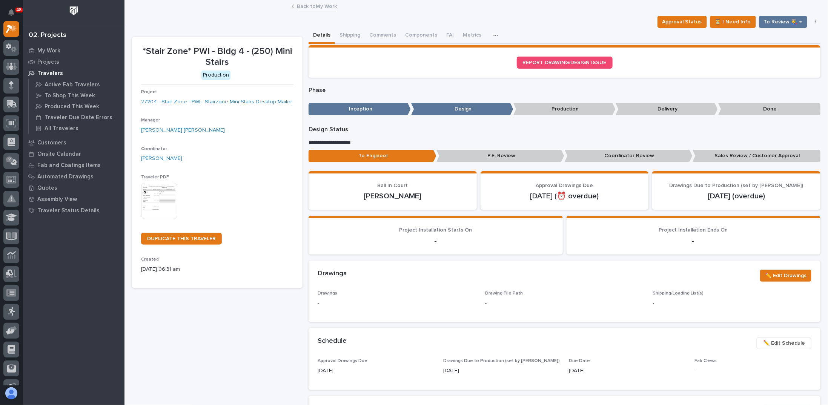
click at [306, 5] on link "Back to My Work" at bounding box center [317, 6] width 40 height 9
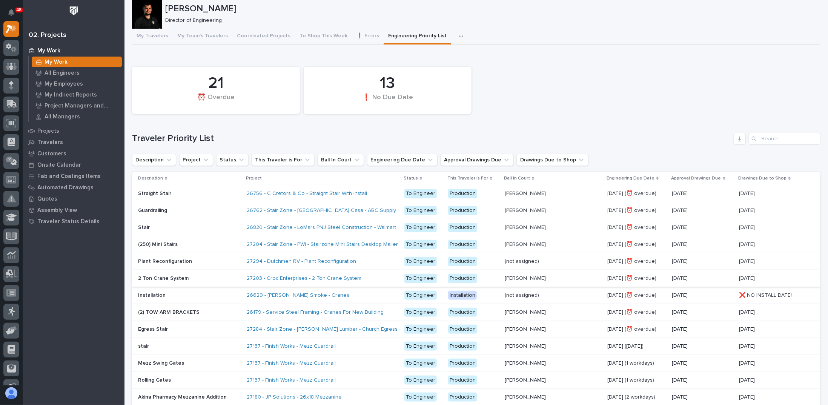
scroll to position [38, 0]
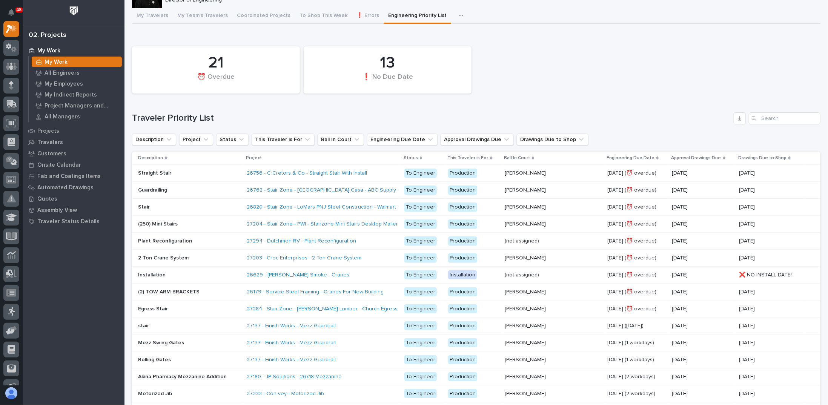
click at [203, 238] on p at bounding box center [189, 241] width 103 height 6
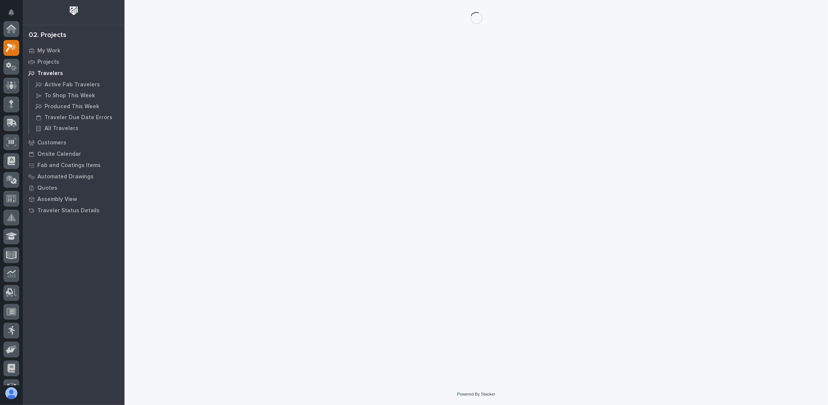
scroll to position [19, 0]
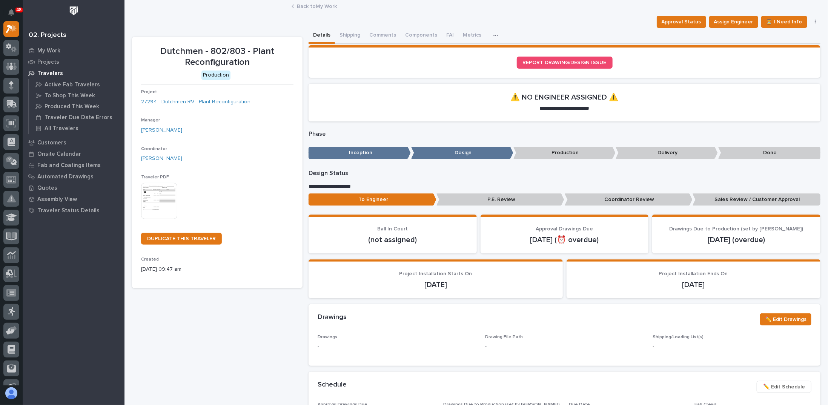
click at [394, 12] on div "Dutchmen - 802/803 - Plant Reconfiguration Approval Status Assign Engineer ⏳ I …" at bounding box center [476, 405] width 689 height 808
click at [388, 38] on button "Comments" at bounding box center [383, 36] width 36 height 16
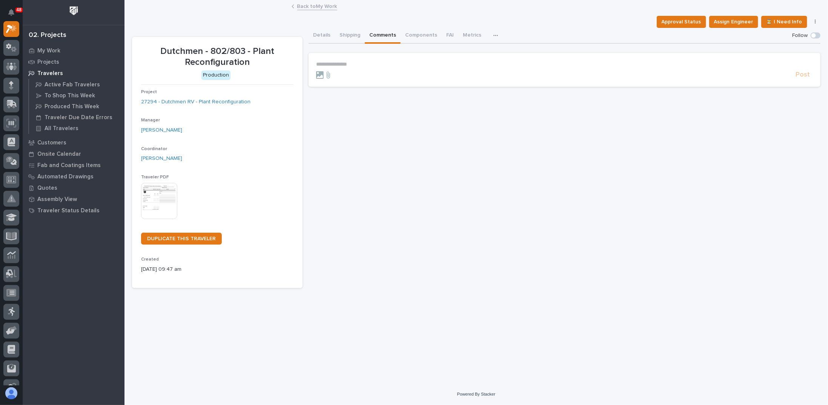
click at [378, 67] on form "**********" at bounding box center [564, 70] width 497 height 18
click at [377, 65] on p "**********" at bounding box center [564, 64] width 497 height 6
click at [333, 75] on span "[PERSON_NAME]" at bounding box center [340, 74] width 42 height 5
click at [374, 67] on p "**********" at bounding box center [564, 65] width 497 height 8
click at [373, 99] on span "[PERSON_NAME]" at bounding box center [377, 98] width 42 height 5
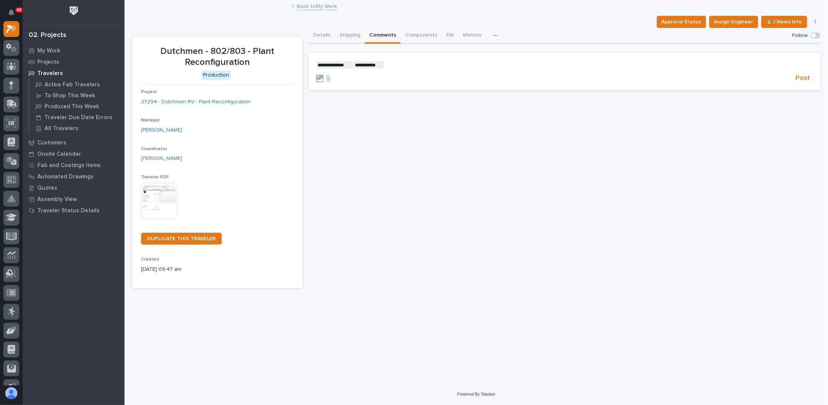
click at [408, 68] on p "**********" at bounding box center [564, 65] width 497 height 8
click at [488, 65] on p "**********" at bounding box center [564, 65] width 497 height 8
click at [801, 77] on span "Post" at bounding box center [803, 78] width 14 height 9
click at [335, 38] on button "Shipping" at bounding box center [350, 36] width 30 height 16
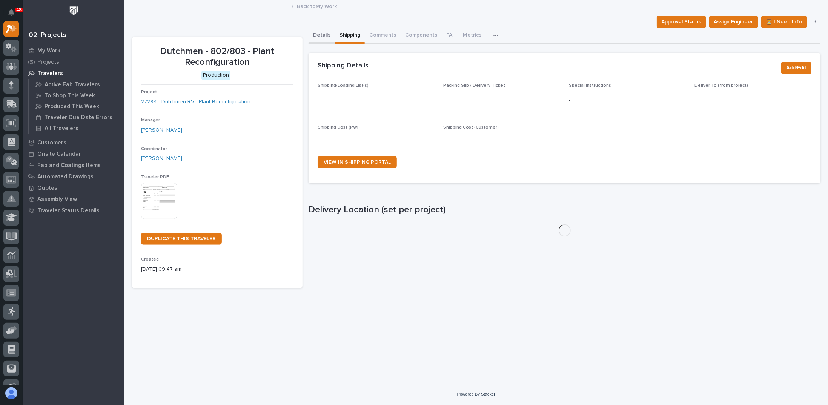
click at [327, 38] on button "Details" at bounding box center [322, 36] width 26 height 16
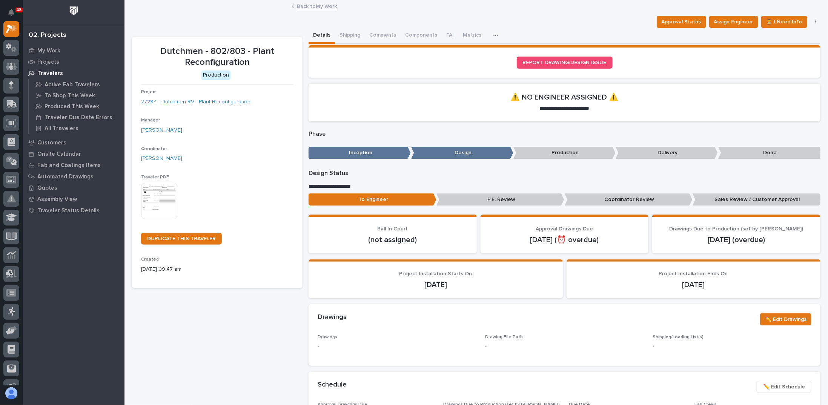
click at [300, 7] on link "Back to My Work" at bounding box center [317, 6] width 40 height 9
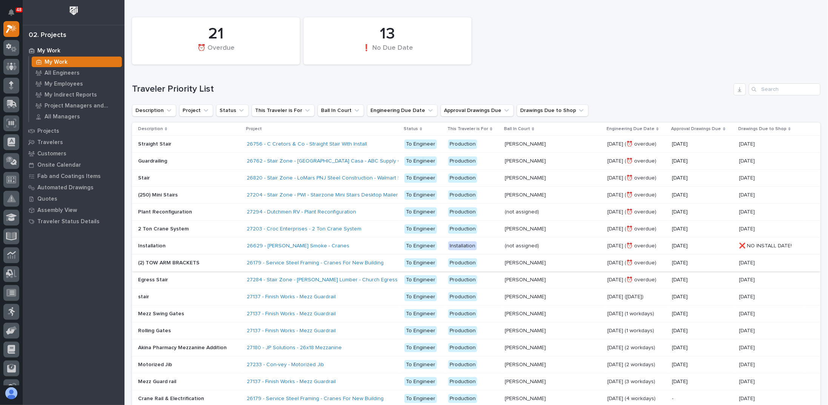
scroll to position [75, 0]
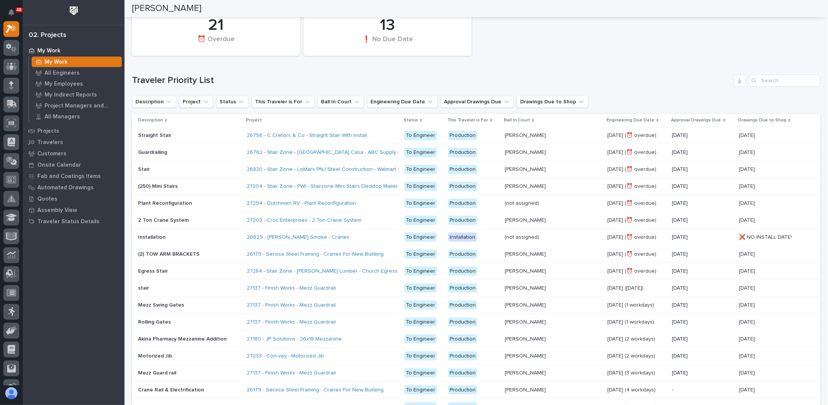
click at [499, 225] on div "Production" at bounding box center [473, 220] width 51 height 15
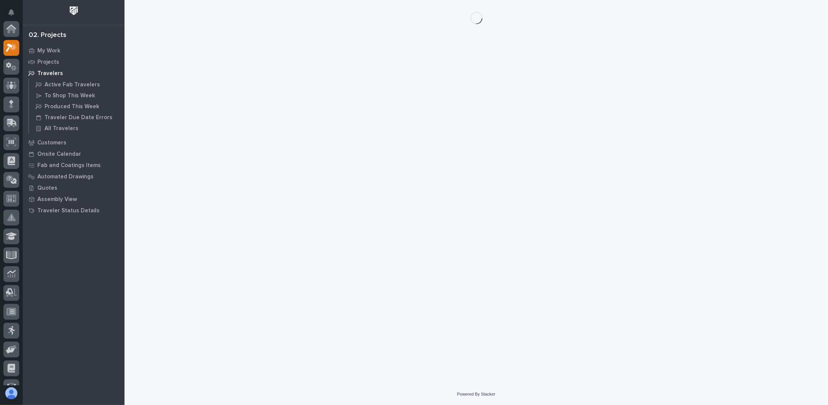
scroll to position [19, 0]
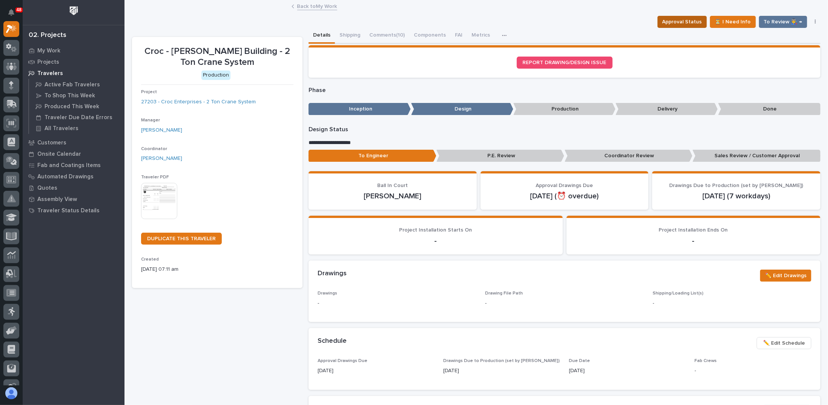
click at [689, 23] on span "Approval Status" at bounding box center [683, 21] width 40 height 9
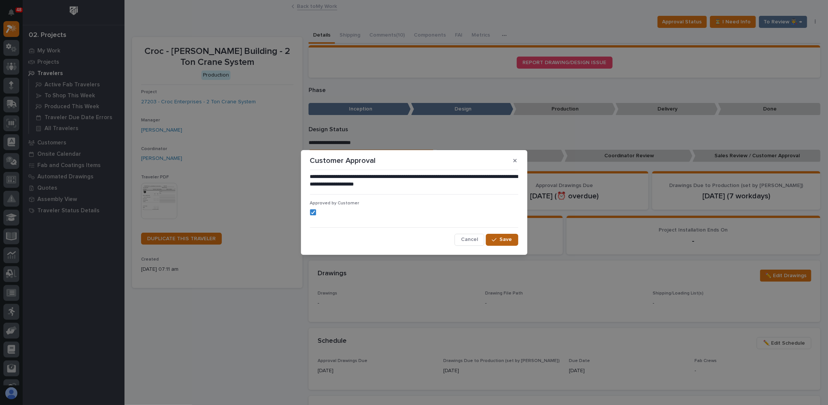
click at [505, 237] on span "Save" at bounding box center [506, 239] width 12 height 7
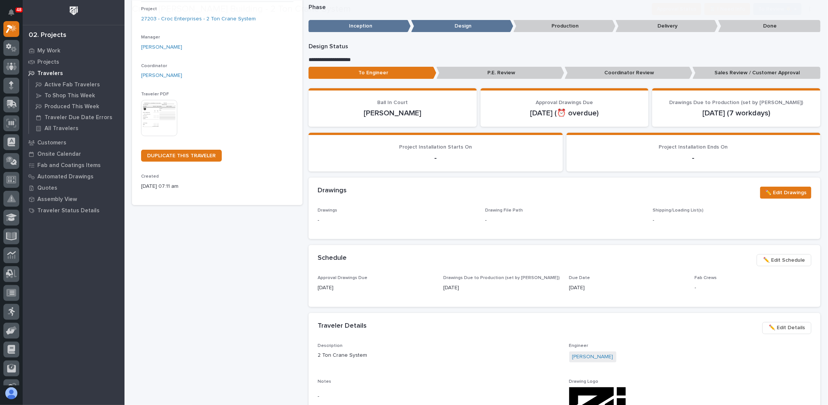
scroll to position [151, 0]
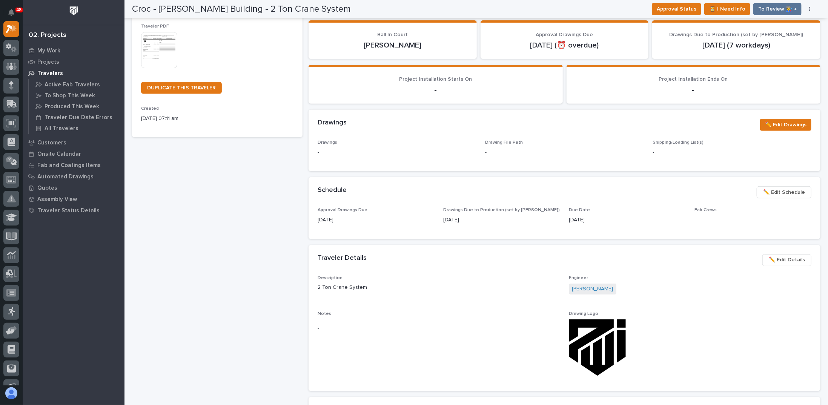
click at [775, 193] on span "✏️ Edit Schedule" at bounding box center [785, 192] width 42 height 9
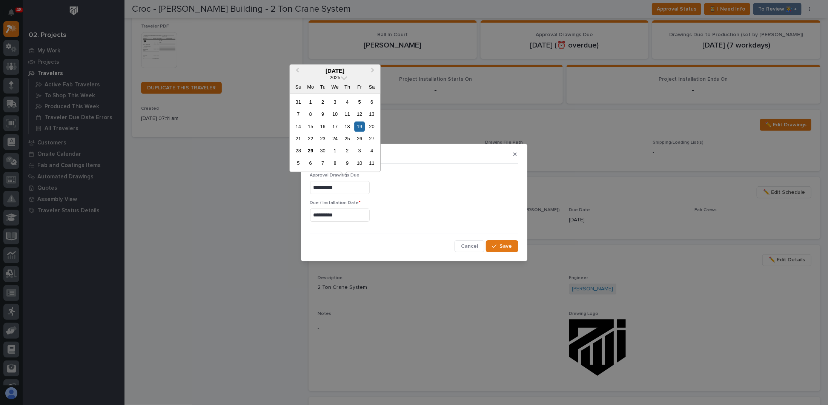
click at [345, 187] on input "**********" at bounding box center [340, 187] width 60 height 13
click at [0, 144] on html "48 My Settings Log Out 02. Projects My Work Projects Travelers Active Fab Trave…" at bounding box center [414, 202] width 828 height 405
click at [396, 192] on div at bounding box center [414, 187] width 208 height 13
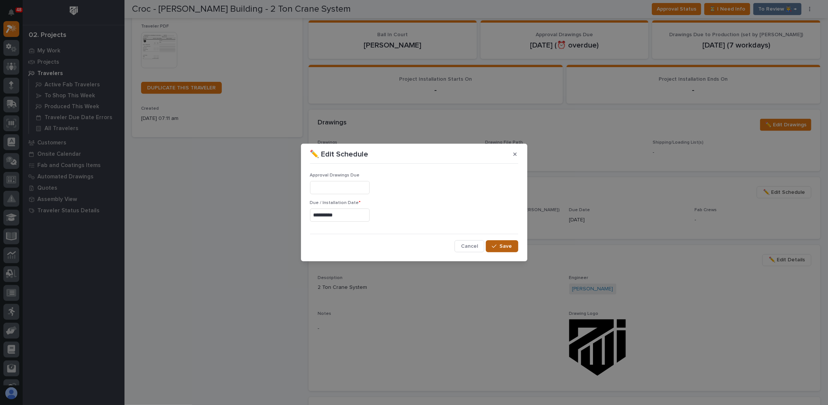
click at [499, 243] on button "Save" at bounding box center [502, 246] width 32 height 12
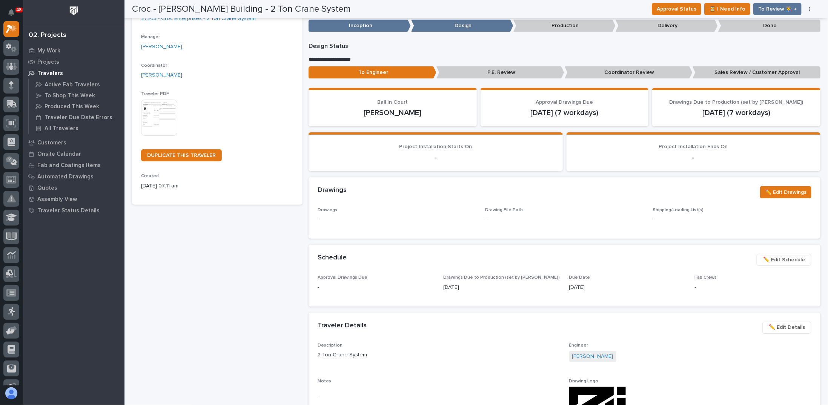
scroll to position [0, 0]
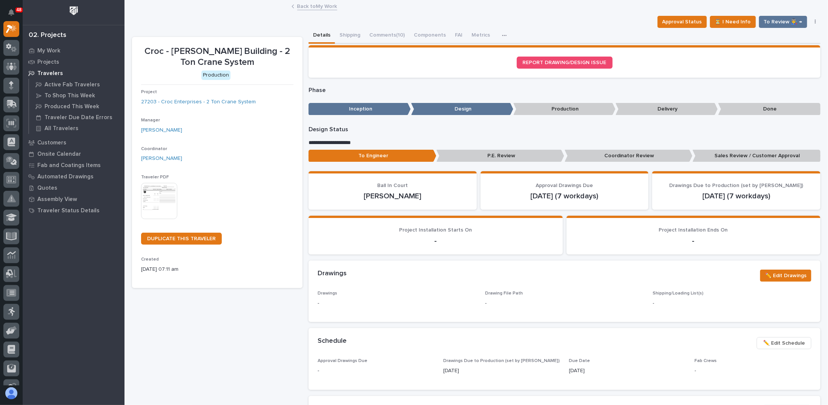
click at [307, 8] on link "Back to My Work" at bounding box center [317, 6] width 40 height 9
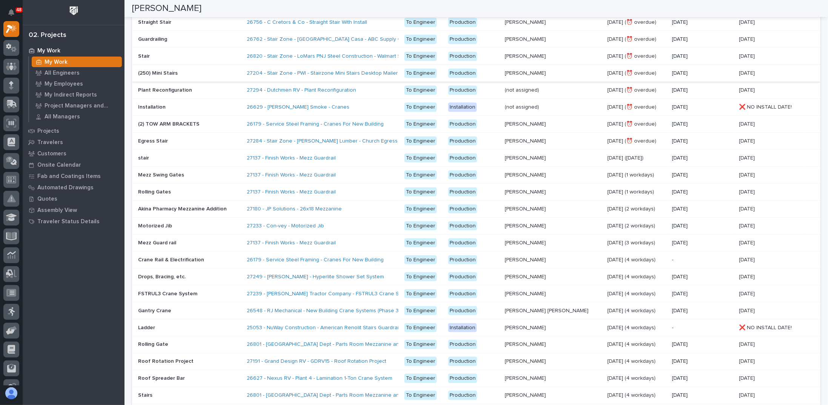
scroll to position [151, 0]
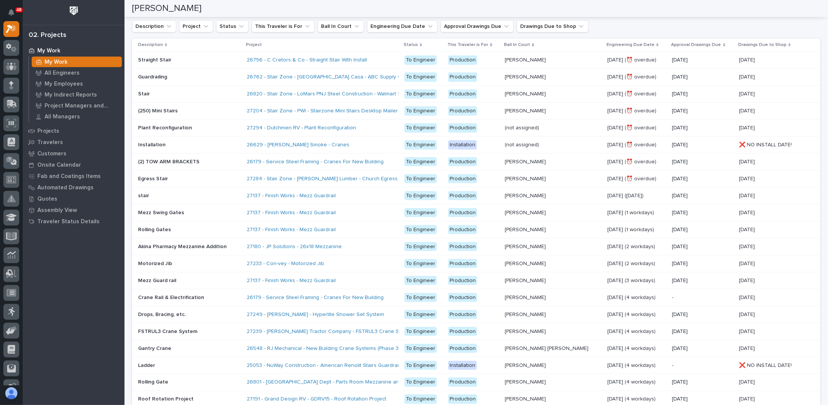
click at [203, 143] on p at bounding box center [189, 145] width 103 height 6
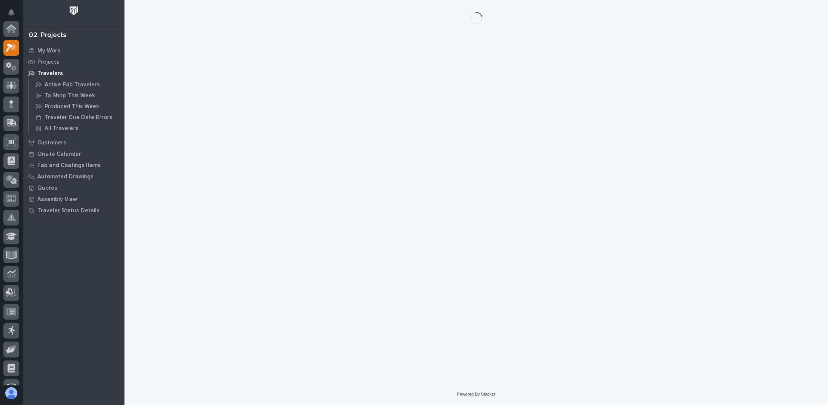
scroll to position [19, 0]
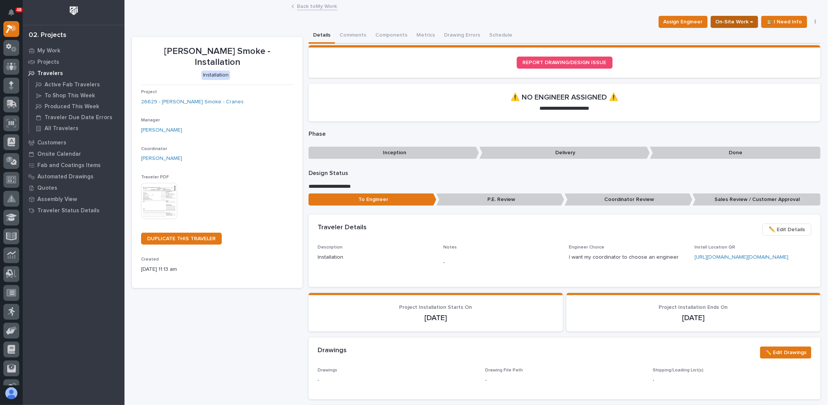
click at [732, 22] on span "On-Site Work →" at bounding box center [735, 21] width 38 height 9
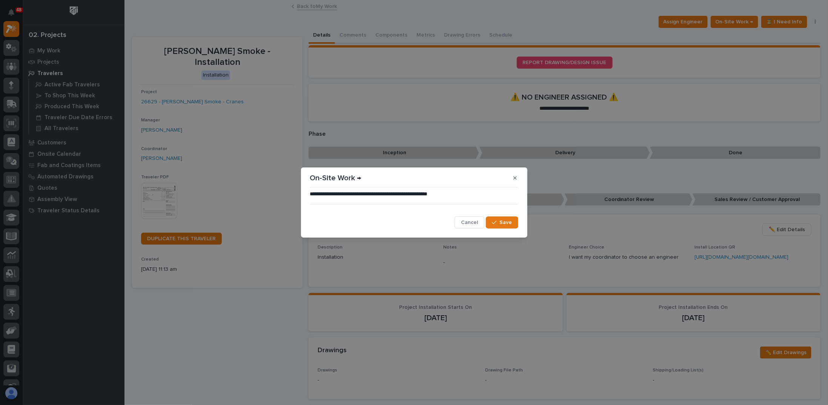
drag, startPoint x: 481, startPoint y: 223, endPoint x: 490, endPoint y: 209, distance: 16.8
click at [482, 221] on button "Cancel" at bounding box center [470, 223] width 30 height 12
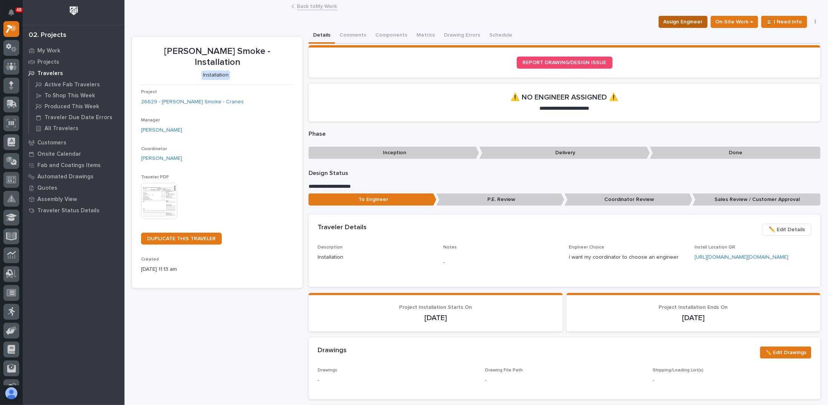
click at [688, 21] on span "Assign Engineer" at bounding box center [683, 21] width 39 height 9
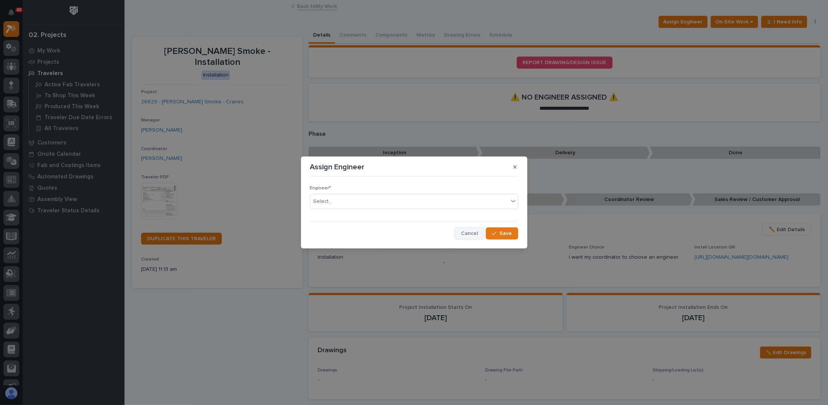
click at [465, 229] on button "Cancel" at bounding box center [470, 234] width 30 height 12
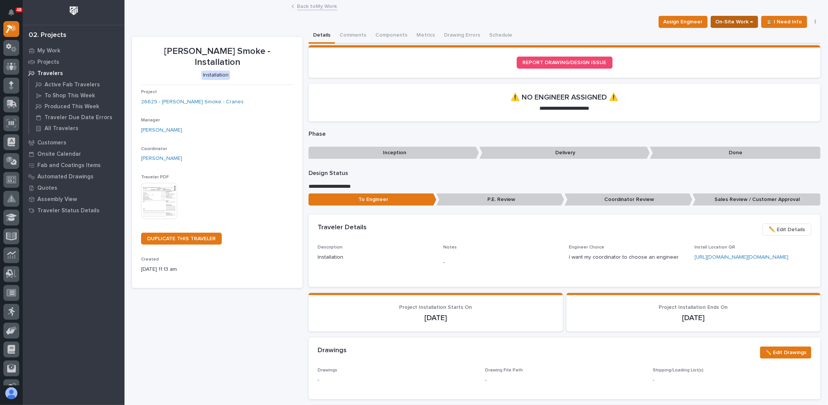
click at [735, 20] on span "On-Site Work →" at bounding box center [735, 21] width 38 height 9
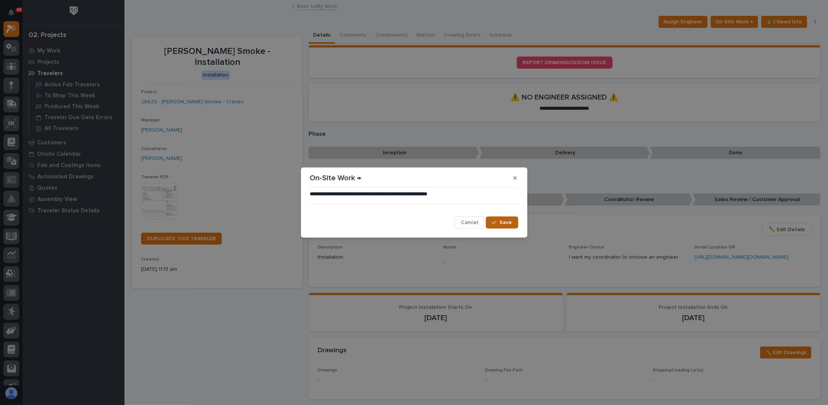
click at [494, 224] on icon "button" at bounding box center [494, 222] width 5 height 3
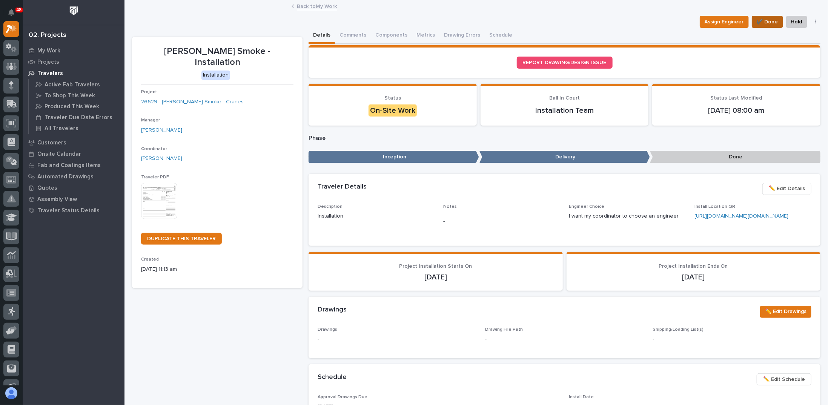
click at [759, 23] on span "✔️ Done" at bounding box center [768, 21] width 22 height 9
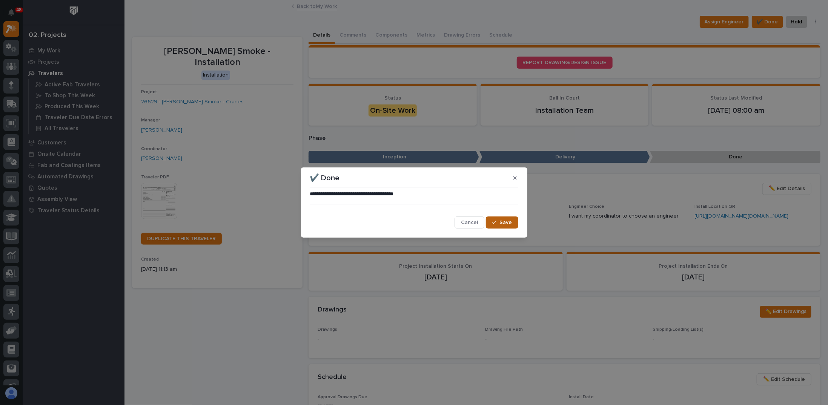
click at [496, 219] on button "Save" at bounding box center [502, 223] width 32 height 12
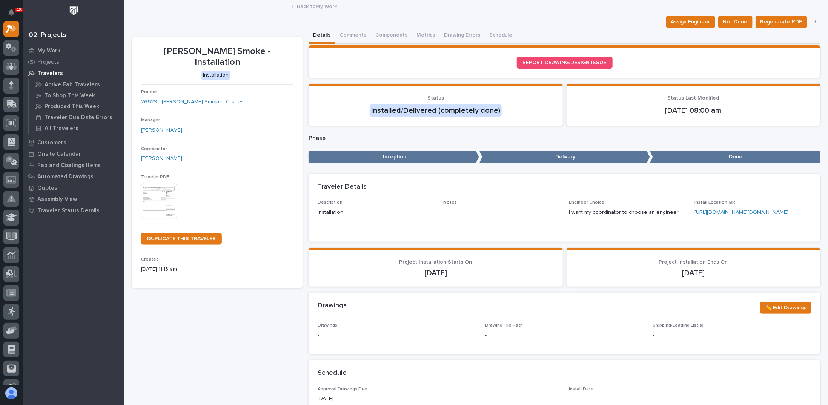
click at [536, 27] on div "Assign Engineer Not Done Regenerate PDF Generate VIP" at bounding box center [476, 22] width 689 height 12
click at [301, 3] on link "Back to My Work" at bounding box center [317, 6] width 40 height 9
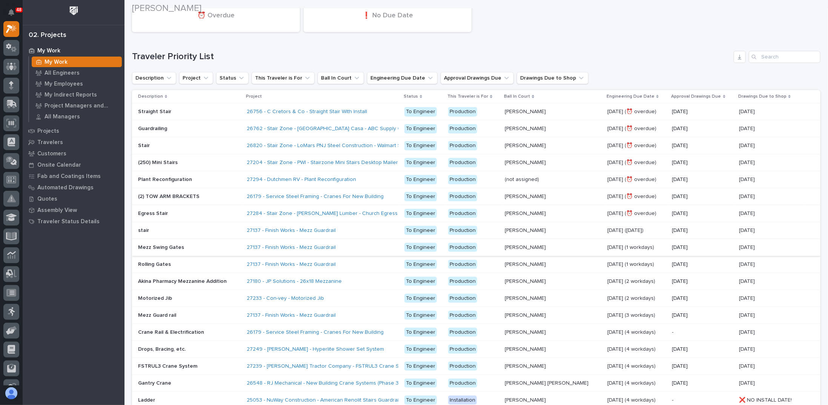
scroll to position [113, 0]
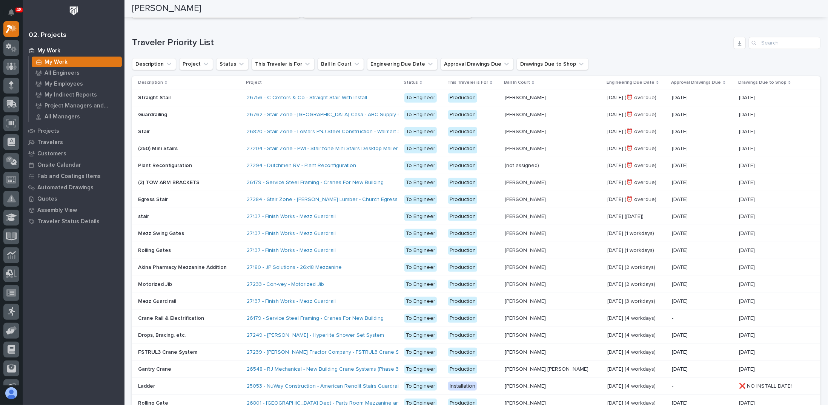
click at [219, 183] on p at bounding box center [189, 183] width 103 height 6
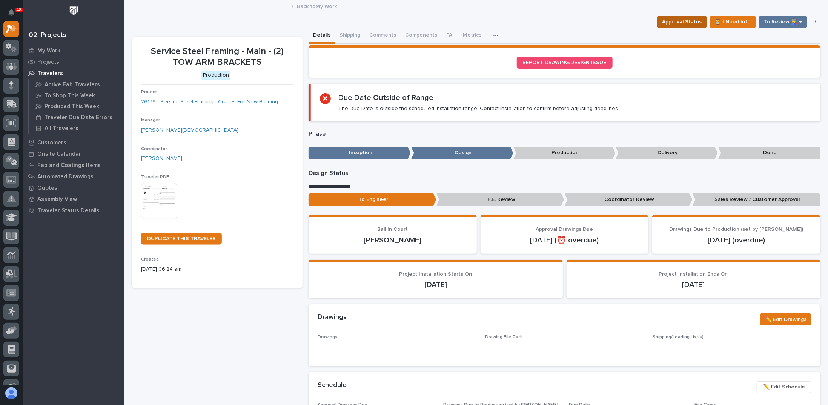
click at [689, 18] on span "Approval Status" at bounding box center [683, 21] width 40 height 9
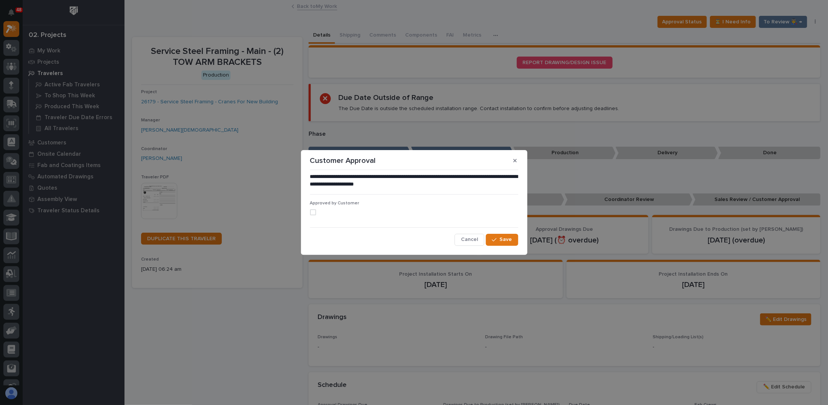
click at [311, 205] on span "Approved by Customer" at bounding box center [334, 203] width 49 height 5
click at [310, 210] on label at bounding box center [414, 212] width 208 height 6
click at [505, 237] on span "Save" at bounding box center [506, 239] width 12 height 7
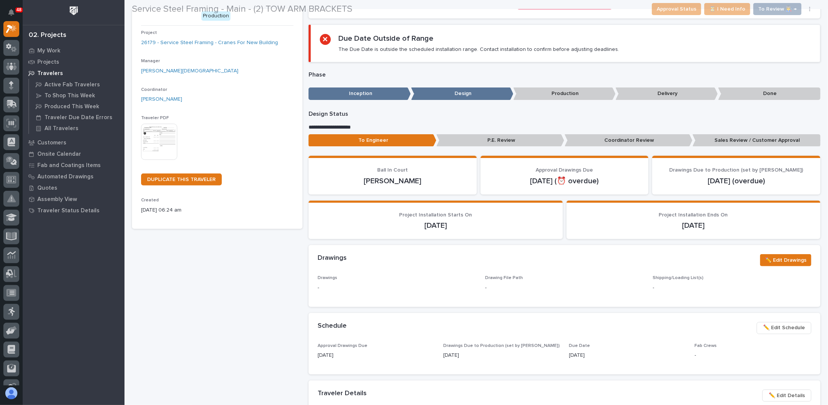
scroll to position [75, 0]
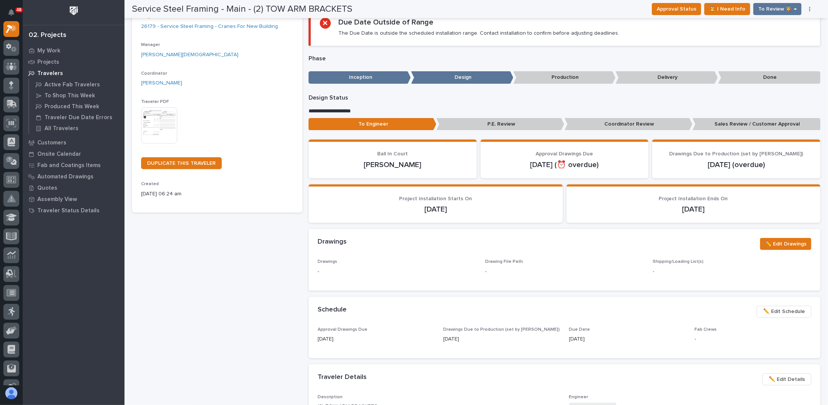
click at [782, 309] on span "✏️ Edit Schedule" at bounding box center [785, 311] width 42 height 9
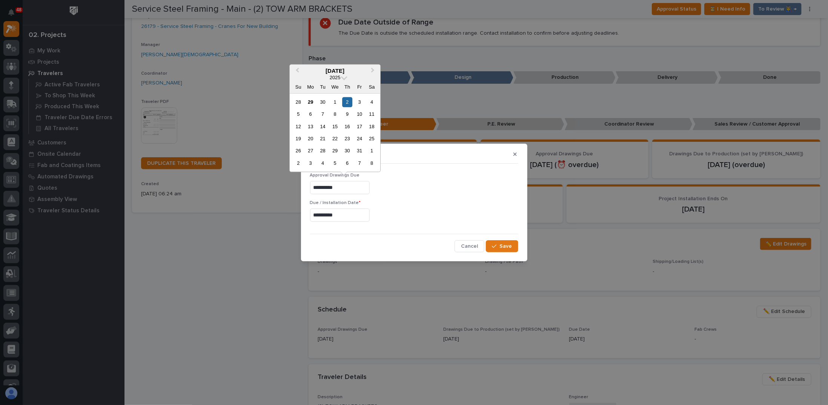
drag, startPoint x: 293, startPoint y: 186, endPoint x: 247, endPoint y: 187, distance: 46.4
click at [247, 187] on div "**********" at bounding box center [414, 202] width 828 height 405
drag, startPoint x: 510, startPoint y: 240, endPoint x: 506, endPoint y: 242, distance: 4.8
click at [507, 241] on div "**********" at bounding box center [414, 210] width 208 height 86
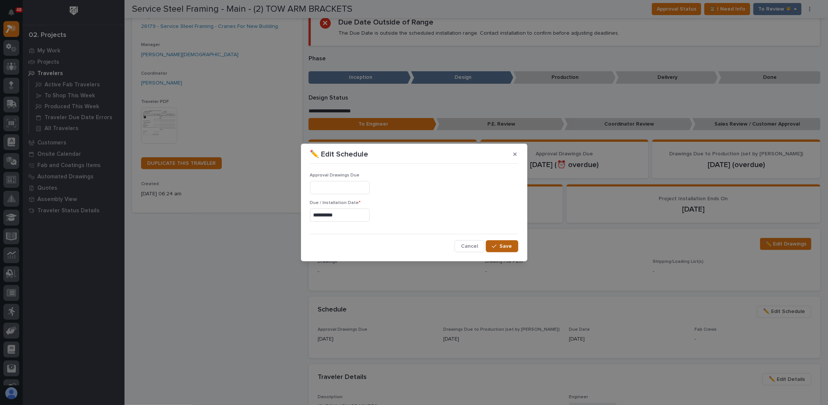
click at [506, 242] on button "Save" at bounding box center [502, 246] width 32 height 12
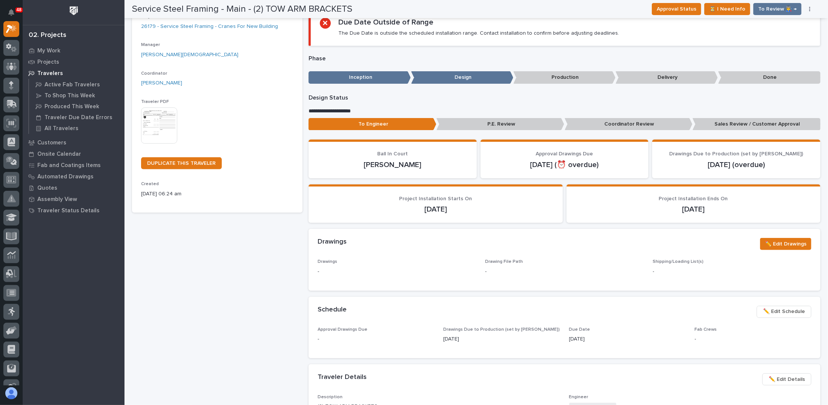
click at [562, 95] on p "Design Status" at bounding box center [565, 97] width 512 height 7
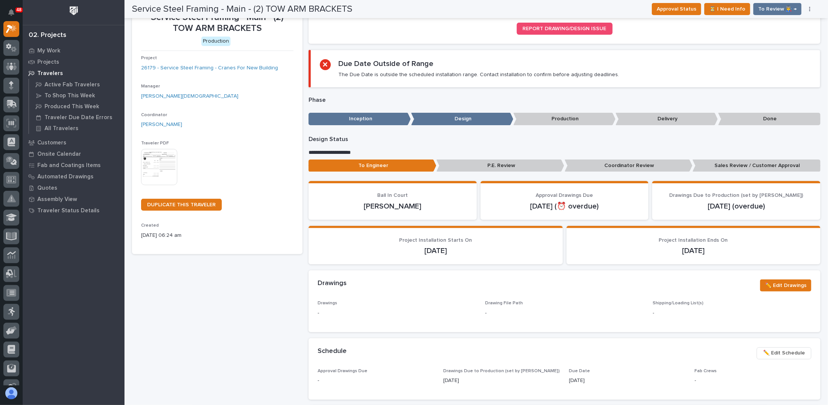
scroll to position [0, 0]
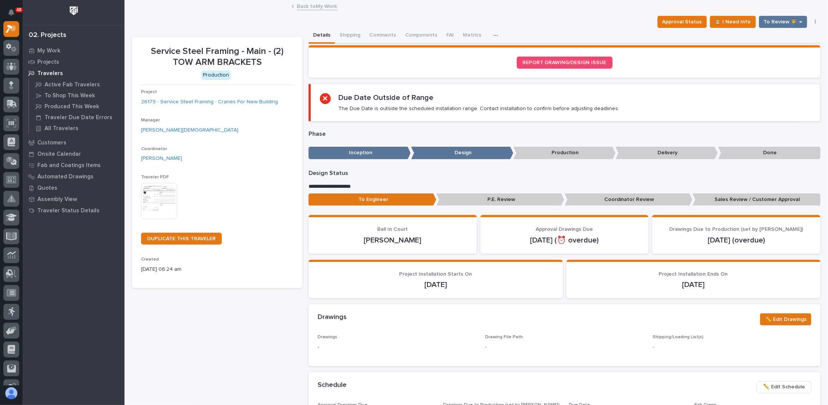
click at [318, 6] on link "Back to My Work" at bounding box center [317, 6] width 40 height 9
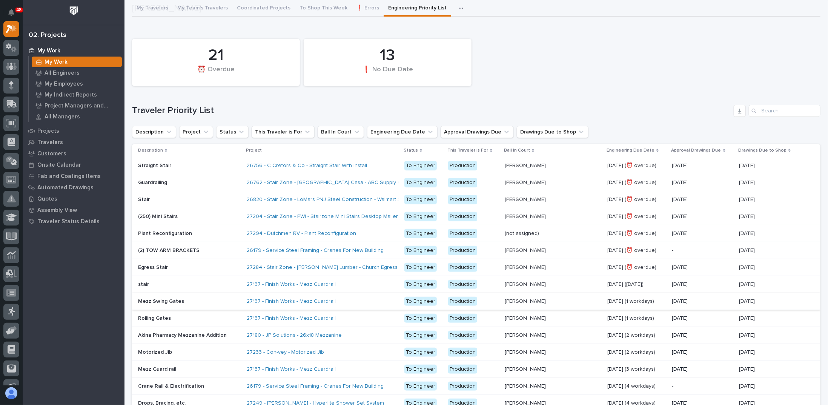
scroll to position [75, 0]
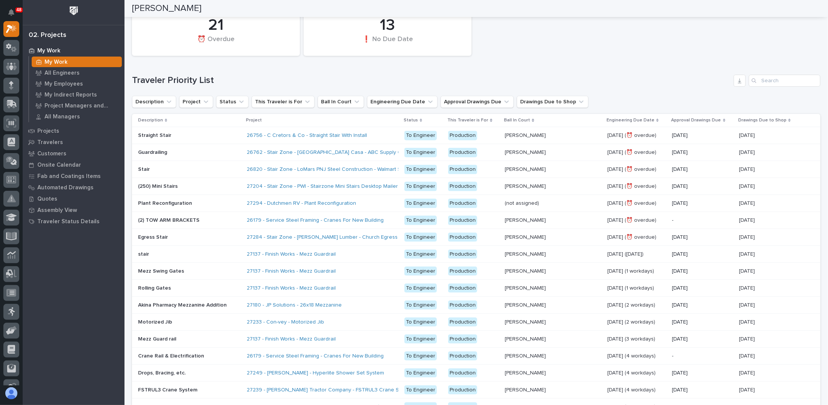
click at [239, 239] on div "Egress Stair Egress Stair" at bounding box center [189, 237] width 103 height 12
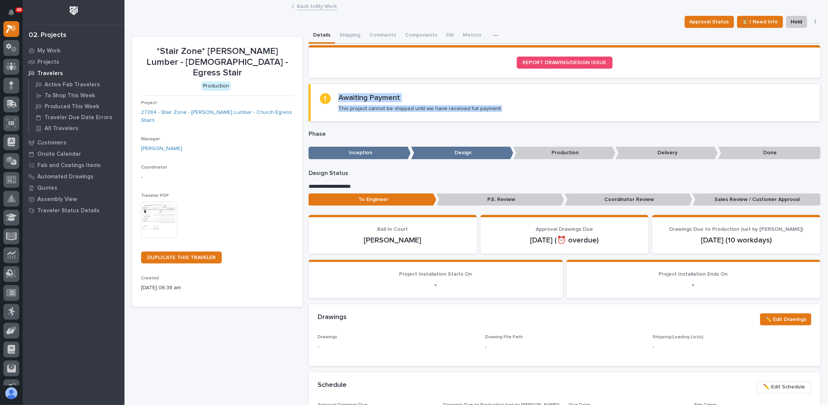
drag, startPoint x: 339, startPoint y: 97, endPoint x: 497, endPoint y: 107, distance: 159.2
click at [497, 107] on div "Awaiting Payment This project cannot be shipped until we have received full pay…" at bounding box center [565, 102] width 491 height 19
click at [376, 34] on button "Comments" at bounding box center [383, 36] width 36 height 16
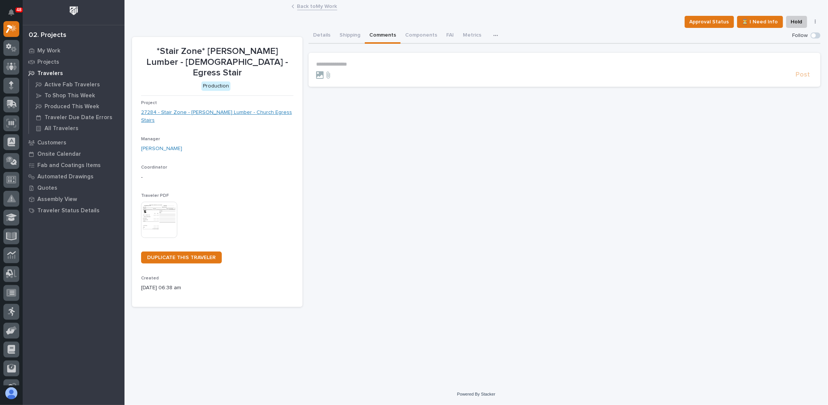
click at [241, 109] on link "27284 - Stair Zone - Tanner Lumber - Church Egress Stairs" at bounding box center [217, 117] width 152 height 16
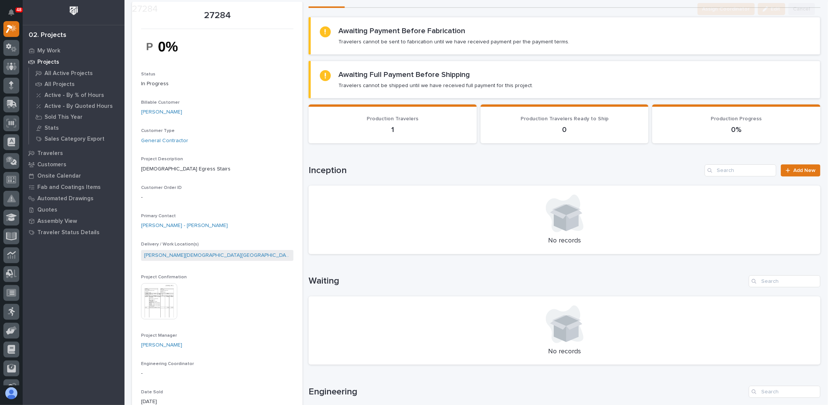
scroll to position [113, 0]
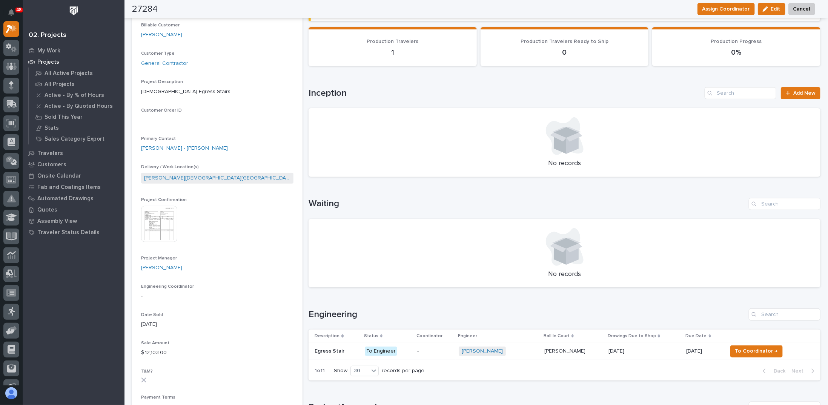
click at [159, 221] on img at bounding box center [159, 224] width 36 height 36
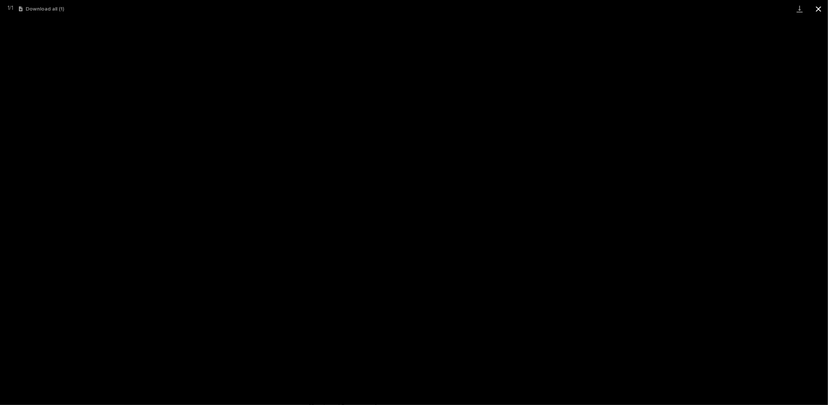
click at [823, 6] on button "Close gallery" at bounding box center [819, 9] width 19 height 18
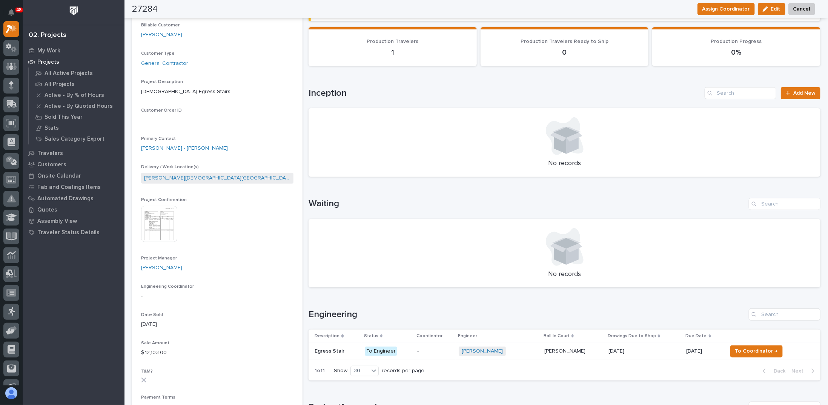
click at [420, 280] on div "No records" at bounding box center [565, 253] width 512 height 69
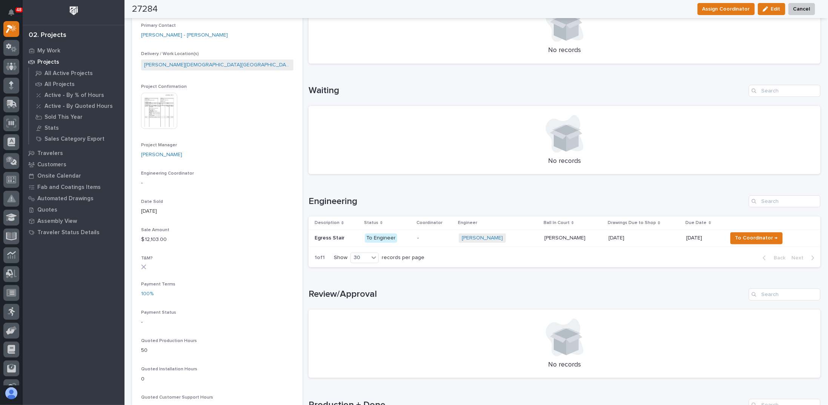
scroll to position [0, 0]
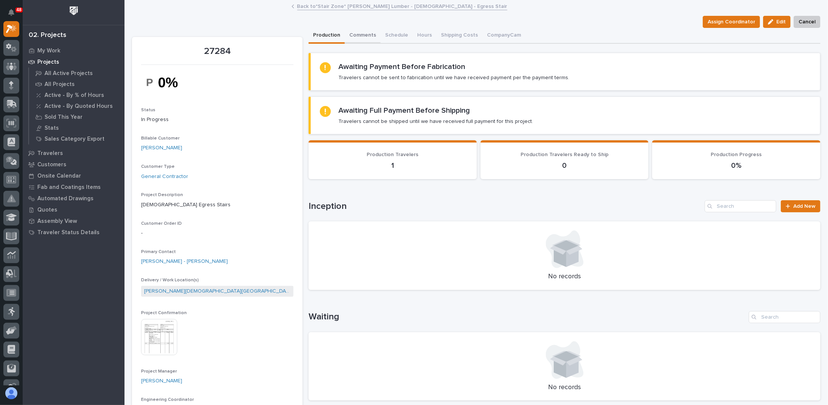
click at [358, 29] on button "Comments" at bounding box center [363, 36] width 36 height 16
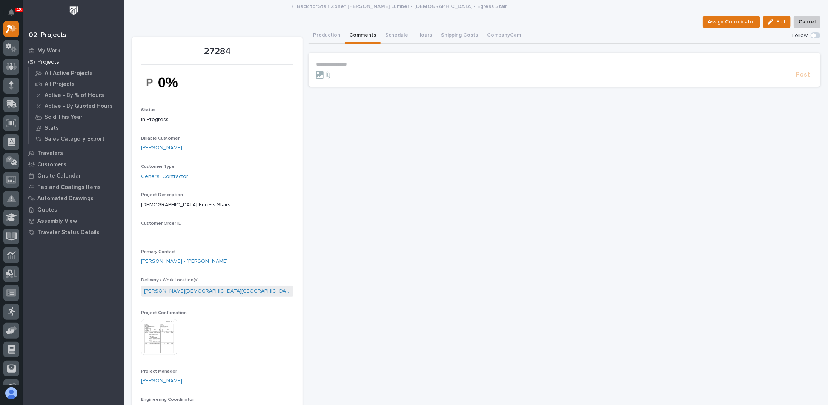
click at [354, 59] on section "**********" at bounding box center [565, 70] width 512 height 34
click at [359, 65] on p "**********" at bounding box center [564, 64] width 497 height 6
click at [343, 77] on span "[PERSON_NAME]" at bounding box center [338, 74] width 42 height 5
click at [377, 66] on p "**********" at bounding box center [564, 65] width 497 height 8
click at [319, 34] on button "Production" at bounding box center [327, 36] width 36 height 16
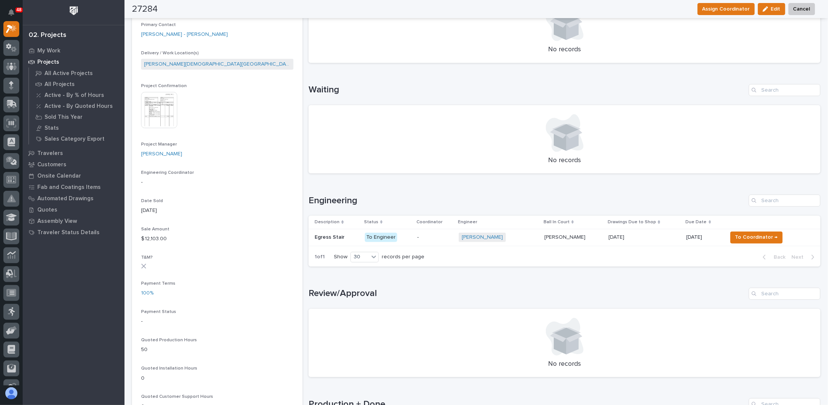
scroll to position [264, 0]
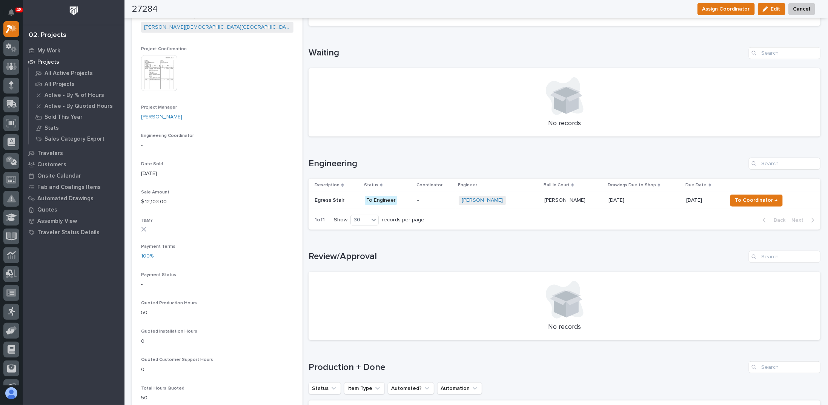
click at [423, 203] on div "-" at bounding box center [435, 200] width 36 height 12
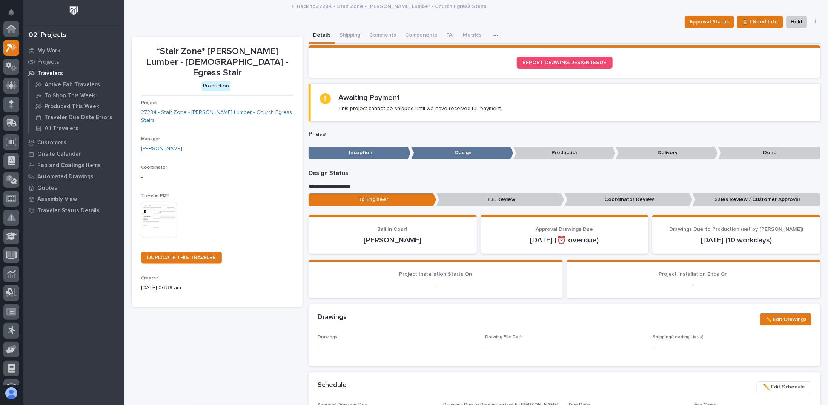
scroll to position [19, 0]
drag, startPoint x: 699, startPoint y: 240, endPoint x: 718, endPoint y: 238, distance: 19.4
click at [718, 238] on p "Oct 13 (10 workdays)" at bounding box center [737, 240] width 150 height 9
drag, startPoint x: 718, startPoint y: 240, endPoint x: 697, endPoint y: 240, distance: 20.8
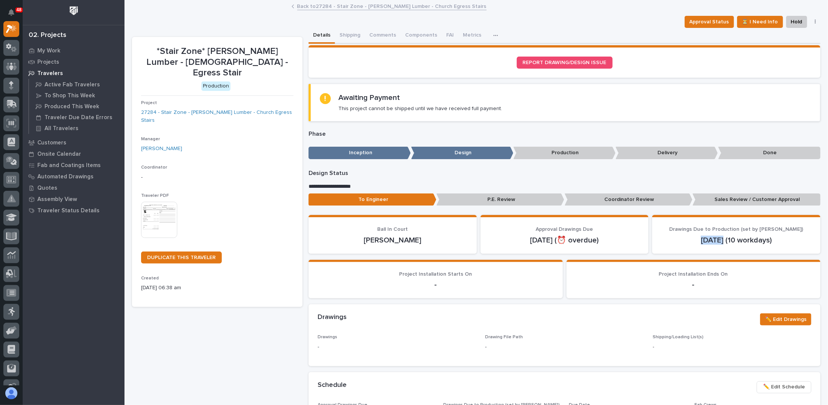
click at [697, 240] on p "Oct 13 (10 workdays)" at bounding box center [737, 240] width 150 height 9
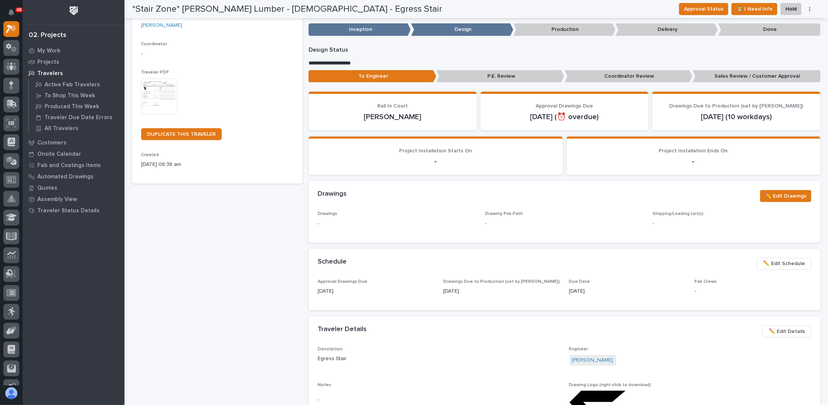
scroll to position [113, 0]
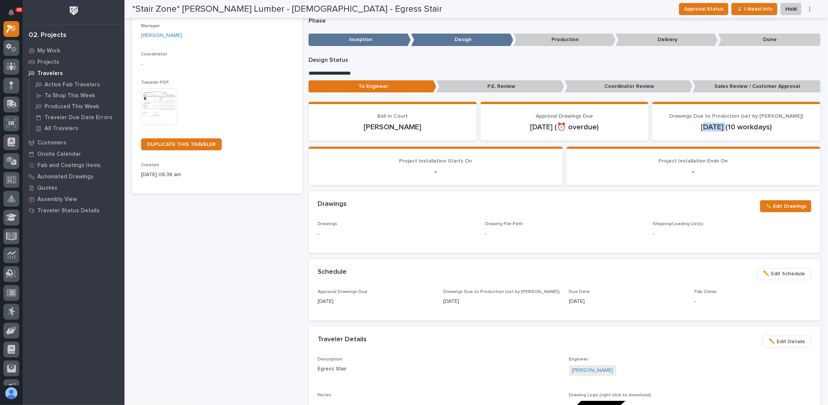
drag, startPoint x: 701, startPoint y: 129, endPoint x: 721, endPoint y: 126, distance: 19.8
click at [721, 126] on p "Oct 13 (10 workdays)" at bounding box center [737, 127] width 150 height 9
click at [719, 127] on p "Oct 13 (10 workdays)" at bounding box center [737, 127] width 150 height 9
drag, startPoint x: 716, startPoint y: 128, endPoint x: 684, endPoint y: 129, distance: 32.1
click at [684, 129] on p "Oct 13 (10 workdays)" at bounding box center [737, 127] width 150 height 9
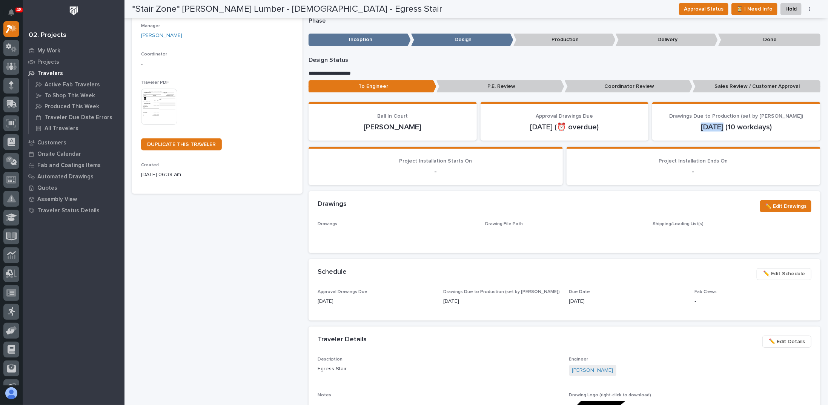
click at [692, 129] on p "Oct 13 (10 workdays)" at bounding box center [737, 127] width 150 height 9
drag, startPoint x: 694, startPoint y: 126, endPoint x: 717, endPoint y: 125, distance: 23.4
click at [717, 125] on p "Oct 13 (10 workdays)" at bounding box center [737, 127] width 150 height 9
click at [713, 128] on p "Oct 13 (10 workdays)" at bounding box center [737, 127] width 150 height 9
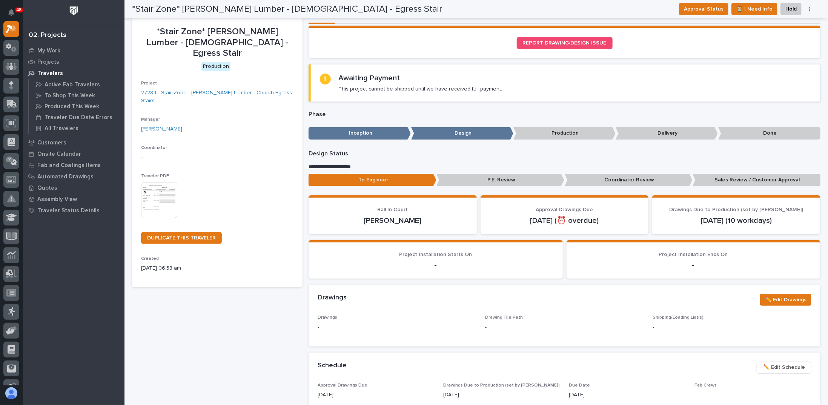
scroll to position [0, 0]
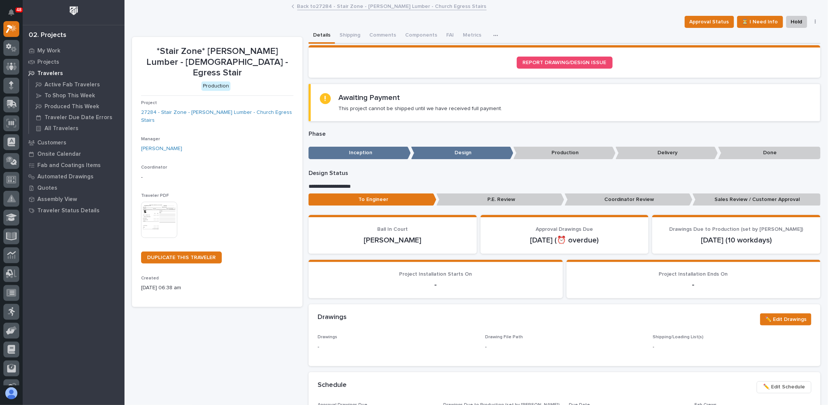
click at [332, 7] on link "Back to 27284 - Stair Zone - Tanner Lumber - Church Egress Stairs" at bounding box center [391, 6] width 189 height 9
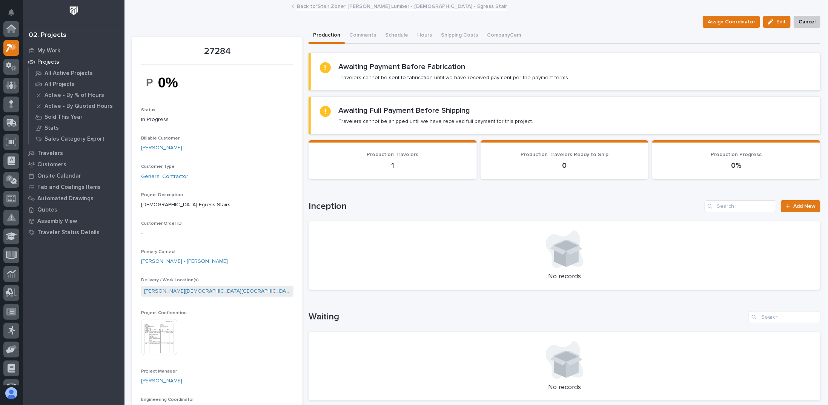
scroll to position [19, 0]
click at [359, 35] on button "Comments" at bounding box center [363, 36] width 36 height 16
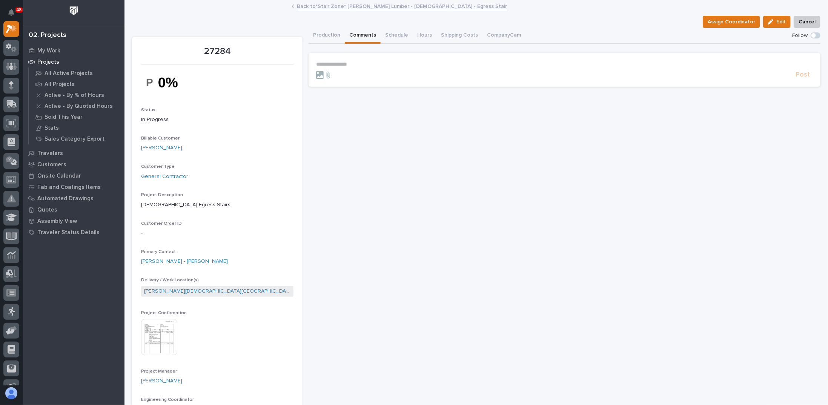
click at [356, 63] on p "**********" at bounding box center [564, 64] width 497 height 6
click at [337, 74] on span "[PERSON_NAME]" at bounding box center [338, 74] width 42 height 5
click at [371, 68] on p "**********" at bounding box center [564, 65] width 497 height 8
click at [484, 65] on span "**********" at bounding box center [437, 64] width 163 height 5
click at [569, 64] on p "**********" at bounding box center [564, 65] width 497 height 8
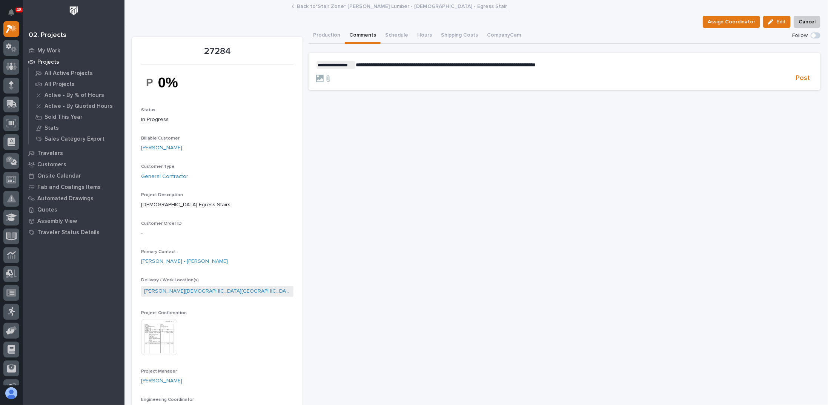
click at [536, 62] on span "**********" at bounding box center [446, 64] width 180 height 5
click at [589, 65] on p "**********" at bounding box center [564, 65] width 497 height 8
click at [799, 75] on span "Post" at bounding box center [803, 78] width 14 height 9
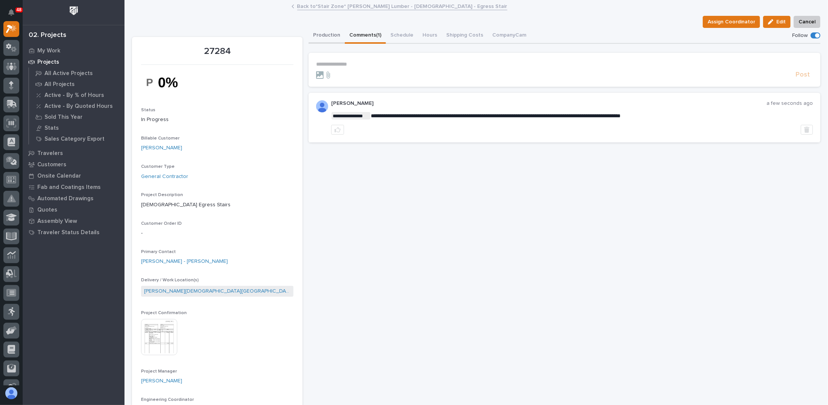
click at [322, 31] on button "Production" at bounding box center [327, 36] width 36 height 16
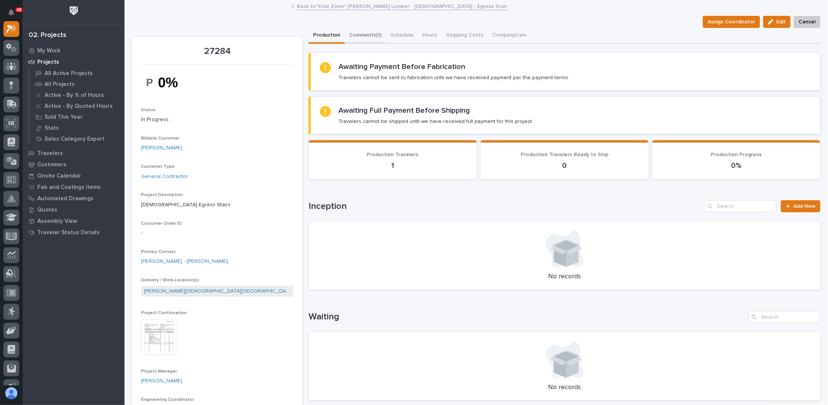
click at [370, 37] on button "Comments (1)" at bounding box center [365, 36] width 41 height 16
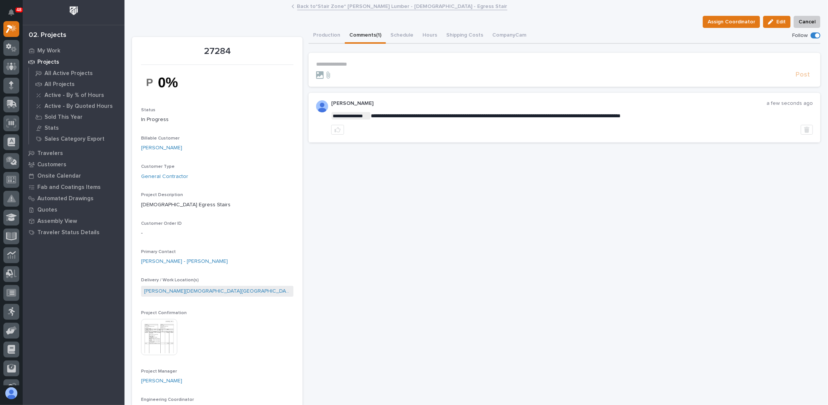
click at [303, 5] on link "Back to *Stair Zone* Tanner Lumber - Baptist Church - Egress Stair" at bounding box center [402, 6] width 210 height 9
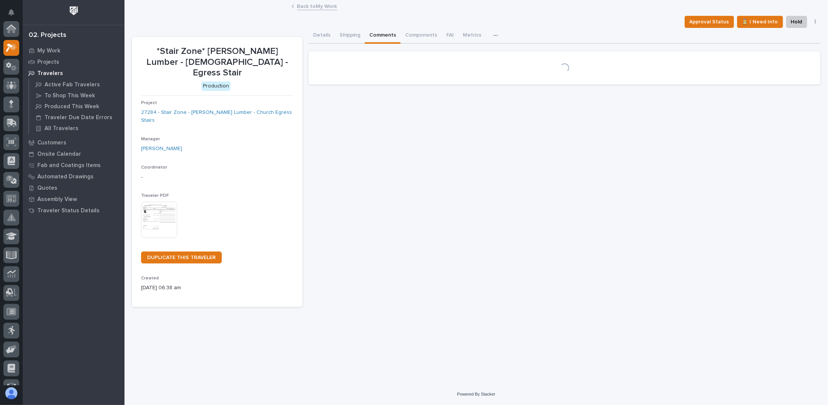
scroll to position [19, 0]
click at [314, 7] on link "Back to My Work" at bounding box center [317, 6] width 40 height 9
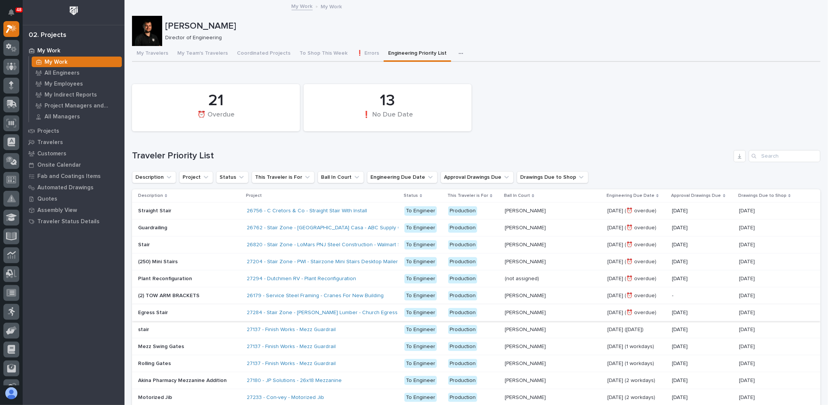
scroll to position [113, 0]
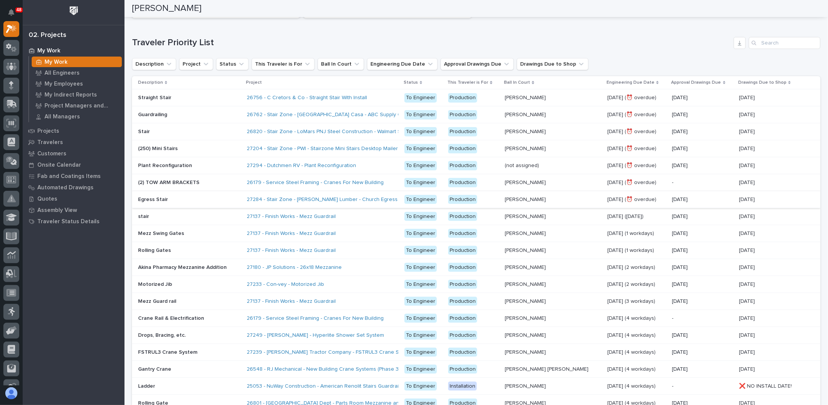
click at [775, 65] on div "Description Project Status This Traveler is For Ball In Court Engineering Due D…" at bounding box center [476, 64] width 689 height 12
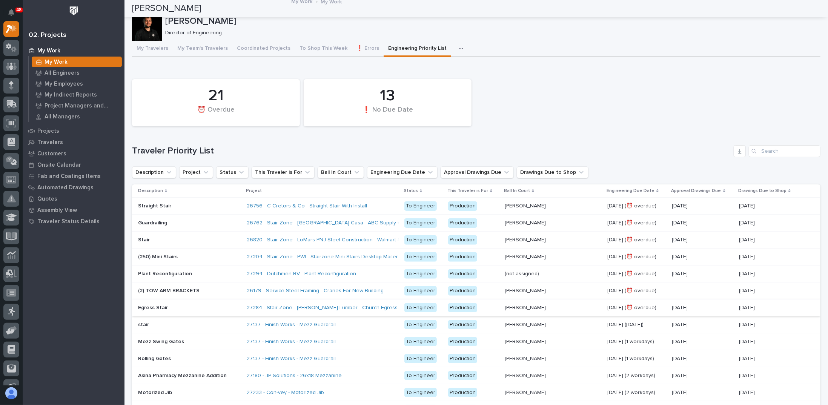
scroll to position [0, 0]
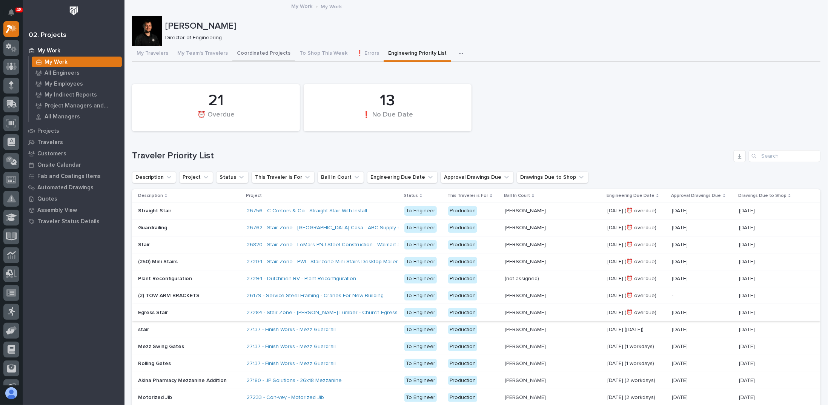
click at [256, 55] on button "Coordinated Projects" at bounding box center [264, 54] width 63 height 16
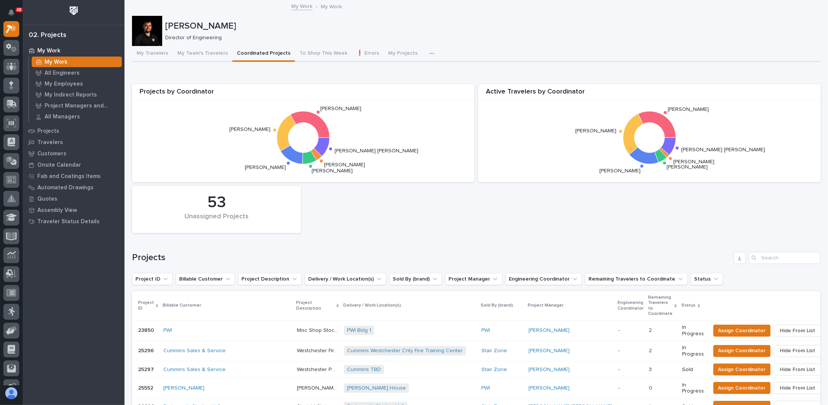
click at [343, 202] on div "Projects by Coordinator Wynne Hochstetler Weston Hochstetler Spenser Yoder Leig…" at bounding box center [476, 158] width 696 height 157
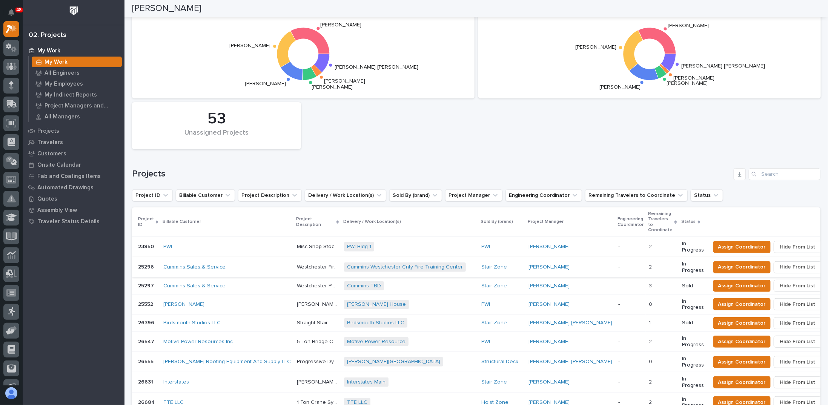
scroll to position [75, 0]
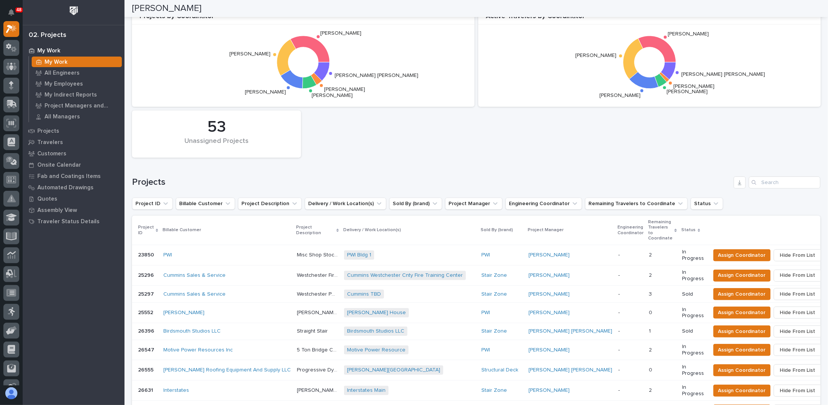
click at [376, 149] on div "Projects by Coordinator Wynne Hochstetler Weston Hochstetler Spenser Yoder Leig…" at bounding box center [476, 83] width 696 height 157
drag, startPoint x: 186, startPoint y: 141, endPoint x: 252, endPoint y: 144, distance: 66.1
click at [252, 144] on div "Unassigned Projects" at bounding box center [216, 145] width 143 height 16
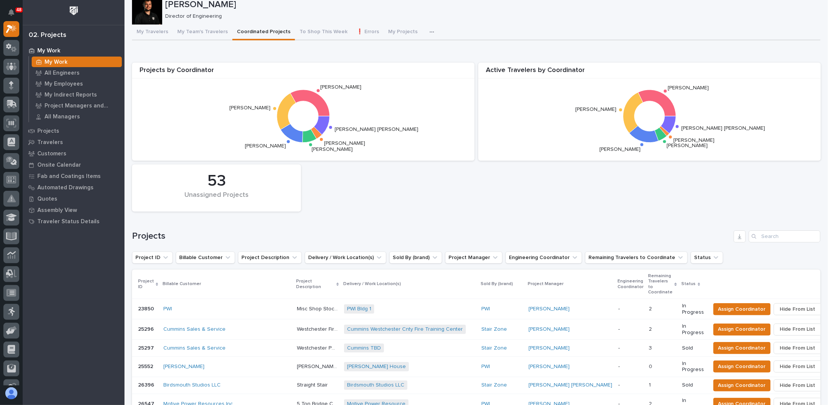
scroll to position [0, 0]
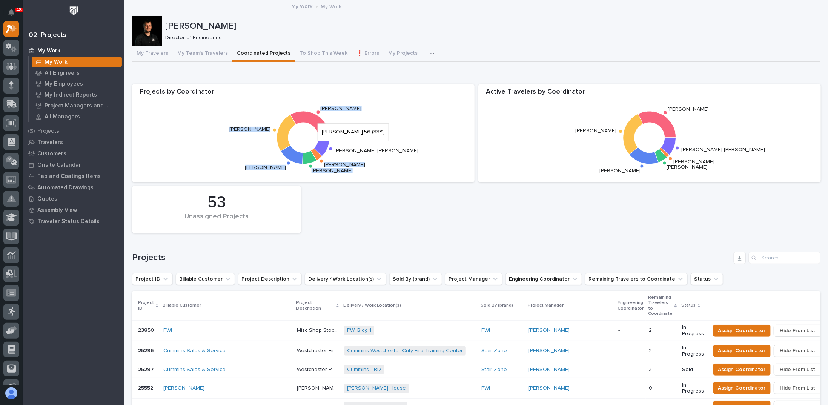
drag, startPoint x: 363, startPoint y: 171, endPoint x: 312, endPoint y: 106, distance: 81.9
click at [312, 106] on icon "Wynne Hochstetler Weston Hochstetler Spenser Yoder Leighton Yoder Darren Miller…" at bounding box center [303, 137] width 332 height 75
click at [312, 105] on icon "Wynne Hochstetler Weston Hochstetler Spenser Yoder Leighton Yoder Darren Miller…" at bounding box center [303, 137] width 332 height 75
click at [308, 105] on icon "Wynne Hochstetler Weston Hochstetler Spenser Yoder Leighton Yoder Darren Miller…" at bounding box center [303, 137] width 332 height 75
click at [308, 101] on icon "Wynne Hochstetler Weston Hochstetler Spenser Yoder Leighton Yoder Darren Miller…" at bounding box center [303, 137] width 332 height 75
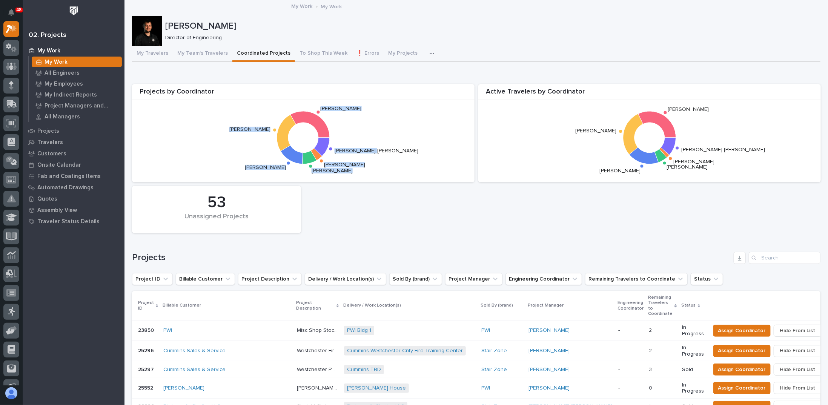
drag, startPoint x: 314, startPoint y: 102, endPoint x: 368, endPoint y: 168, distance: 85.4
click at [368, 168] on icon "Wynne Hochstetler Weston Hochstetler Spenser Yoder Leighton Yoder Darren Miller…" at bounding box center [303, 137] width 332 height 75
drag, startPoint x: 362, startPoint y: 176, endPoint x: 300, endPoint y: 98, distance: 100.0
click at [300, 98] on div "Projects by Coordinator Wynne Hochstetler Weston Hochstetler Spenser Yoder Leig…" at bounding box center [303, 133] width 343 height 98
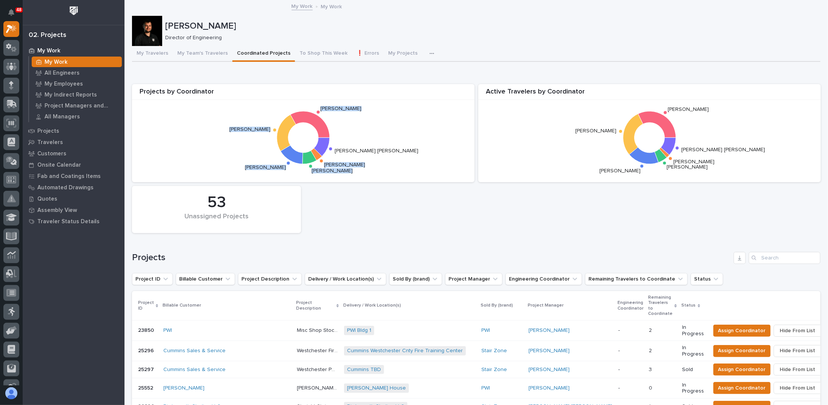
click at [300, 102] on icon "Wynne Hochstetler Weston Hochstetler Spenser Yoder Leighton Yoder Darren Miller…" at bounding box center [303, 137] width 332 height 75
drag, startPoint x: 306, startPoint y: 101, endPoint x: 390, endPoint y: 180, distance: 115.1
click at [390, 180] on div "Projects by Coordinator Wynne Hochstetler Weston Hochstetler Spenser Yoder Leig…" at bounding box center [303, 133] width 343 height 98
click at [390, 178] on div "Projects by Coordinator Wynne Hochstetler Weston Hochstetler Spenser Yoder Leig…" at bounding box center [303, 133] width 343 height 98
drag, startPoint x: 379, startPoint y: 177, endPoint x: 267, endPoint y: 104, distance: 133.1
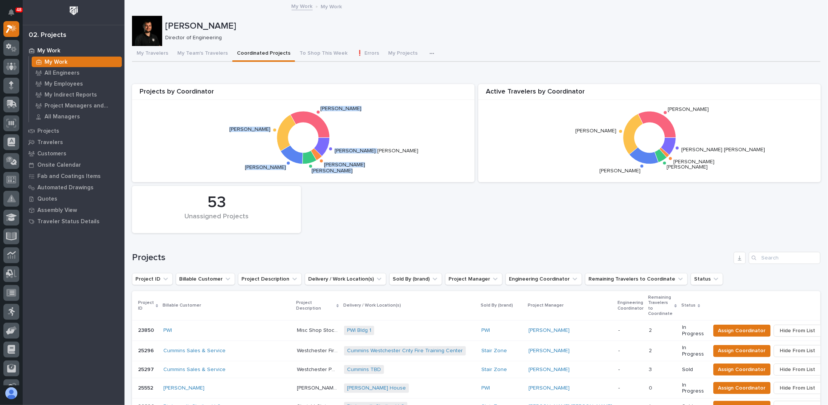
click at [267, 104] on div "Projects by Coordinator Wynne Hochstetler Weston Hochstetler Spenser Yoder Leig…" at bounding box center [303, 133] width 343 height 98
click at [280, 103] on icon "Wynne Hochstetler Weston Hochstetler Spenser Yoder Leighton Yoder Darren Miller…" at bounding box center [303, 137] width 332 height 75
drag, startPoint x: 288, startPoint y: 102, endPoint x: 377, endPoint y: 180, distance: 118.6
click at [377, 180] on div "Projects by Coordinator Wynne Hochstetler Weston Hochstetler Spenser Yoder Leig…" at bounding box center [303, 133] width 343 height 98
click at [377, 173] on icon "Wynne Hochstetler Weston Hochstetler Spenser Yoder Leighton Yoder Darren Miller…" at bounding box center [303, 137] width 332 height 75
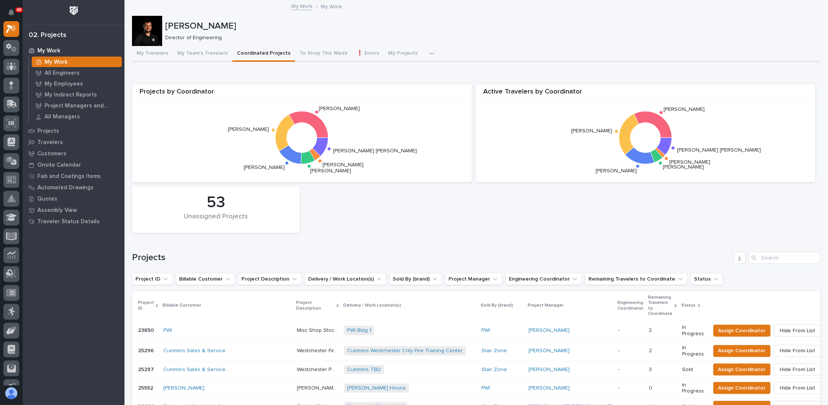
click at [430, 55] on icon "button" at bounding box center [432, 53] width 5 height 5
click at [353, 208] on div "Projects by Coordinator Wynne Hochstetler Weston Hochstetler Spenser Yoder Leig…" at bounding box center [476, 158] width 696 height 157
drag, startPoint x: 214, startPoint y: 199, endPoint x: 249, endPoint y: 219, distance: 39.7
click at [248, 219] on div "52 Unassigned Projects" at bounding box center [216, 210] width 160 height 40
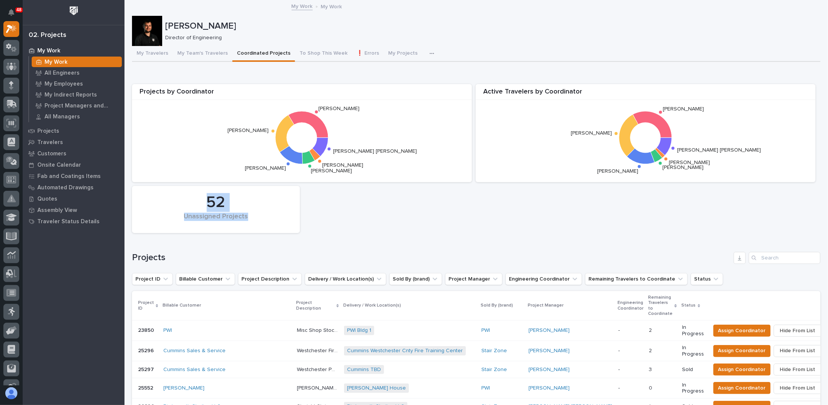
click at [249, 219] on div "Unassigned Projects" at bounding box center [216, 221] width 142 height 16
click at [251, 216] on div "Unassigned Projects" at bounding box center [216, 221] width 142 height 16
drag, startPoint x: 249, startPoint y: 219, endPoint x: 191, endPoint y: 196, distance: 62.4
click at [191, 196] on div "52 Unassigned Projects" at bounding box center [216, 210] width 160 height 40
click at [191, 196] on div "52" at bounding box center [216, 202] width 142 height 19
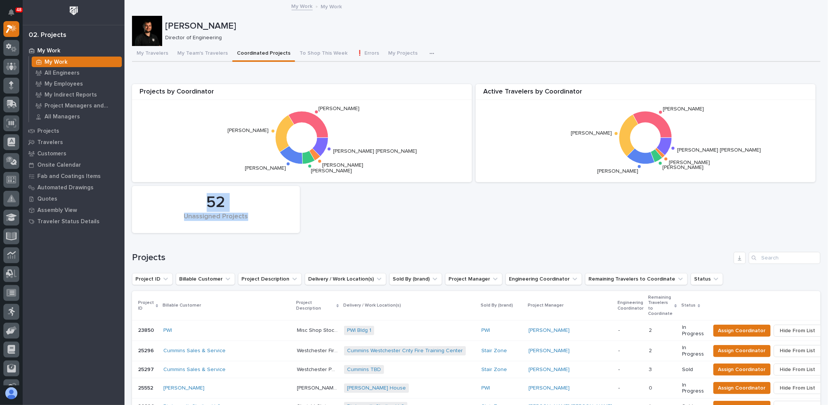
drag, startPoint x: 192, startPoint y: 196, endPoint x: 269, endPoint y: 216, distance: 79.5
click at [269, 216] on div "52 Unassigned Projects" at bounding box center [216, 210] width 160 height 40
click at [269, 216] on div "Unassigned Projects" at bounding box center [216, 221] width 142 height 16
drag, startPoint x: 257, startPoint y: 219, endPoint x: 192, endPoint y: 202, distance: 67.1
click at [192, 202] on div "52 Unassigned Projects" at bounding box center [216, 210] width 160 height 40
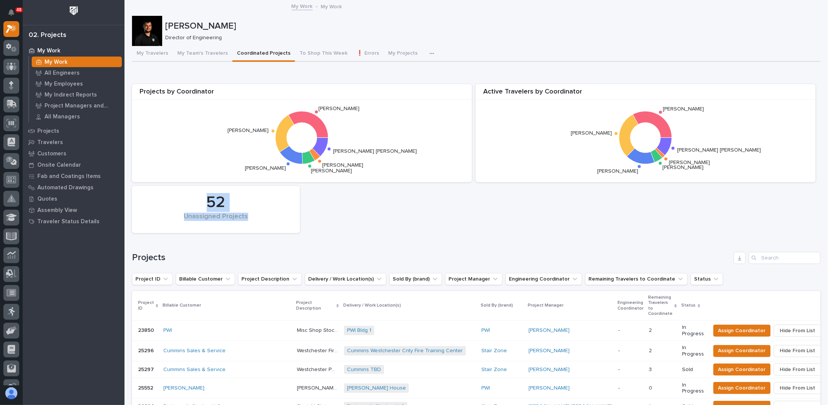
click at [192, 200] on div "52" at bounding box center [216, 202] width 142 height 19
drag, startPoint x: 199, startPoint y: 199, endPoint x: 264, endPoint y: 221, distance: 68.3
click at [264, 221] on div "52 Unassigned Projects" at bounding box center [216, 210] width 160 height 40
click at [264, 221] on div "Unassigned Projects" at bounding box center [216, 221] width 142 height 16
click at [246, 216] on div "Unassigned Projects" at bounding box center [216, 221] width 142 height 16
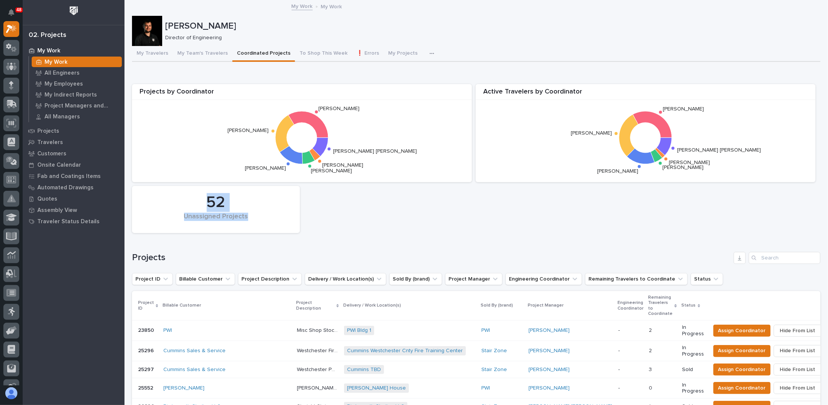
drag, startPoint x: 245, startPoint y: 216, endPoint x: 201, endPoint y: 199, distance: 47.3
click at [201, 199] on div "52 Unassigned Projects" at bounding box center [216, 210] width 160 height 40
click at [200, 201] on div "52" at bounding box center [216, 202] width 142 height 19
drag, startPoint x: 233, startPoint y: 209, endPoint x: 258, endPoint y: 216, distance: 26.4
click at [258, 216] on div "52 Unassigned Projects" at bounding box center [216, 210] width 160 height 40
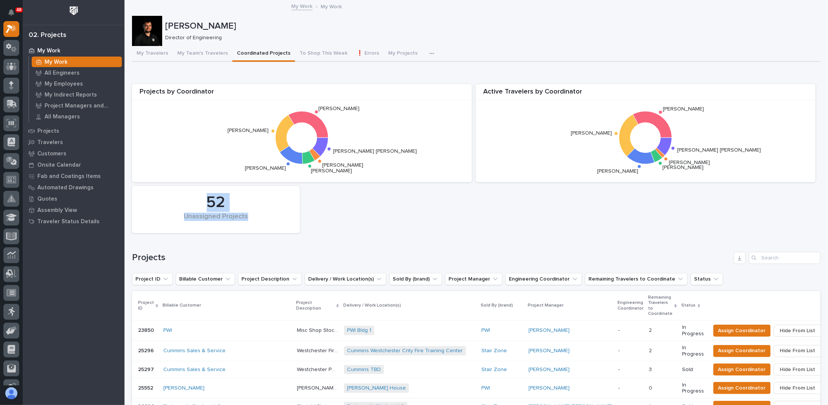
click at [258, 216] on div "Unassigned Projects" at bounding box center [216, 221] width 142 height 16
drag, startPoint x: 256, startPoint y: 217, endPoint x: 198, endPoint y: 196, distance: 61.4
click at [198, 196] on div "52 Unassigned Projects" at bounding box center [216, 210] width 160 height 40
click at [198, 197] on div "52" at bounding box center [216, 202] width 142 height 19
drag, startPoint x: 197, startPoint y: 197, endPoint x: 247, endPoint y: 221, distance: 55.7
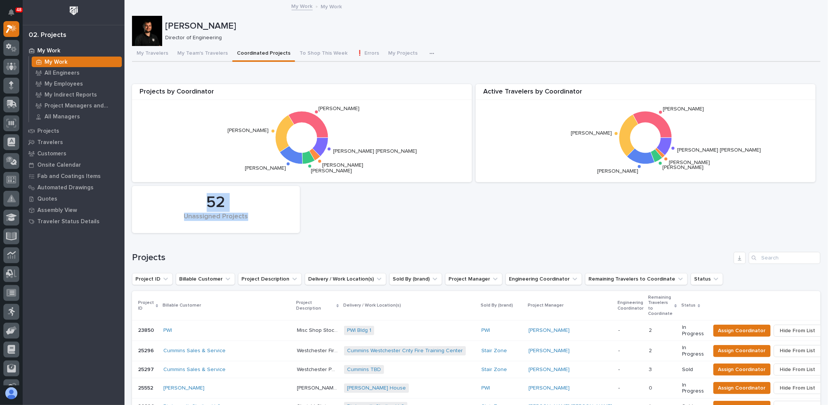
click at [247, 221] on div "52 Unassigned Projects" at bounding box center [216, 210] width 160 height 40
click at [247, 221] on div "Unassigned Projects" at bounding box center [216, 221] width 142 height 16
drag, startPoint x: 248, startPoint y: 219, endPoint x: 186, endPoint y: 200, distance: 65.1
click at [186, 200] on div "52 Unassigned Projects" at bounding box center [216, 210] width 160 height 40
click at [186, 200] on div "52" at bounding box center [216, 202] width 142 height 19
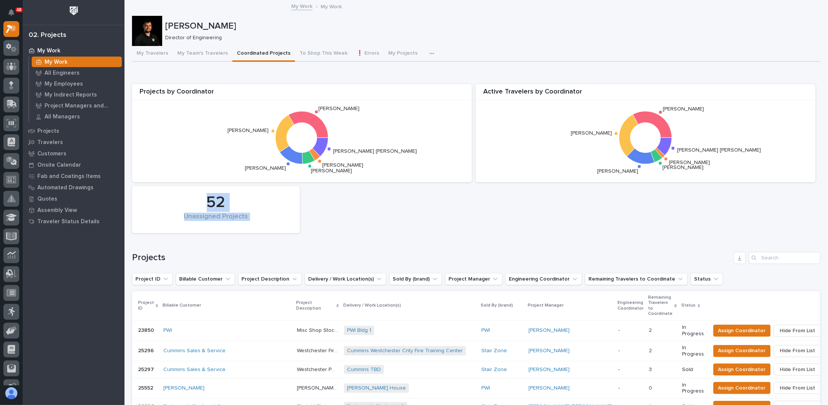
drag, startPoint x: 186, startPoint y: 200, endPoint x: 282, endPoint y: 223, distance: 98.9
click at [282, 223] on div "52 Unassigned Projects" at bounding box center [216, 210] width 160 height 40
click at [281, 223] on div "Unassigned Projects" at bounding box center [216, 221] width 142 height 16
drag, startPoint x: 252, startPoint y: 219, endPoint x: 176, endPoint y: 202, distance: 78.6
click at [176, 202] on div "52 Unassigned Projects" at bounding box center [216, 210] width 160 height 40
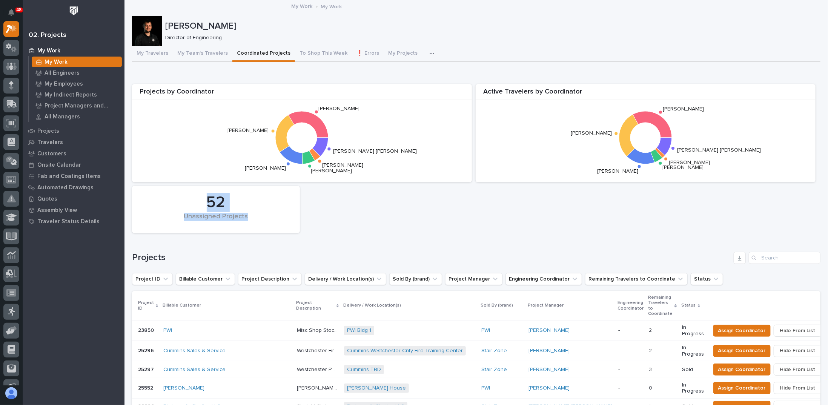
click at [181, 199] on div "52" at bounding box center [216, 202] width 142 height 19
drag, startPoint x: 218, startPoint y: 203, endPoint x: 292, endPoint y: 222, distance: 76.2
click at [292, 222] on div "52 Unassigned Projects" at bounding box center [216, 210] width 160 height 40
click at [253, 216] on div "Unassigned Projects" at bounding box center [216, 221] width 142 height 16
drag, startPoint x: 251, startPoint y: 216, endPoint x: 185, endPoint y: 198, distance: 68.7
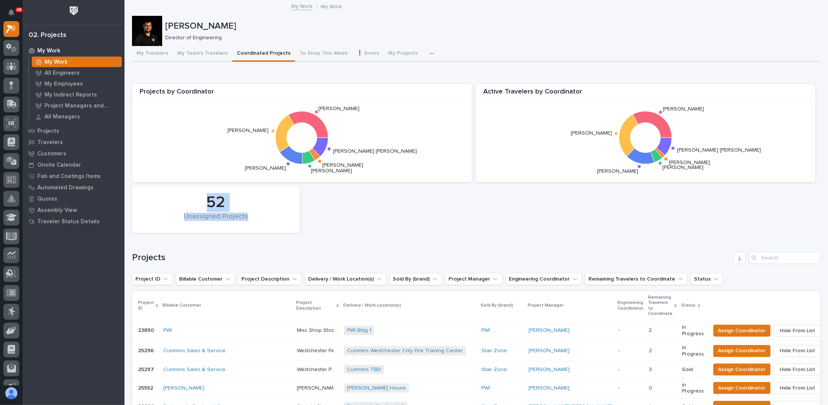
click at [185, 198] on div "52 Unassigned Projects" at bounding box center [216, 210] width 160 height 40
click at [185, 198] on div "52" at bounding box center [216, 202] width 142 height 19
drag, startPoint x: 198, startPoint y: 201, endPoint x: 256, endPoint y: 216, distance: 60.4
click at [256, 216] on div "52 Unassigned Projects" at bounding box center [216, 210] width 160 height 40
click at [256, 216] on div "Unassigned Projects" at bounding box center [216, 221] width 142 height 16
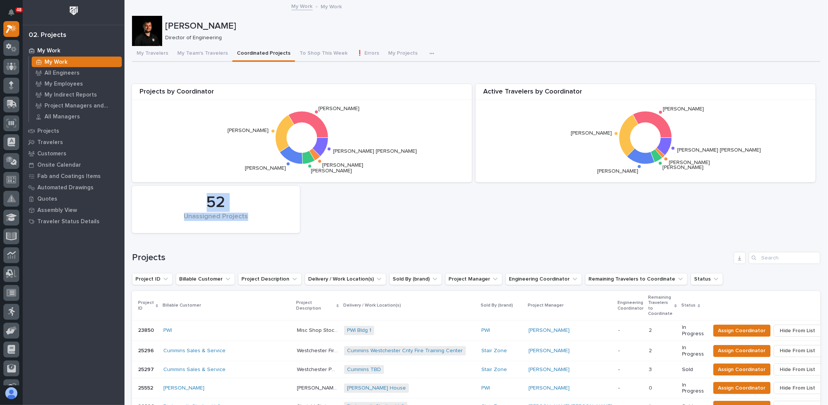
drag, startPoint x: 256, startPoint y: 216, endPoint x: 181, endPoint y: 198, distance: 77.0
click at [181, 198] on div "52 Unassigned Projects" at bounding box center [216, 210] width 160 height 40
click at [181, 198] on div "52" at bounding box center [216, 202] width 142 height 19
drag, startPoint x: 188, startPoint y: 198, endPoint x: 266, endPoint y: 217, distance: 81.1
click at [266, 217] on div "52 Unassigned Projects" at bounding box center [216, 210] width 160 height 40
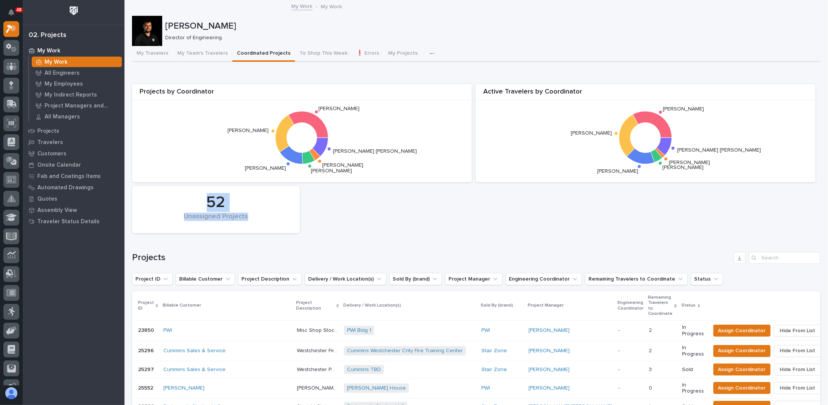
click at [266, 217] on div "Unassigned Projects" at bounding box center [216, 221] width 142 height 16
drag, startPoint x: 259, startPoint y: 217, endPoint x: 183, endPoint y: 202, distance: 76.9
click at [183, 202] on div "52 Unassigned Projects" at bounding box center [216, 210] width 160 height 40
click at [183, 202] on div "52" at bounding box center [216, 202] width 142 height 19
drag, startPoint x: 235, startPoint y: 208, endPoint x: 262, endPoint y: 214, distance: 27.8
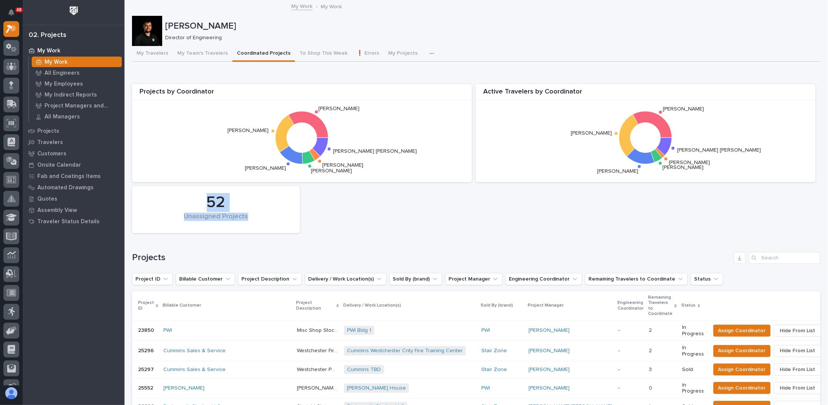
click at [262, 214] on div "52 Unassigned Projects" at bounding box center [216, 210] width 160 height 40
click at [262, 215] on div "Unassigned Projects" at bounding box center [216, 221] width 142 height 16
drag, startPoint x: 240, startPoint y: 217, endPoint x: 231, endPoint y: 216, distance: 8.8
click at [231, 216] on div "Unassigned Projects" at bounding box center [216, 221] width 142 height 16
click at [245, 217] on div "Unassigned Projects" at bounding box center [216, 221] width 142 height 16
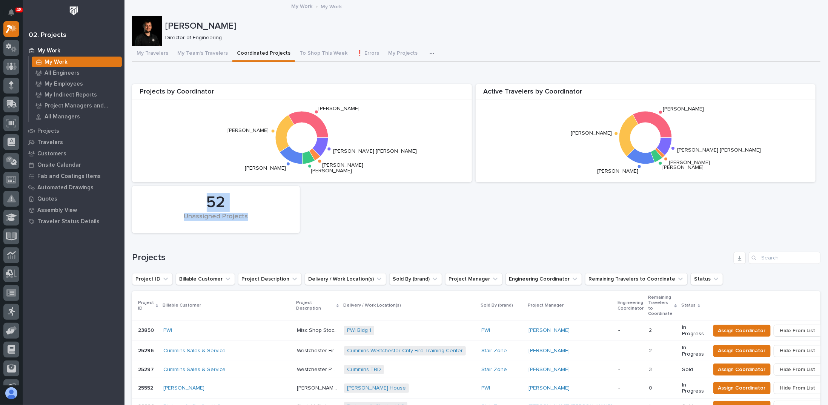
drag, startPoint x: 250, startPoint y: 217, endPoint x: 196, endPoint y: 205, distance: 55.8
click at [196, 205] on div "52 Unassigned Projects" at bounding box center [216, 210] width 160 height 40
click at [196, 204] on div "52" at bounding box center [216, 202] width 142 height 19
drag, startPoint x: 240, startPoint y: 211, endPoint x: 262, endPoint y: 216, distance: 22.8
click at [262, 216] on div "52 Unassigned Projects" at bounding box center [216, 210] width 160 height 40
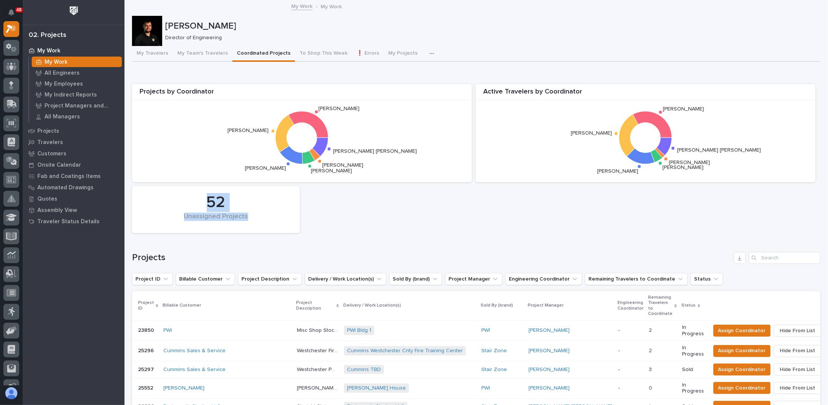
click at [262, 217] on div "Unassigned Projects" at bounding box center [216, 221] width 142 height 16
drag, startPoint x: 259, startPoint y: 217, endPoint x: 196, endPoint y: 200, distance: 64.7
click at [197, 200] on div "52 Unassigned Projects" at bounding box center [216, 210] width 160 height 40
click at [196, 200] on div "52" at bounding box center [216, 202] width 142 height 19
drag, startPoint x: 196, startPoint y: 200, endPoint x: 262, endPoint y: 212, distance: 66.4
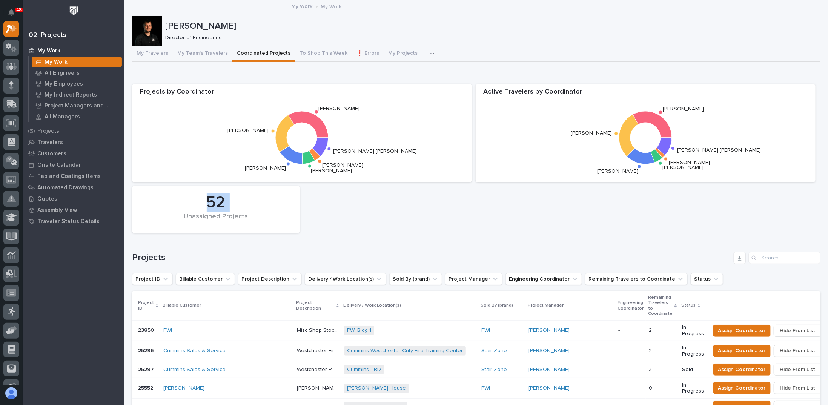
click at [262, 212] on div "52" at bounding box center [216, 202] width 142 height 19
click at [254, 214] on div "Unassigned Projects" at bounding box center [216, 221] width 142 height 16
drag, startPoint x: 253, startPoint y: 216, endPoint x: 180, endPoint y: 200, distance: 74.9
click at [180, 200] on div "52 Unassigned Projects" at bounding box center [216, 210] width 160 height 40
click at [180, 200] on div "52" at bounding box center [216, 202] width 142 height 19
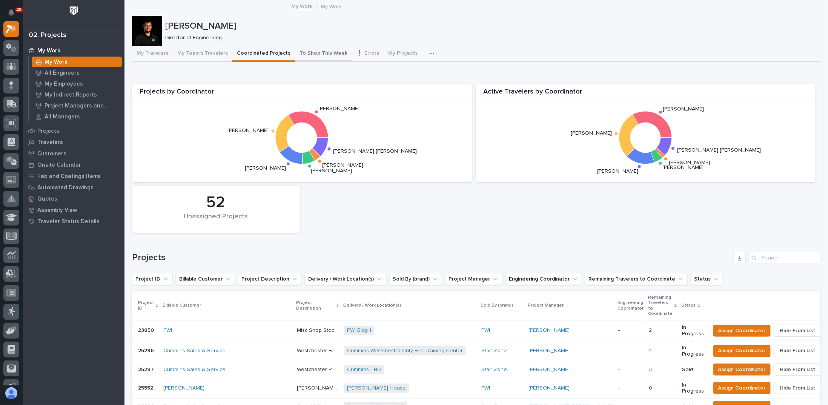
click at [301, 52] on button "To Shop This Week" at bounding box center [323, 54] width 57 height 16
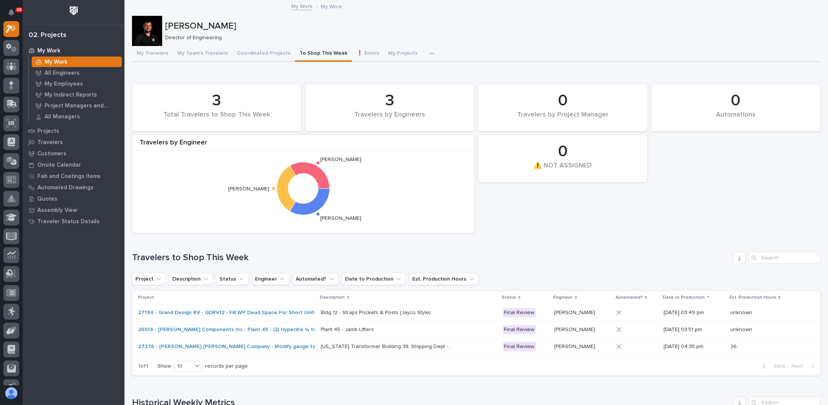
click at [430, 52] on icon "button" at bounding box center [432, 53] width 5 height 5
click at [408, 88] on span "Engineering Priority List" at bounding box center [394, 86] width 57 height 7
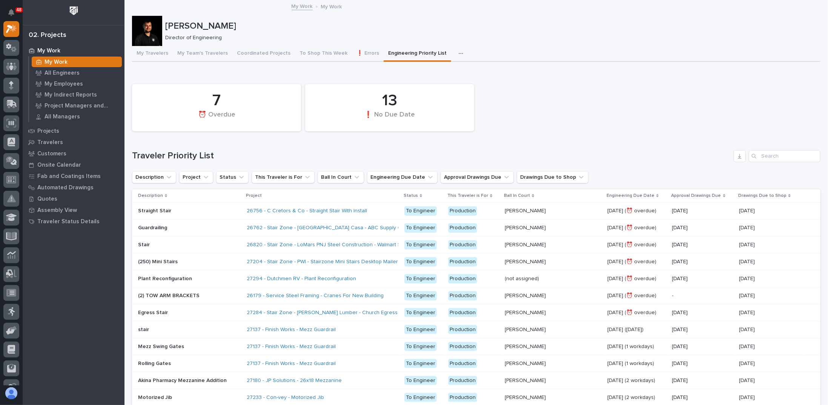
click at [491, 36] on p "Director of Engineering" at bounding box center [490, 38] width 650 height 6
click at [515, 100] on div "7 ⏰ Overdue 13 ❗ No Due Date" at bounding box center [476, 107] width 696 height 55
click at [757, 196] on p "Drawings Due to Shop" at bounding box center [763, 196] width 48 height 8
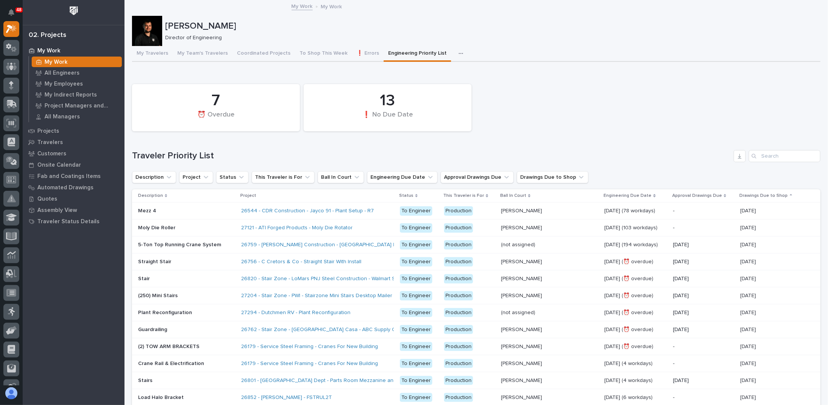
click at [754, 198] on p "Drawings Due to Shop" at bounding box center [764, 196] width 48 height 8
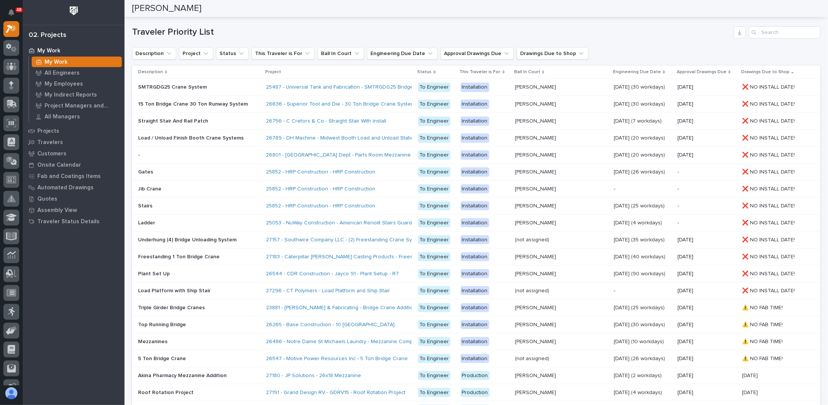
scroll to position [113, 0]
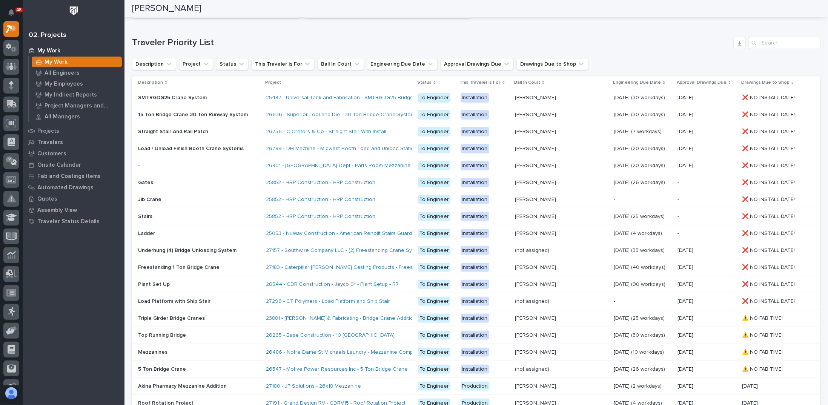
click at [778, 84] on div "Drawings Due to Shop" at bounding box center [772, 83] width 60 height 8
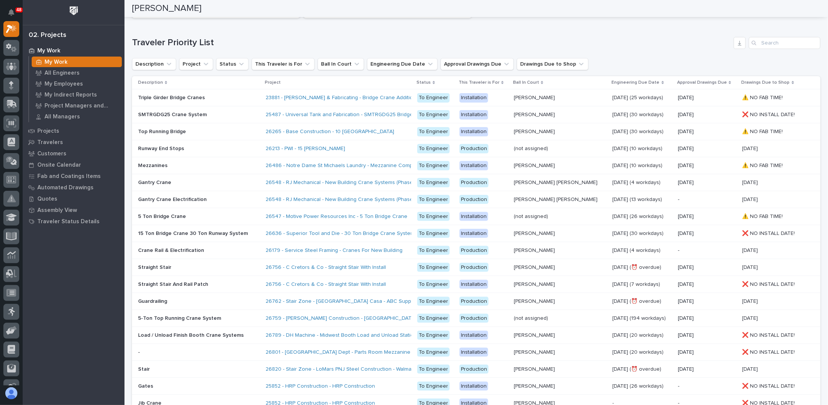
click at [792, 83] on icon at bounding box center [793, 83] width 2 height 4
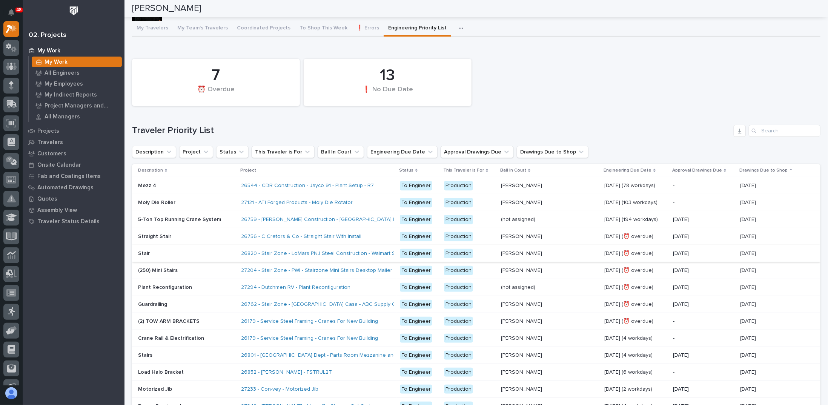
scroll to position [0, 0]
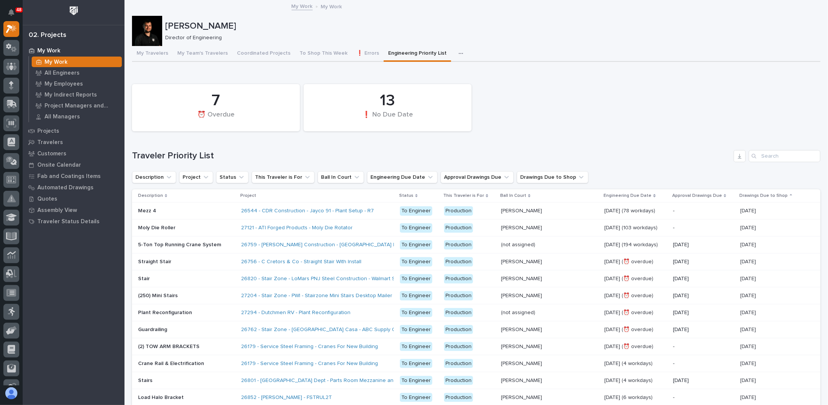
click at [790, 195] on icon at bounding box center [791, 195] width 2 height 2
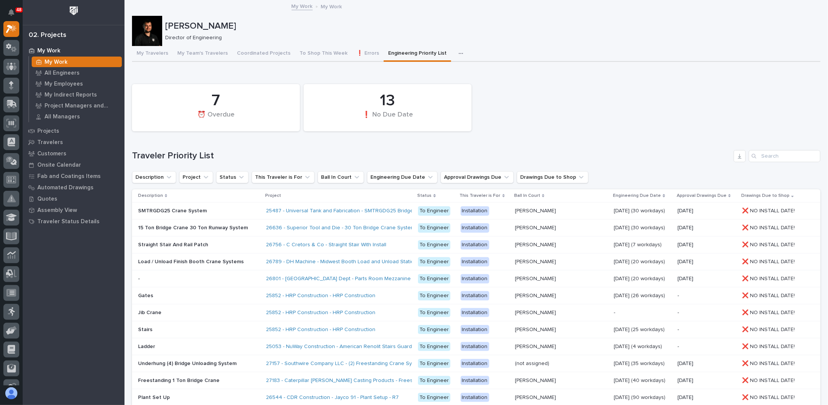
click at [775, 196] on div "Drawings Due to Shop" at bounding box center [772, 196] width 60 height 8
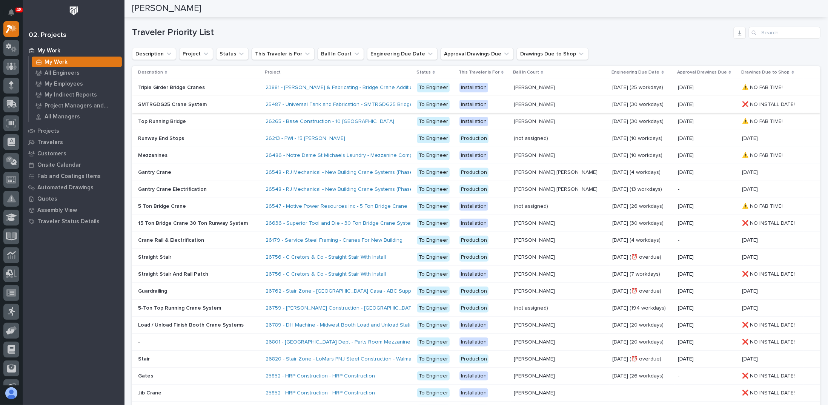
scroll to position [113, 0]
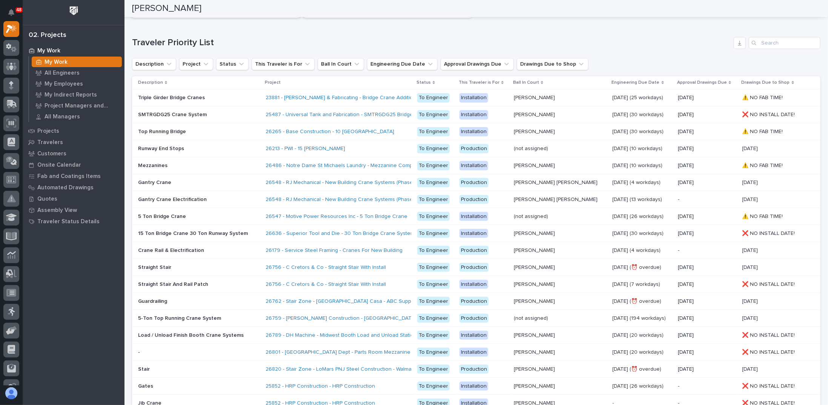
click at [625, 83] on p "Engineering Due Date" at bounding box center [636, 83] width 48 height 8
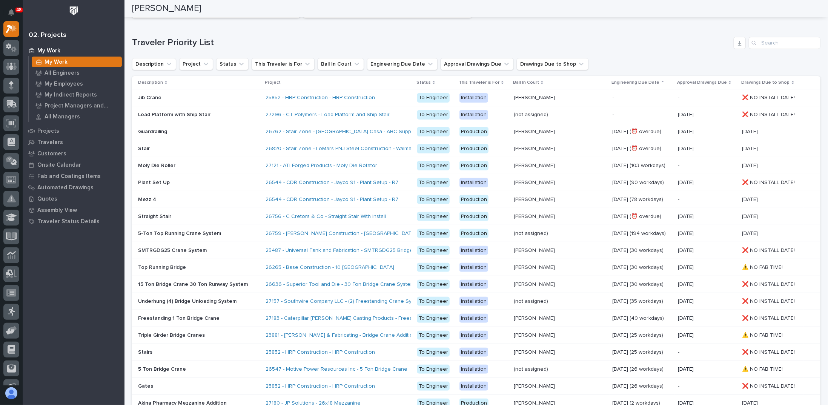
click at [625, 83] on p "Engineering Due Date" at bounding box center [636, 83] width 48 height 8
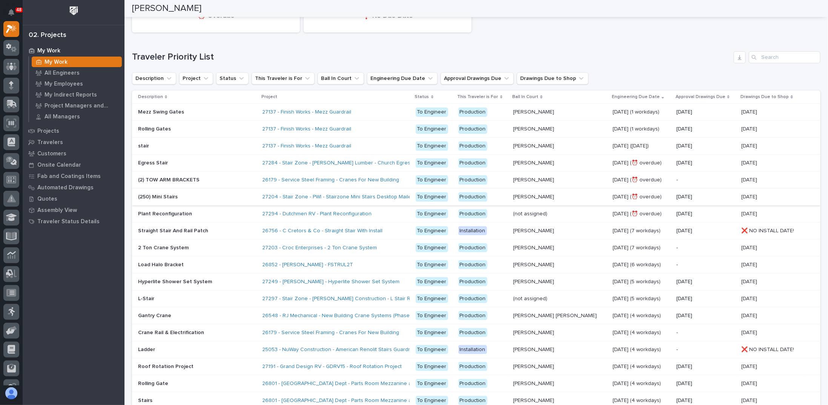
scroll to position [0, 0]
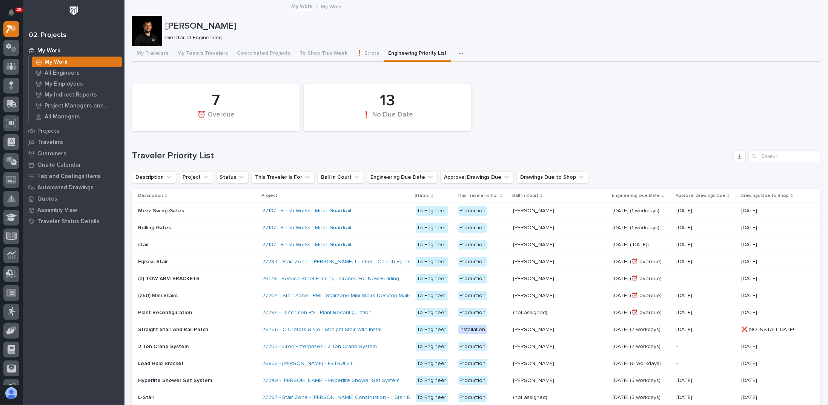
click at [630, 198] on p "Engineering Due Date" at bounding box center [636, 196] width 48 height 8
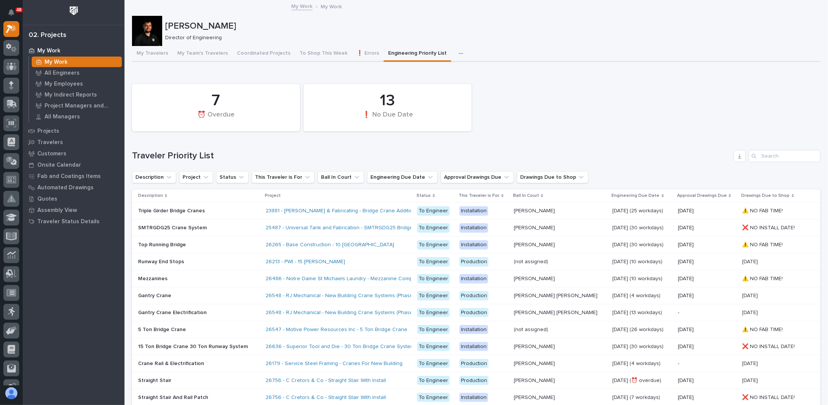
click at [636, 132] on div "7 ⏰ Overdue 13 ❗ No Due Date" at bounding box center [476, 107] width 696 height 55
click at [761, 198] on p "Drawings Due to Shop" at bounding box center [766, 196] width 48 height 8
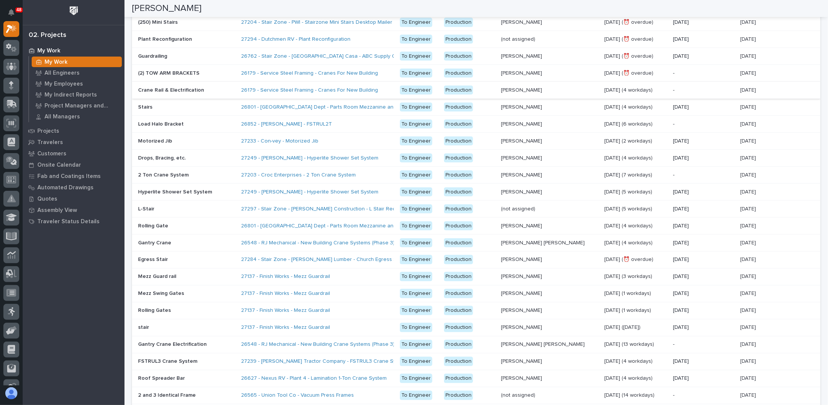
scroll to position [236, 0]
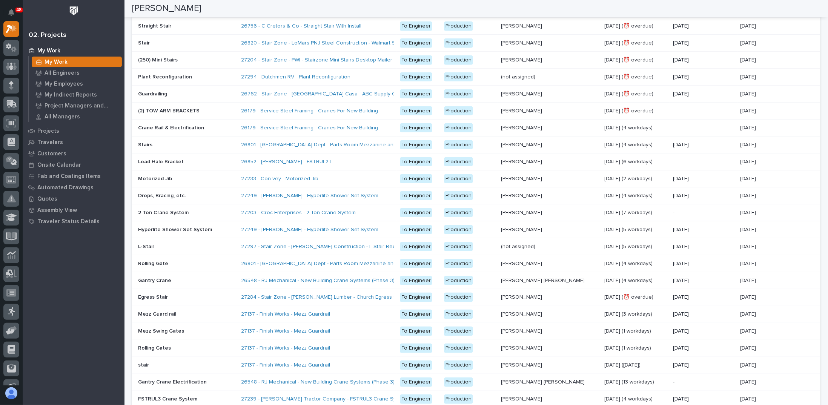
click at [235, 142] on p at bounding box center [186, 145] width 97 height 6
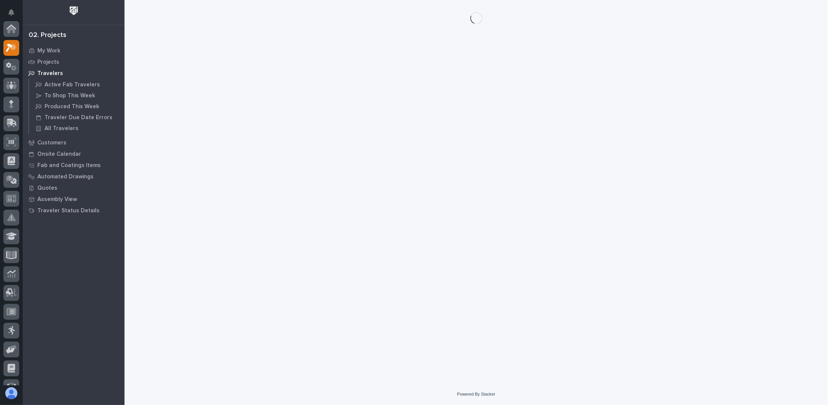
scroll to position [19, 0]
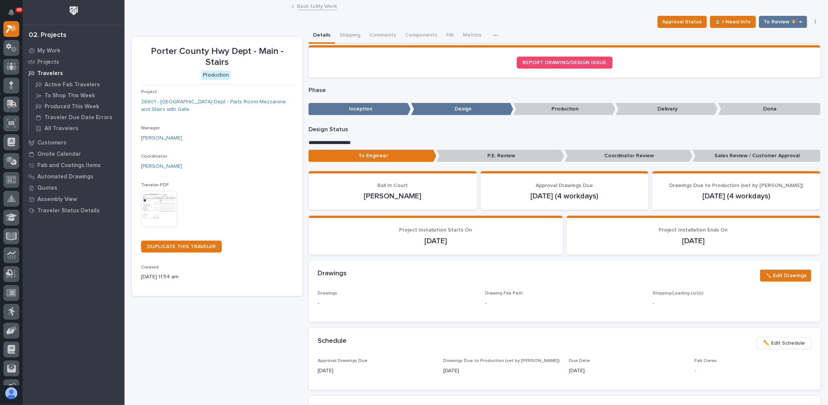
click at [757, 157] on p "Sales Review / Customer Approval" at bounding box center [757, 156] width 128 height 12
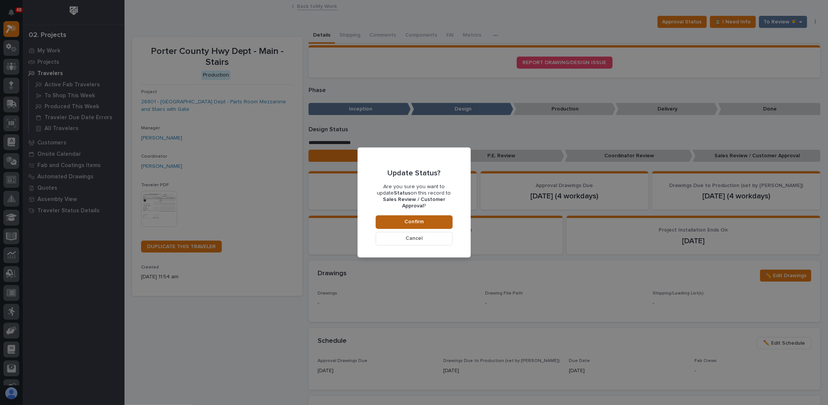
click at [425, 220] on button "Confirm" at bounding box center [414, 223] width 77 height 14
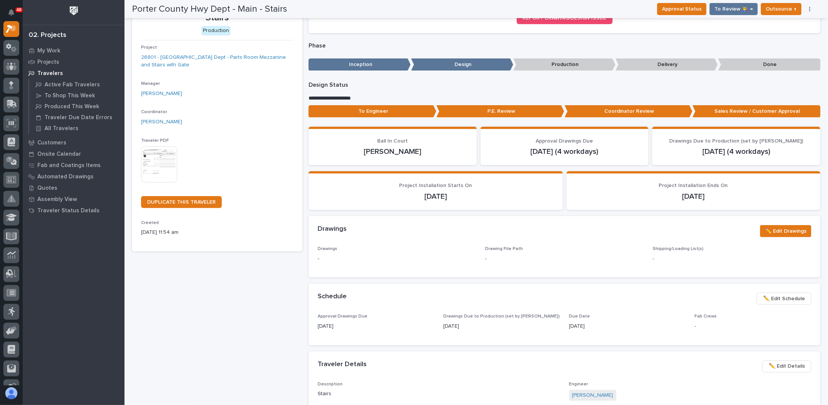
scroll to position [0, 0]
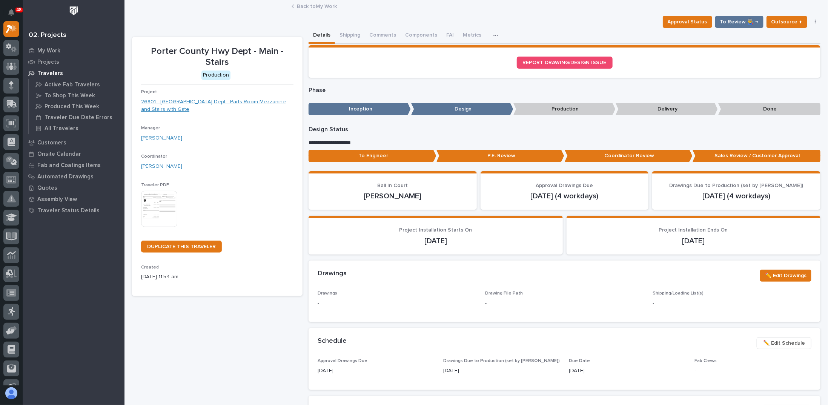
click at [207, 102] on link "26801 - Porter County Hwy Dept - Parts Room Mezzanine and Stairs with Gate" at bounding box center [217, 106] width 152 height 16
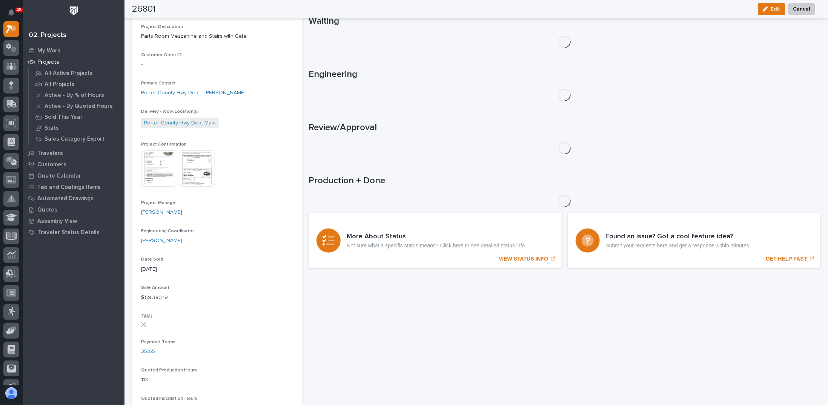
scroll to position [270, 0]
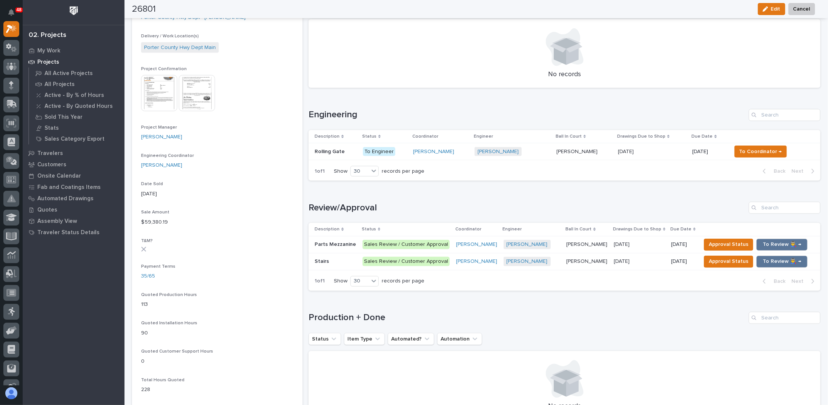
click at [340, 153] on p "Rolling Gate" at bounding box center [331, 151] width 32 height 8
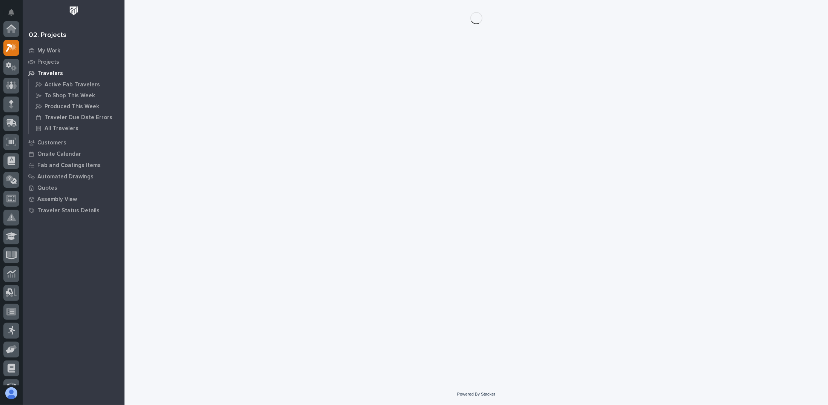
scroll to position [19, 0]
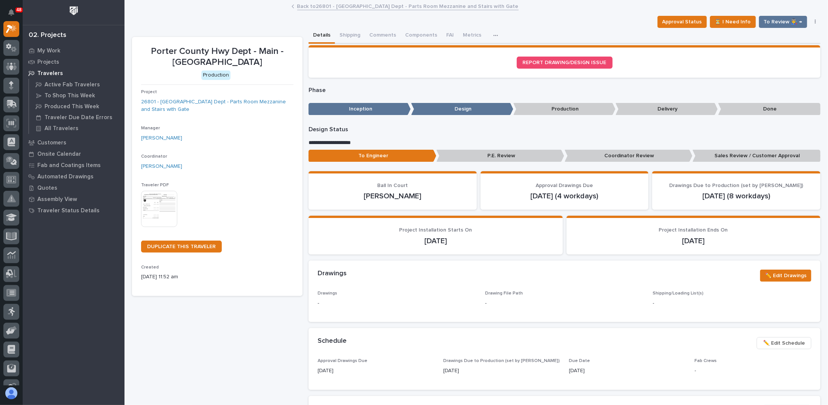
click at [741, 159] on p "Sales Review / Customer Approval" at bounding box center [757, 156] width 128 height 12
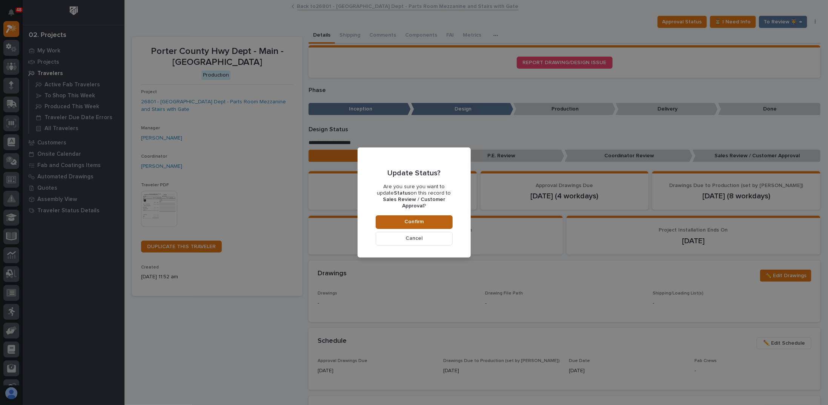
click at [416, 216] on button "Confirm" at bounding box center [414, 223] width 77 height 14
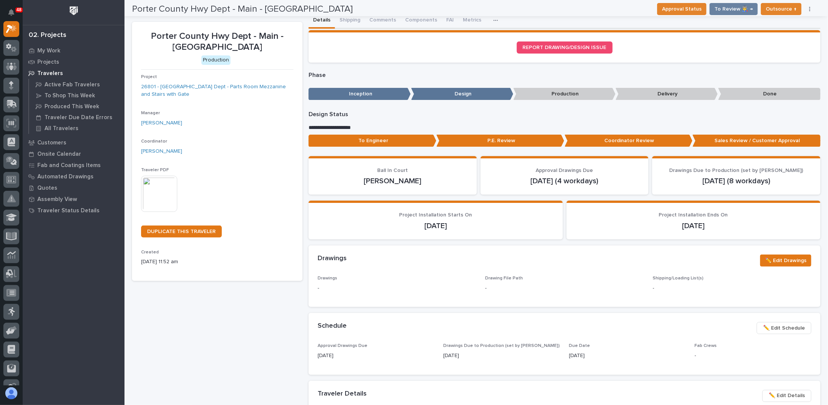
scroll to position [0, 0]
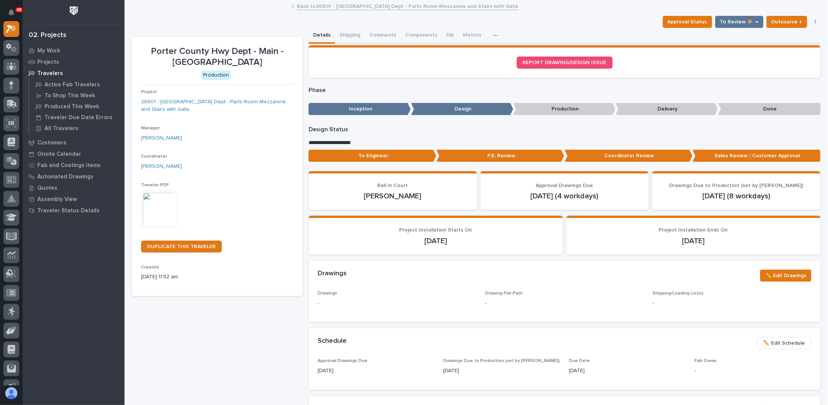
click at [321, 3] on link "Back to 26801 - Porter County Hwy Dept - Parts Room Mezzanine and Stairs with G…" at bounding box center [408, 6] width 222 height 9
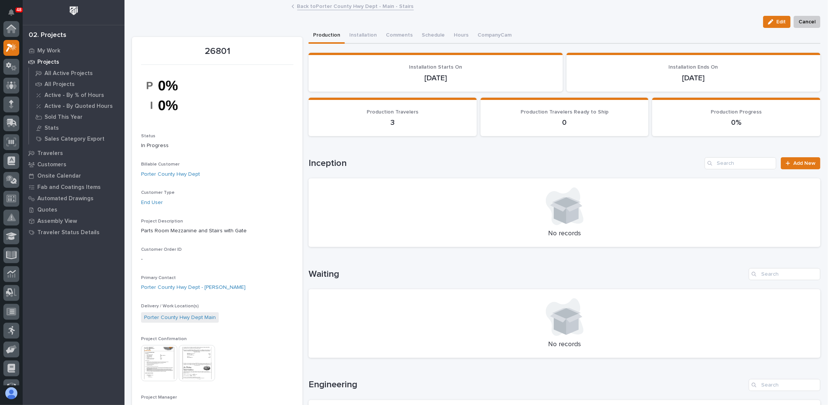
scroll to position [19, 0]
click at [306, 8] on link "Back to Porter County Hwy Dept - Main - Stairs" at bounding box center [355, 6] width 117 height 9
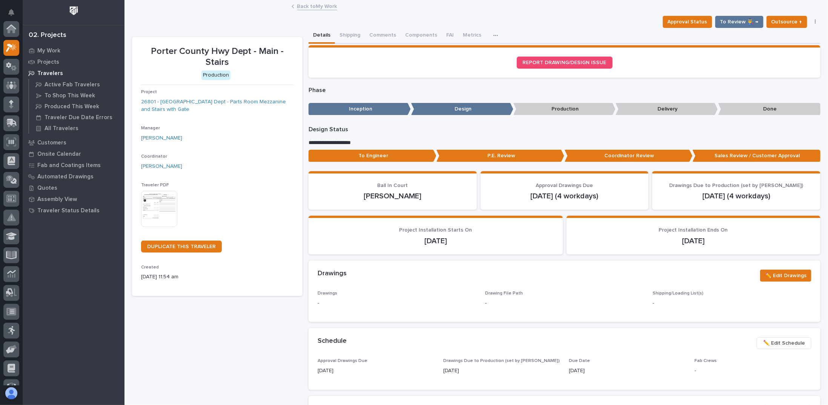
scroll to position [19, 0]
click at [314, 8] on link "Back to My Work" at bounding box center [317, 6] width 40 height 9
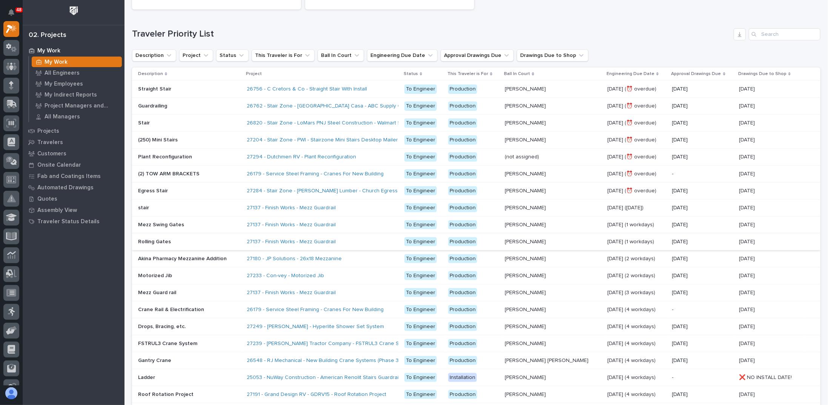
scroll to position [151, 0]
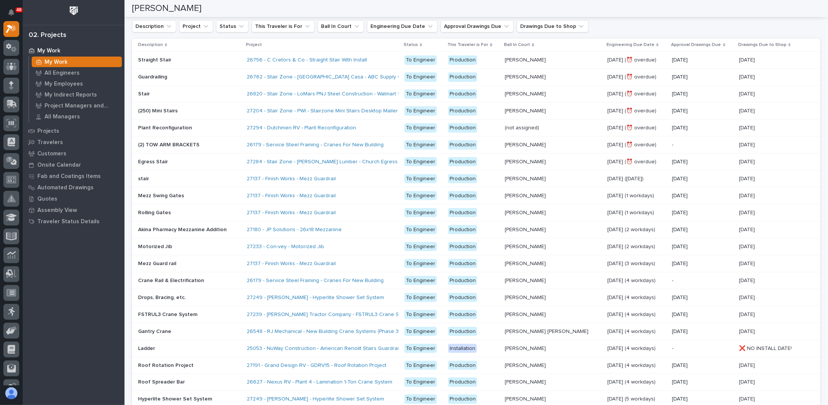
click at [223, 312] on p at bounding box center [189, 315] width 103 height 6
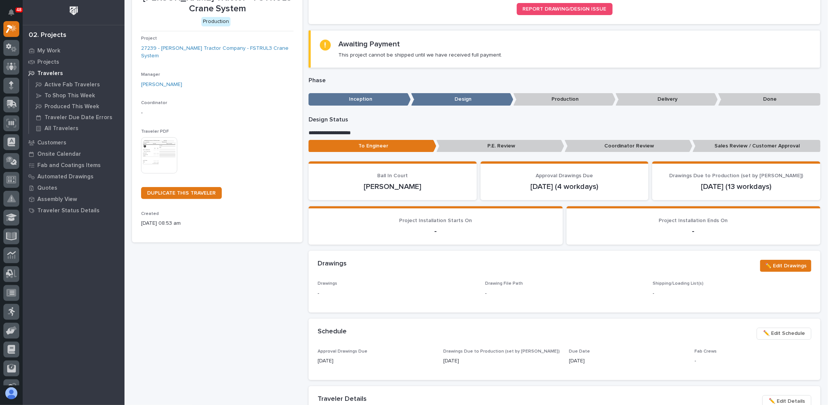
scroll to position [113, 0]
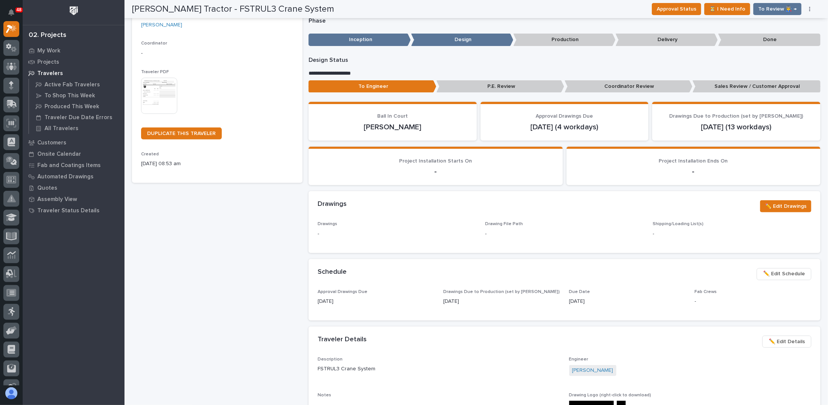
click at [775, 273] on span "✏️ Edit Schedule" at bounding box center [785, 273] width 42 height 9
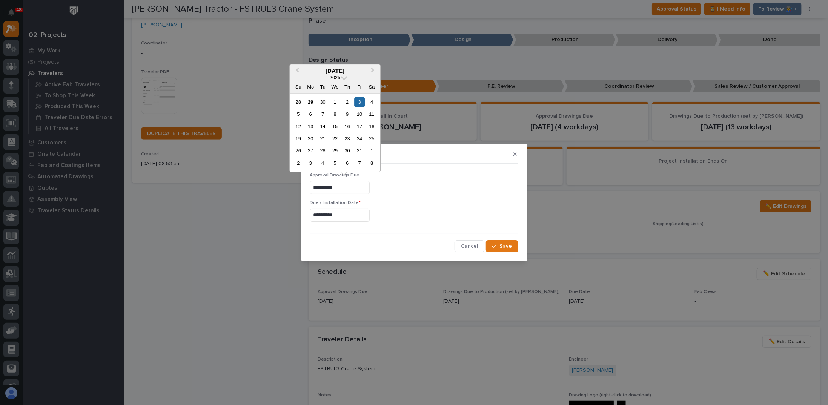
click at [353, 190] on input "**********" at bounding box center [340, 187] width 60 height 13
drag, startPoint x: 353, startPoint y: 190, endPoint x: 11, endPoint y: 188, distance: 342.7
click at [11, 188] on div "**********" at bounding box center [414, 202] width 828 height 405
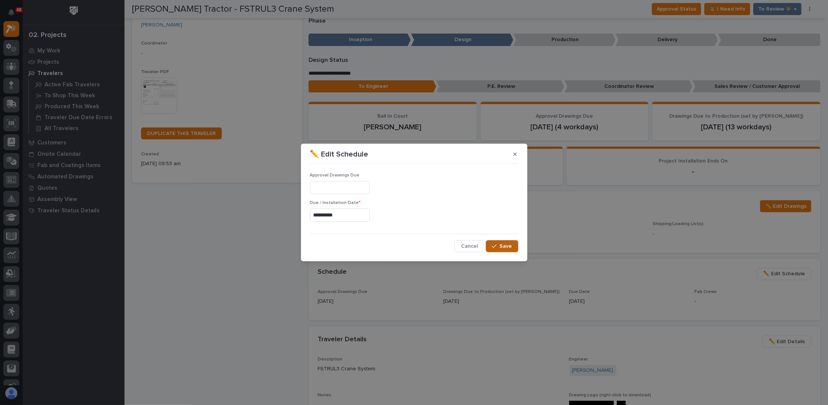
click at [507, 242] on button "Save" at bounding box center [502, 246] width 32 height 12
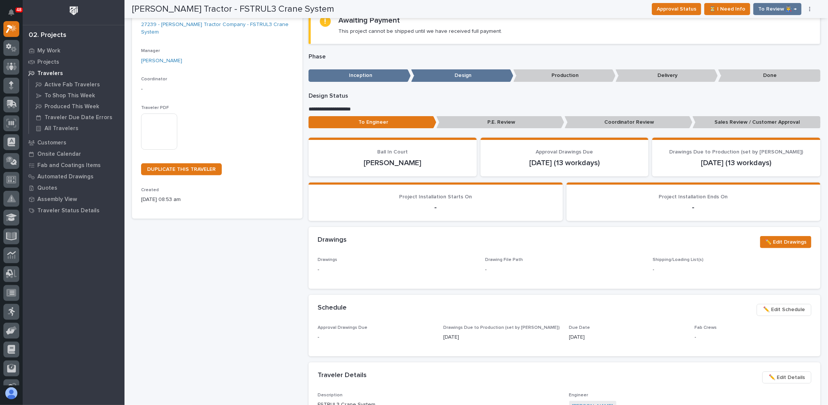
scroll to position [0, 0]
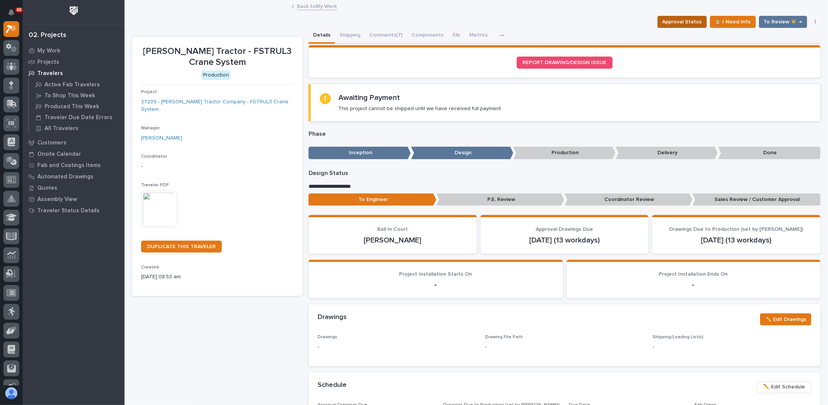
click at [691, 20] on span "Approval Status" at bounding box center [683, 21] width 40 height 9
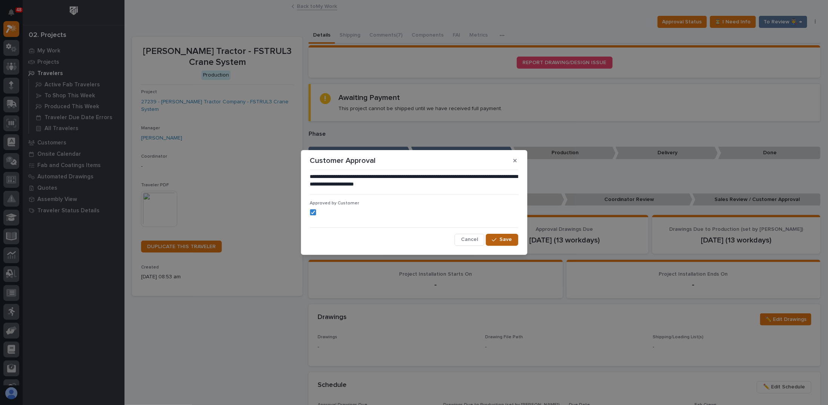
click at [503, 240] on span "Save" at bounding box center [506, 239] width 12 height 7
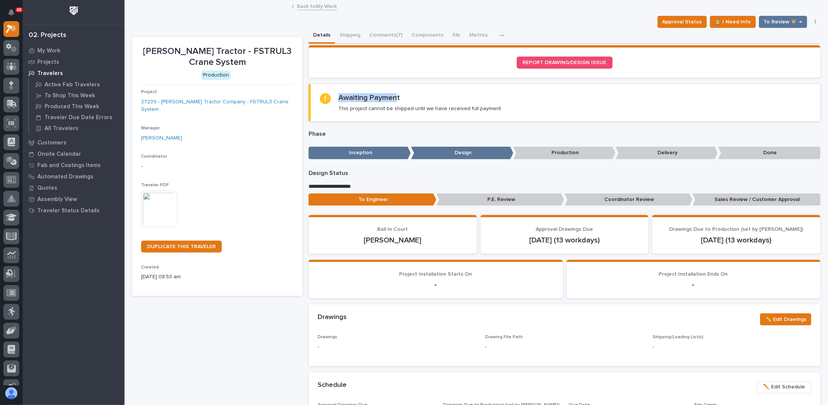
drag, startPoint x: 338, startPoint y: 96, endPoint x: 396, endPoint y: 99, distance: 58.2
click at [396, 99] on h2 "Awaiting Payment" at bounding box center [370, 97] width 62 height 9
click at [304, 6] on link "Back to My Work" at bounding box center [317, 6] width 40 height 9
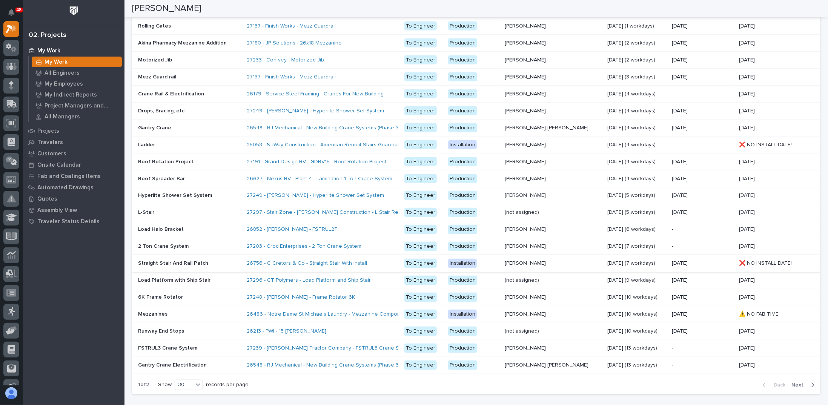
scroll to position [340, 0]
click at [207, 140] on p at bounding box center [189, 143] width 103 height 6
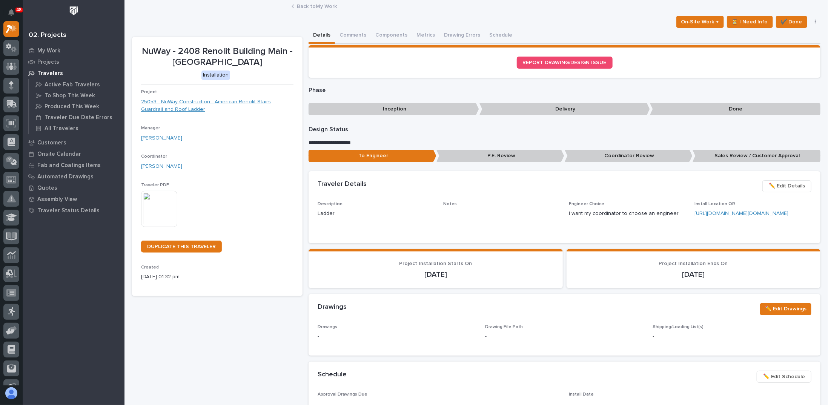
click at [192, 104] on link "25053 - NuWay Construction - American Renolit Stairs Guardrail and Roof Ladder" at bounding box center [217, 106] width 152 height 16
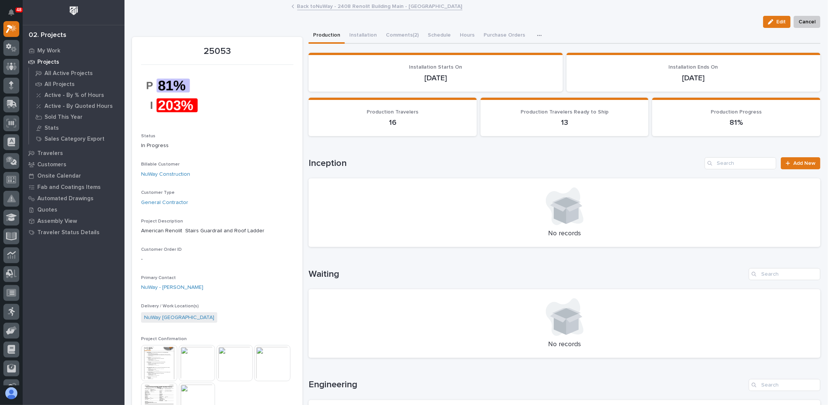
click at [304, 6] on link "Back to NuWay - 2408 Renolit Building Main - Ladder" at bounding box center [379, 6] width 165 height 9
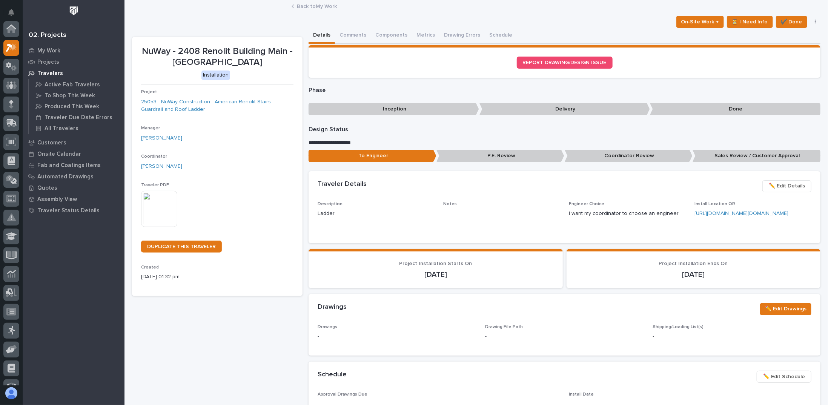
scroll to position [19, 0]
click at [321, 6] on link "Back to My Work" at bounding box center [317, 6] width 40 height 9
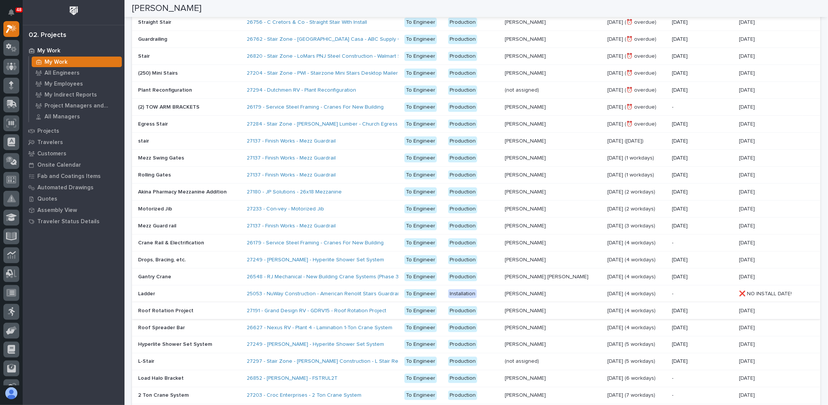
scroll to position [75, 0]
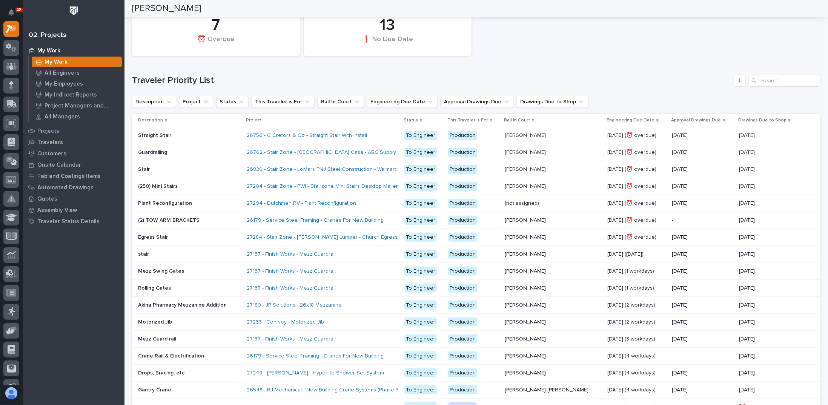
click at [764, 122] on p "Drawings Due to Shop" at bounding box center [763, 120] width 48 height 8
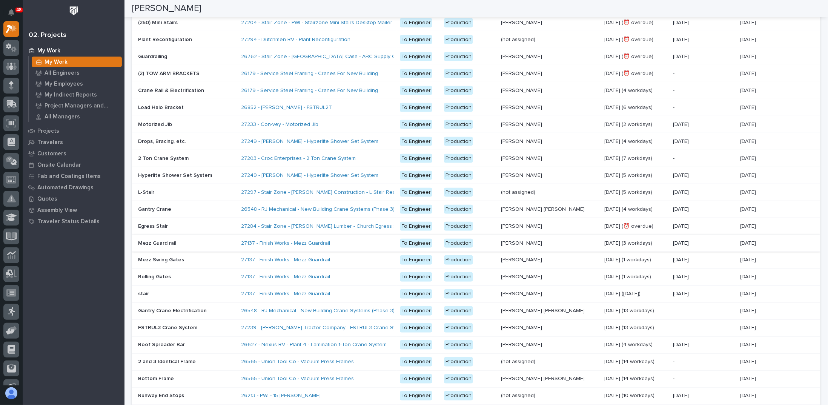
scroll to position [302, 0]
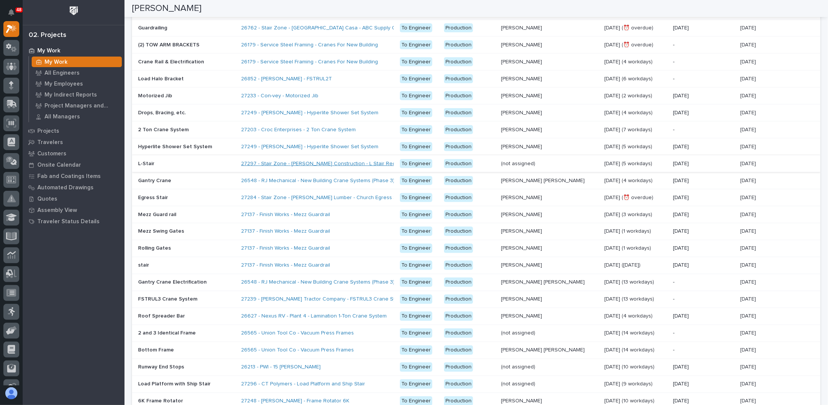
click at [320, 161] on link "27297 - Stair Zone - [PERSON_NAME] Construction - L Stair Redox Bio-Nutrients" at bounding box center [337, 164] width 193 height 6
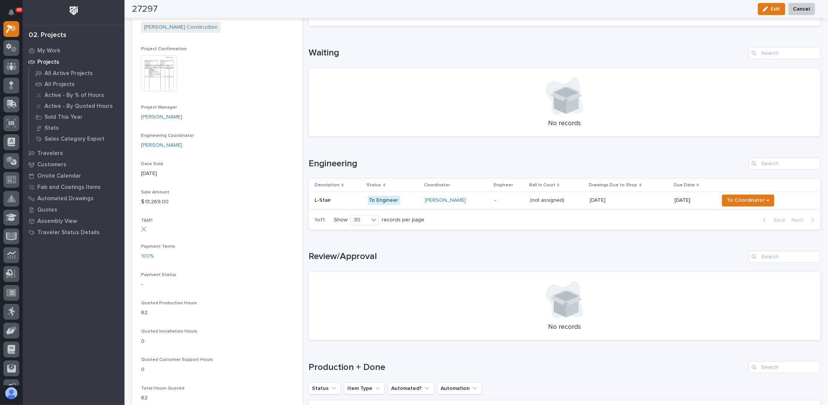
scroll to position [226, 0]
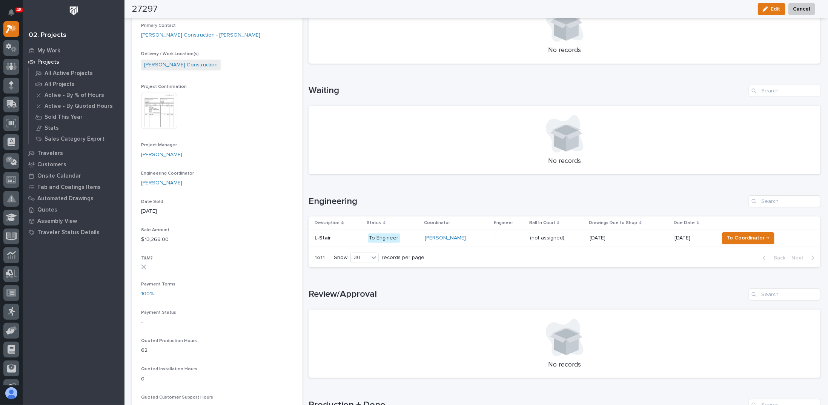
click at [145, 107] on img at bounding box center [159, 111] width 36 height 36
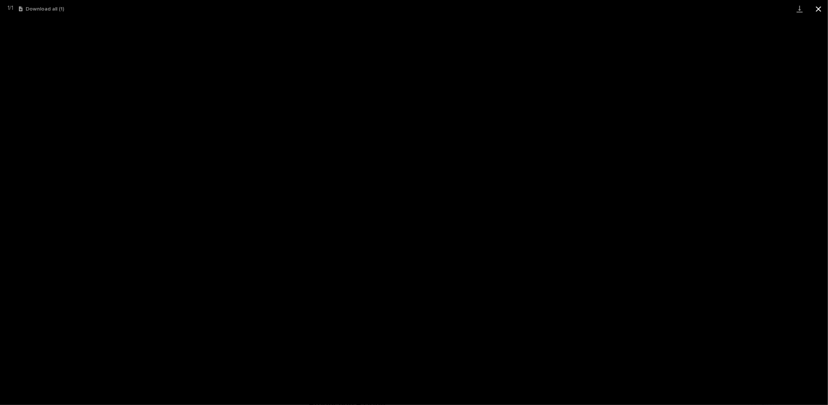
click at [825, 12] on button "Close gallery" at bounding box center [819, 9] width 19 height 18
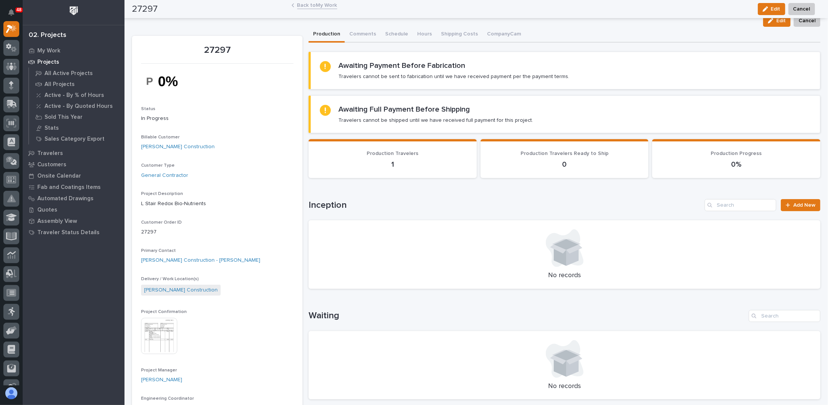
scroll to position [0, 0]
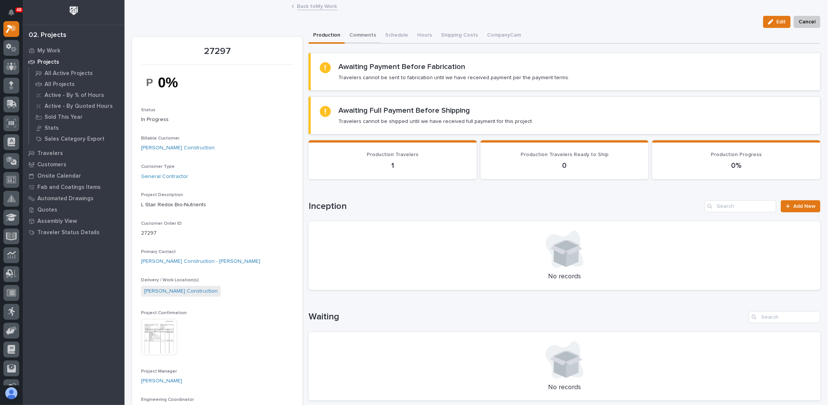
click at [359, 35] on button "Comments" at bounding box center [363, 36] width 36 height 16
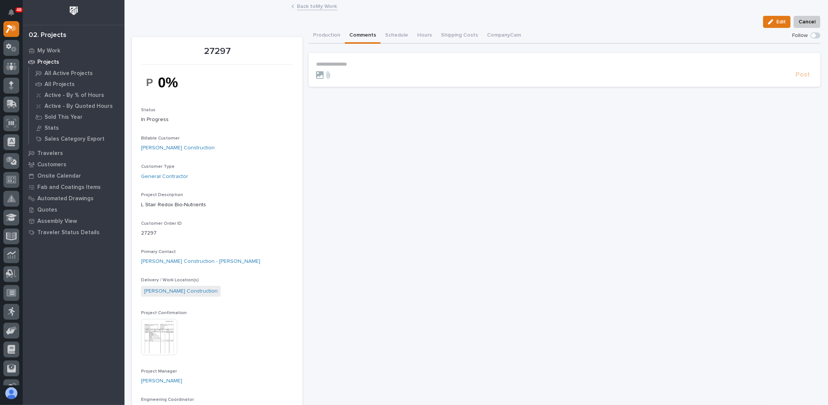
click at [364, 62] on p "**********" at bounding box center [564, 64] width 497 height 6
click at [319, 9] on link "Back to My Work" at bounding box center [317, 6] width 40 height 9
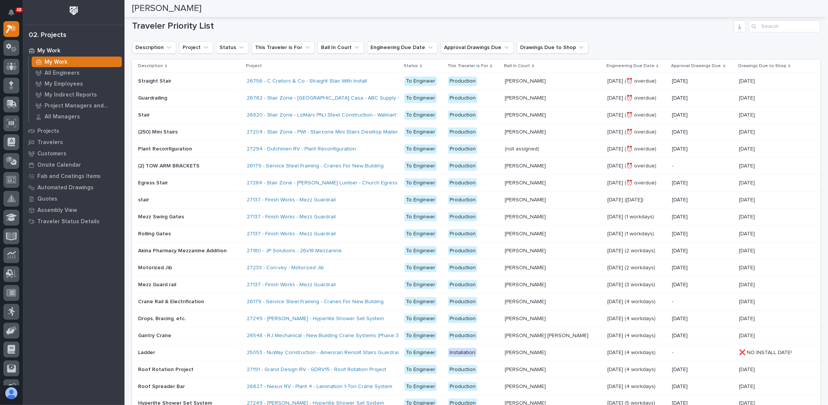
scroll to position [75, 0]
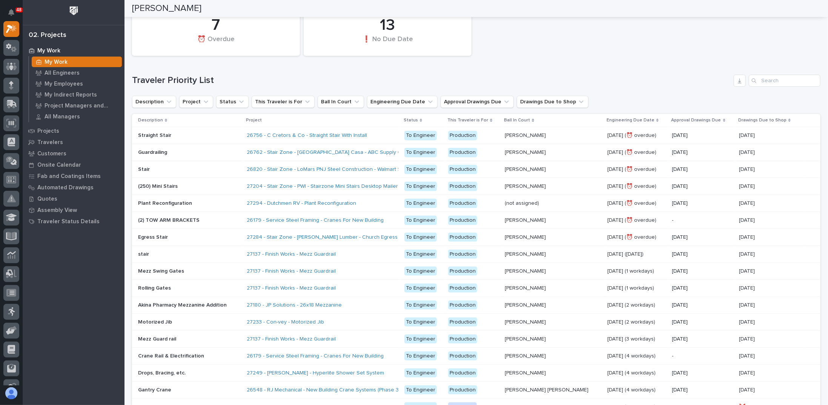
click at [747, 125] on th "Drawings Due to Shop" at bounding box center [769, 120] width 67 height 13
click at [749, 121] on p "Drawings Due to Shop" at bounding box center [763, 120] width 48 height 8
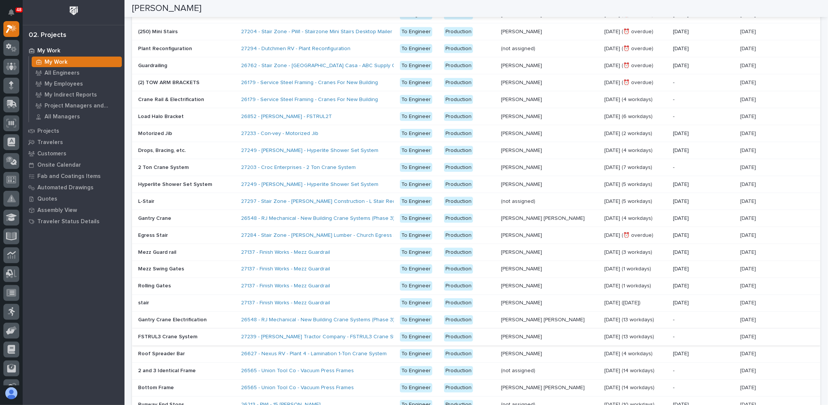
scroll to position [302, 0]
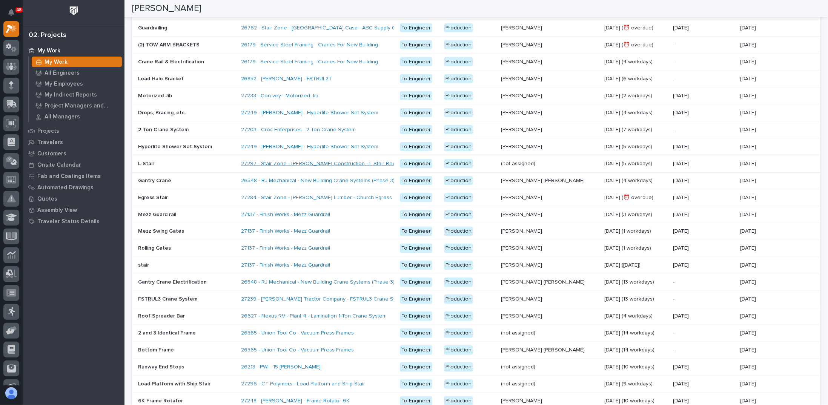
click at [292, 161] on link "27297 - Stair Zone - [PERSON_NAME] Construction - L Stair Redox Bio-Nutrients" at bounding box center [337, 164] width 193 height 6
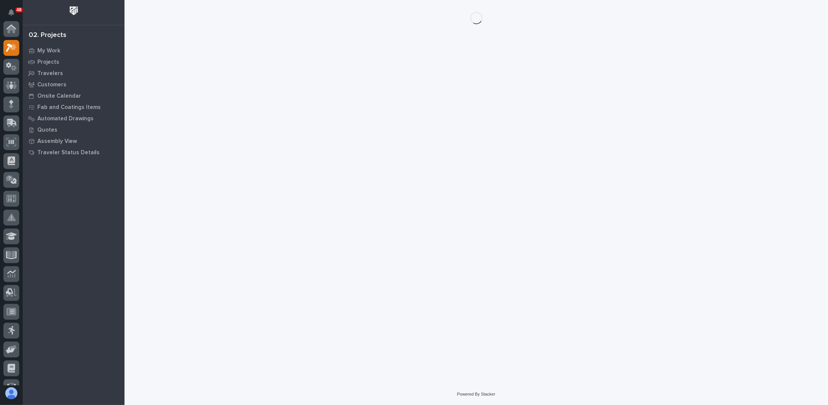
scroll to position [19, 0]
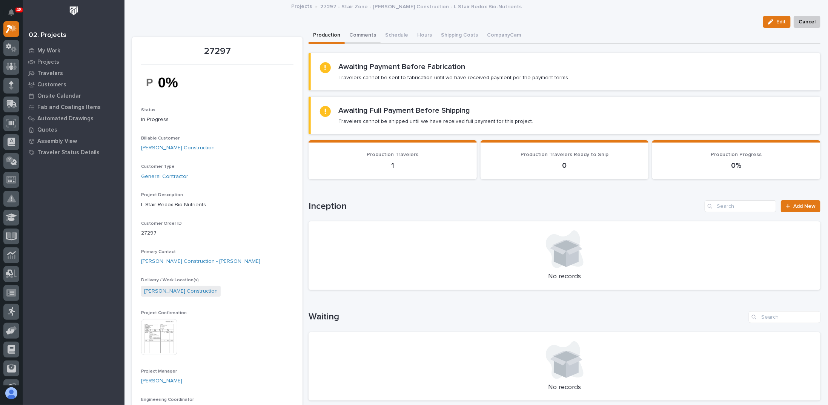
click at [355, 36] on button "Comments" at bounding box center [363, 36] width 36 height 16
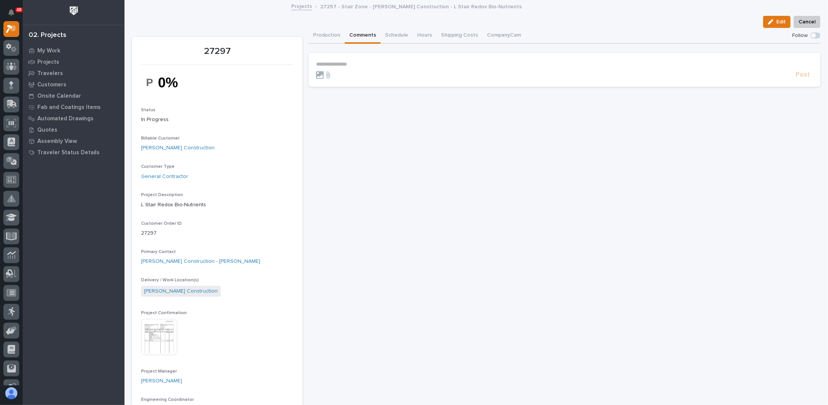
click at [368, 64] on p "**********" at bounding box center [564, 64] width 497 height 6
click at [325, 75] on span "[PERSON_NAME]" at bounding box center [338, 74] width 42 height 5
click at [358, 62] on p "**********" at bounding box center [564, 65] width 497 height 8
click at [319, 33] on button "Production" at bounding box center [327, 36] width 36 height 16
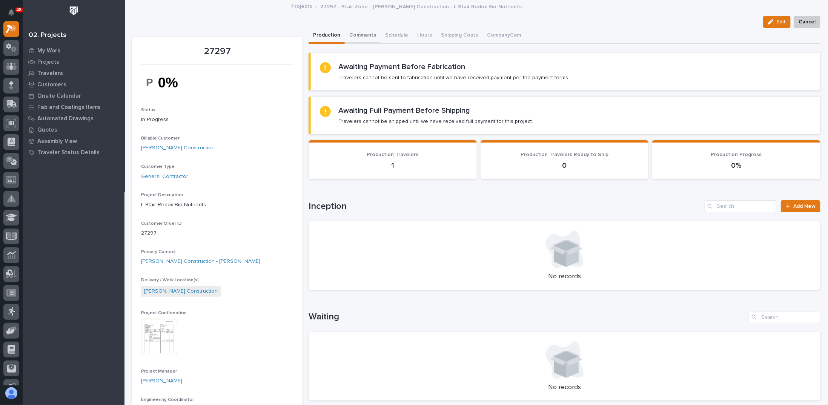
click at [358, 33] on button "Comments" at bounding box center [363, 36] width 36 height 16
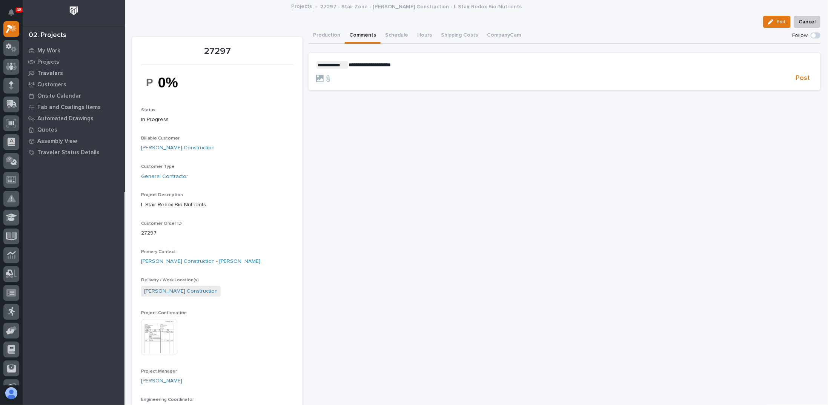
click at [428, 65] on p "**********" at bounding box center [564, 65] width 497 height 8
click at [796, 75] on span "Post" at bounding box center [803, 78] width 14 height 9
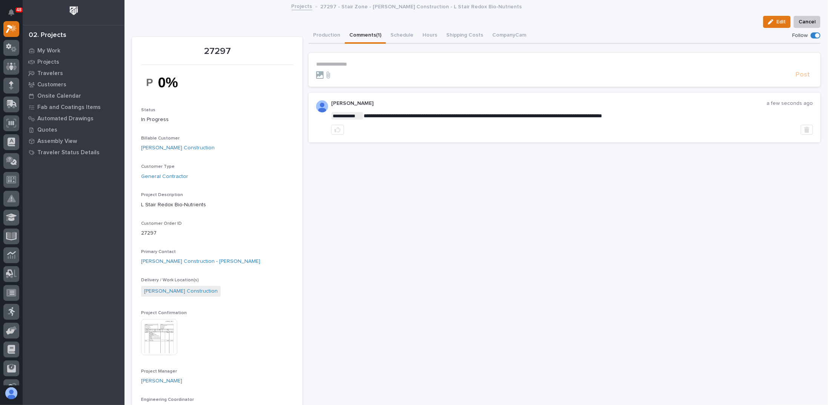
click at [302, 5] on link "Projects" at bounding box center [302, 6] width 21 height 9
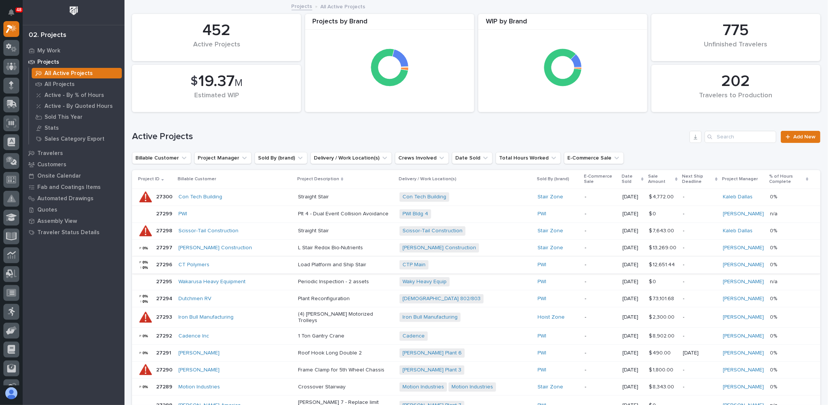
scroll to position [151, 0]
